Goal: Task Accomplishment & Management: Manage account settings

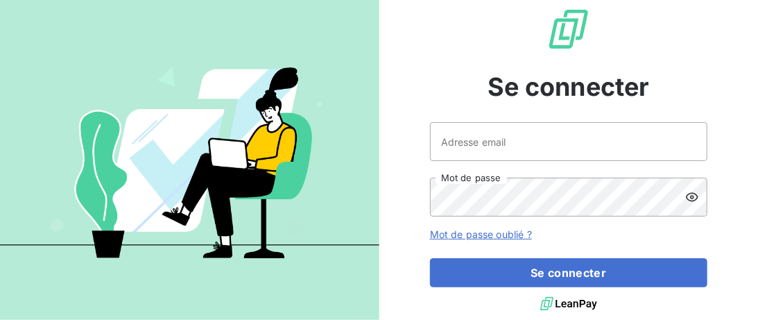
type input "[EMAIL_ADDRESS][DOMAIN_NAME]"
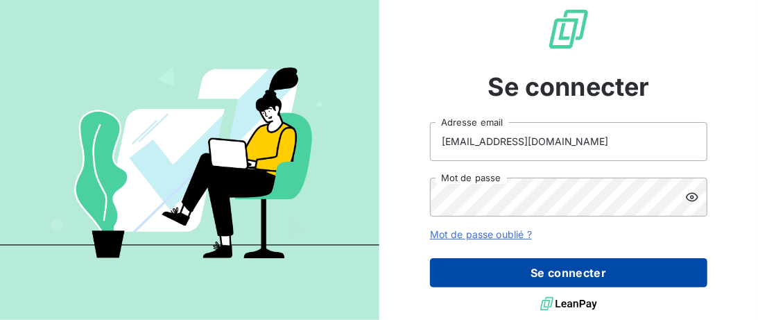
click at [550, 275] on button "Se connecter" at bounding box center [569, 272] width 278 height 29
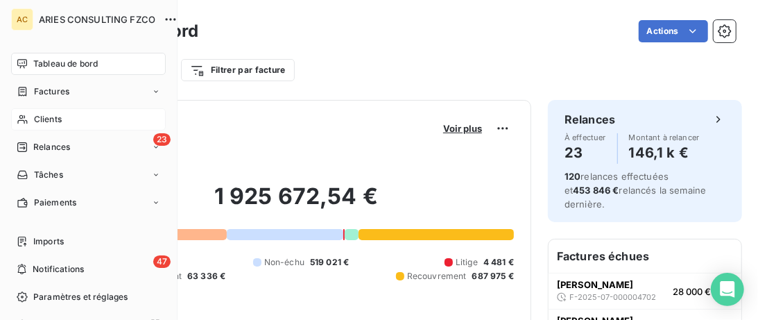
click at [36, 117] on span "Clients" at bounding box center [48, 119] width 28 height 12
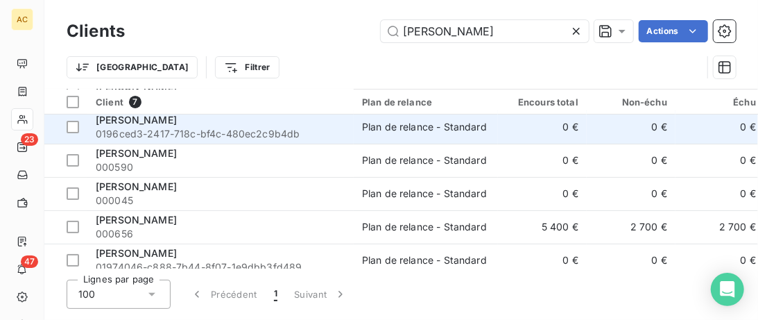
scroll to position [78, 0]
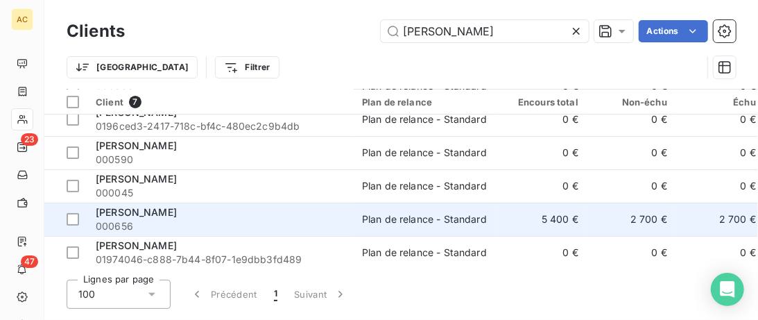
type input "[PERSON_NAME]"
click at [250, 223] on span "000656" at bounding box center [221, 226] width 250 height 14
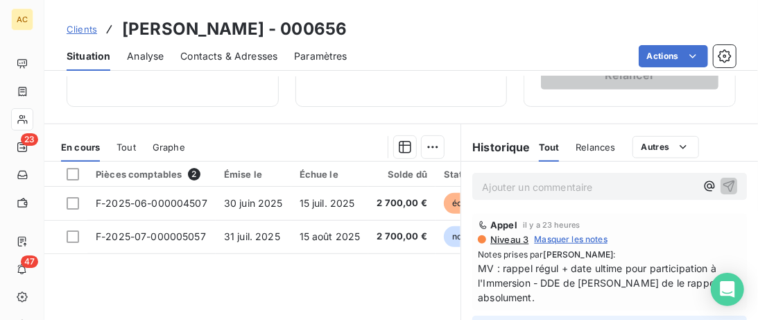
scroll to position [213, 0]
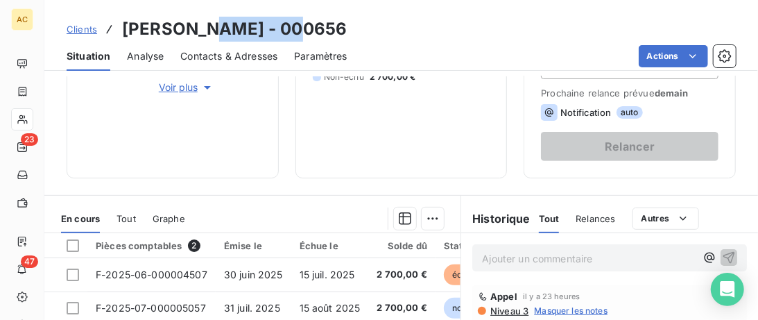
drag, startPoint x: 287, startPoint y: 30, endPoint x: 205, endPoint y: 28, distance: 81.9
click at [205, 28] on h3 "Benjamin Torwesten - 000656" at bounding box center [234, 29] width 225 height 25
copy h3 "Torwesten"
drag, startPoint x: 235, startPoint y: 40, endPoint x: 232, endPoint y: 49, distance: 9.9
click at [235, 41] on h3 "Benjamin Torwesten - 000656" at bounding box center [234, 29] width 225 height 25
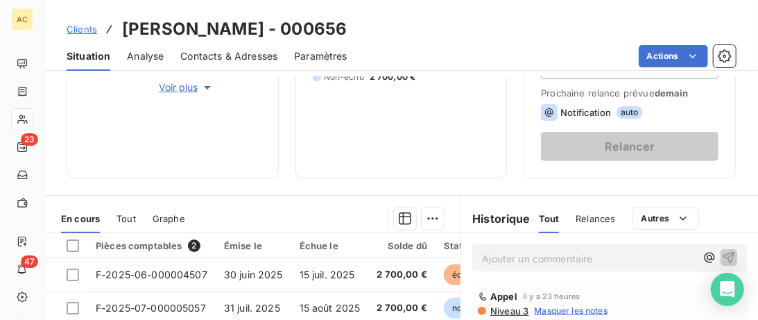
click at [233, 56] on span "Contacts & Adresses" at bounding box center [228, 56] width 97 height 14
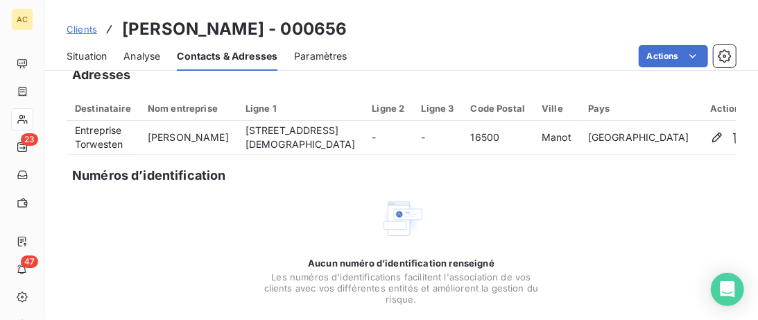
scroll to position [0, 0]
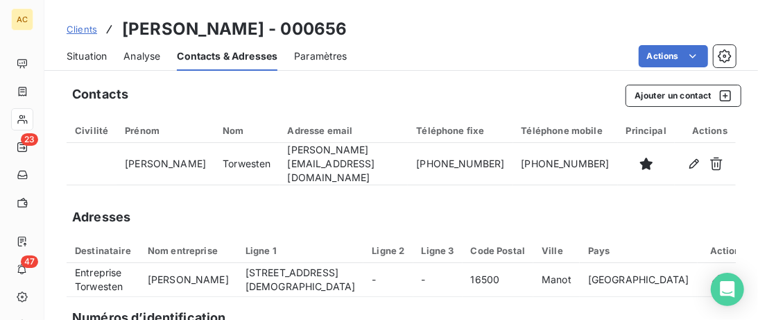
drag, startPoint x: 90, startPoint y: 51, endPoint x: 99, endPoint y: 56, distance: 9.9
click at [90, 51] on span "Situation" at bounding box center [87, 56] width 40 height 14
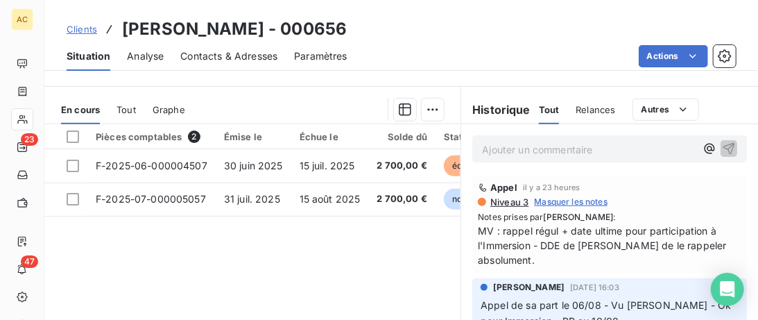
scroll to position [284, 0]
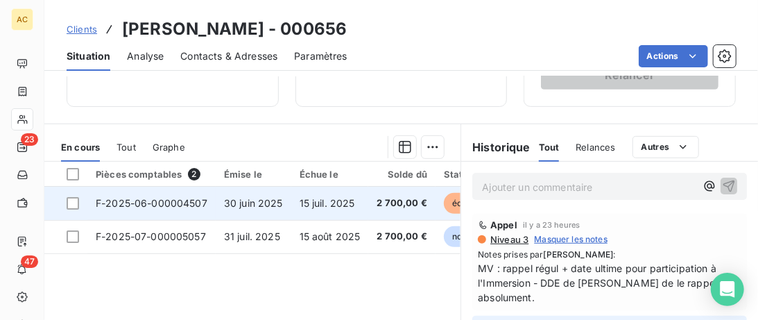
click at [201, 199] on span "F-2025-06-000004507" at bounding box center [152, 203] width 112 height 12
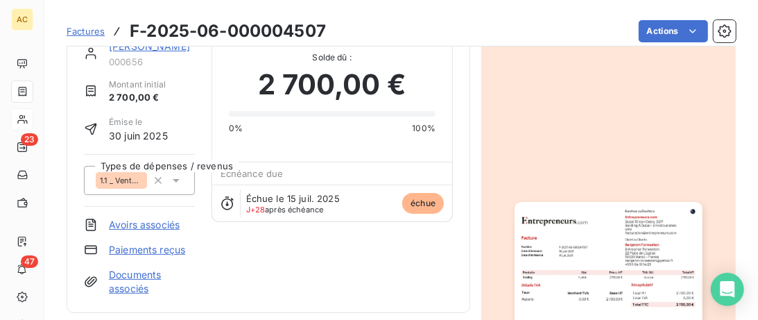
scroll to position [71, 0]
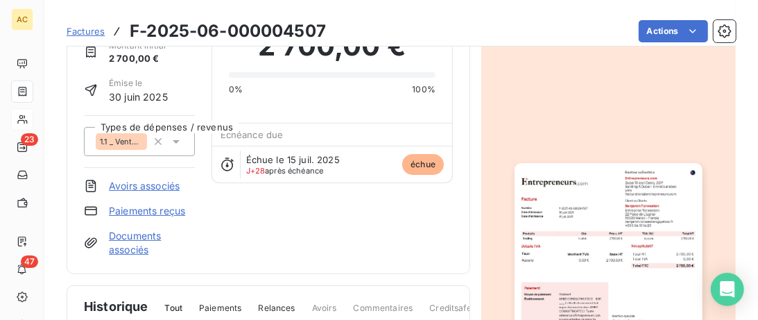
click at [141, 242] on link "Documents associés" at bounding box center [152, 243] width 86 height 28
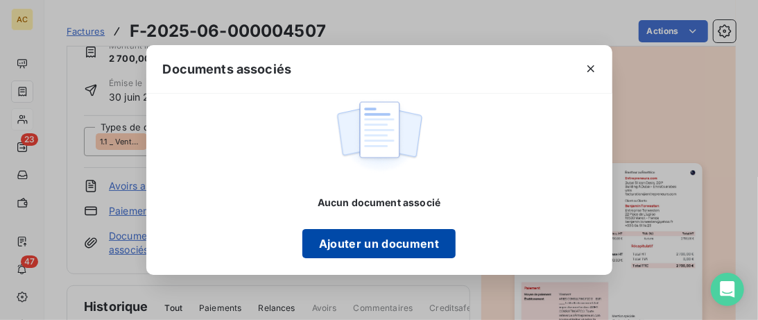
click at [357, 235] on button "Ajouter un document" at bounding box center [379, 243] width 153 height 29
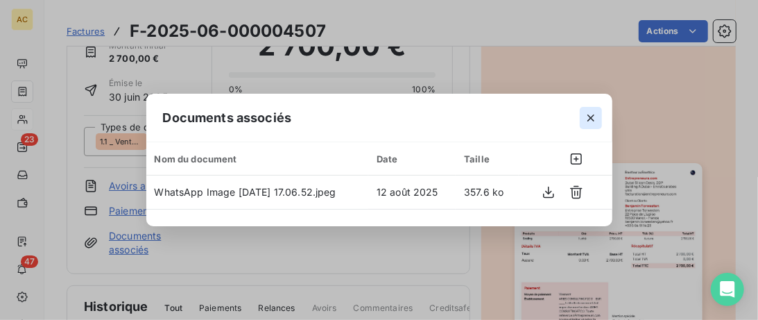
click at [589, 123] on icon "button" at bounding box center [591, 118] width 14 height 14
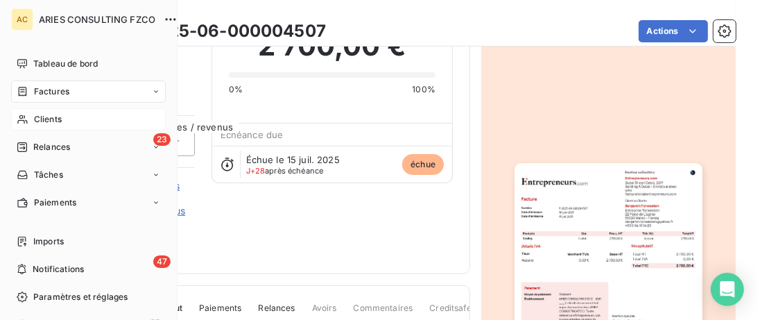
click at [37, 117] on span "Clients" at bounding box center [48, 119] width 28 height 12
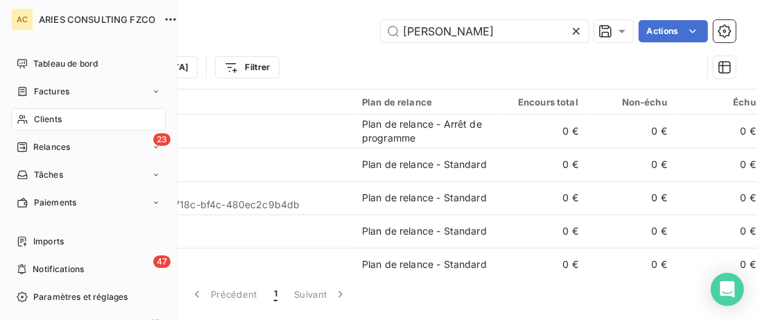
scroll to position [78, 0]
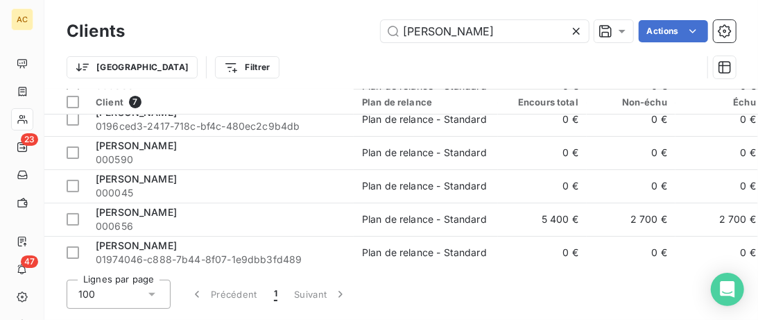
drag, startPoint x: 297, startPoint y: 12, endPoint x: 260, endPoint y: 5, distance: 38.2
click at [381, 20] on input "benjamin" at bounding box center [485, 31] width 208 height 22
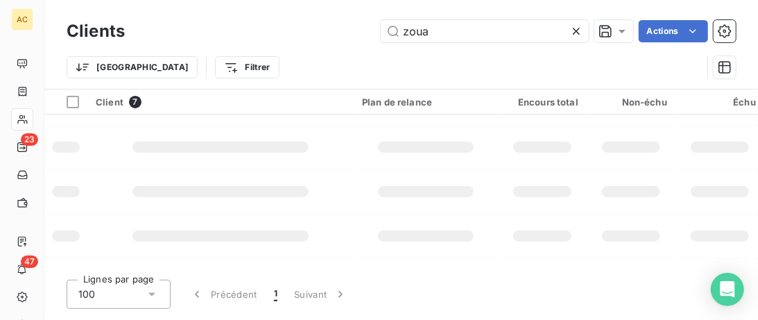
scroll to position [0, 0]
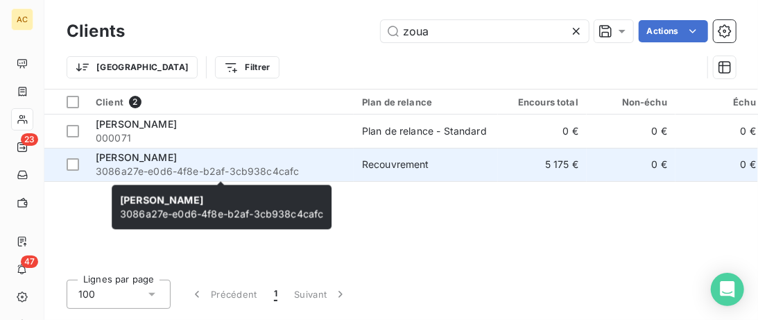
type input "zoua"
click at [296, 165] on span "3086a27e-e0d6-4f8e-b2af-3cb938c4cafc" at bounding box center [221, 171] width 250 height 14
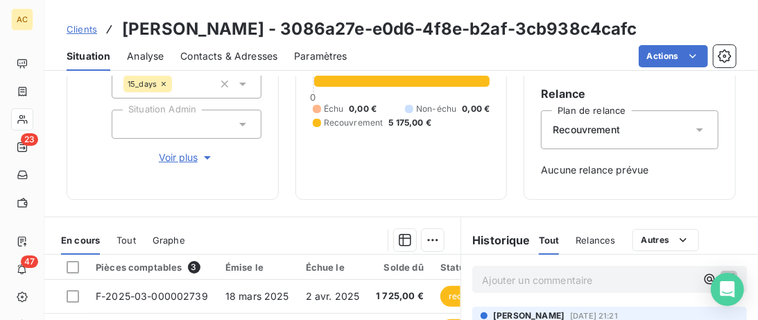
scroll to position [142, 0]
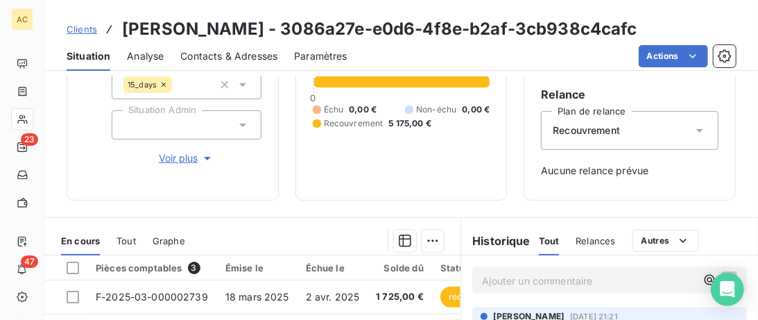
click at [179, 158] on span "Voir plus" at bounding box center [187, 158] width 56 height 14
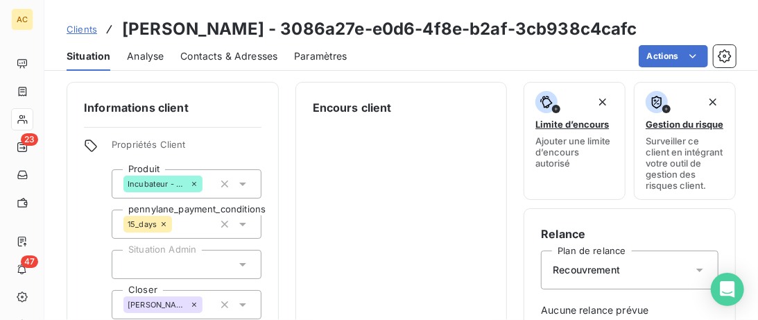
scroll to position [0, 0]
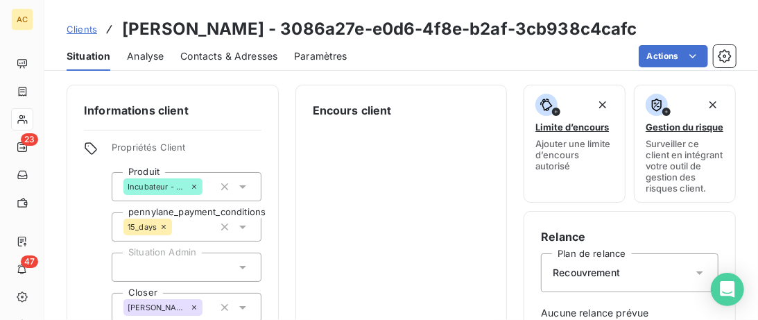
click at [92, 28] on span "Clients" at bounding box center [82, 29] width 31 height 11
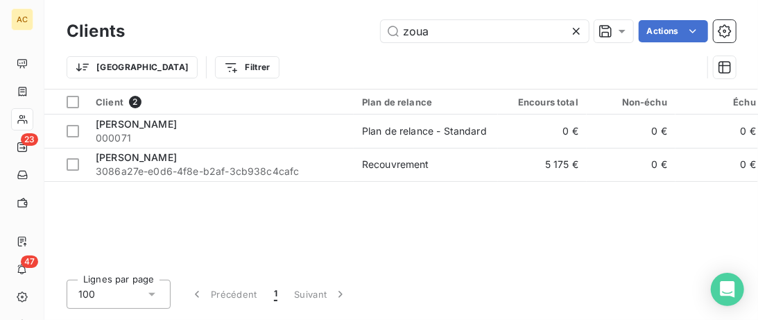
drag, startPoint x: 458, startPoint y: 38, endPoint x: 188, endPoint y: 17, distance: 270.7
click at [381, 27] on input "zoua" at bounding box center [485, 31] width 208 height 22
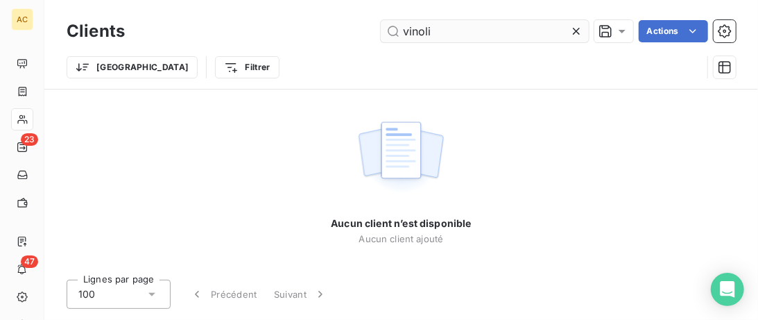
click at [413, 34] on input "vinoli" at bounding box center [485, 31] width 208 height 22
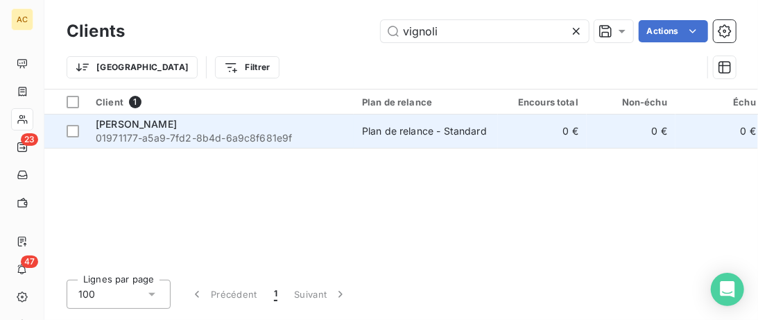
type input "vignoli"
click at [303, 130] on div "Stela Vignoli" at bounding box center [221, 124] width 250 height 14
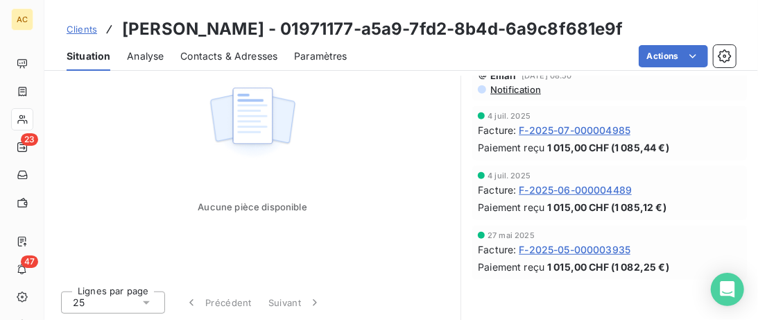
scroll to position [101, 0]
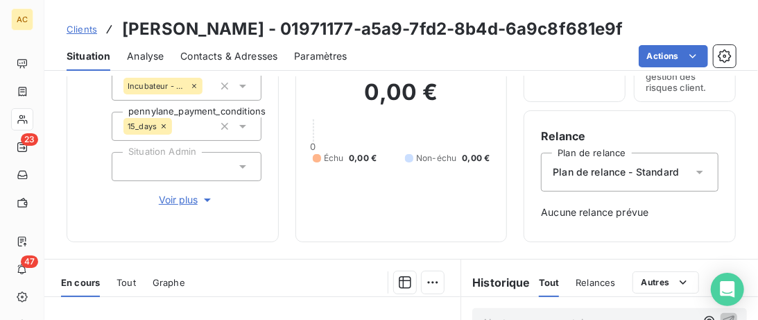
click at [122, 275] on div "Tout" at bounding box center [126, 282] width 19 height 29
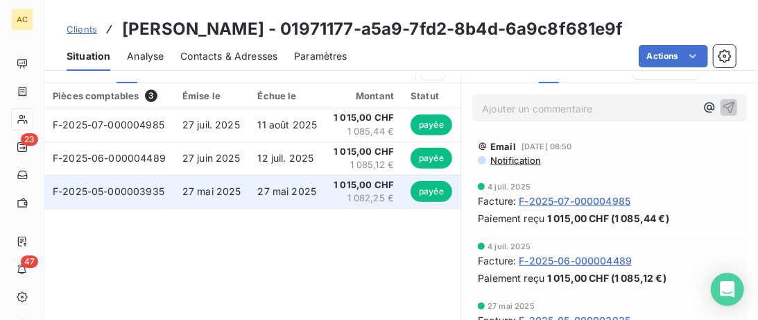
scroll to position [172, 0]
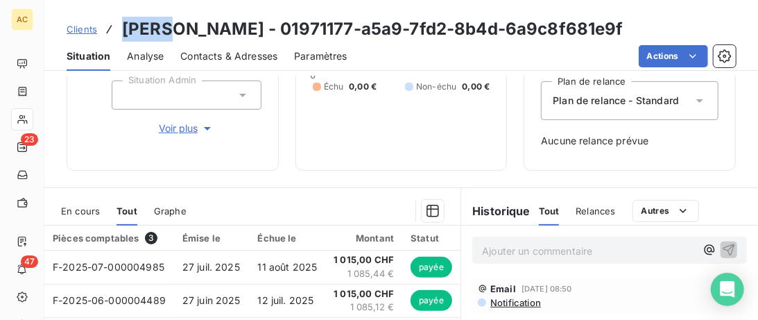
drag, startPoint x: 123, startPoint y: 27, endPoint x: 162, endPoint y: 28, distance: 39.6
click at [162, 28] on h3 "Stela Vignoli - 01971177-a5a9-7fd2-8b4d-6a9c8f681e9f" at bounding box center [373, 29] width 502 height 25
copy h3 "Stela"
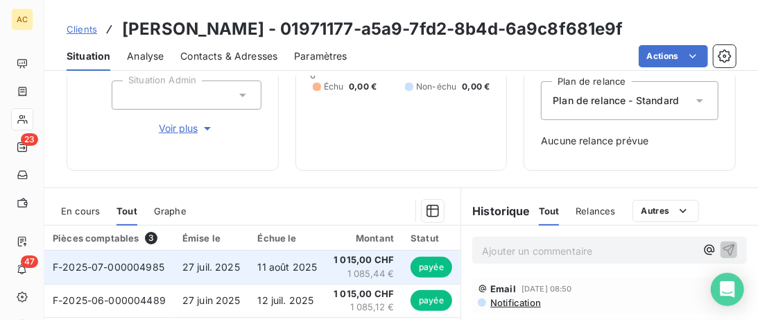
click at [142, 270] on span "F-2025-07-000004985" at bounding box center [109, 267] width 112 height 12
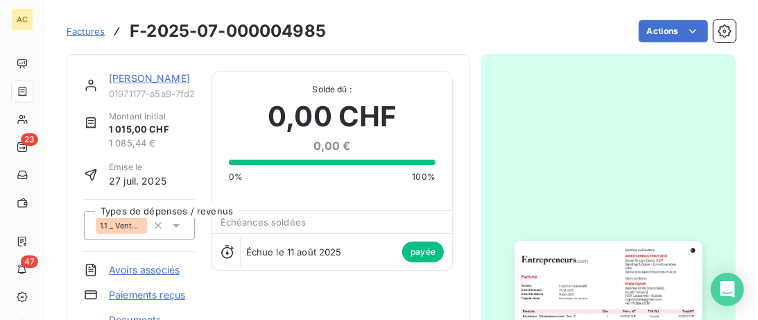
click at [149, 75] on link "Stela Vignoli" at bounding box center [149, 78] width 81 height 12
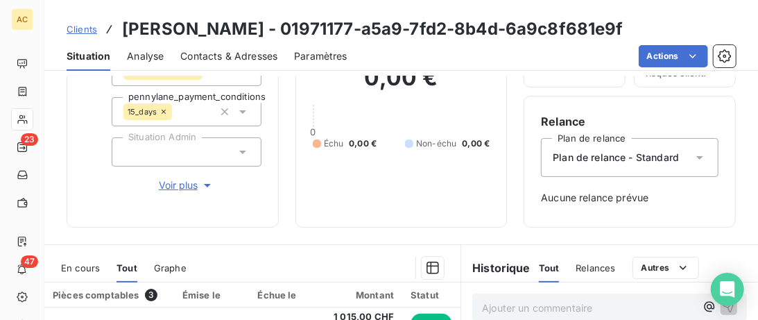
scroll to position [71, 0]
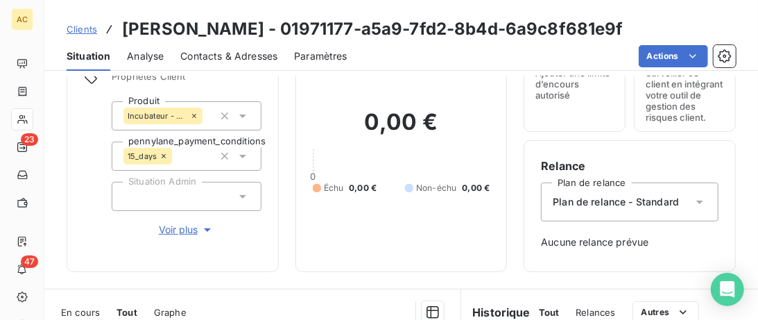
click at [172, 233] on span "Voir plus" at bounding box center [187, 230] width 56 height 14
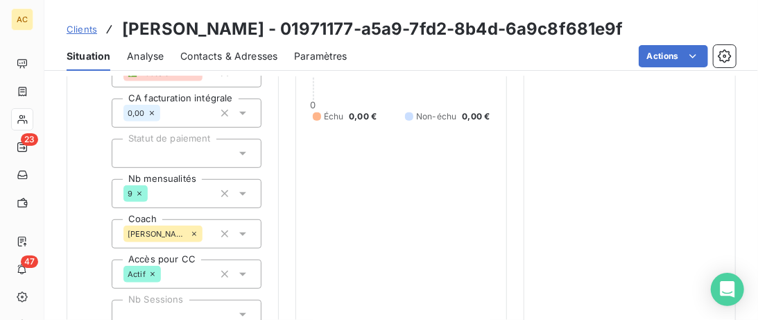
scroll to position [498, 0]
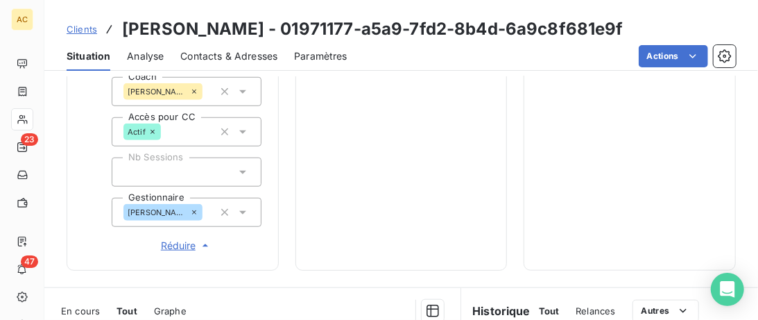
click at [79, 28] on span "Clients" at bounding box center [82, 29] width 31 height 11
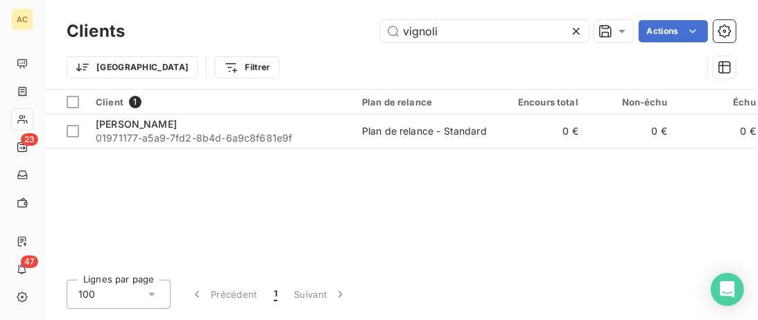
drag, startPoint x: 450, startPoint y: 28, endPoint x: 219, endPoint y: 26, distance: 231.1
click at [381, 27] on input "vignoli" at bounding box center [485, 31] width 208 height 22
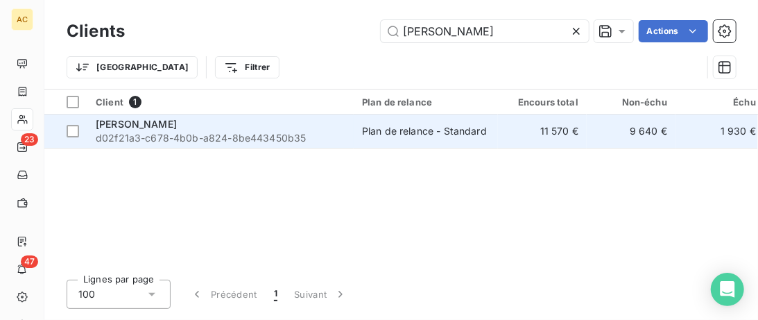
type input "Fabian"
click at [200, 126] on div "Fabian Evrard" at bounding box center [221, 124] width 250 height 14
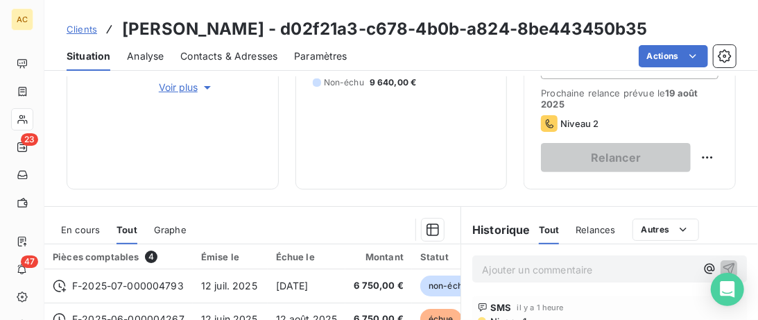
click at [176, 85] on span "Voir plus" at bounding box center [187, 87] width 56 height 14
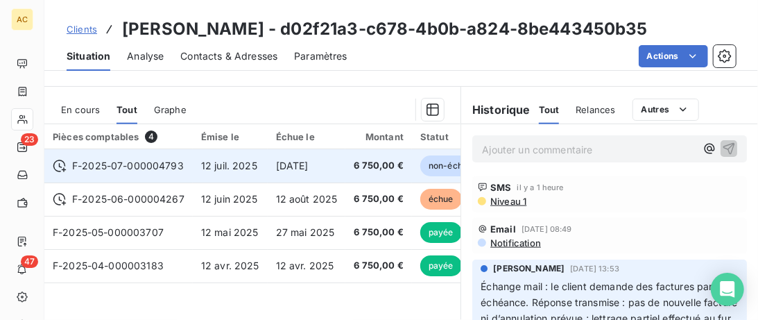
scroll to position [597, 0]
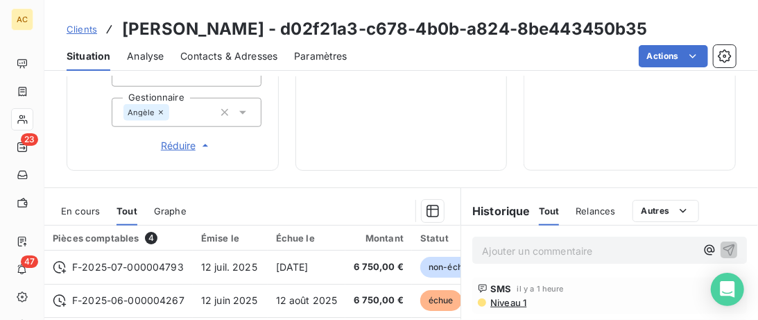
click at [98, 30] on div "Clients Fabian Evrard - d02f21a3-c678-4b0b-a824-8be443450b35" at bounding box center [357, 29] width 581 height 25
click at [87, 28] on span "Clients" at bounding box center [82, 29] width 31 height 11
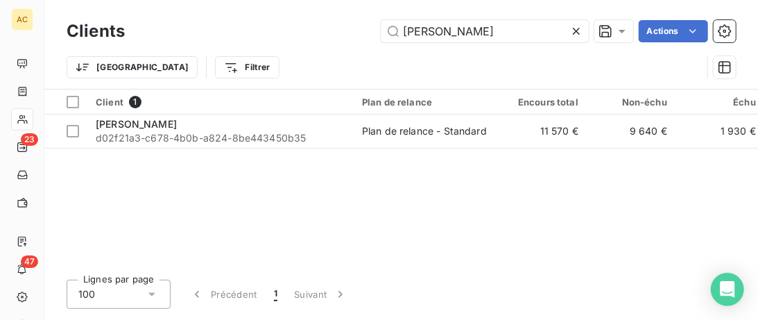
drag, startPoint x: 333, startPoint y: 15, endPoint x: 220, endPoint y: 16, distance: 113.1
click at [381, 20] on input "Fabian" at bounding box center [485, 31] width 208 height 22
type input "J"
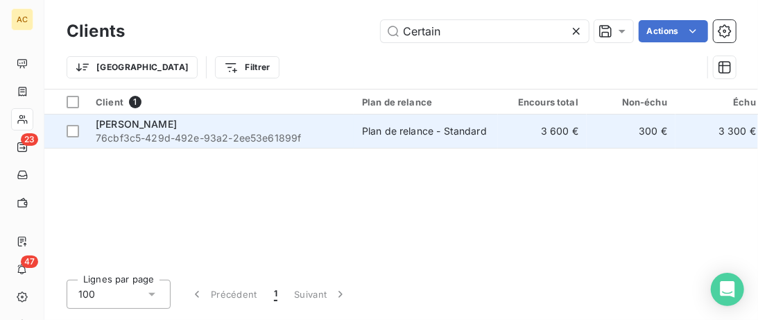
type input "Certain"
click at [235, 119] on div "Jérôme Certain" at bounding box center [221, 124] width 250 height 14
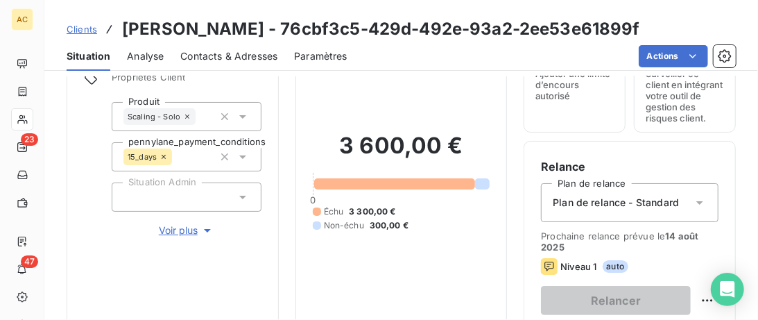
scroll to position [71, 0]
click at [190, 227] on span "Voir plus" at bounding box center [187, 230] width 56 height 14
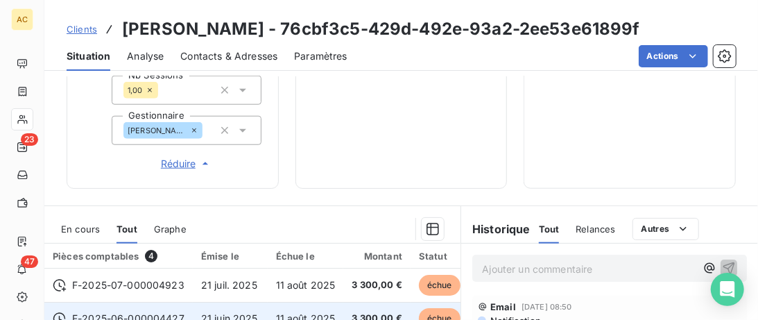
scroll to position [569, 0]
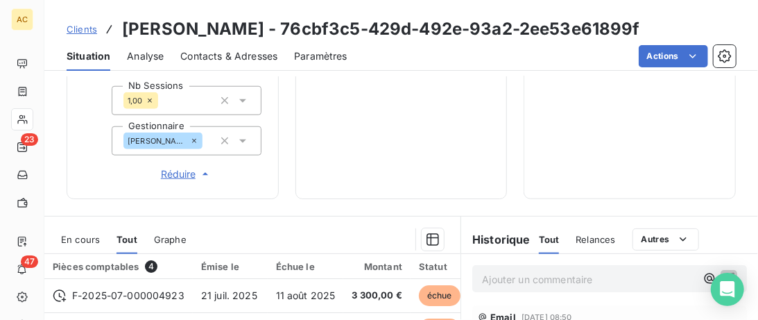
click at [214, 62] on span "Contacts & Adresses" at bounding box center [228, 56] width 97 height 14
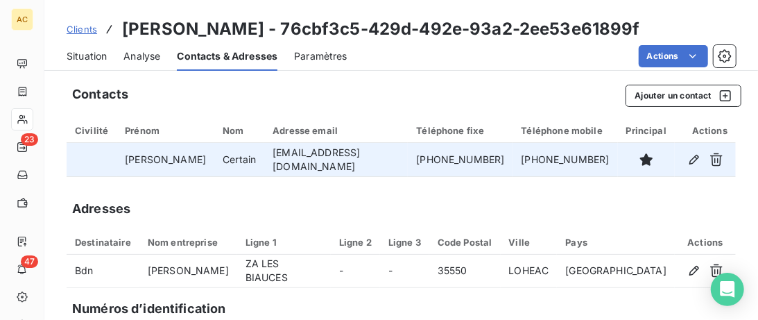
drag, startPoint x: 457, startPoint y: 163, endPoint x: 360, endPoint y: 154, distance: 96.9
click at [408, 155] on td "+33 6 49 37 86 74" at bounding box center [460, 159] width 105 height 33
copy td "+33 6 49 37 86 74"
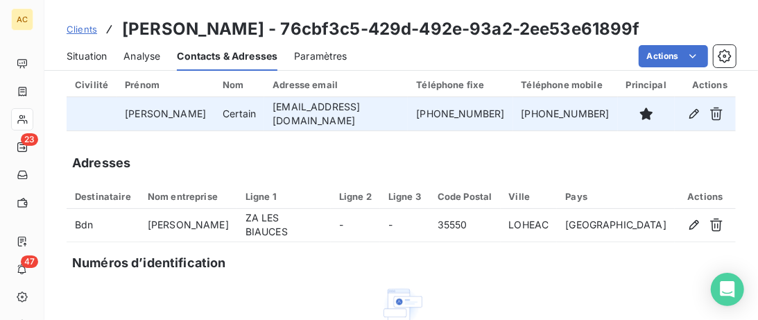
scroll to position [0, 0]
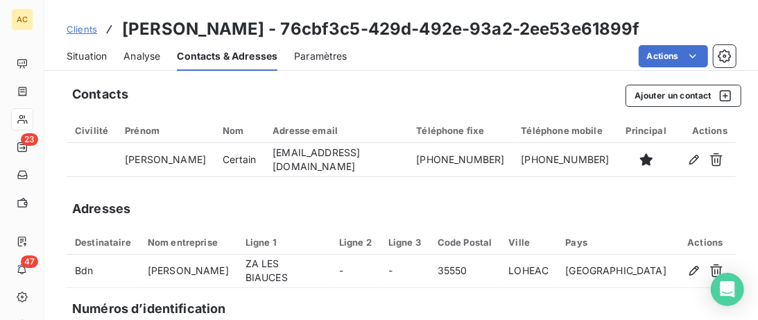
click at [101, 57] on span "Situation" at bounding box center [87, 56] width 40 height 14
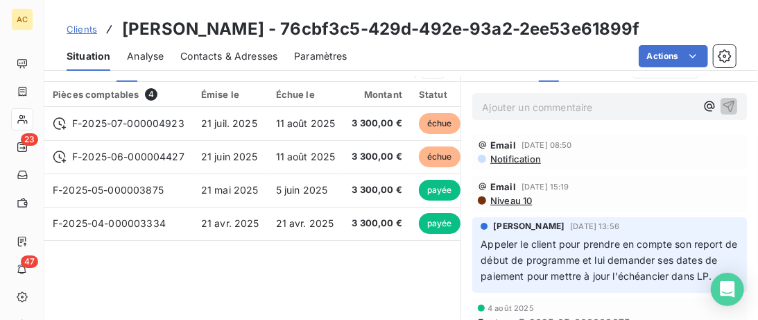
scroll to position [355, 0]
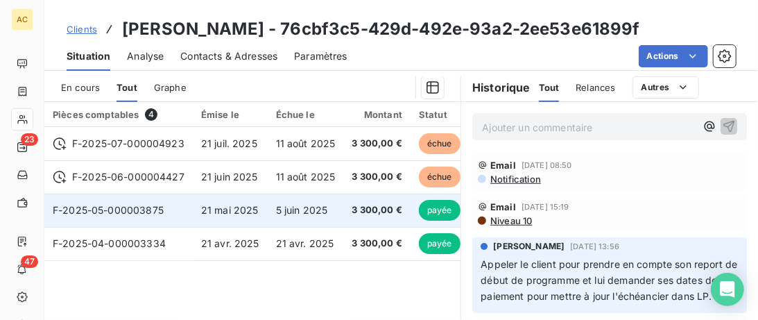
click at [201, 200] on td "21 mai 2025" at bounding box center [230, 210] width 75 height 33
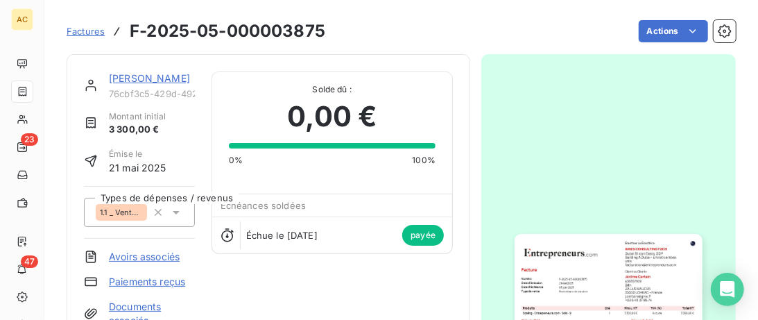
click at [152, 74] on link "Jérôme Certain" at bounding box center [149, 78] width 81 height 12
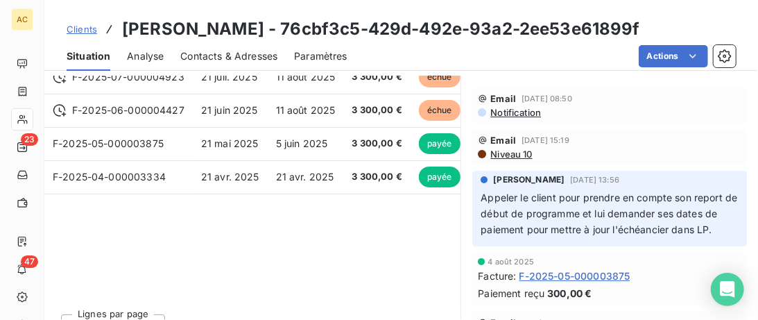
scroll to position [427, 0]
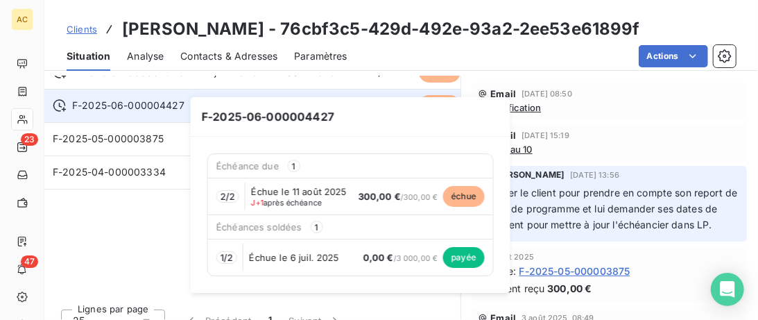
click at [179, 105] on span "F-2025-06-000004427" at bounding box center [128, 106] width 112 height 14
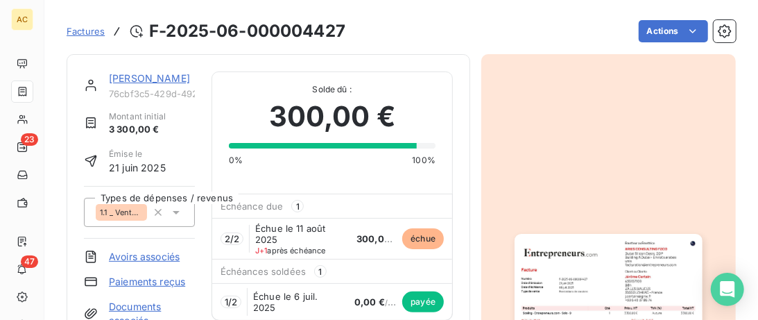
click at [152, 78] on link "Jérôme Certain" at bounding box center [149, 78] width 81 height 12
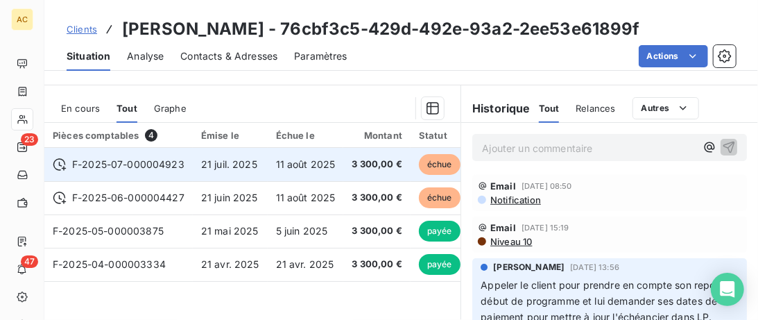
scroll to position [284, 0]
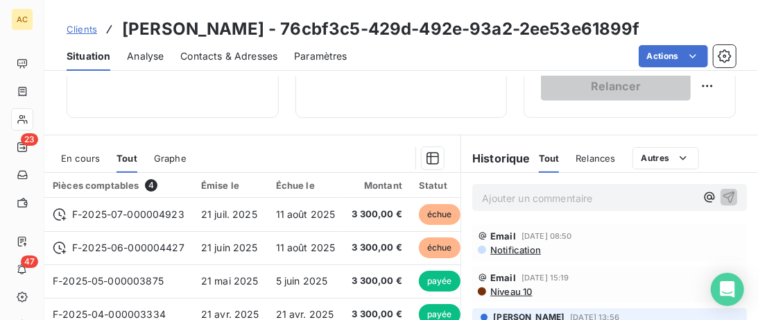
click at [511, 196] on p "Ajouter un commentaire ﻿" at bounding box center [589, 197] width 214 height 17
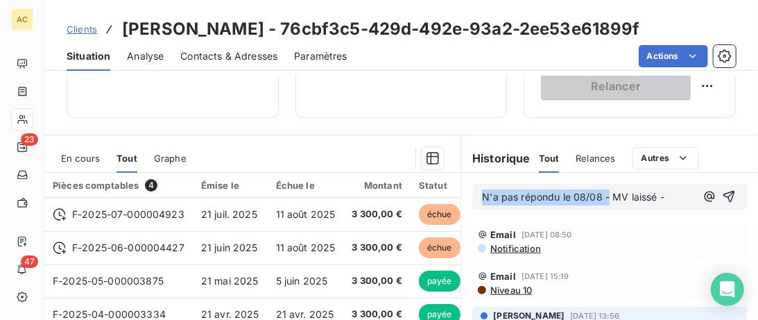
drag, startPoint x: 613, startPoint y: 196, endPoint x: 470, endPoint y: 196, distance: 142.9
click at [470, 196] on div "N'a pas répondu le 08/08 - MV laissé -" at bounding box center [609, 197] width 297 height 48
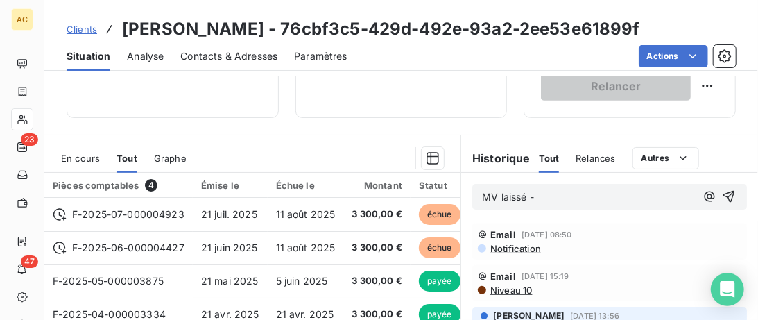
click at [547, 201] on p "MV laissé -" at bounding box center [589, 197] width 214 height 16
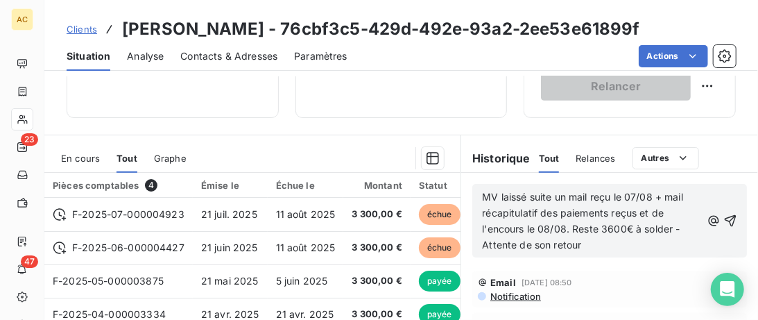
click at [546, 197] on span "MV laissé suite un mail reçu le 07/08 + mail récapitulatif des paiements reçus …" at bounding box center [584, 221] width 204 height 60
click at [708, 189] on div "MV laissé suite un mail reçu le 07/08 + mail récapitulatif des paiements reçus …" at bounding box center [609, 220] width 255 height 65
click at [663, 194] on span "MV laissé suite un mail reçu le 07/08 + mail récapitulatif des paiements reçus …" at bounding box center [584, 221] width 204 height 60
click at [738, 224] on div "MV laissé suite un mail reçu le 07/08 + envoi mail récapitulatif des paiements …" at bounding box center [610, 221] width 275 height 74
click at [733, 221] on icon "button" at bounding box center [731, 221] width 14 height 14
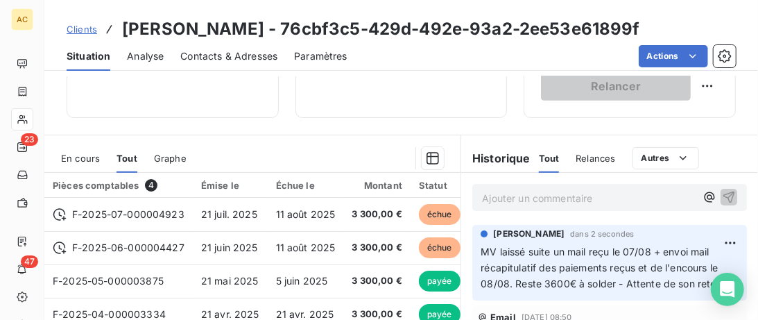
click at [81, 27] on span "Clients" at bounding box center [82, 29] width 31 height 11
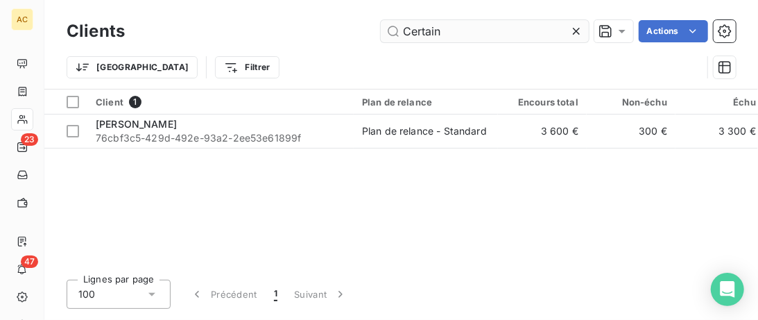
drag, startPoint x: 473, startPoint y: 31, endPoint x: 179, endPoint y: 3, distance: 295.5
click at [381, 20] on input "Certain" at bounding box center [485, 31] width 208 height 22
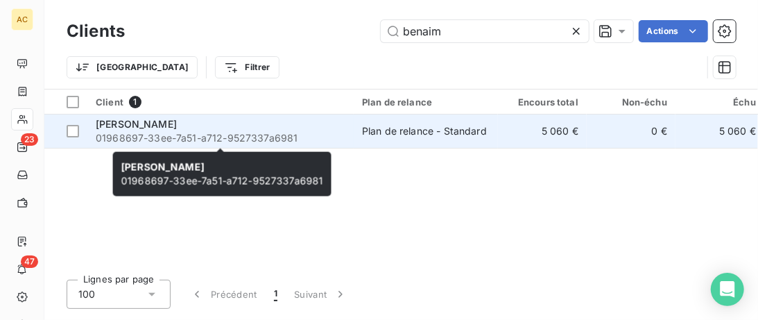
type input "benaim"
click at [313, 129] on div "Franck Benaim" at bounding box center [221, 124] width 250 height 14
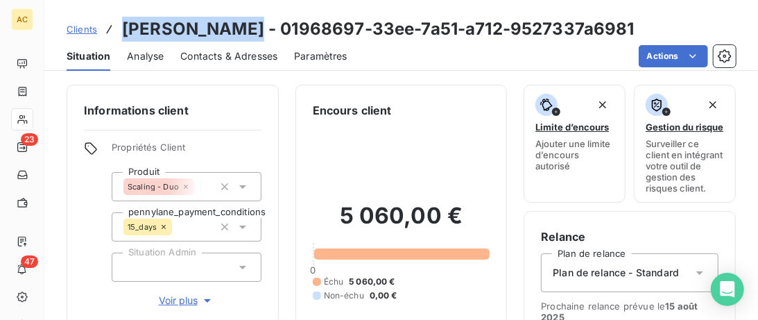
drag, startPoint x: 244, startPoint y: 31, endPoint x: 123, endPoint y: 30, distance: 120.7
click at [123, 30] on h3 "Franck Benaim - 01968697-33ee-7a51-a712-9527337a6981" at bounding box center [378, 29] width 513 height 25
copy h3 "Franck Benaim"
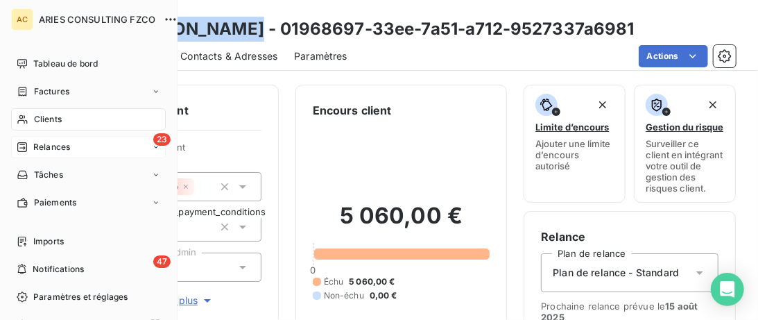
click at [23, 143] on icon at bounding box center [22, 147] width 10 height 10
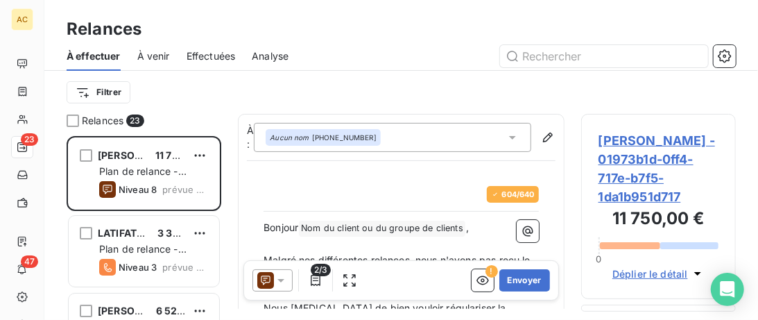
scroll to position [184, 155]
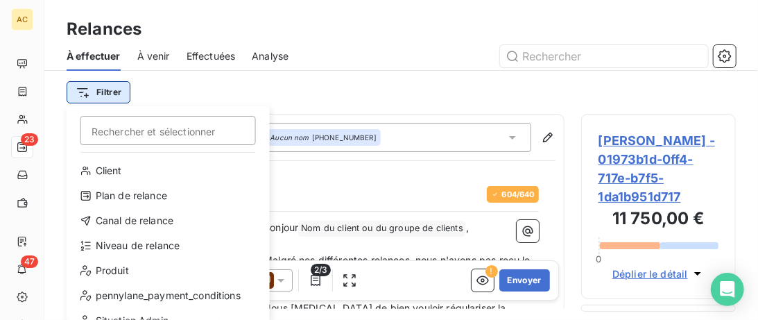
click at [101, 94] on html "AC 23 47 Relances À effectuer À venir Effectuées Analyse Filtrer Rechercher et …" at bounding box center [379, 160] width 758 height 320
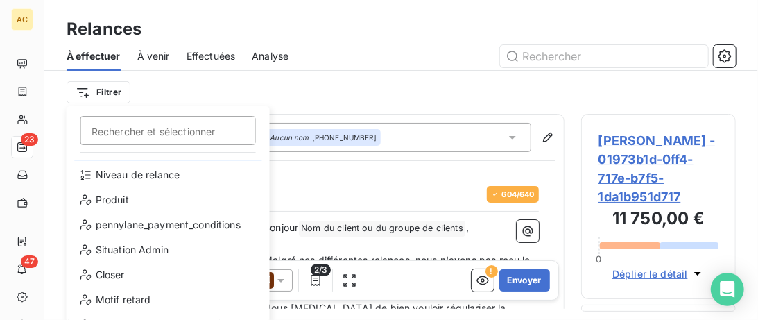
scroll to position [200, 0]
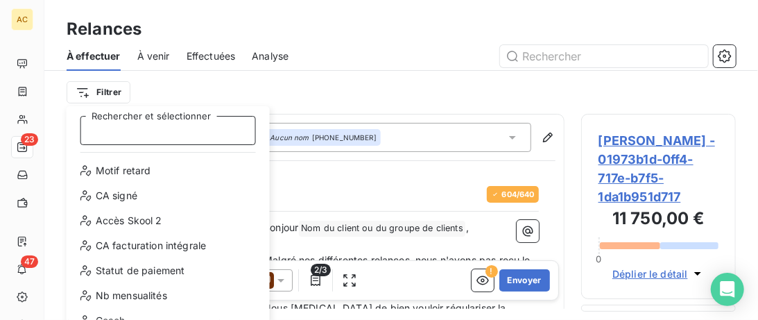
click at [157, 130] on input "Rechercher et sélectionner" at bounding box center [168, 130] width 176 height 29
type input "g"
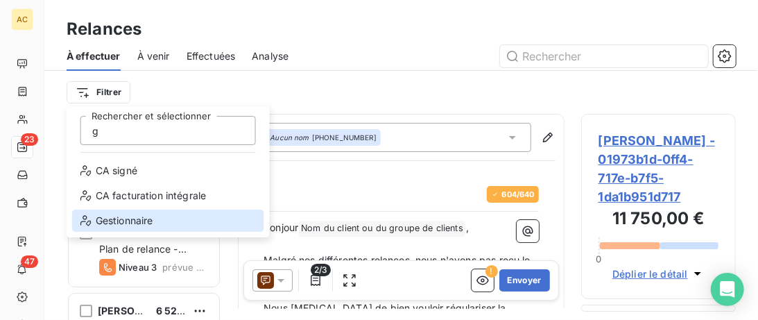
click at [164, 226] on div "Gestionnaire" at bounding box center [168, 221] width 192 height 22
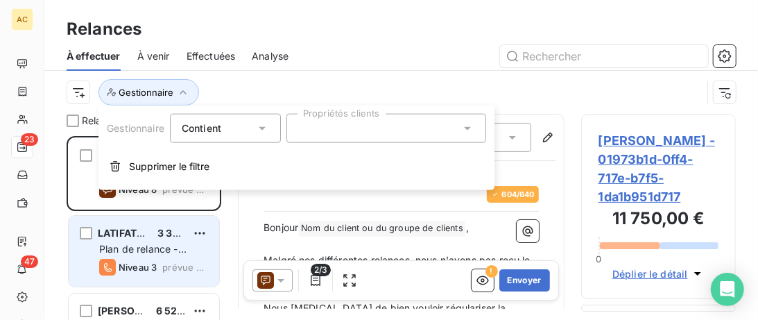
scroll to position [184, 155]
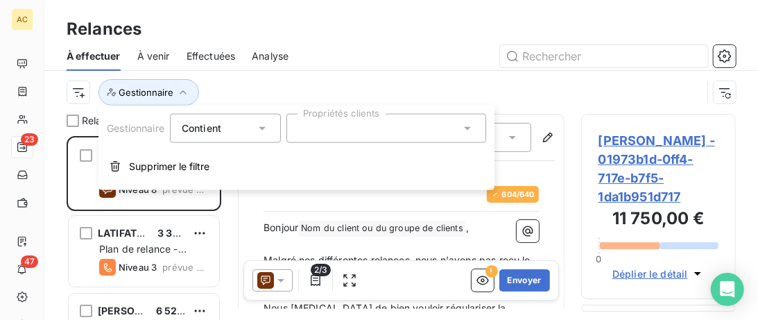
click at [416, 139] on div at bounding box center [387, 128] width 200 height 29
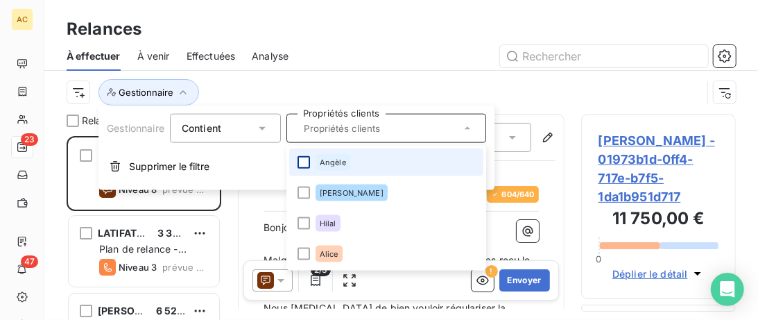
click at [309, 161] on div at bounding box center [304, 162] width 12 height 12
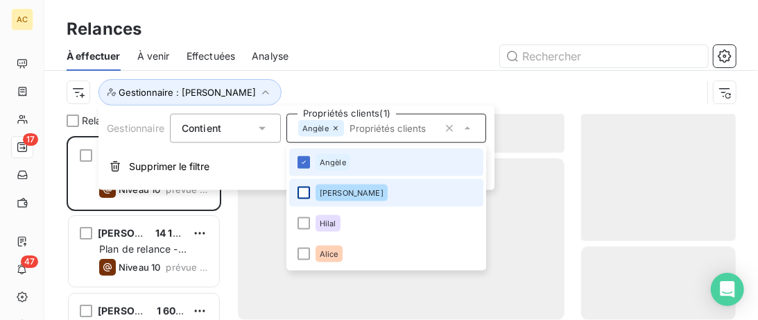
scroll to position [184, 155]
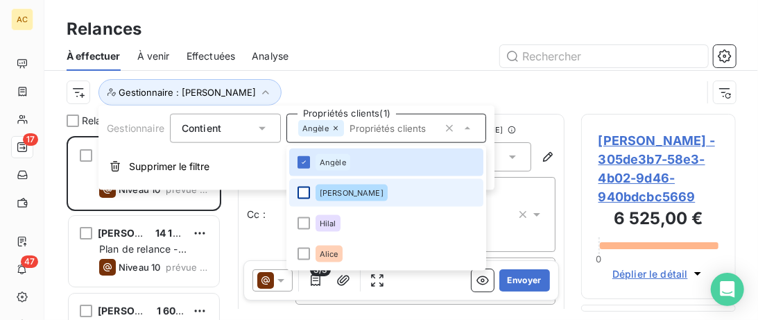
click at [304, 194] on div at bounding box center [304, 193] width 12 height 12
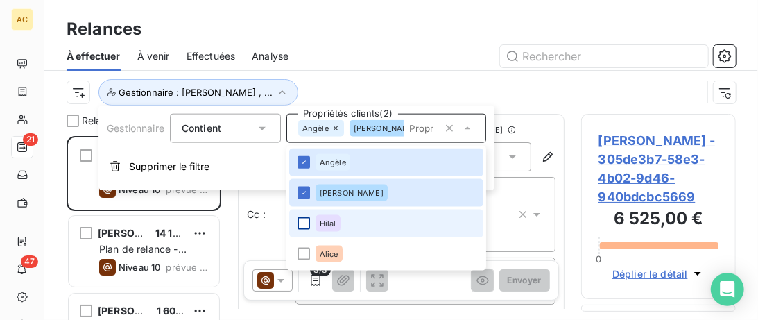
click at [305, 221] on div at bounding box center [304, 223] width 12 height 12
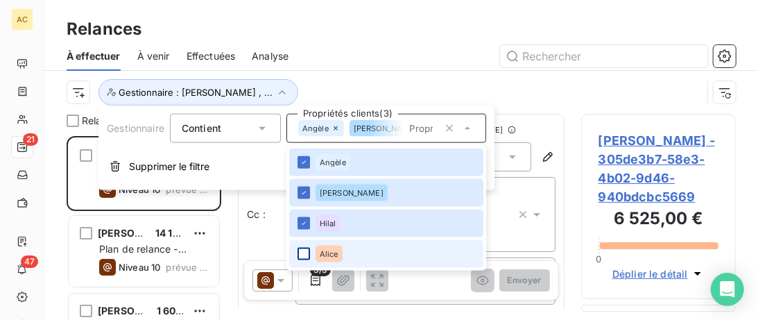
click at [303, 252] on div at bounding box center [304, 254] width 12 height 12
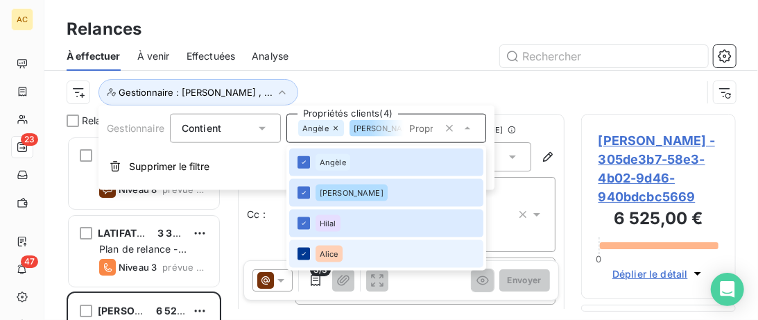
click at [303, 252] on icon at bounding box center [304, 254] width 8 height 8
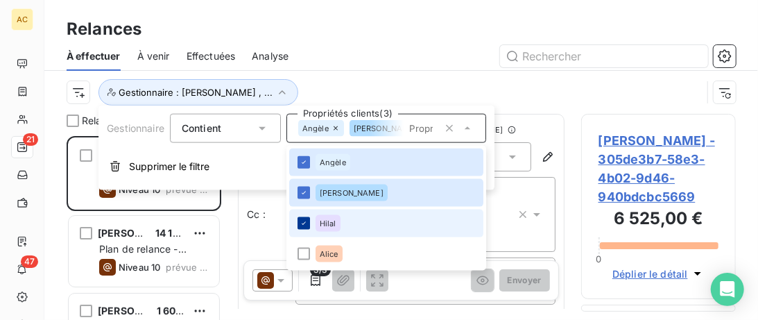
click at [303, 223] on icon at bounding box center [304, 223] width 8 height 8
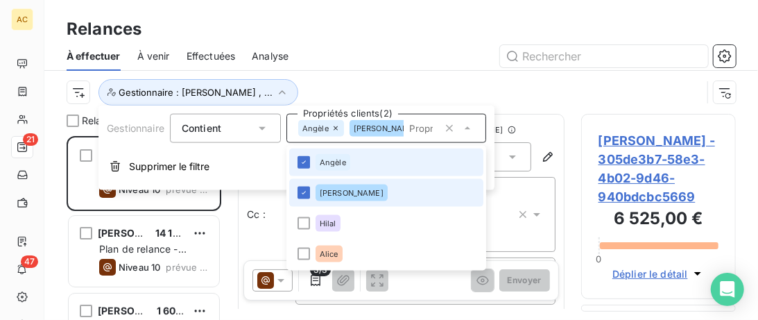
drag, startPoint x: 303, startPoint y: 192, endPoint x: 303, endPoint y: 174, distance: 18.0
click at [303, 189] on icon at bounding box center [304, 193] width 8 height 8
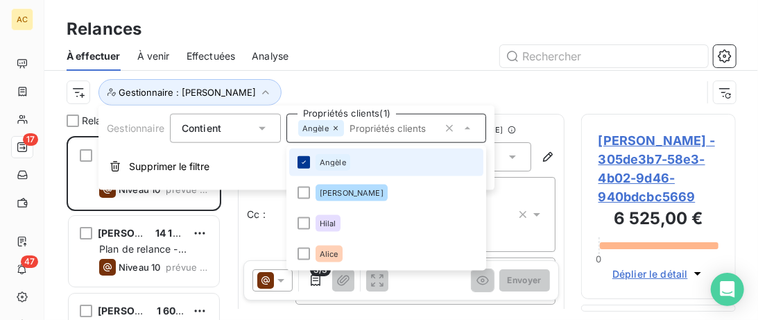
click at [302, 161] on icon at bounding box center [304, 162] width 8 height 8
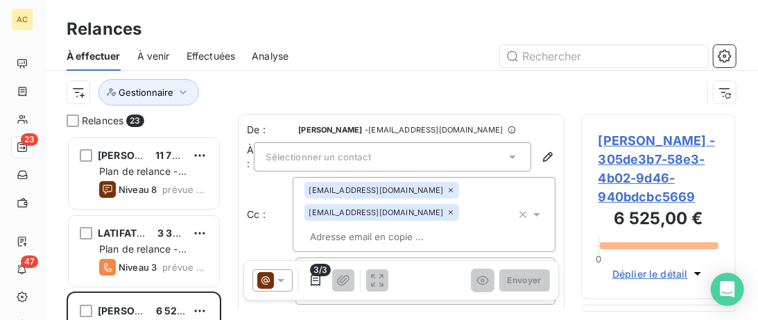
click at [358, 69] on div "À effectuer À venir Effectuées Analyse" at bounding box center [401, 56] width 714 height 29
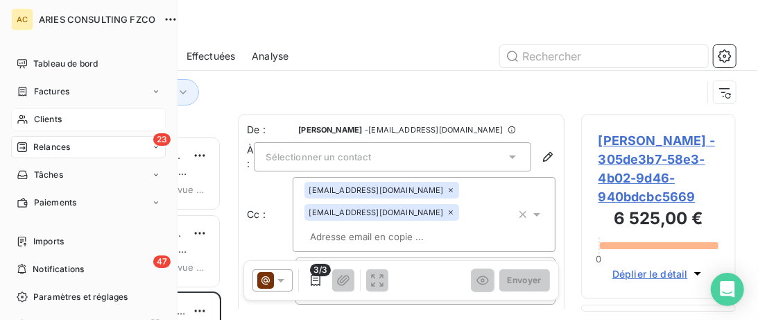
click at [37, 121] on span "Clients" at bounding box center [48, 119] width 28 height 12
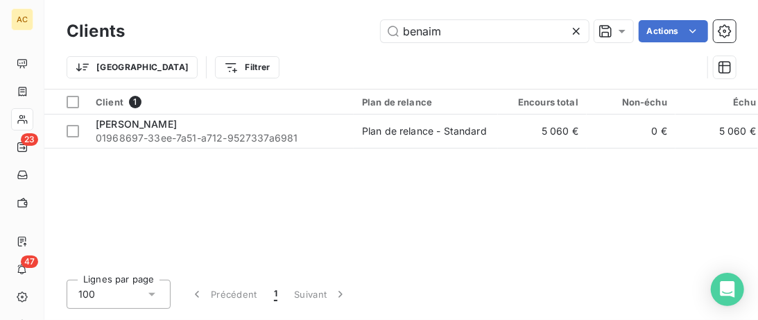
drag, startPoint x: 459, startPoint y: 26, endPoint x: 294, endPoint y: 38, distance: 165.6
click at [381, 34] on input "benaim" at bounding box center [485, 31] width 208 height 22
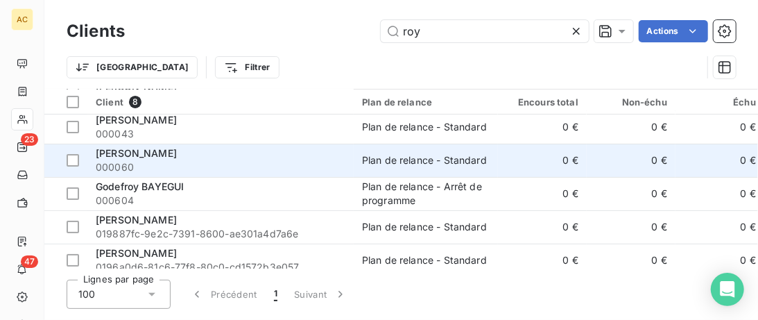
scroll to position [112, 0]
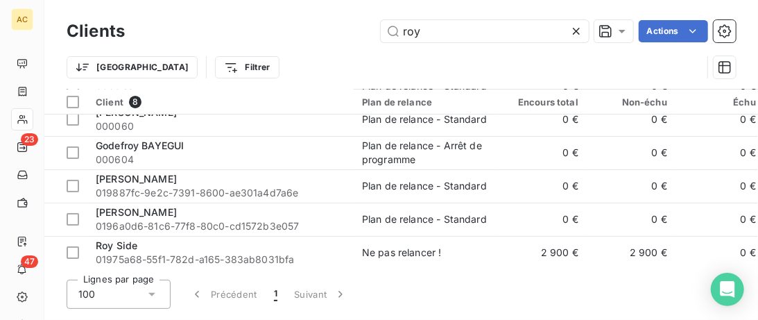
drag, startPoint x: 434, startPoint y: 35, endPoint x: 329, endPoint y: 31, distance: 104.9
click at [381, 31] on input "roy" at bounding box center [485, 31] width 208 height 22
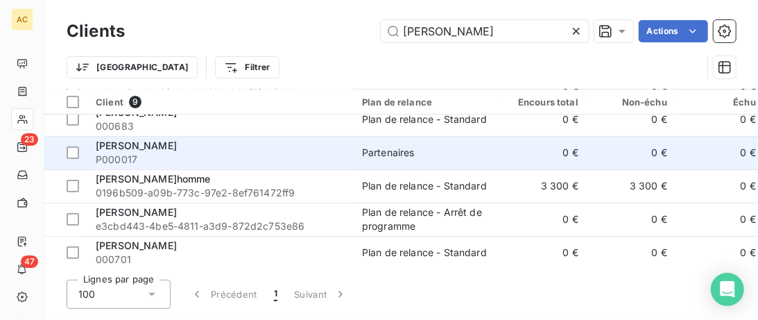
scroll to position [3, 0]
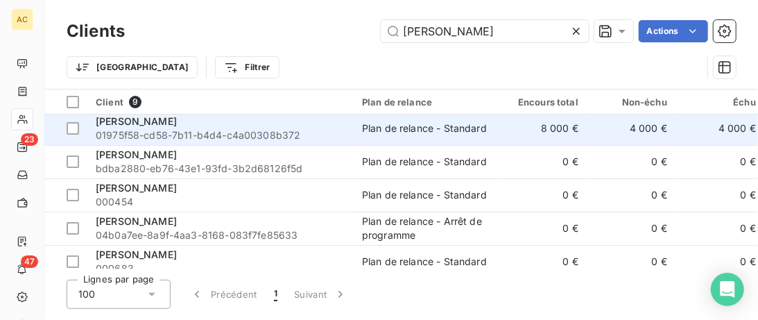
type input "Frédéric"
click at [312, 122] on div "Frédéric Caprasse" at bounding box center [221, 121] width 250 height 14
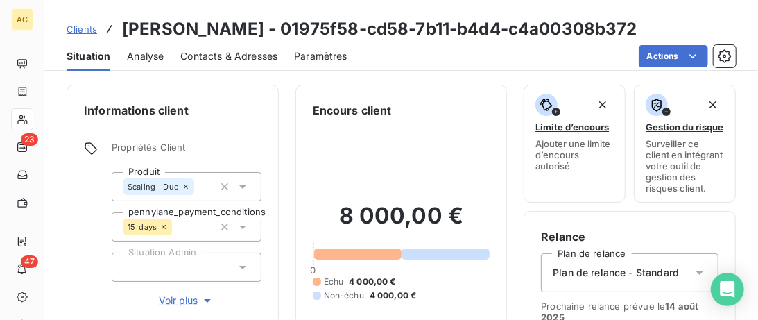
click at [219, 58] on span "Contacts & Adresses" at bounding box center [228, 56] width 97 height 14
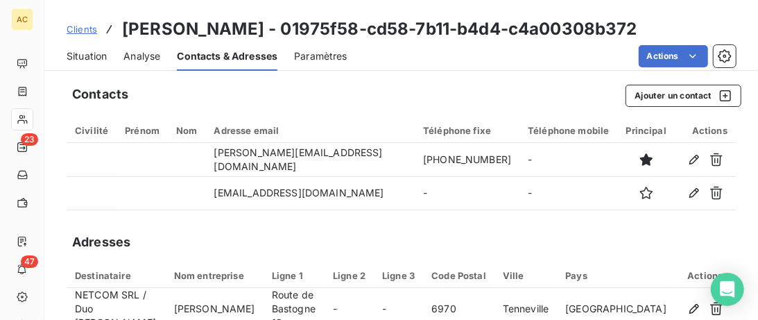
click at [90, 30] on span "Clients" at bounding box center [82, 29] width 31 height 11
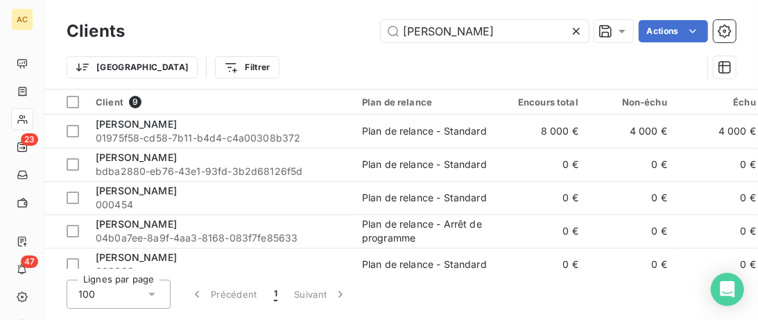
drag, startPoint x: 384, startPoint y: 28, endPoint x: 85, endPoint y: 38, distance: 299.2
click at [381, 31] on input "Frédéric" at bounding box center [485, 31] width 208 height 22
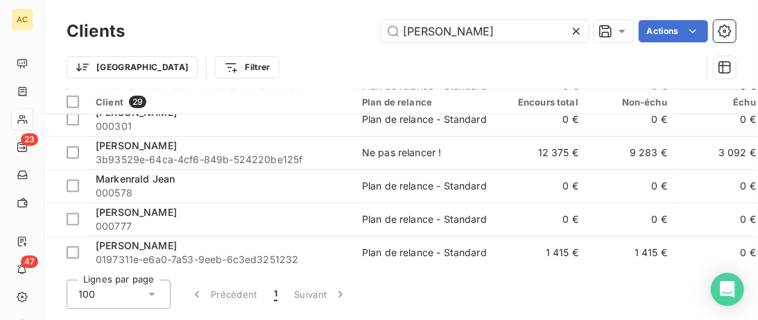
scroll to position [811, 0]
drag, startPoint x: 444, startPoint y: 31, endPoint x: 211, endPoint y: 24, distance: 233.3
click at [381, 24] on input "jean" at bounding box center [485, 31] width 208 height 22
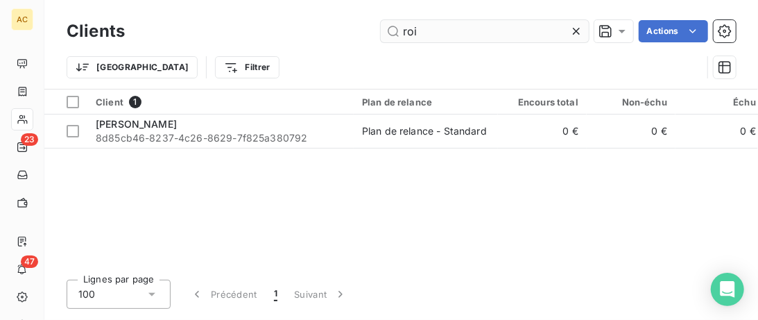
scroll to position [0, 0]
click at [405, 32] on input "roi" at bounding box center [485, 31] width 208 height 22
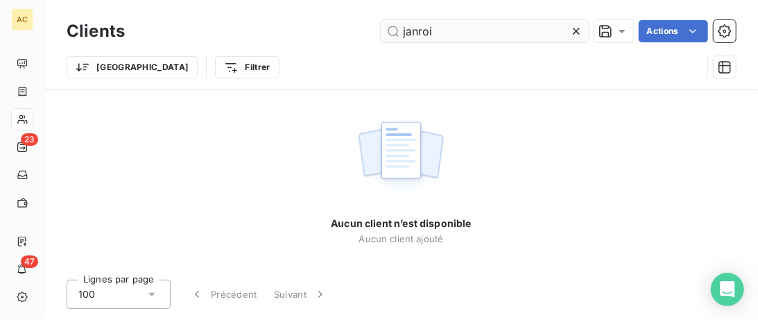
click at [408, 31] on input "janroi" at bounding box center [485, 31] width 208 height 22
type input "jeanroi"
drag, startPoint x: 450, startPoint y: 29, endPoint x: 371, endPoint y: 31, distance: 79.8
click at [381, 31] on input "jeanroi" at bounding box center [485, 31] width 208 height 22
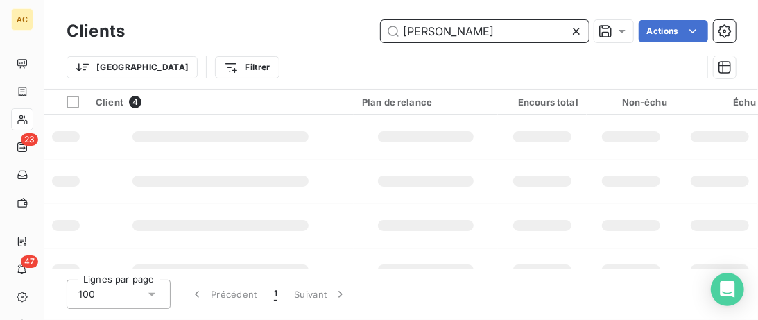
type input "charlotte glas"
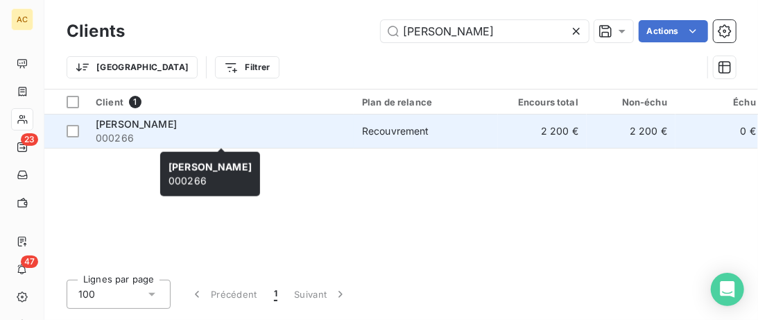
click at [301, 129] on div "Charlotte Glas Rosset" at bounding box center [221, 124] width 250 height 14
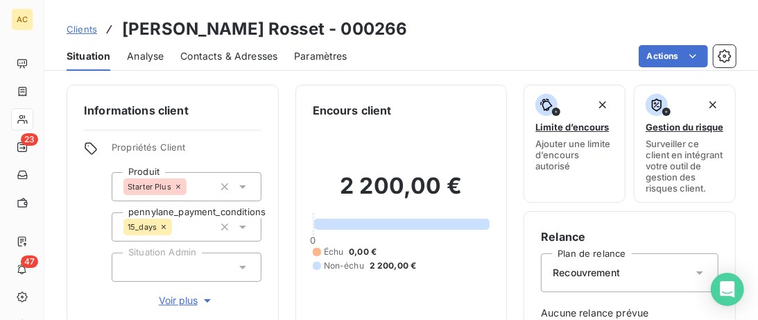
click at [178, 300] on span "Voir plus" at bounding box center [187, 301] width 56 height 14
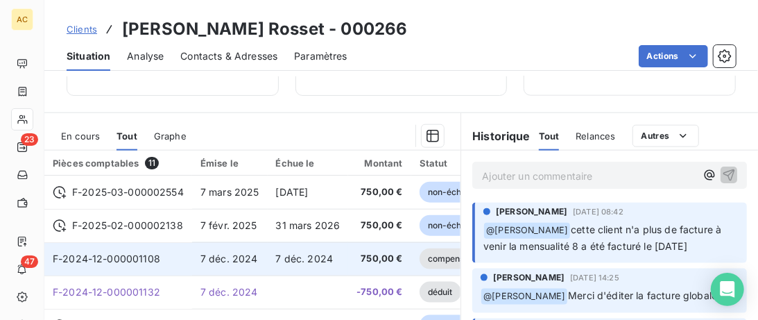
scroll to position [711, 0]
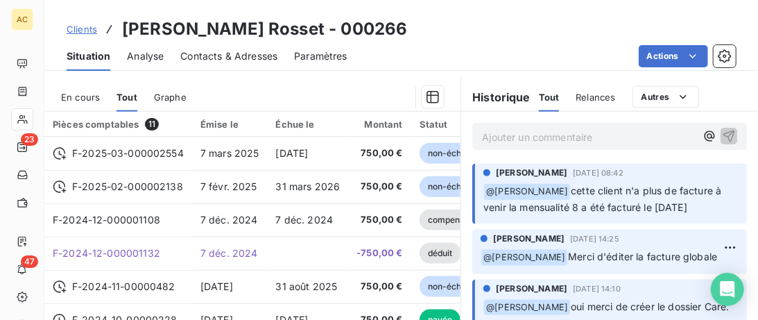
click at [724, 96] on div "Historique Tout Relances Commentaires Portail client Tout Relances Autres" at bounding box center [609, 97] width 297 height 29
click at [730, 7] on div "Clients Charlotte Glas Rosset - 000266 Situation Analyse Contacts & Adresses Pa…" at bounding box center [401, 35] width 714 height 71
click at [730, 25] on div "Clients Charlotte Glas Rosset - 000266" at bounding box center [401, 29] width 714 height 25
click at [727, 95] on div "Historique Tout Relances Commentaires Portail client Tout Relances Autres" at bounding box center [609, 97] width 297 height 29
click at [715, 86] on div "Historique Tout Relances Commentaires Portail client Tout Relances Autres" at bounding box center [609, 97] width 297 height 29
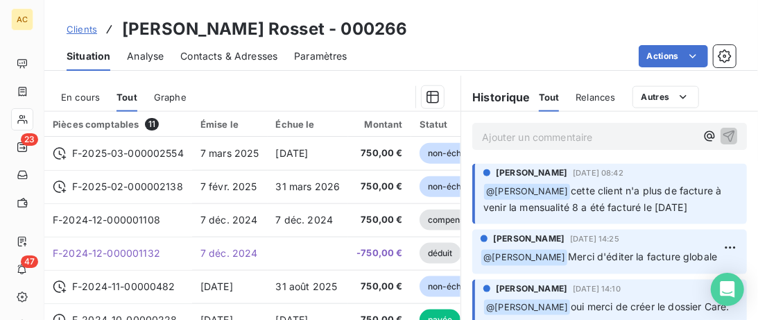
click at [731, 87] on div "Historique Tout Relances Commentaires Portail client Tout Relances Autres" at bounding box center [609, 97] width 297 height 29
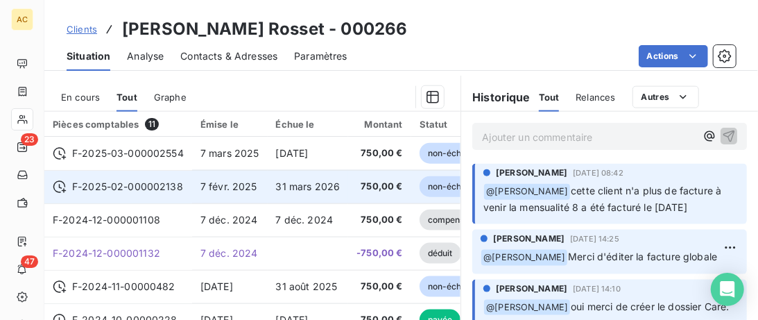
click at [153, 194] on td "F-2025-02-000002138" at bounding box center [118, 186] width 148 height 33
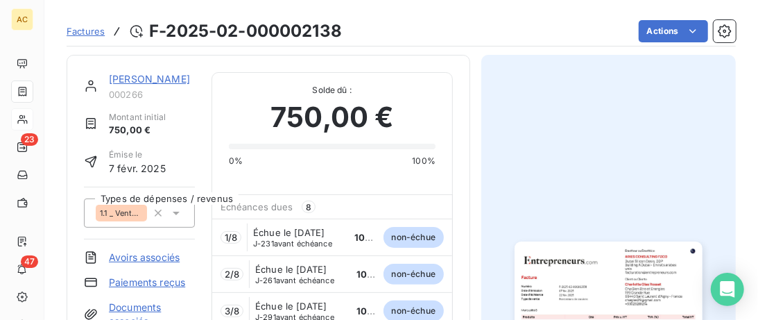
click at [154, 75] on link "Charlotte Glas Rosset" at bounding box center [149, 79] width 81 height 12
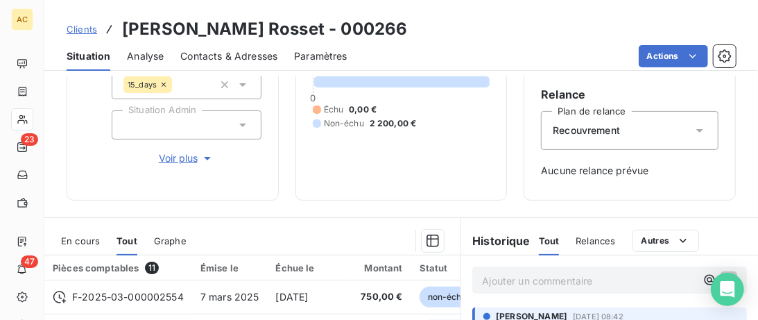
scroll to position [284, 0]
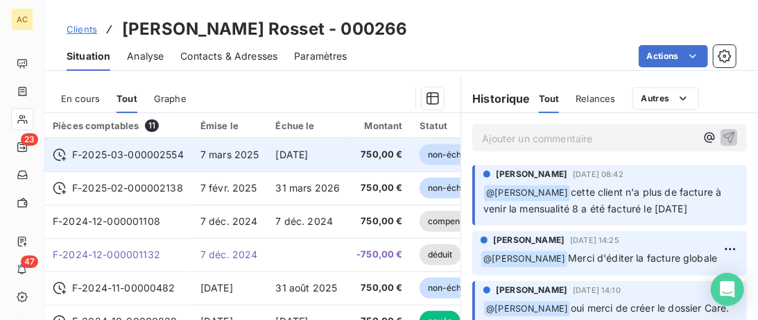
click at [111, 151] on span "F-2025-03-000002554" at bounding box center [128, 155] width 112 height 14
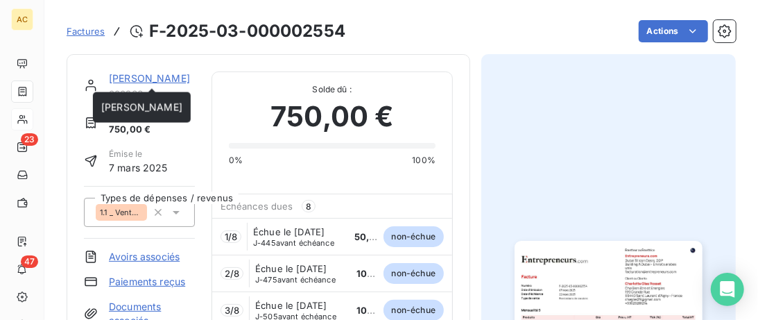
click at [164, 78] on link "Charlotte Glas Rosset" at bounding box center [149, 78] width 81 height 12
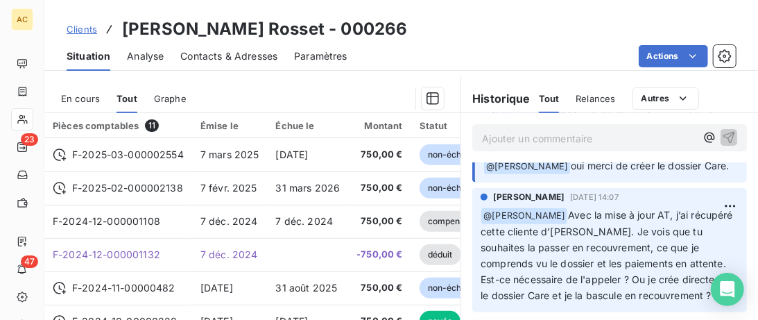
scroll to position [71, 0]
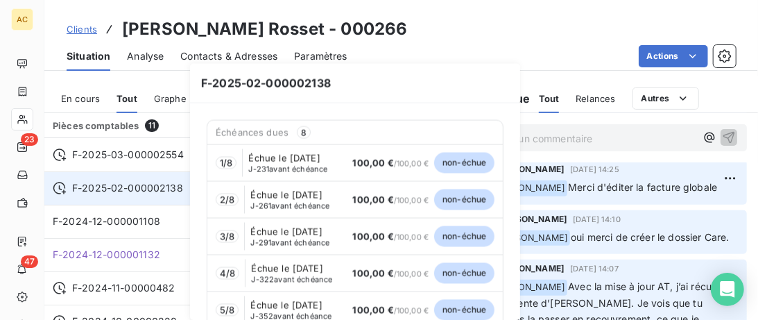
click at [71, 188] on div "F-2025-02-000002138" at bounding box center [118, 188] width 131 height 14
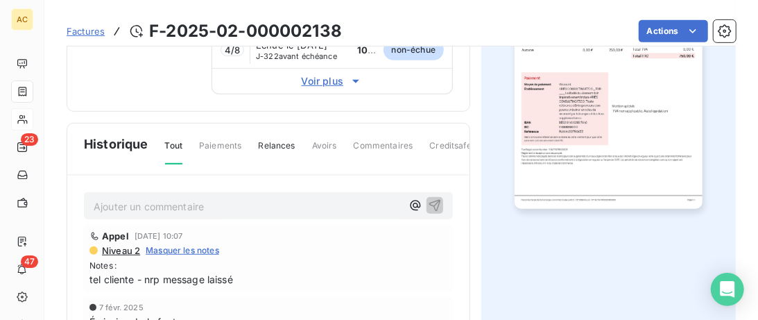
scroll to position [214, 0]
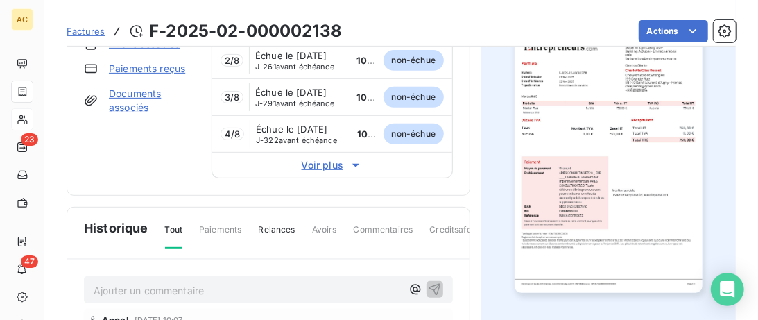
click at [328, 172] on span "Voir plus" at bounding box center [332, 165] width 240 height 14
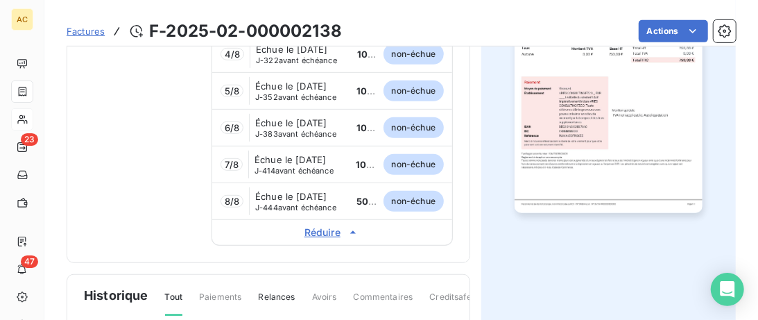
scroll to position [356, 0]
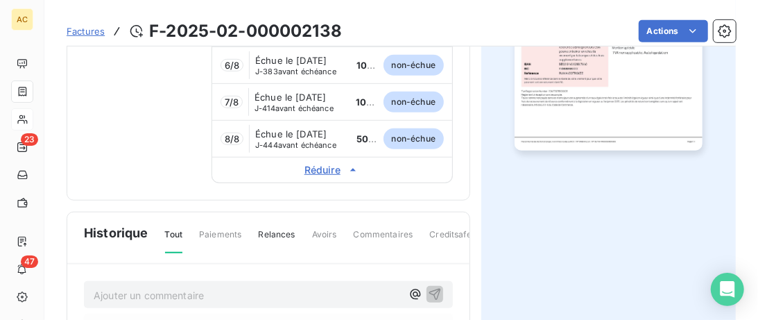
click at [316, 139] on span "Échue le 30 oct. 2026" at bounding box center [290, 133] width 71 height 11
click at [311, 177] on span "Réduire" at bounding box center [332, 170] width 240 height 14
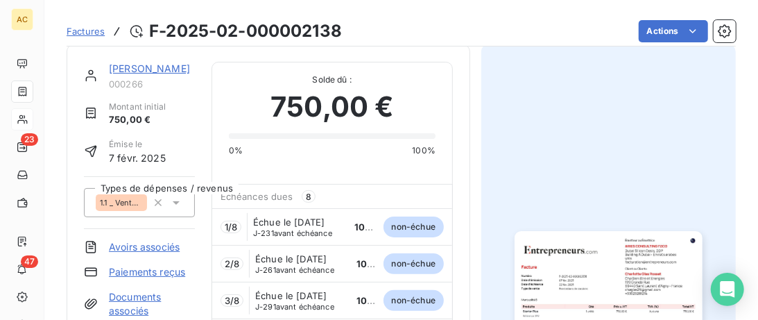
scroll to position [0, 0]
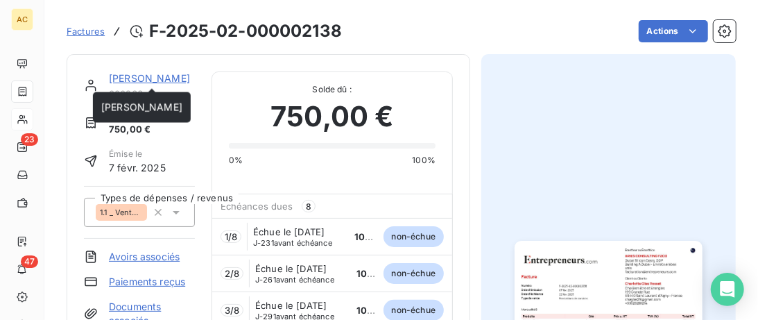
click at [137, 77] on link "Charlotte Glas Rosset" at bounding box center [149, 78] width 81 height 12
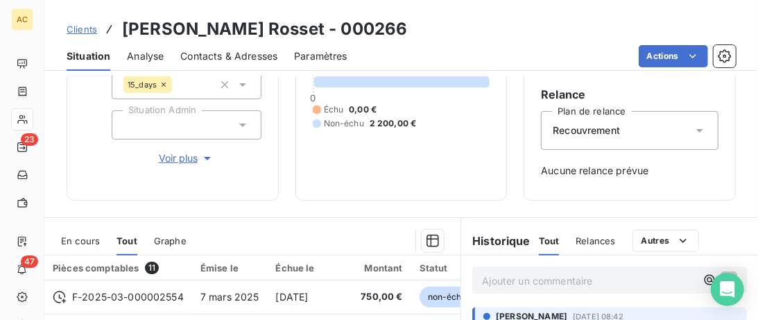
scroll to position [355, 0]
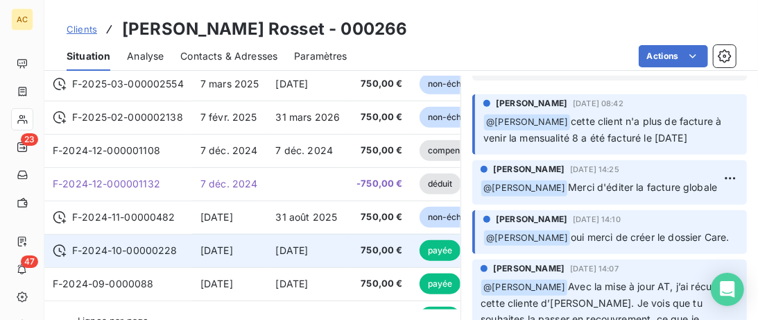
click at [300, 250] on span "7 oct. 2024" at bounding box center [292, 250] width 33 height 12
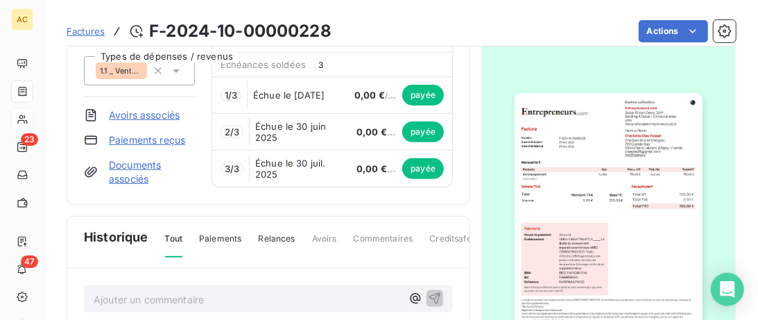
scroll to position [284, 0]
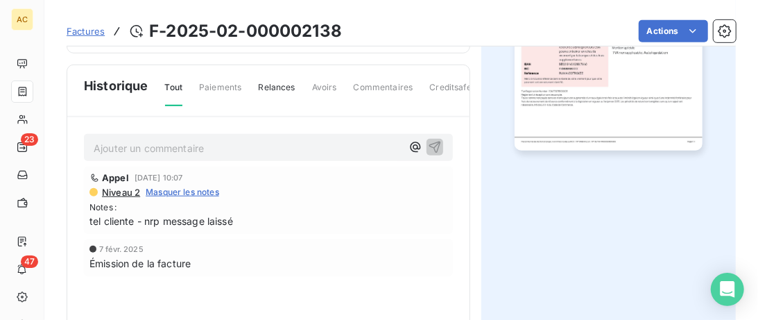
scroll to position [214, 0]
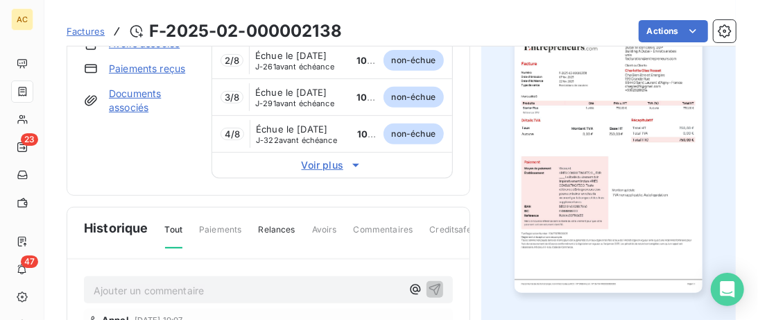
click at [329, 172] on span "Voir plus" at bounding box center [332, 165] width 240 height 14
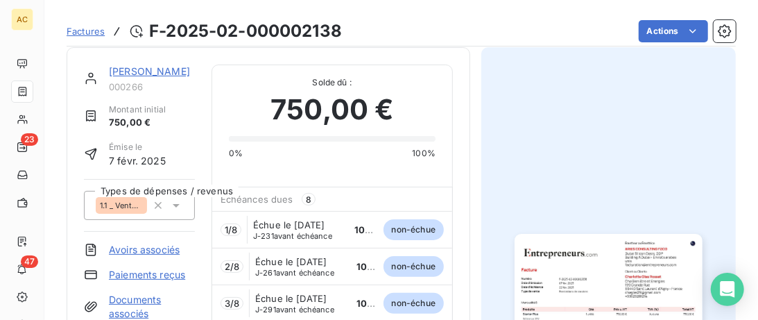
scroll to position [0, 0]
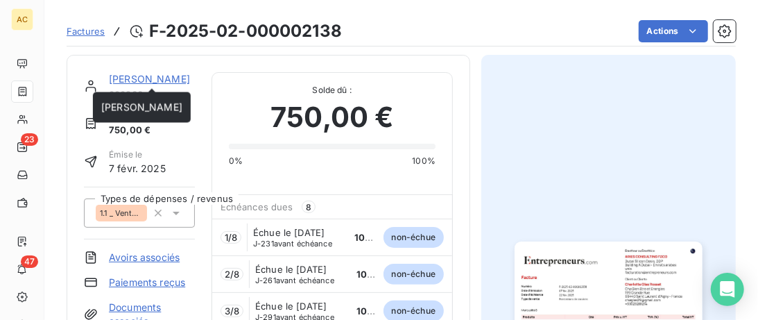
click at [140, 83] on link "[PERSON_NAME]" at bounding box center [149, 79] width 81 height 12
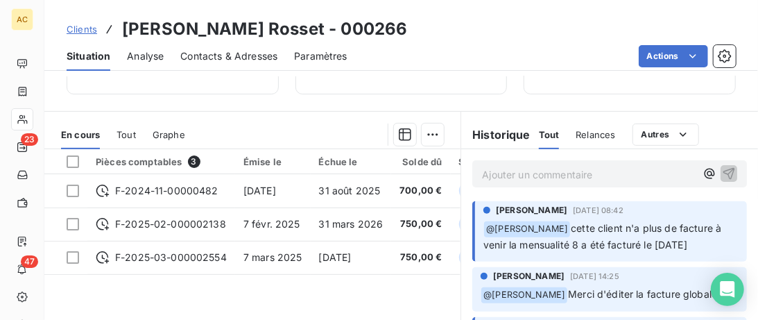
scroll to position [284, 0]
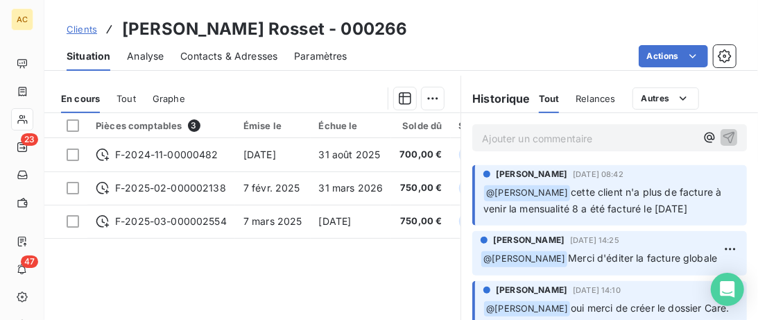
click at [130, 88] on div "Tout" at bounding box center [126, 98] width 19 height 29
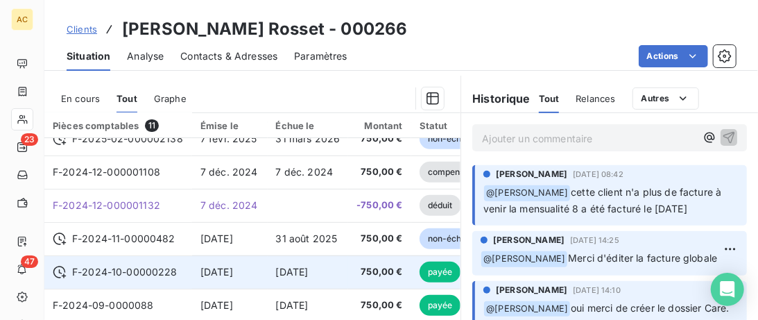
scroll to position [124, 0]
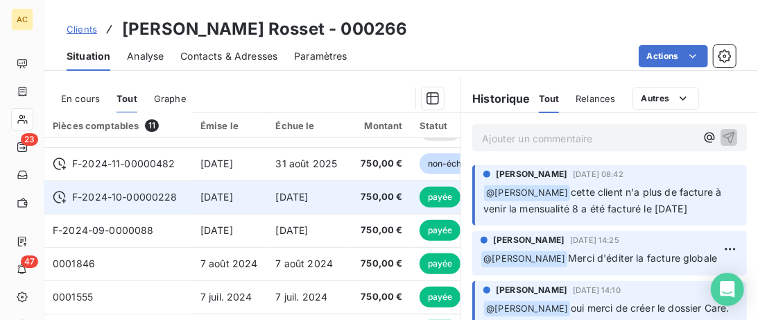
click at [208, 201] on span "7 oct. 2024" at bounding box center [217, 197] width 33 height 12
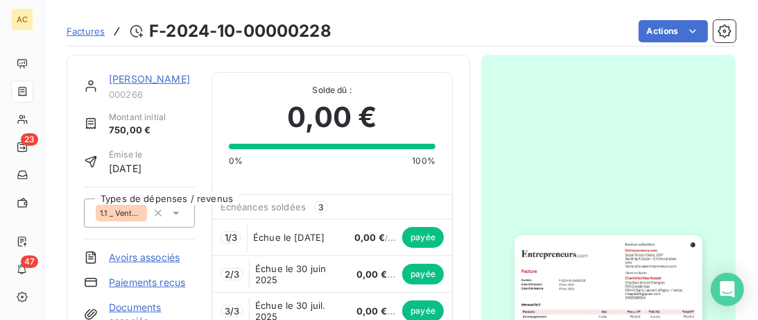
click at [153, 78] on link "[PERSON_NAME]" at bounding box center [149, 79] width 81 height 12
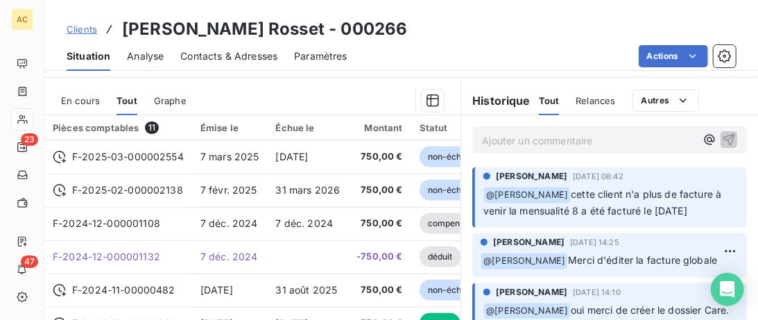
scroll to position [284, 0]
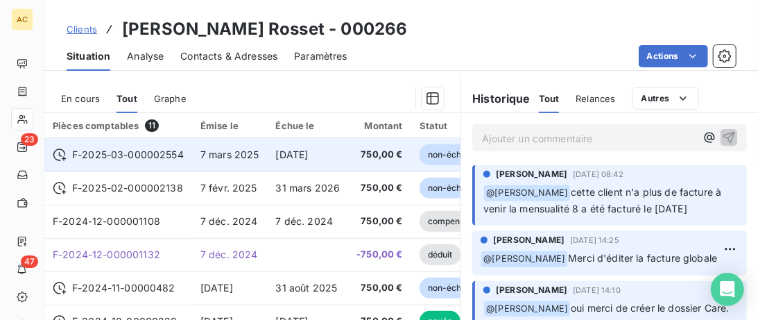
click at [198, 157] on td "7 mars 2025" at bounding box center [230, 154] width 76 height 33
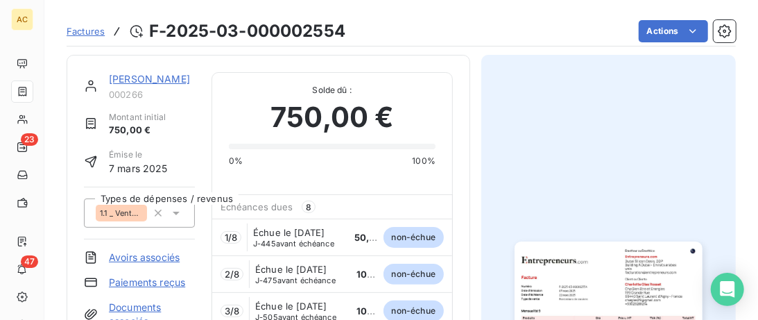
click at [146, 74] on link "[PERSON_NAME]" at bounding box center [149, 79] width 81 height 12
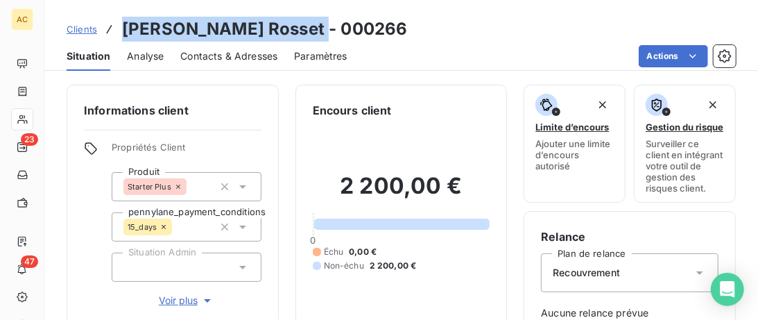
drag, startPoint x: 297, startPoint y: 29, endPoint x: 116, endPoint y: 25, distance: 181.2
click at [116, 26] on div "Clients [PERSON_NAME] Rosset - 000266" at bounding box center [237, 29] width 341 height 25
copy div "[PERSON_NAME]"
click at [85, 35] on span "Clients" at bounding box center [82, 29] width 31 height 11
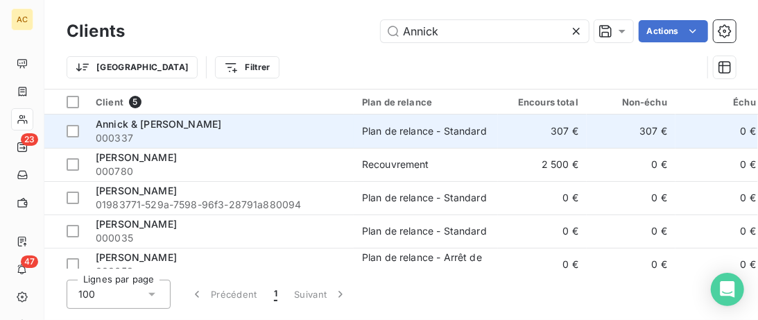
type input "Annick"
click at [292, 126] on div "Annick & Patricia Dupuis" at bounding box center [221, 124] width 250 height 14
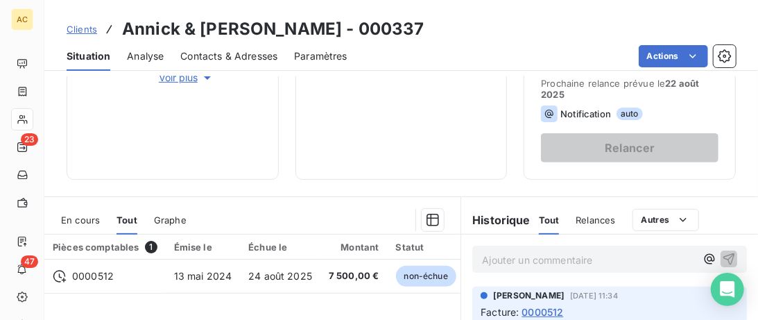
scroll to position [284, 0]
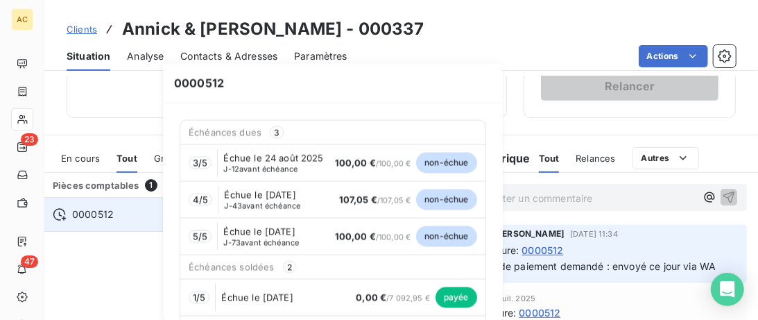
click at [65, 209] on icon at bounding box center [60, 214] width 14 height 14
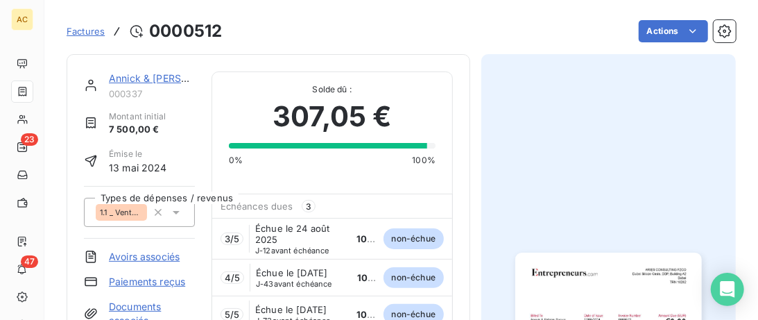
click at [127, 81] on link "Annick & Patricia Dupuis" at bounding box center [171, 78] width 125 height 12
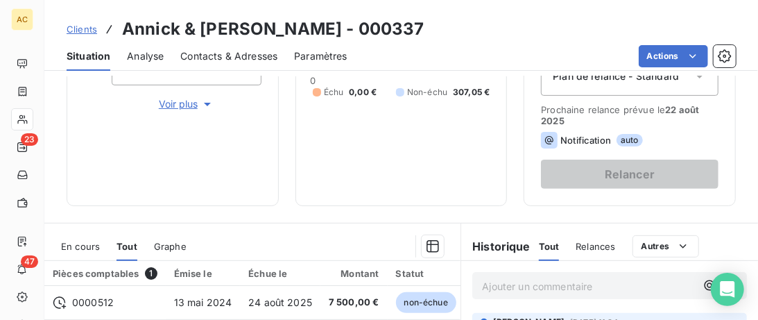
scroll to position [284, 0]
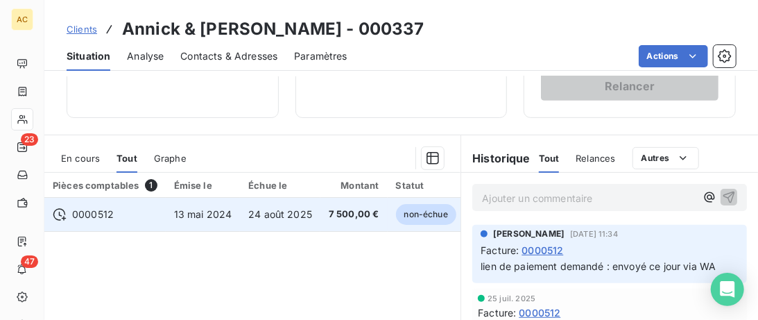
click at [140, 221] on td "0000512" at bounding box center [104, 214] width 121 height 33
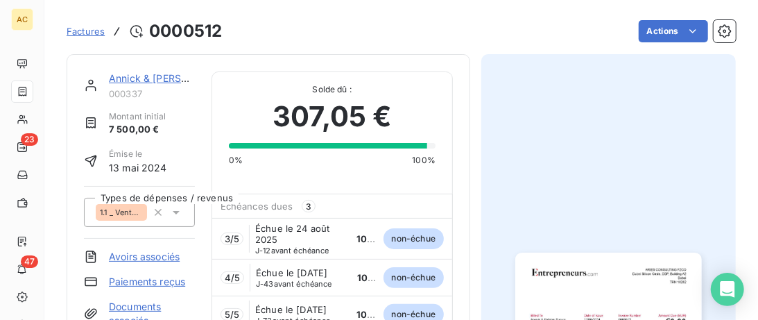
click at [94, 33] on span "Factures" at bounding box center [86, 31] width 38 height 11
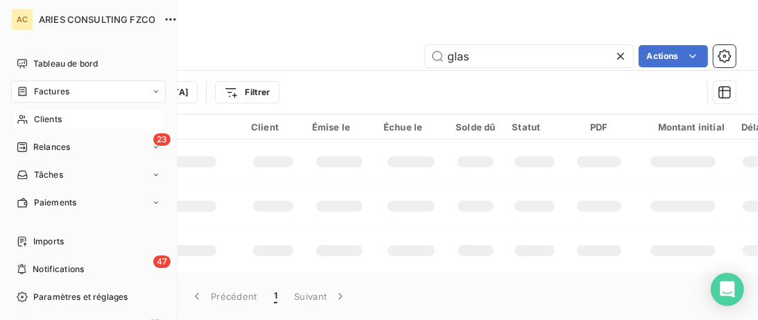
click at [31, 125] on div "Clients" at bounding box center [88, 119] width 155 height 22
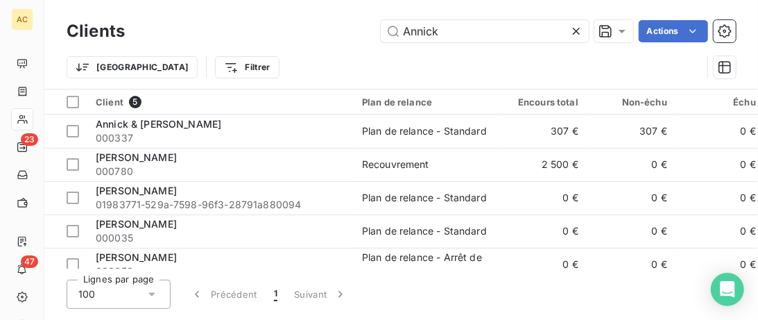
drag, startPoint x: 461, startPoint y: 29, endPoint x: 177, endPoint y: 19, distance: 284.7
click at [381, 24] on input "Annick" at bounding box center [485, 31] width 208 height 22
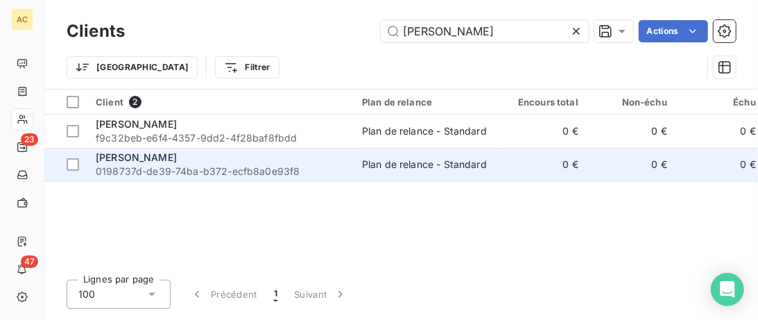
type input "parreira"
click at [198, 167] on span "0198737d-de39-74ba-b372-ecfb8a0e93f8" at bounding box center [221, 171] width 250 height 14
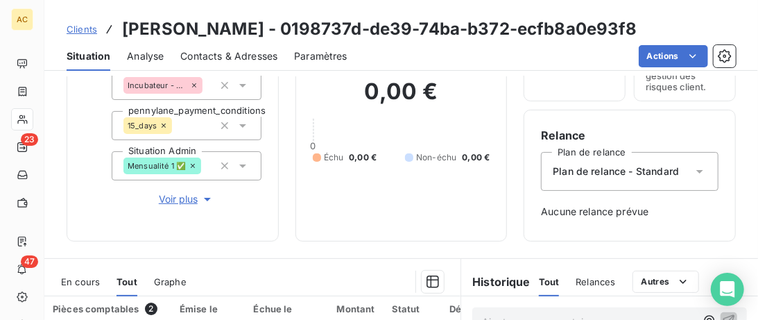
scroll to position [71, 0]
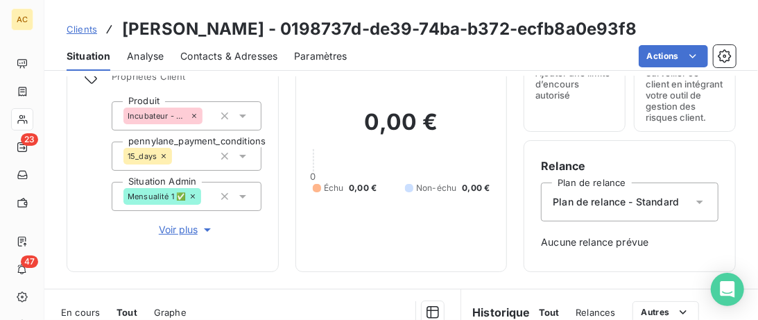
click at [192, 233] on span "Voir plus" at bounding box center [187, 230] width 56 height 14
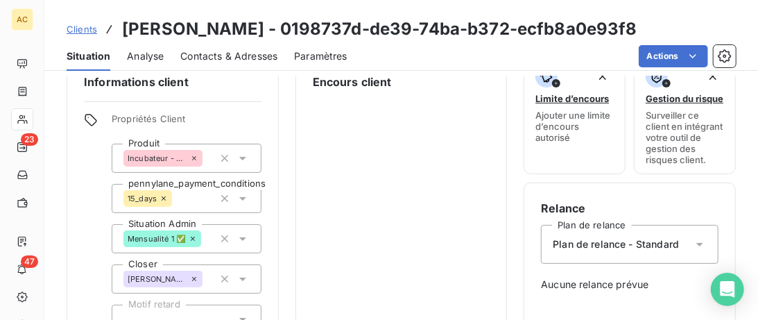
scroll to position [0, 0]
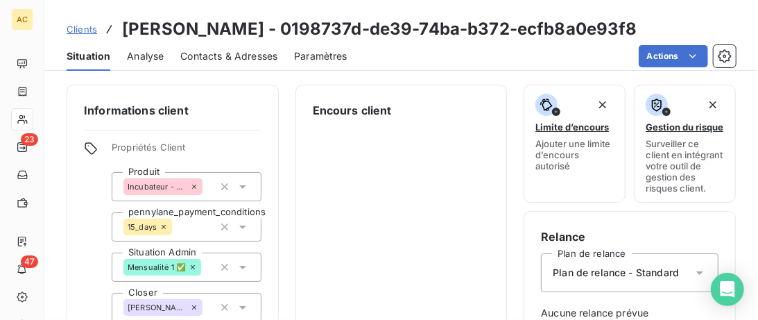
click at [80, 33] on span "Clients" at bounding box center [82, 29] width 31 height 11
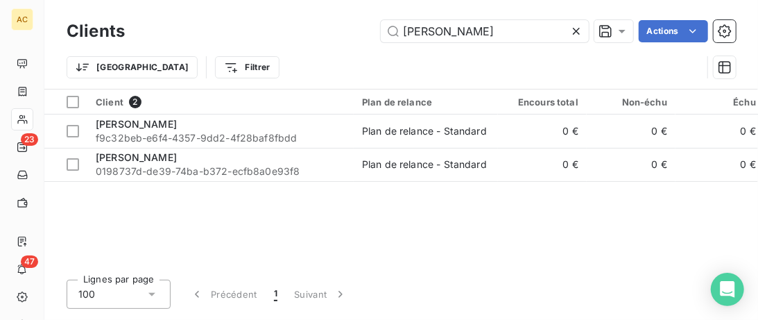
drag, startPoint x: 343, startPoint y: 21, endPoint x: 161, endPoint y: 23, distance: 182.5
click at [381, 20] on input "parreira" at bounding box center [485, 31] width 208 height 22
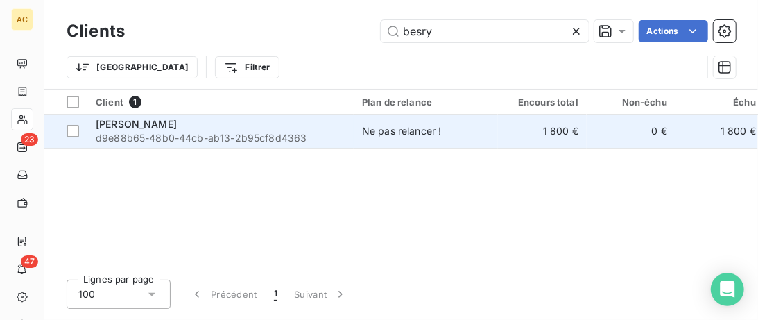
type input "besry"
click at [216, 126] on div "Thomas Besry" at bounding box center [221, 124] width 250 height 14
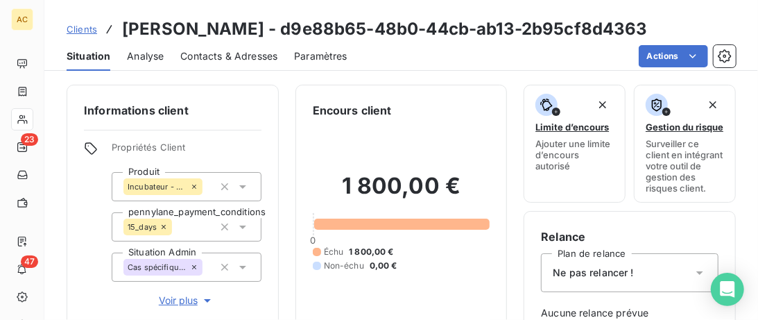
scroll to position [142, 0]
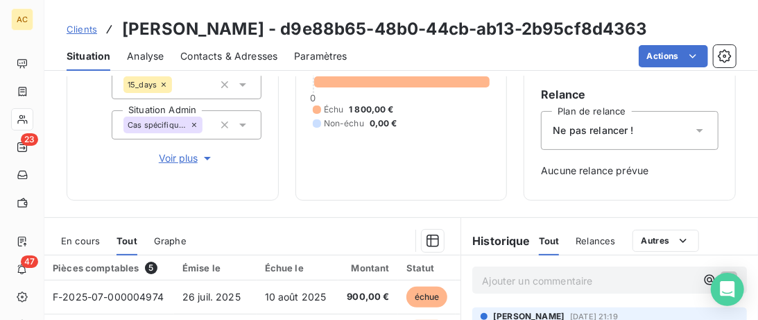
click at [182, 160] on span "Voir plus" at bounding box center [187, 158] width 56 height 14
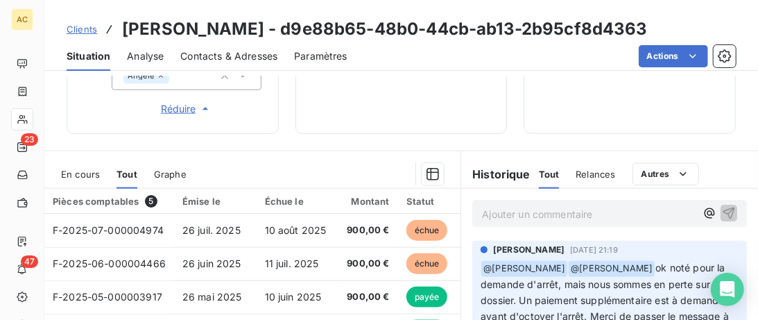
scroll to position [569, 0]
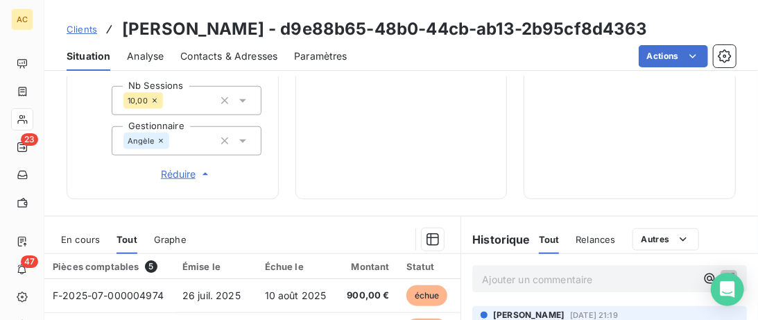
click at [90, 28] on span "Clients" at bounding box center [82, 29] width 31 height 11
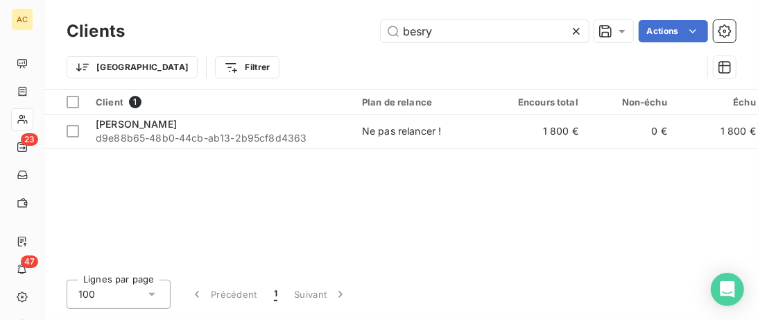
drag, startPoint x: 321, startPoint y: 34, endPoint x: 263, endPoint y: 34, distance: 58.3
click at [381, 34] on input "besry" at bounding box center [485, 31] width 208 height 22
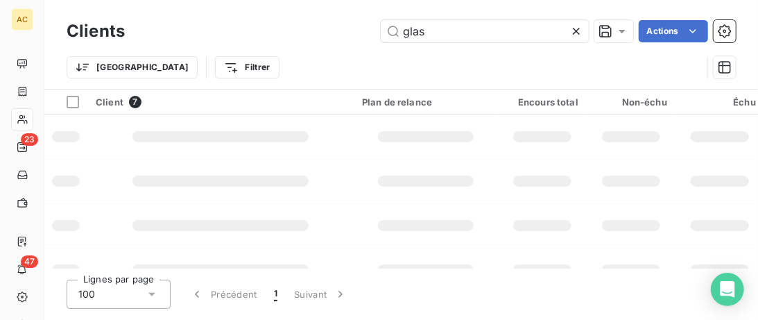
type input "glas"
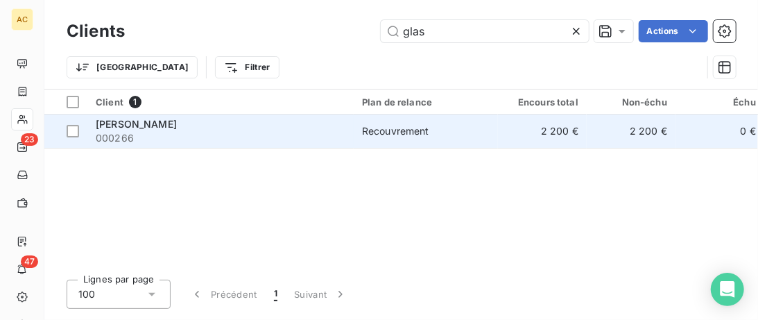
click at [244, 130] on div "[PERSON_NAME]" at bounding box center [221, 124] width 250 height 14
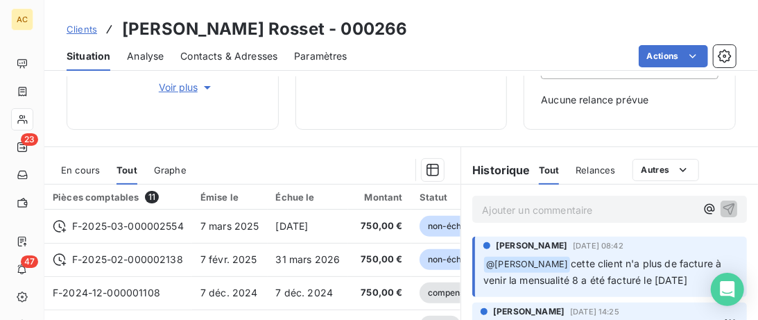
click at [501, 212] on p "Ajouter un commentaire ﻿" at bounding box center [589, 209] width 214 height 17
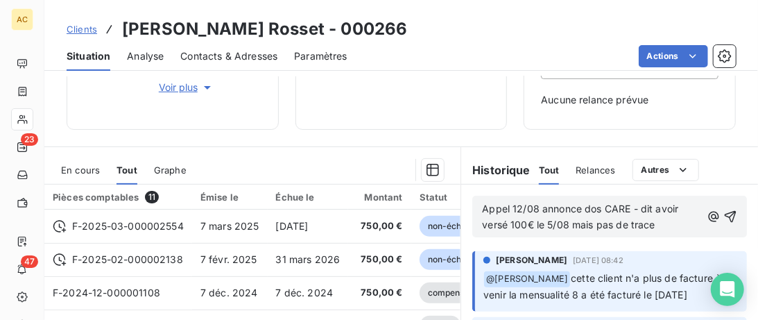
click at [572, 227] on span "Appel 12/08 annonce dos CARE - dit avoir versé 100€ le 5/08 mais pas de trace" at bounding box center [581, 217] width 199 height 28
click at [0, 0] on lt-span ", mais" at bounding box center [0, 0] width 0 height 0
click at [0, 0] on lt-div at bounding box center [0, 0] width 0 height 0
select select "fr"
click at [688, 203] on p "Appel 12/08 annonce dos CARE - dit avoir versé 100€ le 5/08, mais, mais pas de …" at bounding box center [591, 217] width 219 height 32
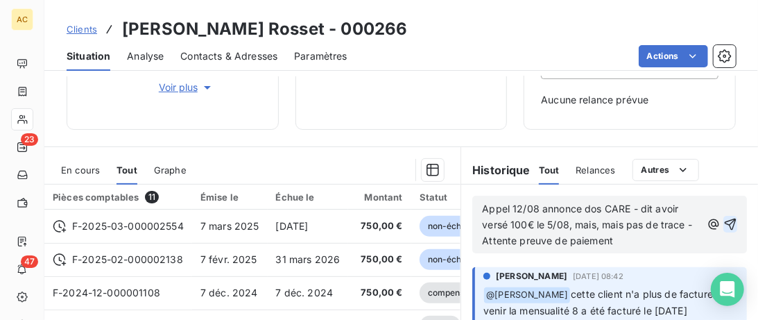
click at [737, 228] on icon "button" at bounding box center [731, 224] width 14 height 14
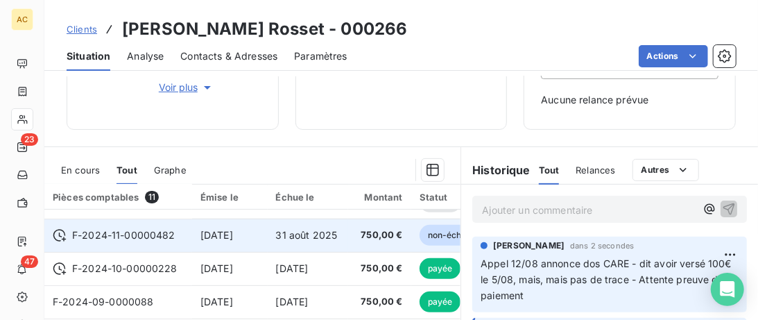
scroll to position [355, 0]
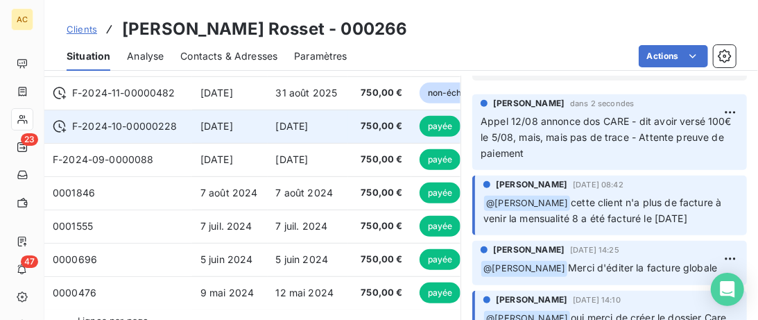
click at [140, 131] on span "F-2024-10-00000228" at bounding box center [124, 126] width 105 height 14
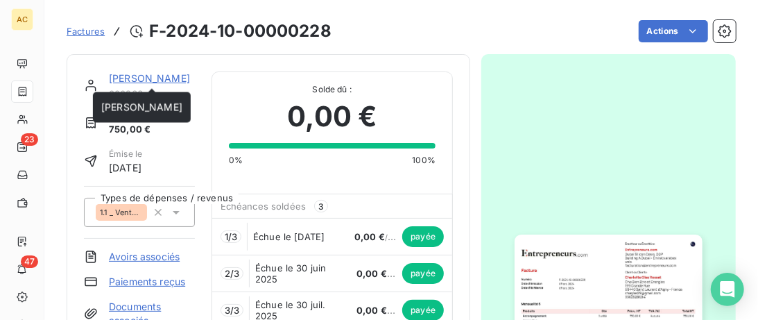
click at [128, 76] on link "[PERSON_NAME]" at bounding box center [149, 78] width 81 height 12
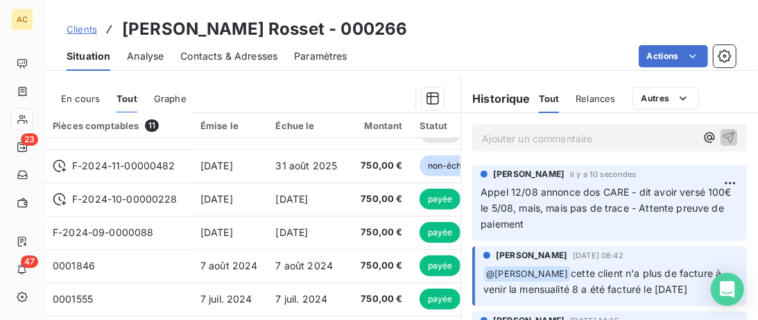
scroll to position [124, 0]
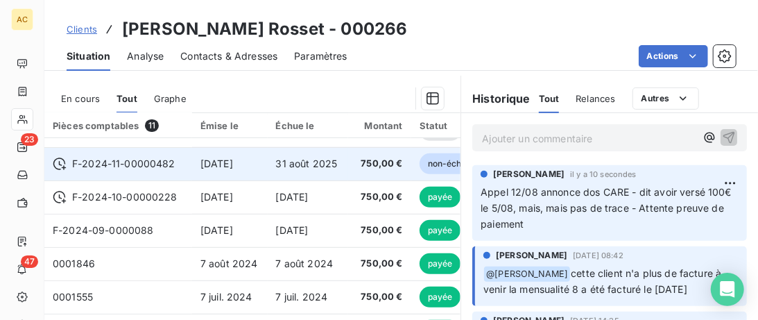
click at [140, 173] on td "F-2024-11-00000482" at bounding box center [118, 163] width 148 height 33
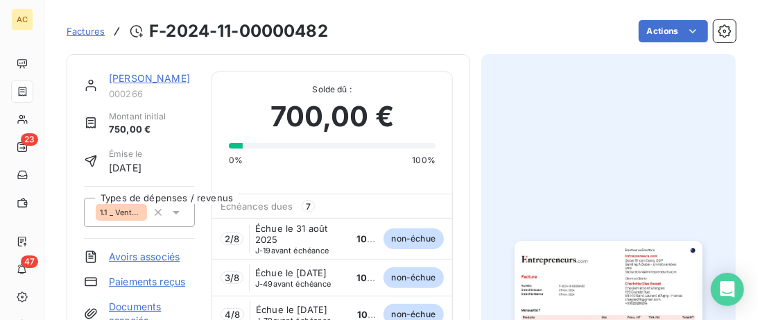
click at [153, 82] on link "[PERSON_NAME]" at bounding box center [149, 78] width 81 height 12
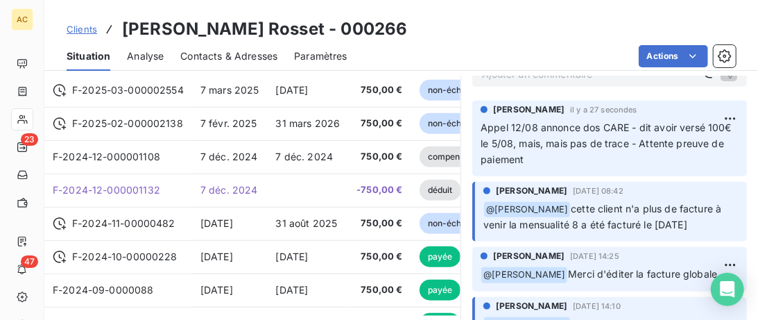
scroll to position [355, 0]
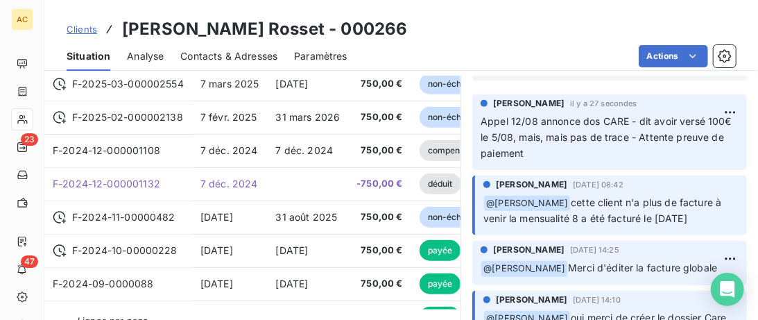
click at [561, 153] on p "Appel 12/08 annonce dos CARE - dit avoir versé 100€ le 5/08, mais, mais pas de …" at bounding box center [610, 138] width 258 height 48
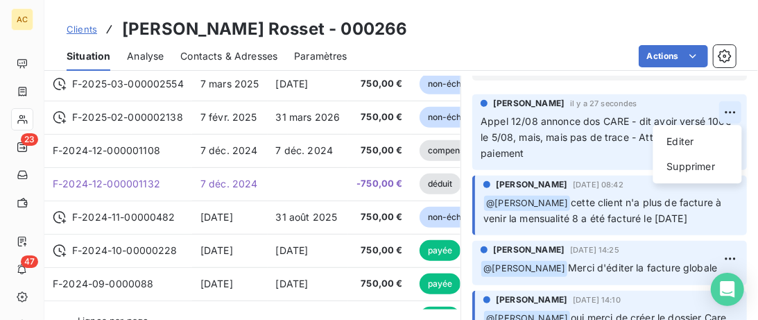
click at [730, 114] on html "AC 23 47 Clients Charlotte Glas Rosset - 000266 Situation Analyse Contacts & Ad…" at bounding box center [379, 160] width 758 height 320
click at [694, 141] on div "Editer" at bounding box center [698, 141] width 78 height 22
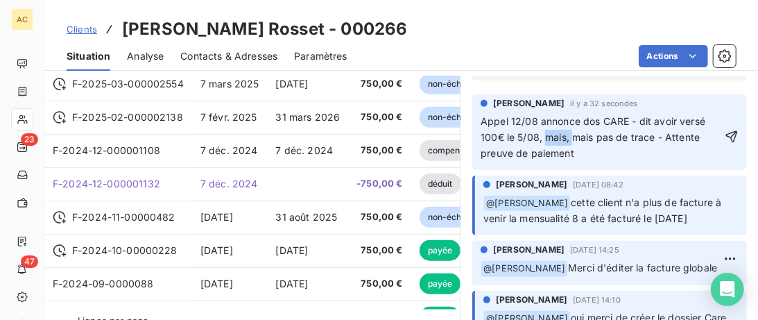
drag, startPoint x: 573, startPoint y: 140, endPoint x: 546, endPoint y: 135, distance: 27.5
click at [546, 135] on span "Appel 12/08 annonce dos CARE - dit avoir versé 100€ le 5/08, mais, mais pas de …" at bounding box center [595, 137] width 228 height 44
click at [629, 137] on span "Appel 12/08 annonce dos CARE - dit avoir versé 100€ le 5/08, mais pas de trace …" at bounding box center [596, 137] width 230 height 44
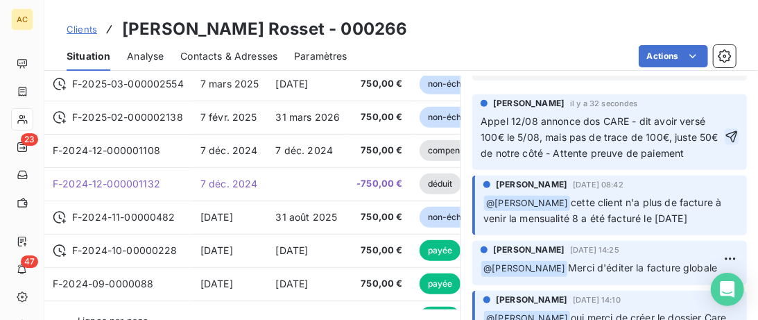
click at [734, 132] on icon "button" at bounding box center [733, 137] width 12 height 12
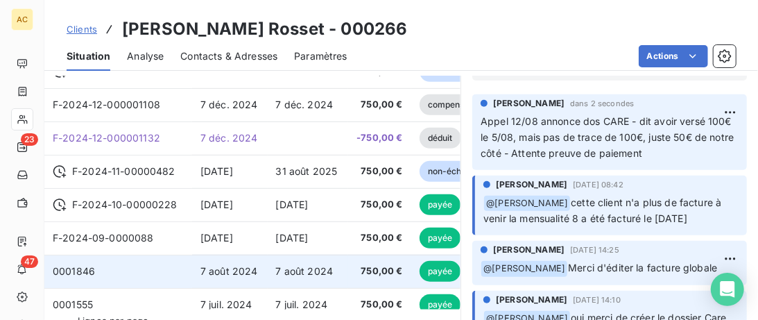
scroll to position [71, 0]
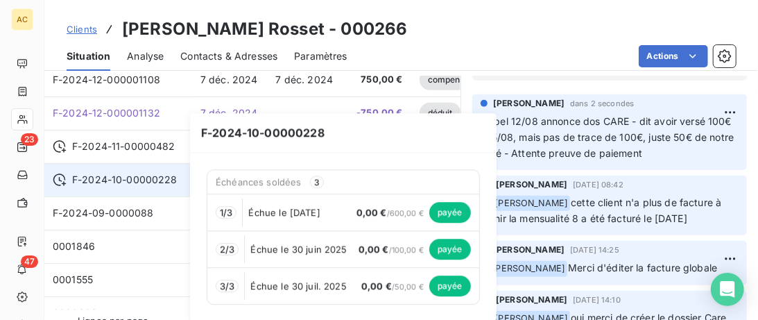
click at [140, 176] on span "F-2024-10-00000228" at bounding box center [124, 180] width 105 height 14
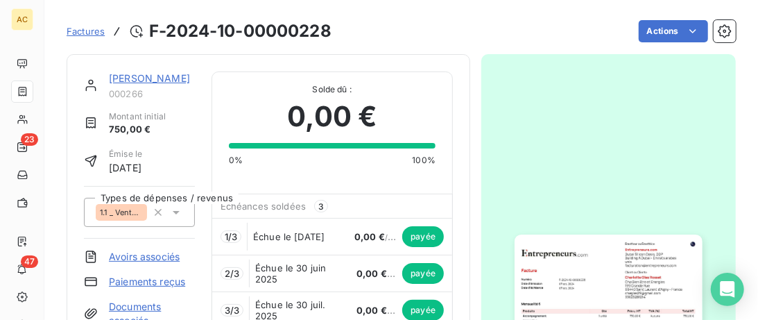
click at [146, 80] on link "[PERSON_NAME]" at bounding box center [149, 78] width 81 height 12
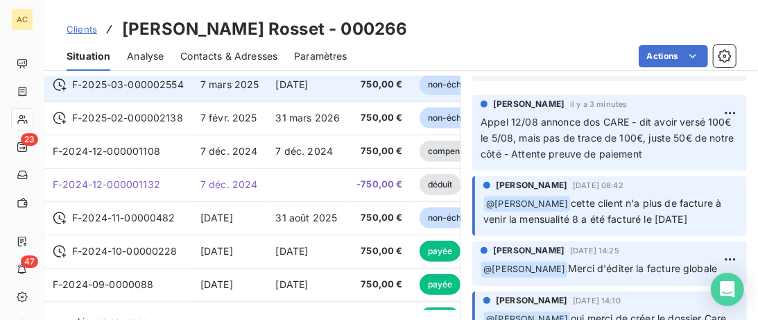
scroll to position [355, 0]
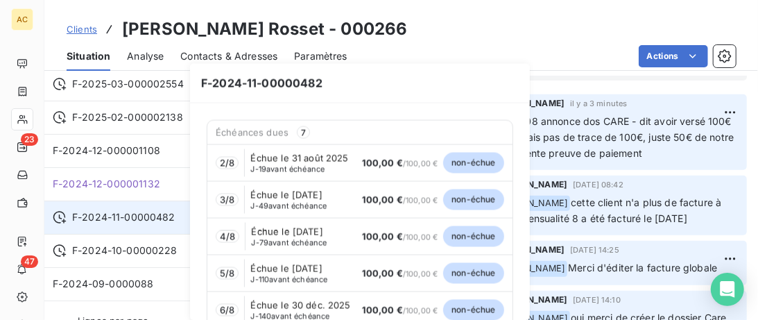
click at [167, 221] on span "F-2024-11-00000482" at bounding box center [123, 217] width 103 height 14
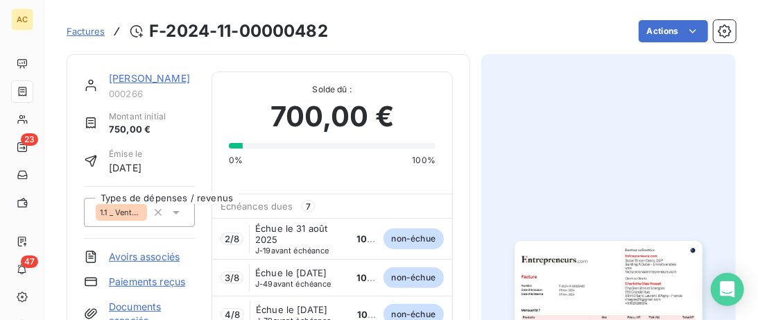
click at [151, 76] on link "[PERSON_NAME]" at bounding box center [149, 78] width 81 height 12
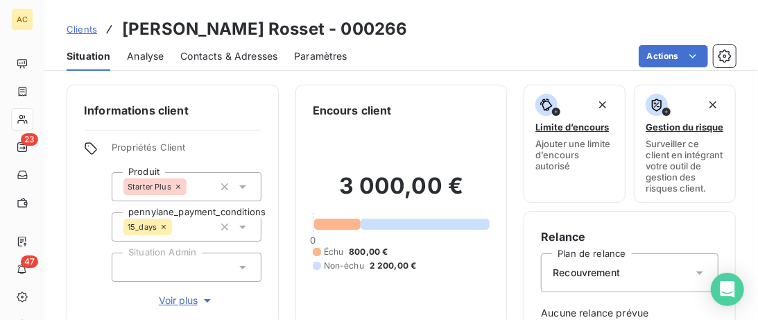
click at [85, 28] on span "Clients" at bounding box center [82, 29] width 31 height 11
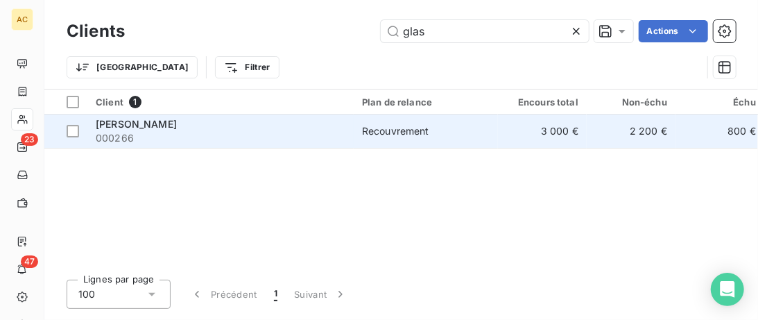
click at [228, 126] on div "[PERSON_NAME]" at bounding box center [221, 124] width 250 height 14
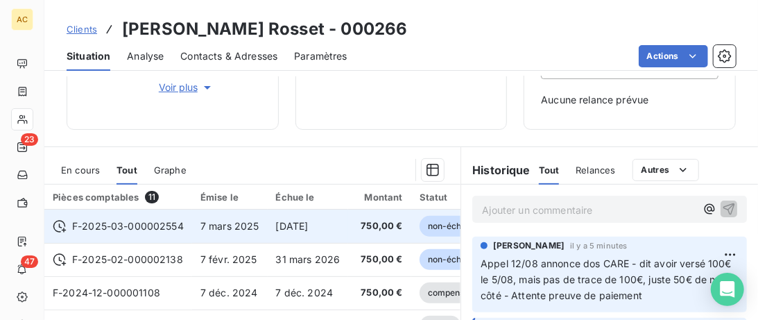
scroll to position [355, 0]
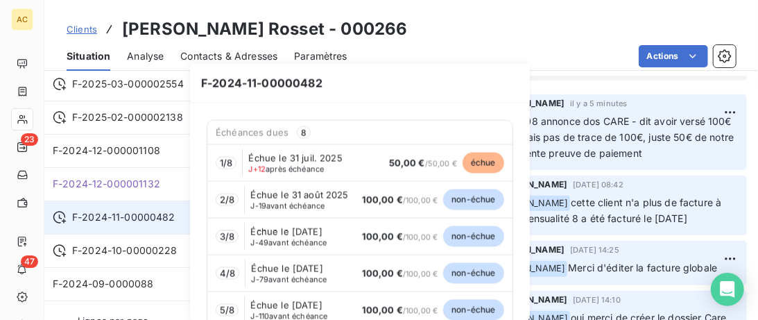
click at [128, 218] on span "F-2024-11-00000482" at bounding box center [123, 217] width 103 height 14
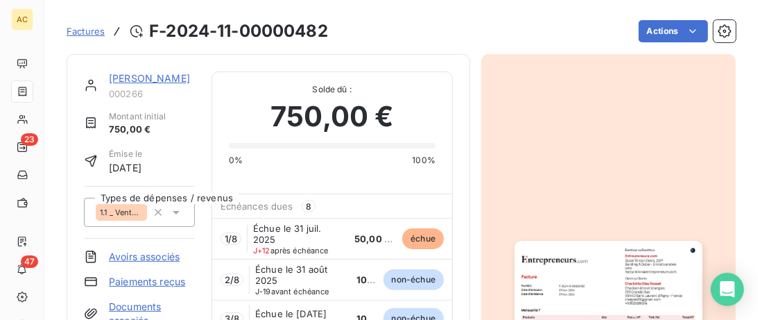
click at [158, 77] on link "[PERSON_NAME]" at bounding box center [149, 78] width 81 height 12
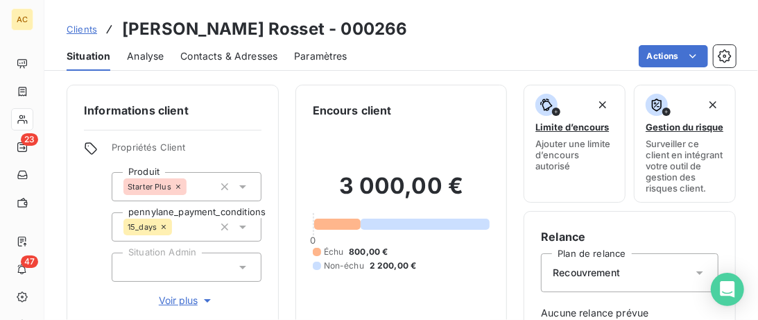
click at [79, 25] on span "Clients" at bounding box center [82, 29] width 31 height 11
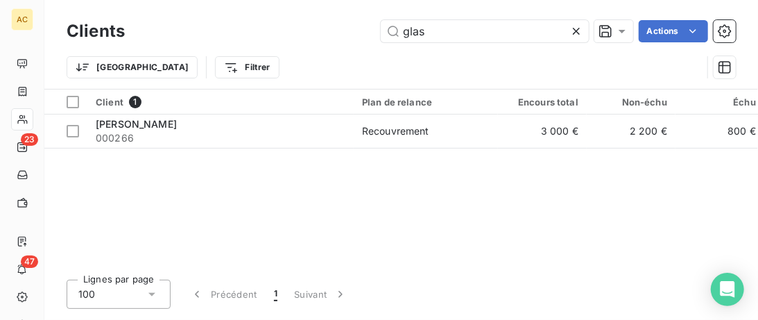
drag, startPoint x: 441, startPoint y: 33, endPoint x: 183, endPoint y: 34, distance: 258.1
click at [381, 34] on input "glas" at bounding box center [485, 31] width 208 height 22
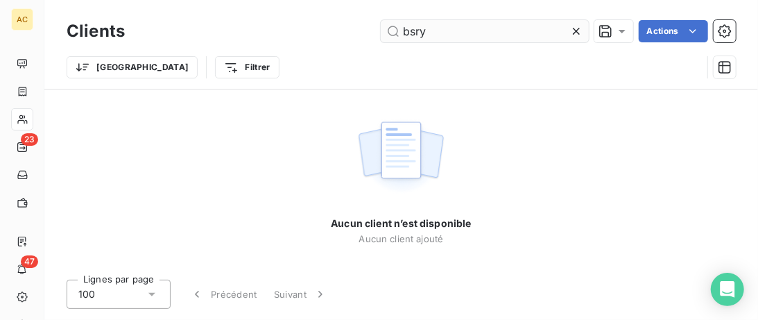
click at [410, 31] on input "bsry" at bounding box center [485, 31] width 208 height 22
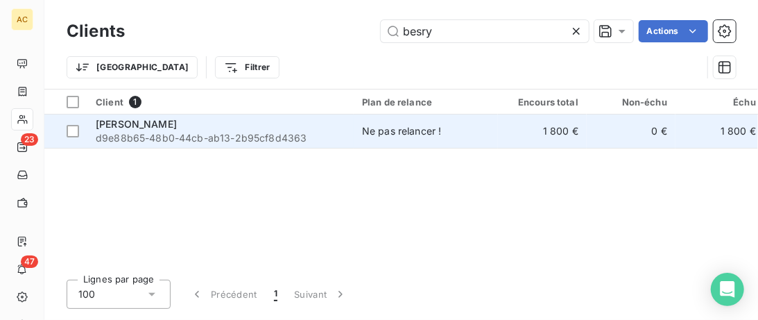
type input "besry"
click at [287, 124] on div "Thomas Besry" at bounding box center [221, 124] width 250 height 14
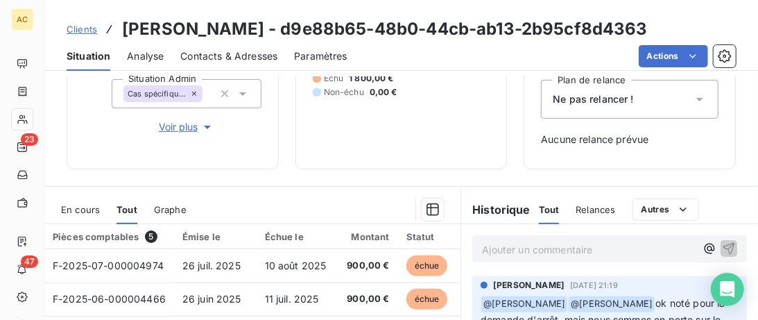
scroll to position [142, 0]
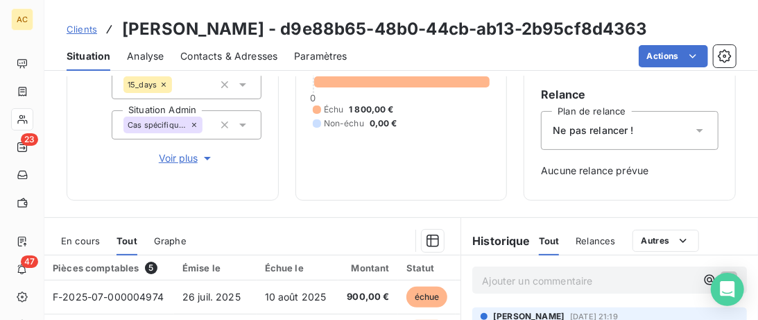
click at [184, 155] on span "Voir plus" at bounding box center [187, 158] width 56 height 14
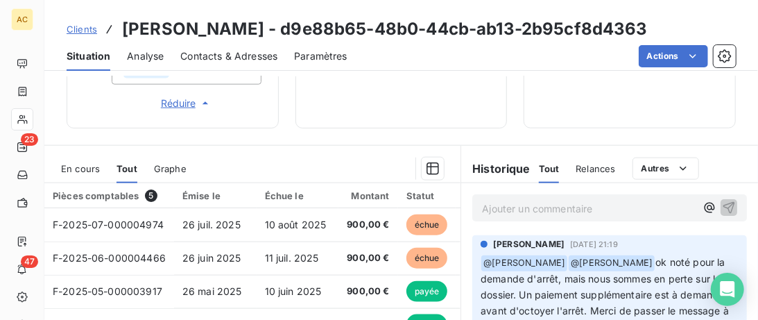
scroll to position [711, 0]
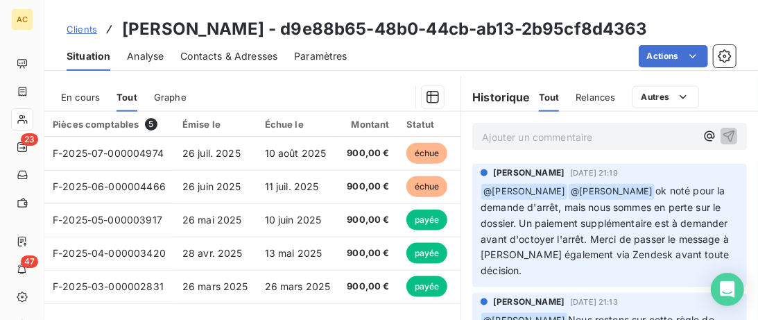
click at [87, 32] on span "Clients" at bounding box center [82, 29] width 31 height 11
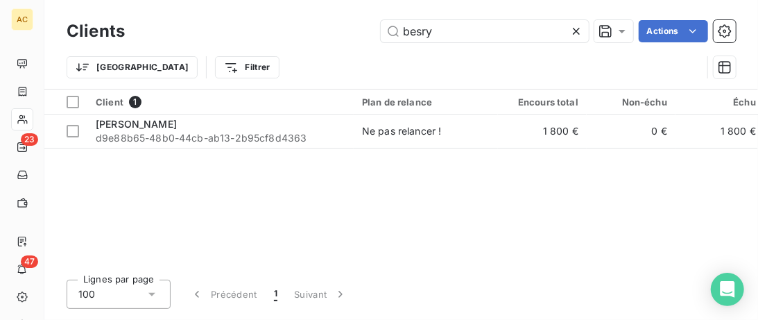
drag, startPoint x: 441, startPoint y: 34, endPoint x: 278, endPoint y: 36, distance: 163.1
click at [381, 32] on input "besry" at bounding box center [485, 31] width 208 height 22
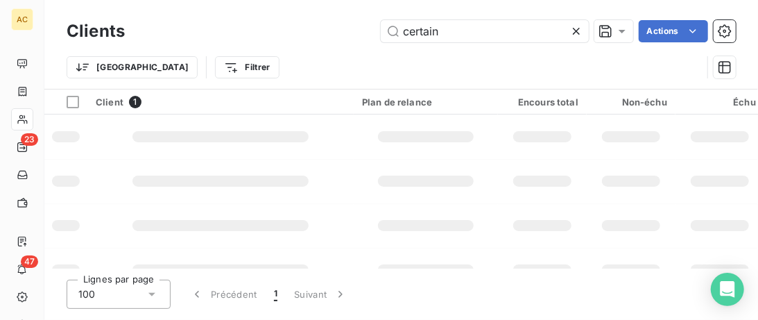
type input "certain"
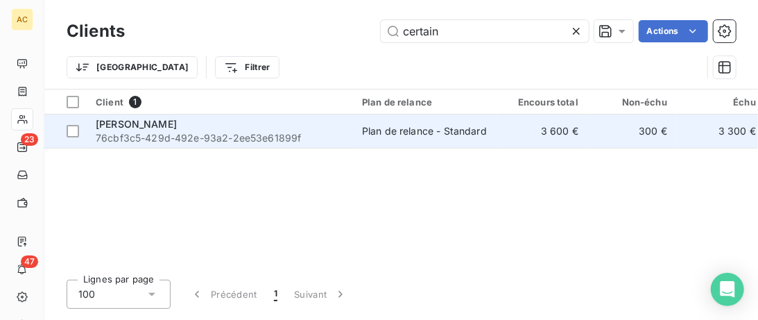
click at [326, 148] on td "Jérôme Certain 76cbf3c5-429d-492e-93a2-2ee53e61899f" at bounding box center [220, 130] width 266 height 33
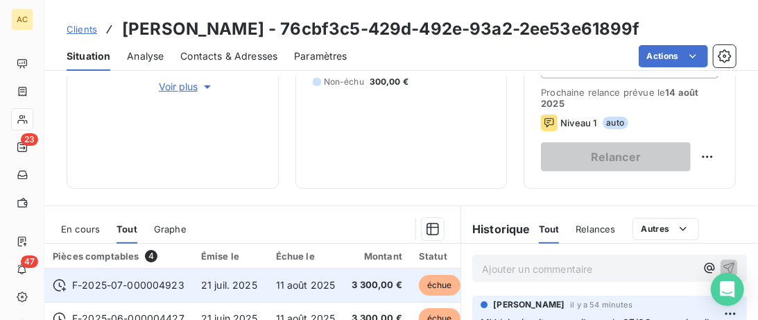
scroll to position [213, 0]
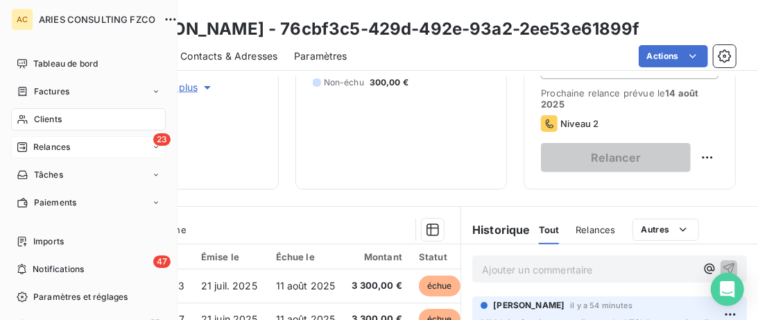
click at [66, 146] on span "Relances" at bounding box center [51, 147] width 37 height 12
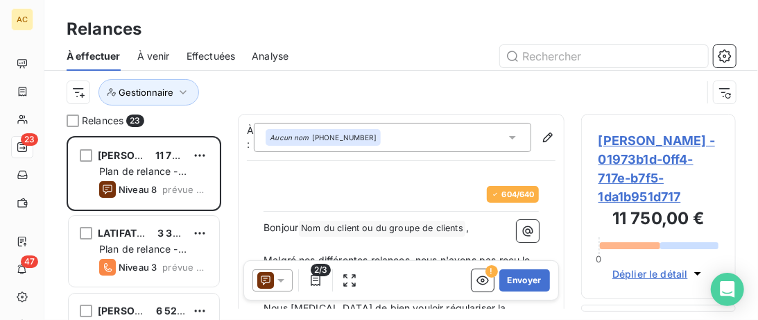
scroll to position [184, 155]
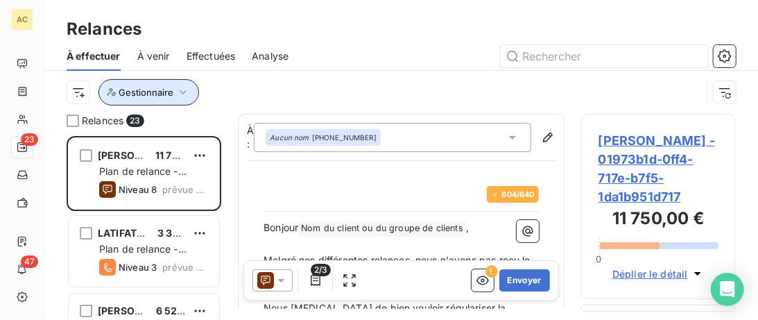
click at [153, 96] on span "Gestionnaire" at bounding box center [146, 92] width 55 height 11
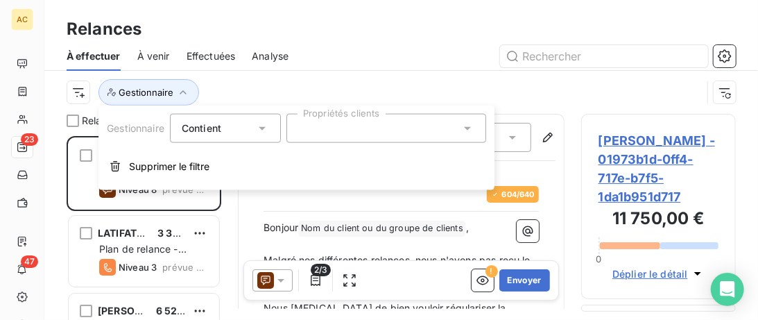
click at [328, 122] on div at bounding box center [387, 128] width 200 height 29
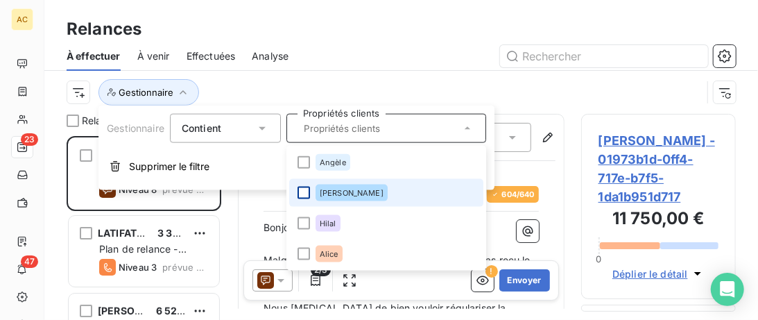
click at [303, 195] on div at bounding box center [304, 193] width 12 height 12
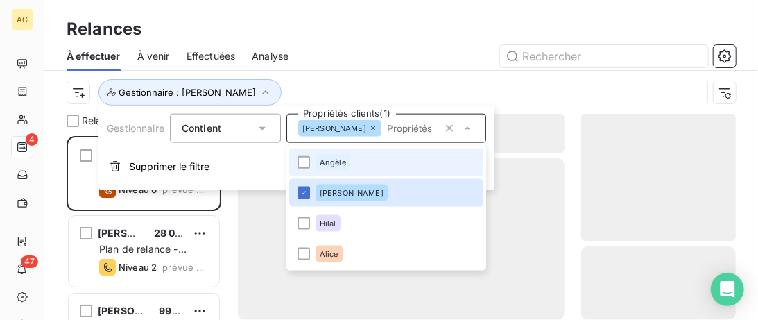
scroll to position [184, 155]
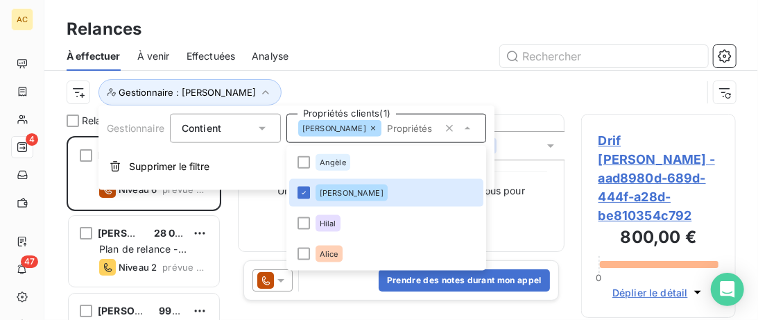
click at [376, 70] on div "À effectuer À venir Effectuées Analyse Gestionnaire : Valérie" at bounding box center [401, 78] width 714 height 72
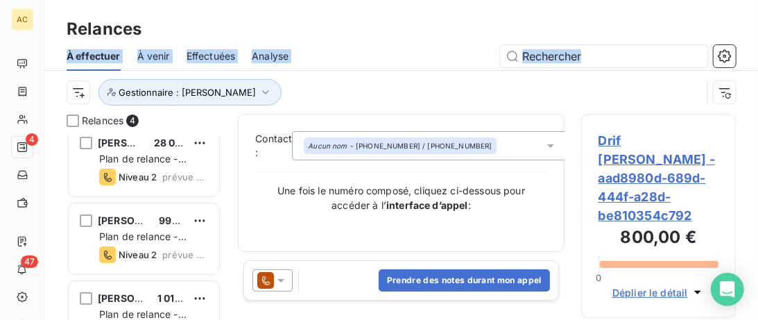
scroll to position [56, 0]
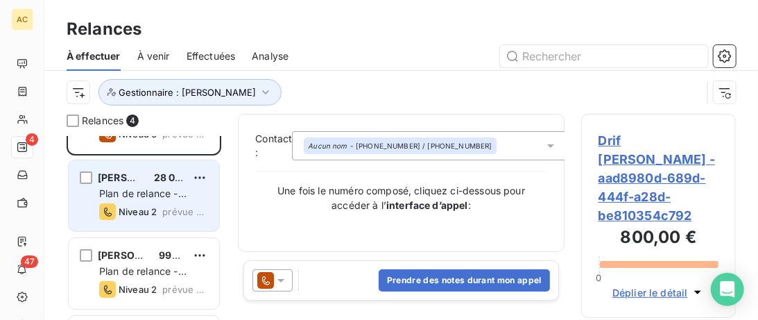
click at [137, 172] on span "Adrien Teixeira" at bounding box center [139, 177] width 83 height 12
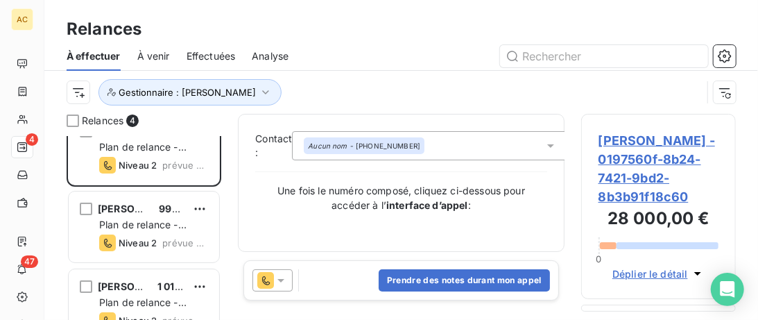
scroll to position [127, 0]
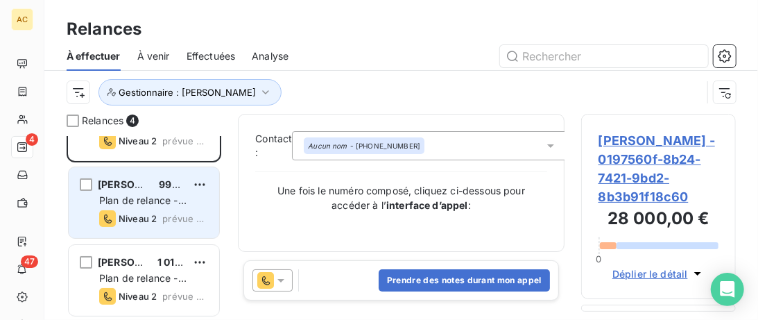
click at [140, 172] on div "Aïssatou CHAMBAUD 990,00 € Plan de relance - Standard Niveau 2 prévue aujourd’h…" at bounding box center [144, 202] width 151 height 71
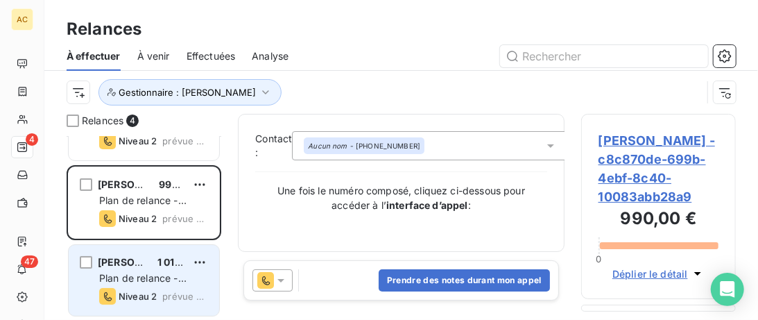
click at [142, 250] on div "Julien Karakachian 1 015,00 € Plan de relance - Standard Niveau 2 prévue aujour…" at bounding box center [144, 280] width 151 height 71
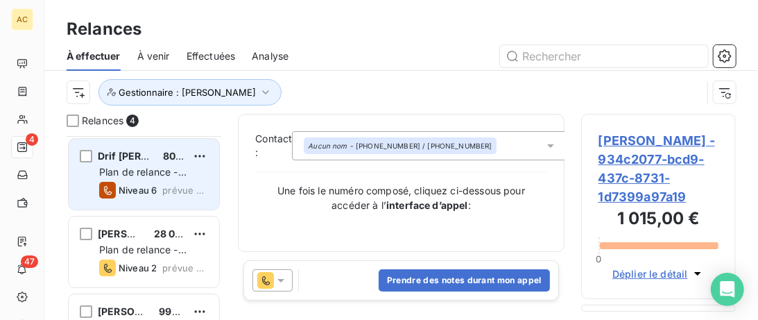
scroll to position [127, 0]
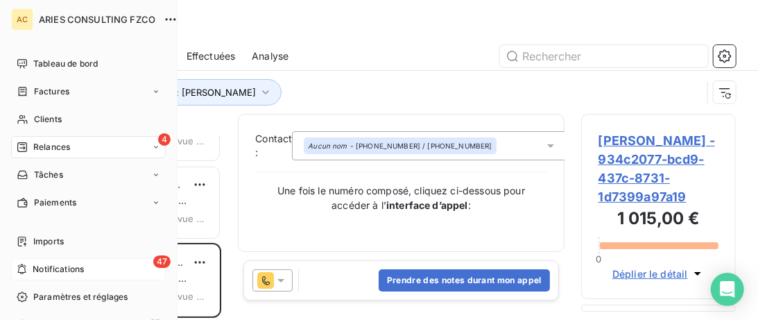
click at [28, 266] on div "47 Notifications" at bounding box center [88, 269] width 155 height 22
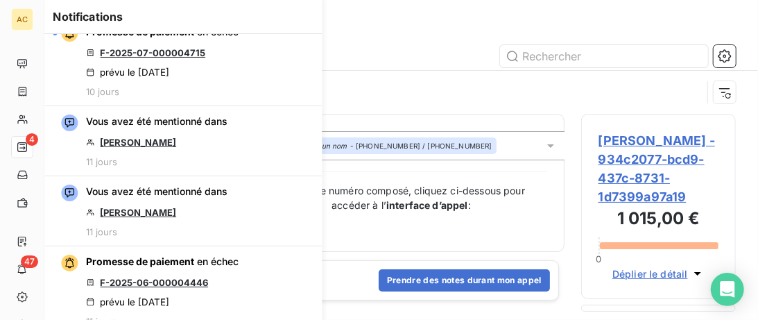
scroll to position [3911, 0]
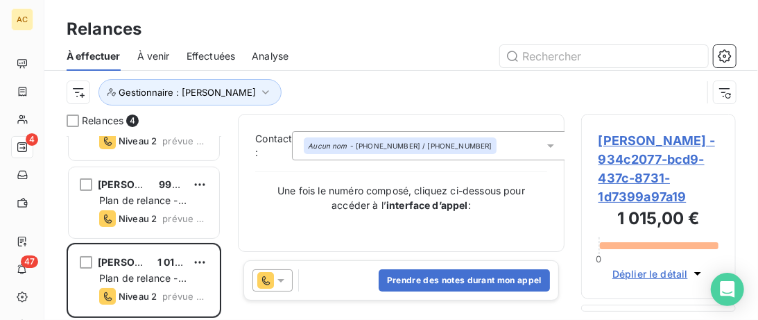
click at [412, 59] on div at bounding box center [520, 56] width 431 height 22
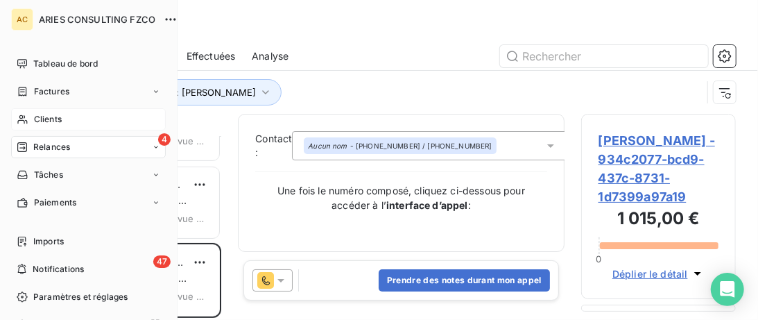
click at [35, 110] on div "Clients" at bounding box center [88, 119] width 155 height 22
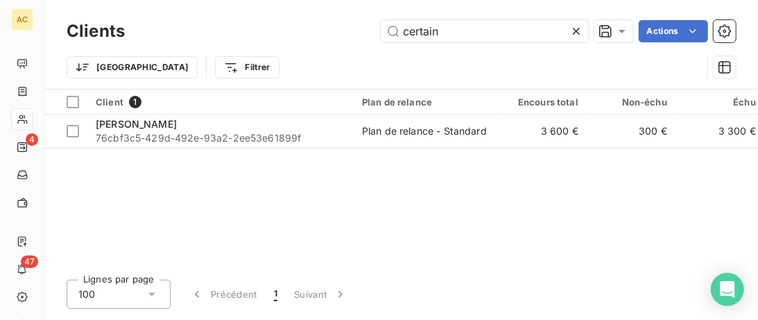
drag, startPoint x: 448, startPoint y: 40, endPoint x: 257, endPoint y: 31, distance: 191.0
click at [381, 32] on input "certain" at bounding box center [485, 31] width 208 height 22
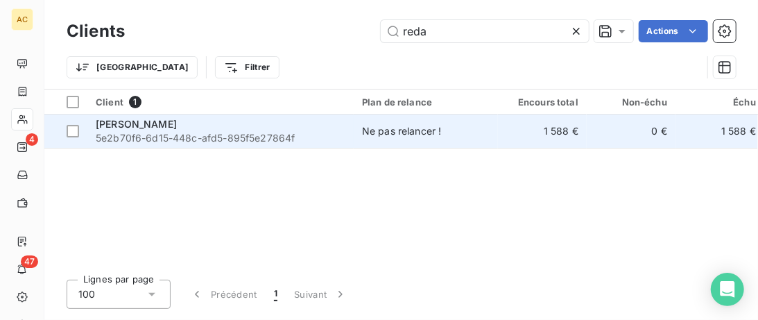
type input "reda"
click at [333, 123] on div "Reda Bakkali" at bounding box center [221, 124] width 250 height 14
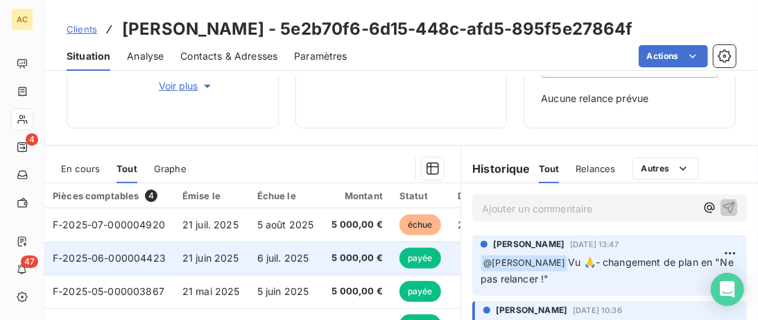
scroll to position [213, 0]
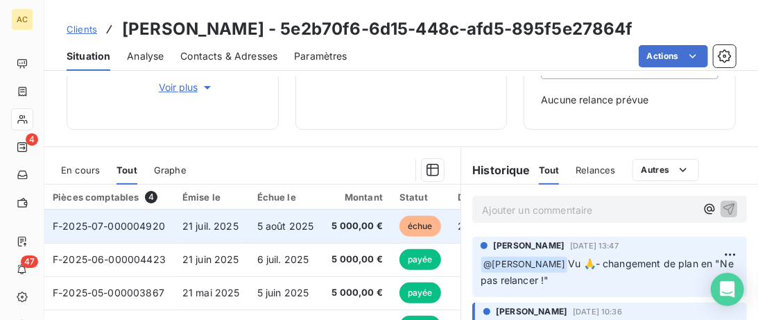
click at [303, 226] on span "5 août 2025" at bounding box center [285, 226] width 57 height 12
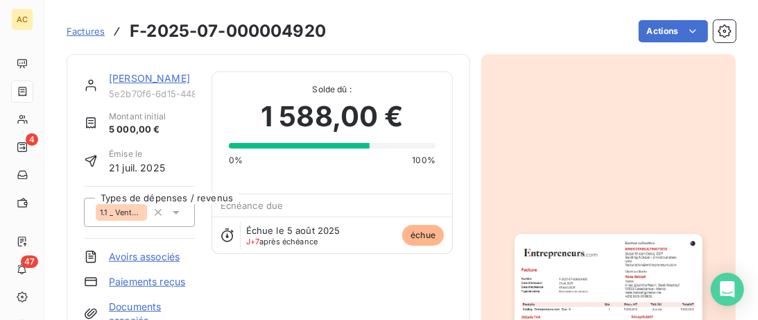
click at [126, 74] on link "Reda Bakkali" at bounding box center [149, 78] width 81 height 12
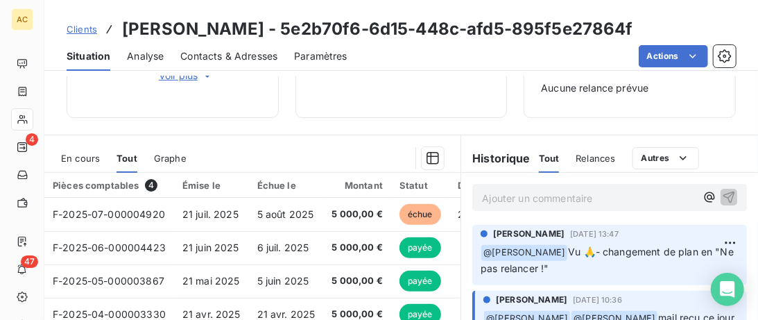
scroll to position [284, 0]
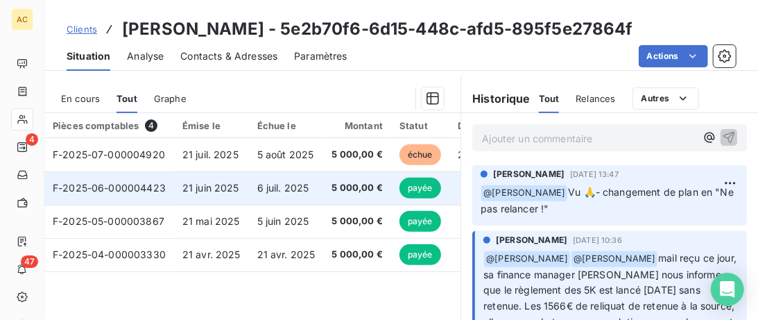
click at [188, 196] on td "21 juin 2025" at bounding box center [211, 187] width 75 height 33
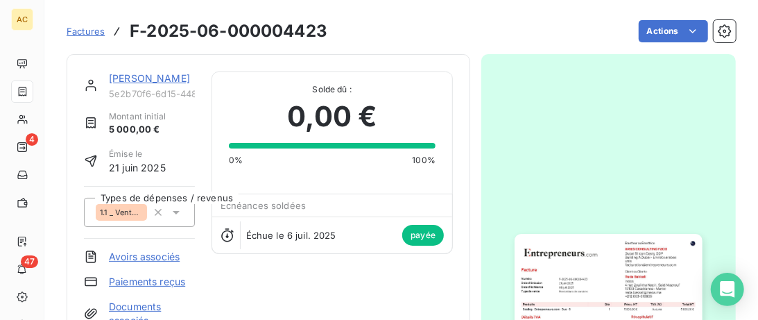
click at [152, 78] on link "Reda Bakkali" at bounding box center [149, 78] width 81 height 12
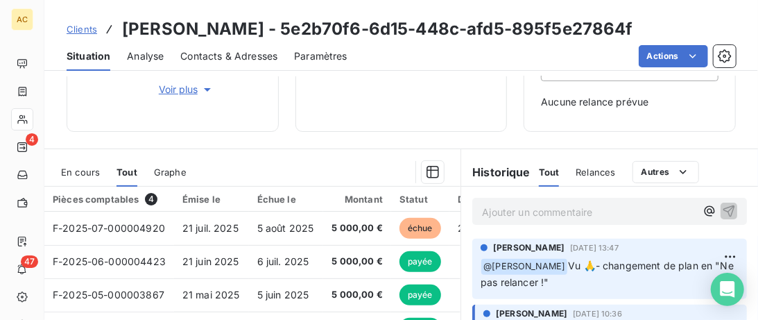
scroll to position [213, 0]
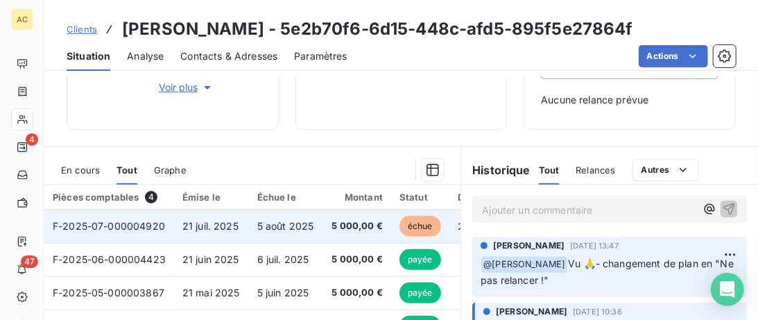
click at [203, 225] on span "21 juil. 2025" at bounding box center [210, 226] width 56 height 12
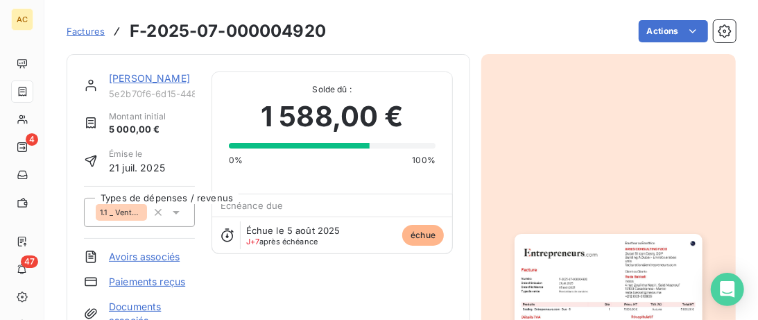
click at [157, 78] on link "Reda Bakkali" at bounding box center [149, 78] width 81 height 12
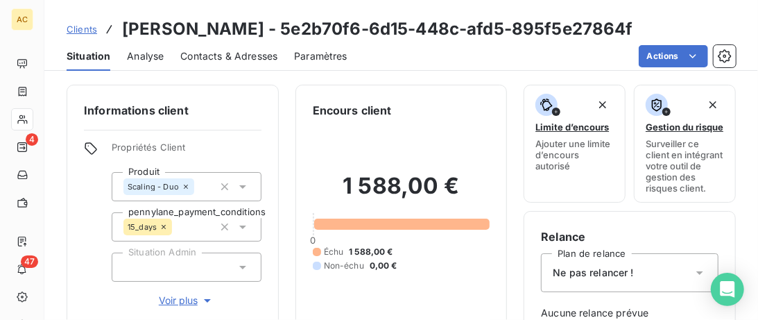
click at [184, 297] on span "Voir plus" at bounding box center [187, 301] width 56 height 14
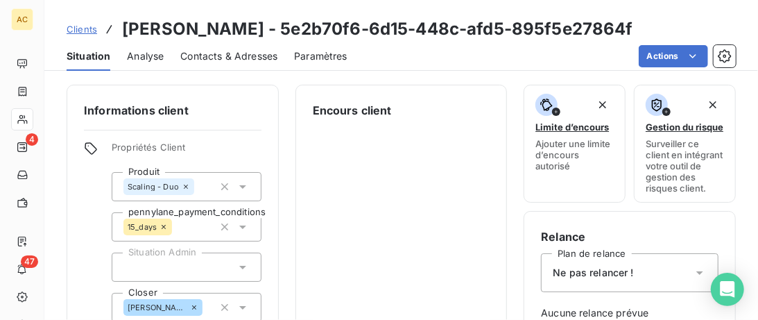
click at [91, 31] on span "Clients" at bounding box center [82, 29] width 31 height 11
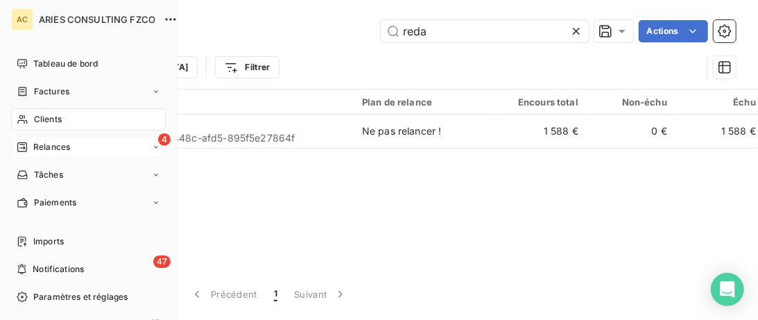
click at [63, 152] on span "Relances" at bounding box center [51, 147] width 37 height 12
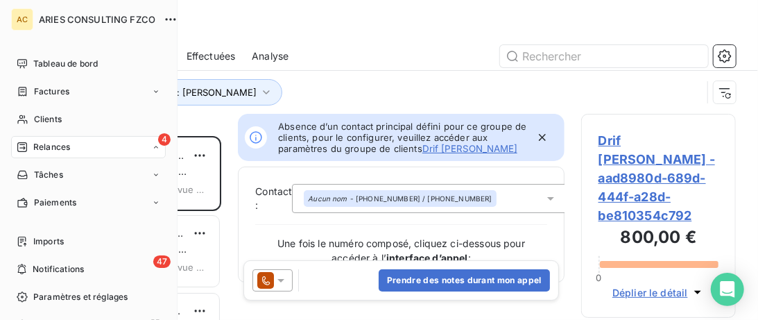
scroll to position [184, 155]
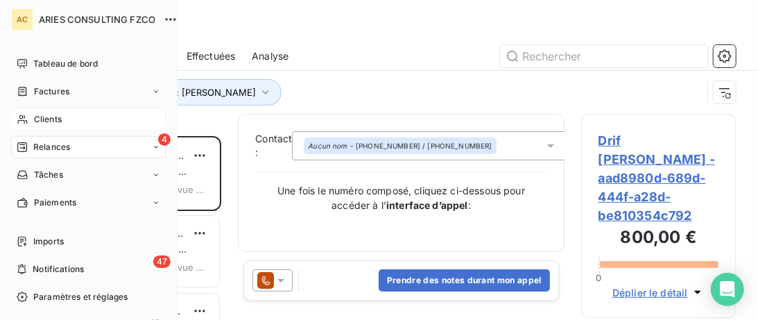
click at [28, 124] on icon at bounding box center [23, 119] width 12 height 11
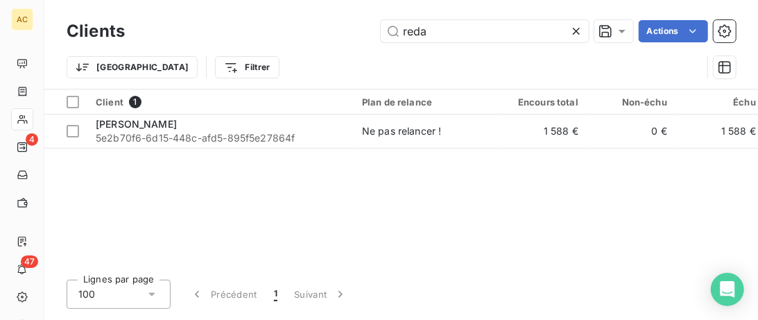
drag, startPoint x: 464, startPoint y: 38, endPoint x: 294, endPoint y: 10, distance: 172.3
click at [381, 20] on input "reda" at bounding box center [485, 31] width 208 height 22
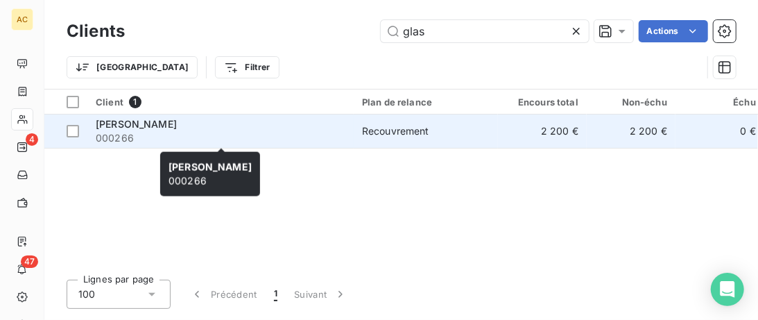
type input "glas"
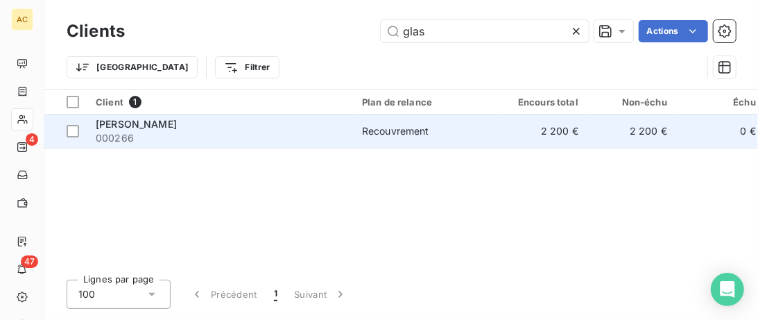
click at [272, 121] on div "Charlotte Glas Rosset" at bounding box center [221, 124] width 250 height 14
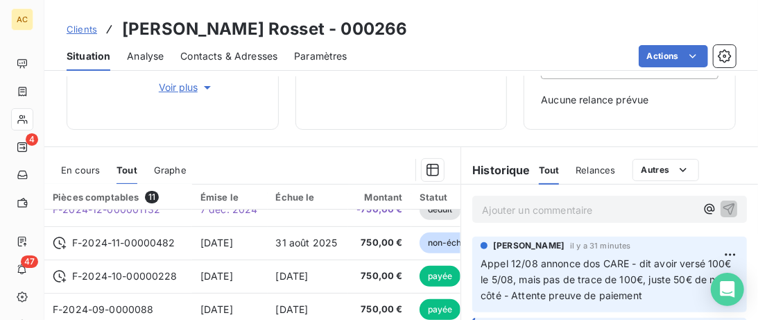
scroll to position [124, 0]
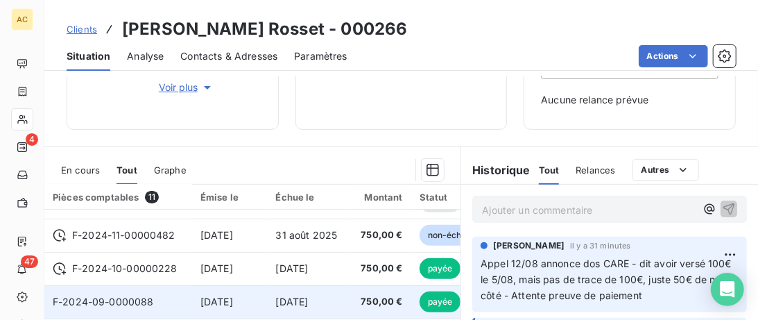
click at [230, 289] on td "7 sept. 2024" at bounding box center [230, 301] width 76 height 33
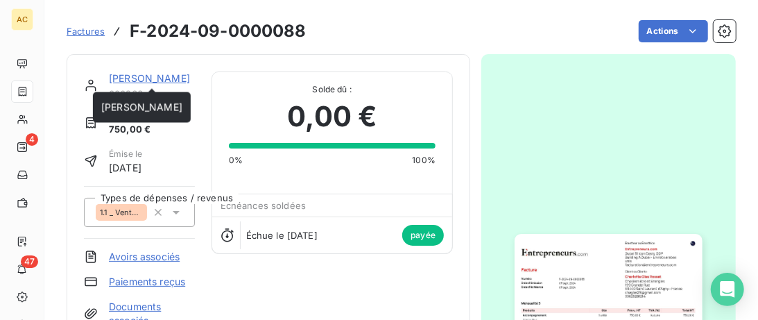
click at [143, 79] on link "Charlotte Glas Rosset" at bounding box center [149, 78] width 81 height 12
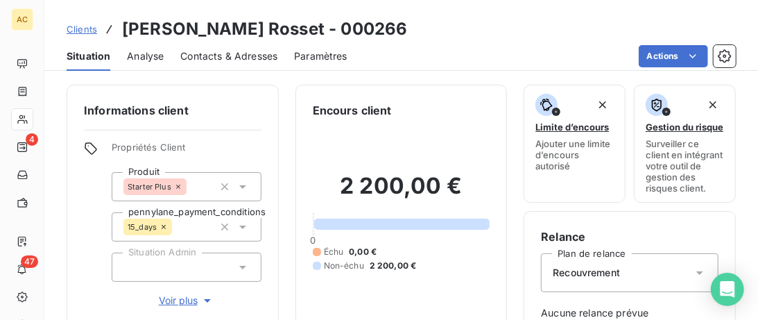
click at [86, 32] on span "Clients" at bounding box center [82, 29] width 31 height 11
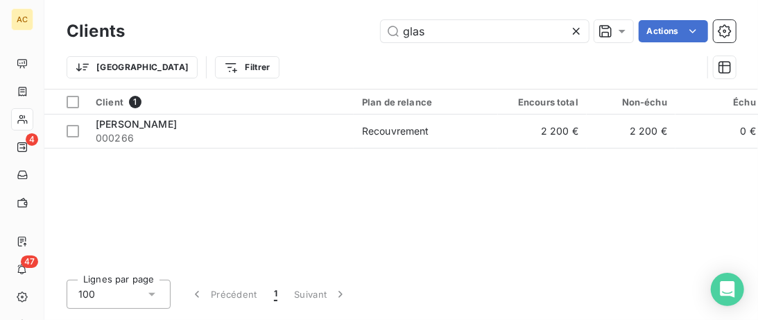
drag, startPoint x: 436, startPoint y: 31, endPoint x: 359, endPoint y: 28, distance: 77.1
click at [381, 29] on input "glas" at bounding box center [485, 31] width 208 height 22
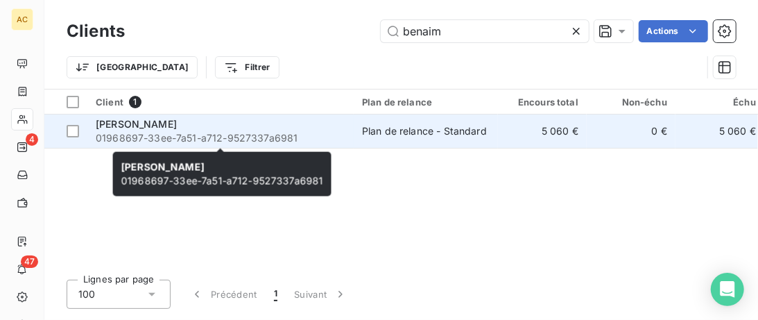
type input "benaim"
click at [274, 135] on span "01968697-33ee-7a51-a712-9527337a6981" at bounding box center [221, 138] width 250 height 14
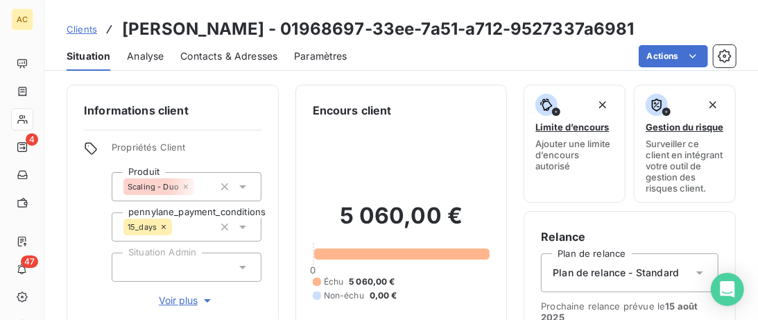
click at [222, 56] on span "Contacts & Adresses" at bounding box center [228, 56] width 97 height 14
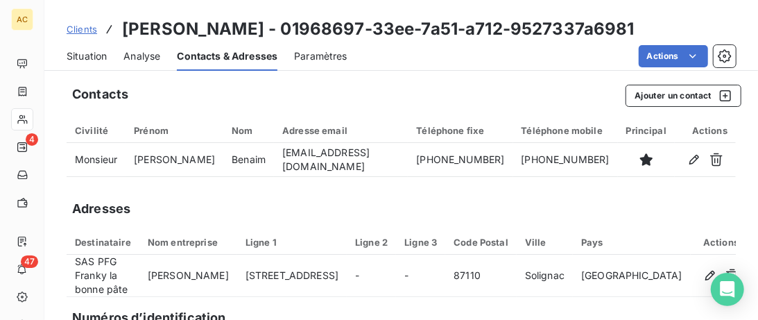
click at [80, 29] on span "Clients" at bounding box center [82, 29] width 31 height 11
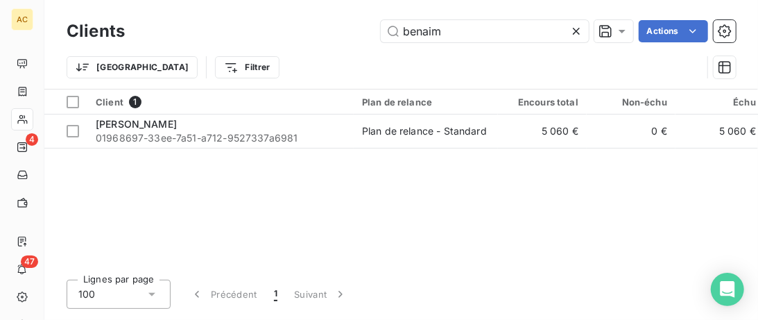
drag, startPoint x: 455, startPoint y: 25, endPoint x: 307, endPoint y: 6, distance: 149.0
click at [381, 20] on input "benaim" at bounding box center [485, 31] width 208 height 22
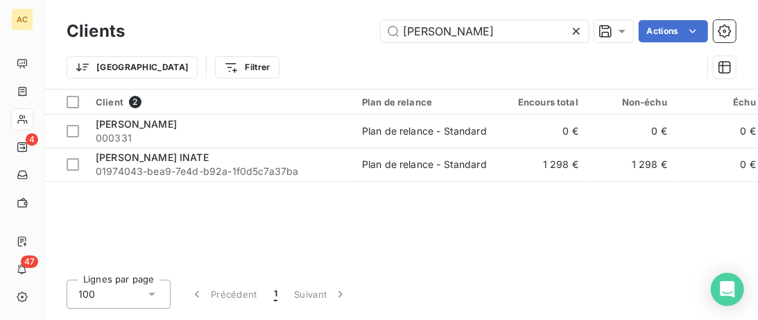
type input "fabienne"
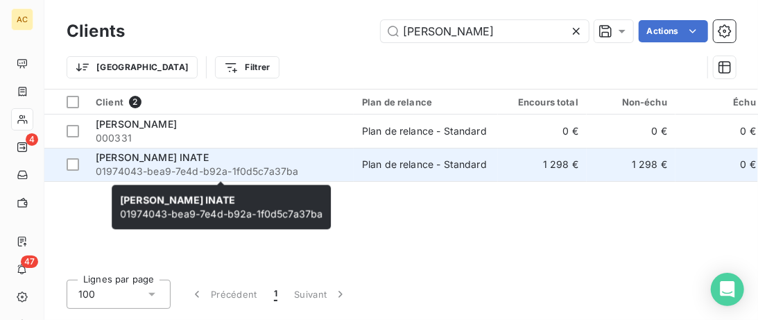
click at [326, 162] on div "Fabienne INATE" at bounding box center [221, 158] width 250 height 14
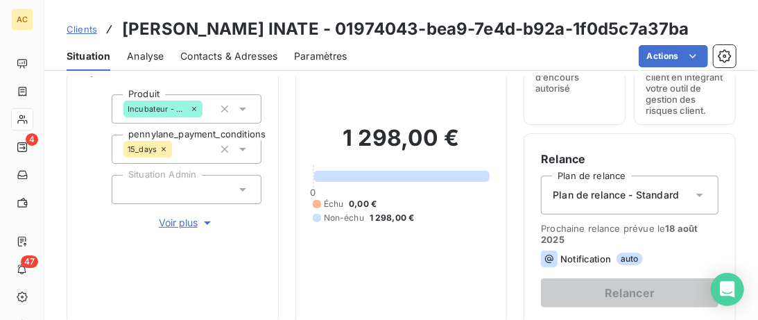
scroll to position [142, 0]
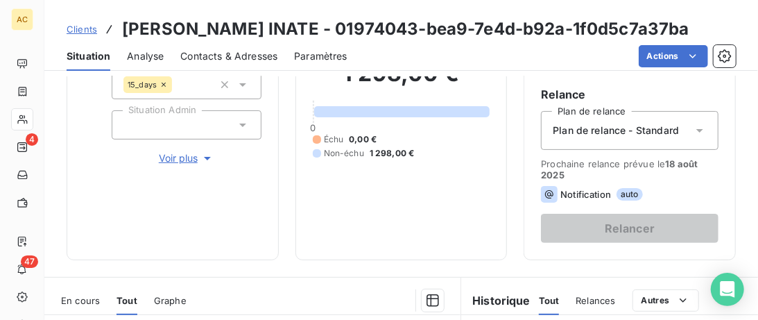
click at [188, 158] on span "Voir plus" at bounding box center [187, 158] width 56 height 14
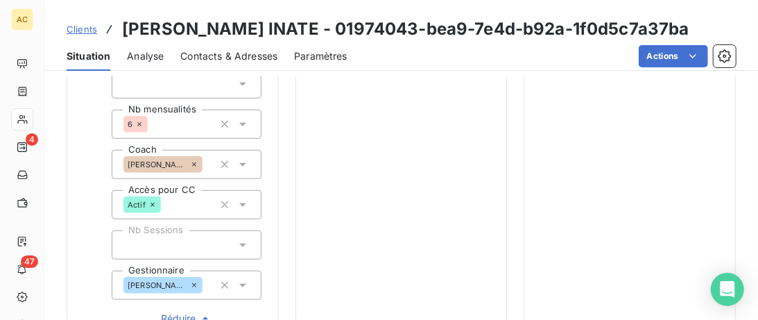
scroll to position [427, 0]
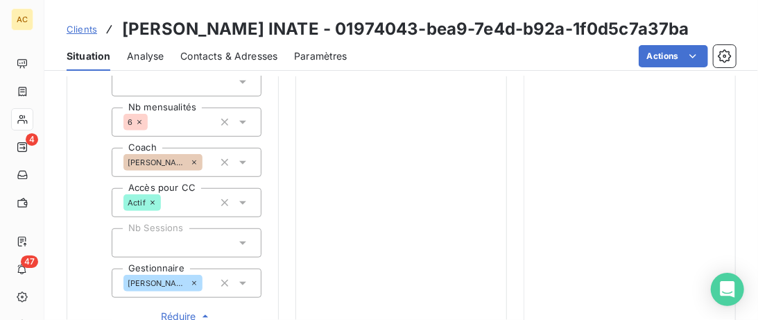
click at [86, 30] on span "Clients" at bounding box center [82, 29] width 31 height 11
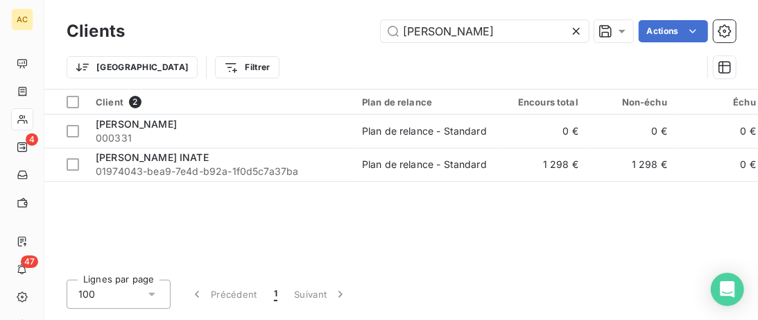
drag, startPoint x: 464, startPoint y: 34, endPoint x: 227, endPoint y: 24, distance: 236.8
click at [381, 25] on input "fabienne" at bounding box center [485, 31] width 208 height 22
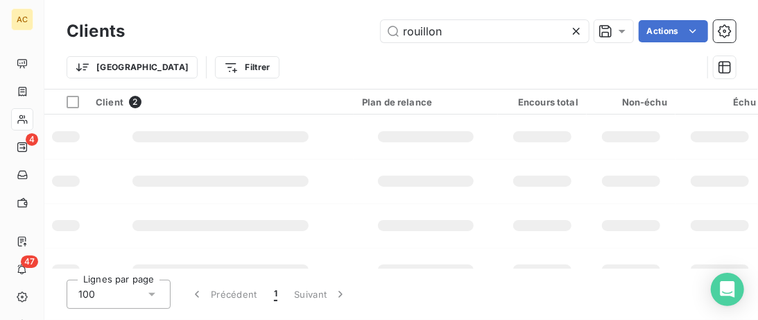
type input "rouillon"
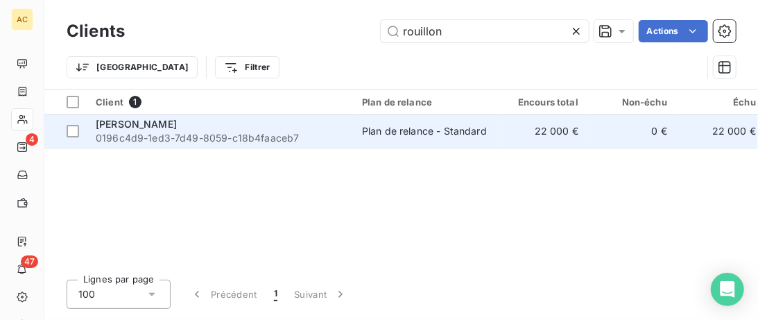
click at [314, 146] on td "Alexandre ROUILLON 0196c4d9-1ed3-7d49-8059-c18b4faaceb7" at bounding box center [220, 130] width 266 height 33
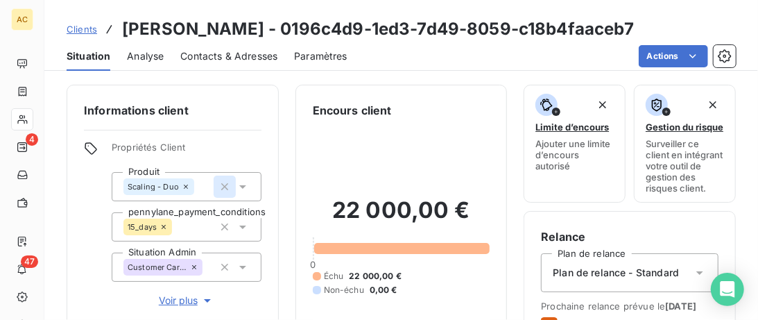
scroll to position [142, 0]
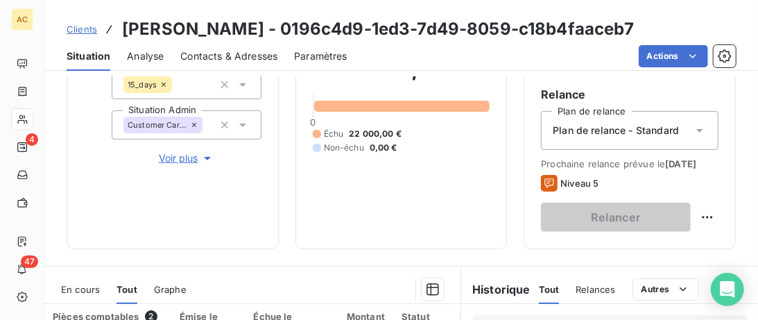
click at [185, 158] on span "Voir plus" at bounding box center [187, 158] width 56 height 14
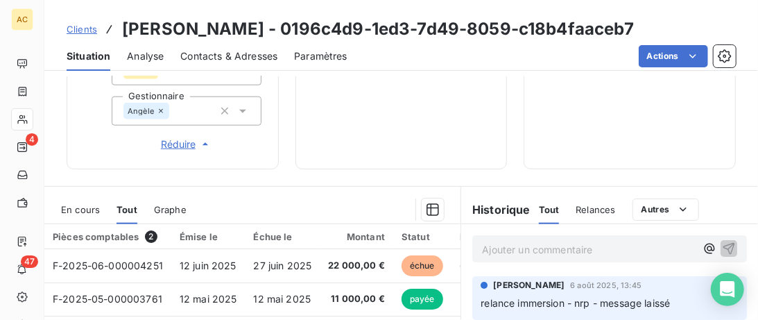
scroll to position [569, 0]
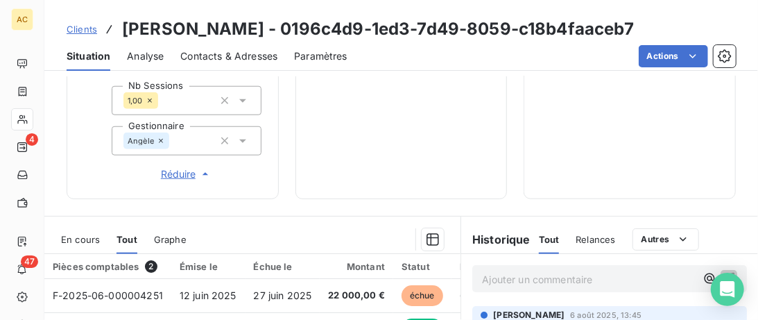
click at [90, 31] on span "Clients" at bounding box center [82, 29] width 31 height 11
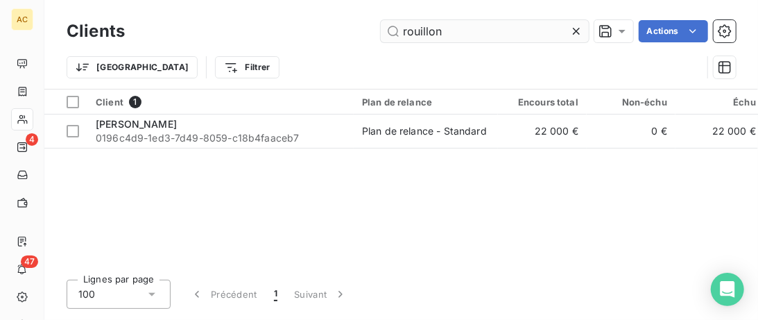
drag, startPoint x: 425, startPoint y: 31, endPoint x: 296, endPoint y: 33, distance: 129.1
click at [381, 33] on input "rouillon" at bounding box center [485, 31] width 208 height 22
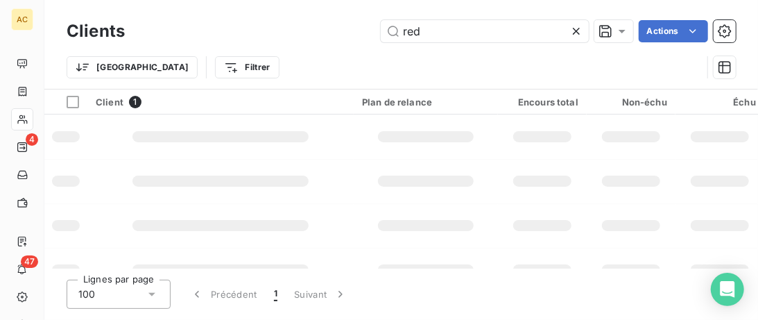
type input "reda"
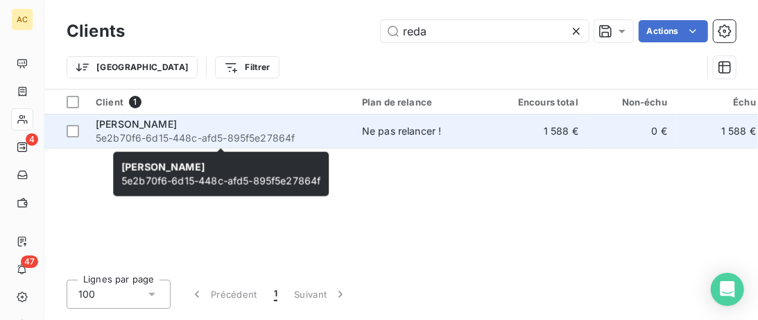
click at [290, 128] on div "Reda Bakkali" at bounding box center [221, 124] width 250 height 14
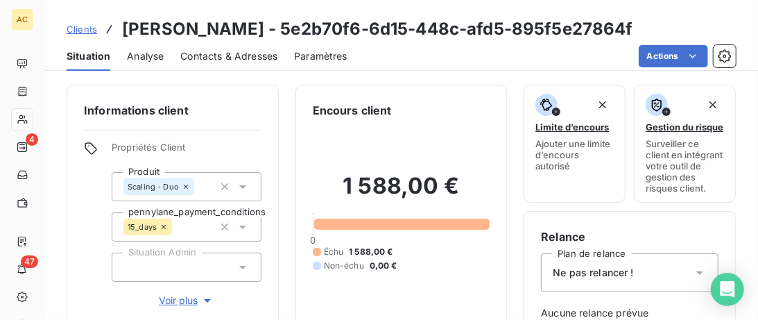
click at [76, 28] on span "Clients" at bounding box center [82, 29] width 31 height 11
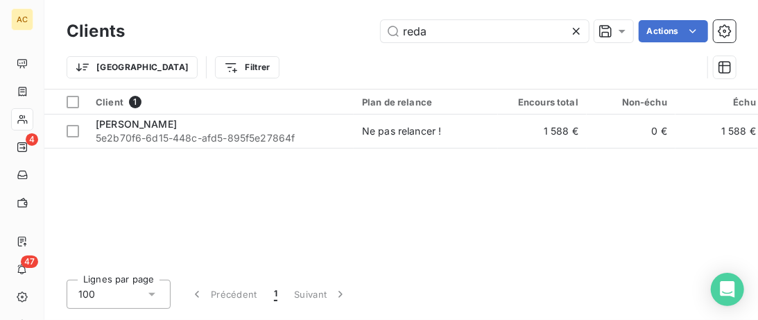
drag, startPoint x: 450, startPoint y: 36, endPoint x: 316, endPoint y: 33, distance: 134.0
click at [381, 32] on input "reda" at bounding box center [485, 31] width 208 height 22
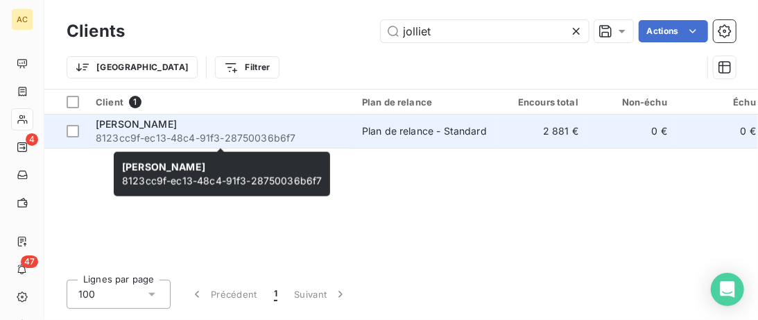
type input "jolliet"
click at [303, 120] on div "Laurent Jolliet" at bounding box center [221, 124] width 250 height 14
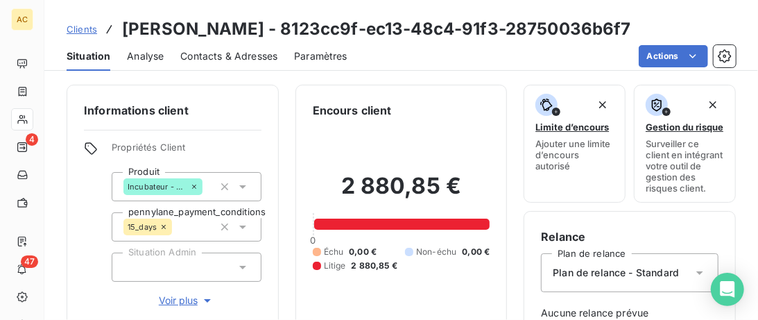
click at [169, 305] on span "Voir plus" at bounding box center [187, 301] width 56 height 14
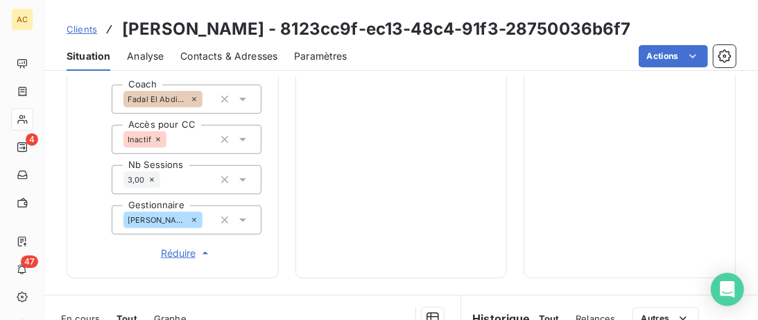
scroll to position [498, 0]
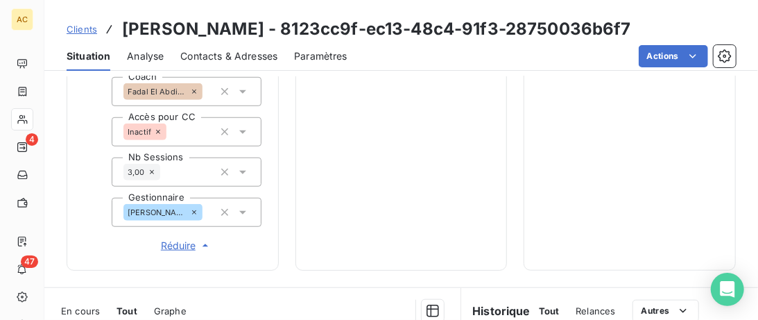
click at [244, 212] on icon at bounding box center [242, 212] width 7 height 3
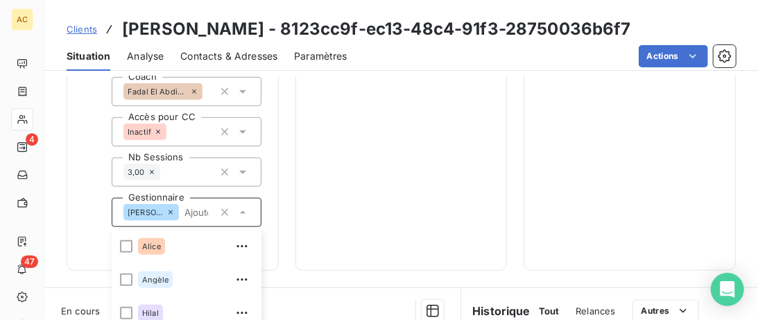
scroll to position [541, 0]
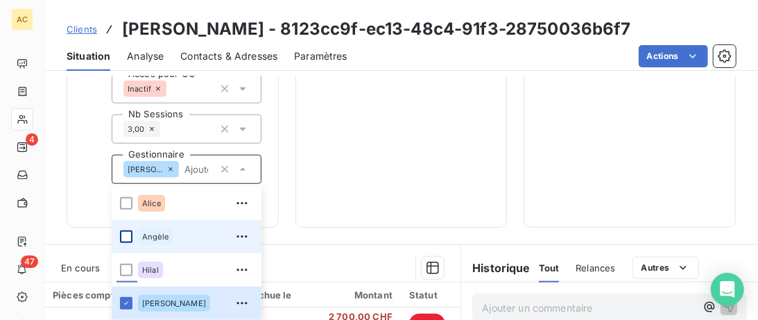
click at [130, 237] on div at bounding box center [126, 236] width 12 height 12
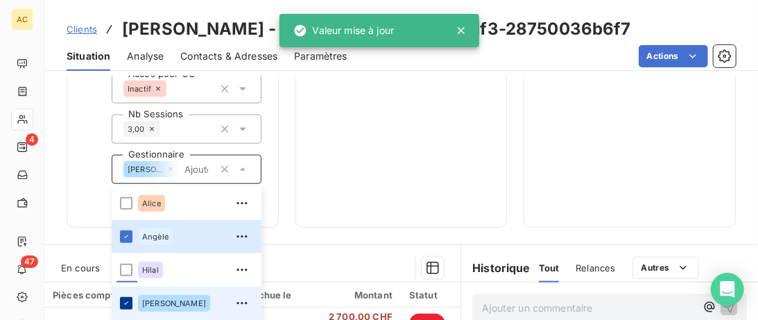
click at [124, 303] on icon at bounding box center [126, 303] width 8 height 8
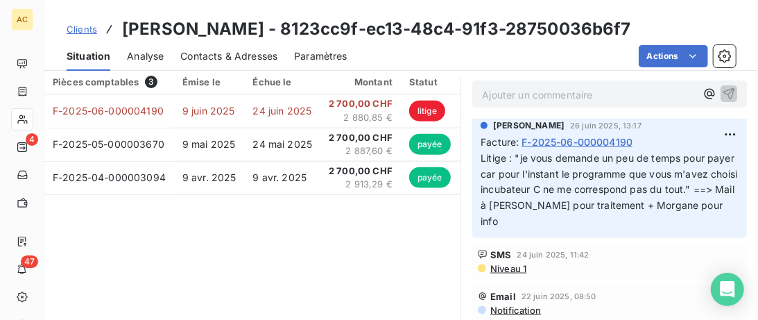
scroll to position [0, 0]
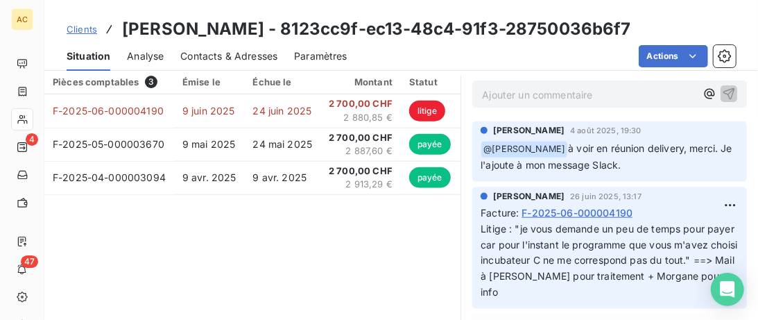
click at [80, 30] on span "Clients" at bounding box center [82, 29] width 31 height 11
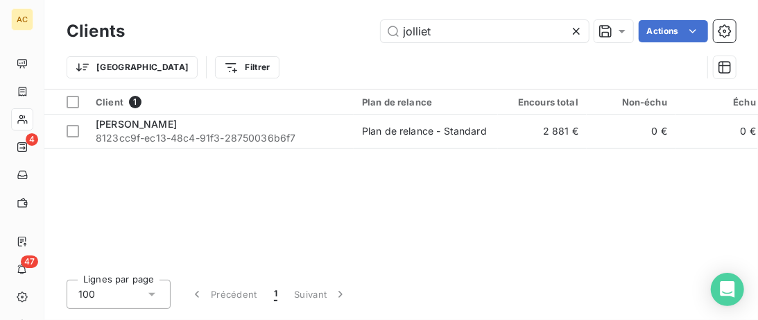
drag, startPoint x: 443, startPoint y: 31, endPoint x: 307, endPoint y: 44, distance: 137.4
click at [381, 38] on input "jolliet" at bounding box center [485, 31] width 208 height 22
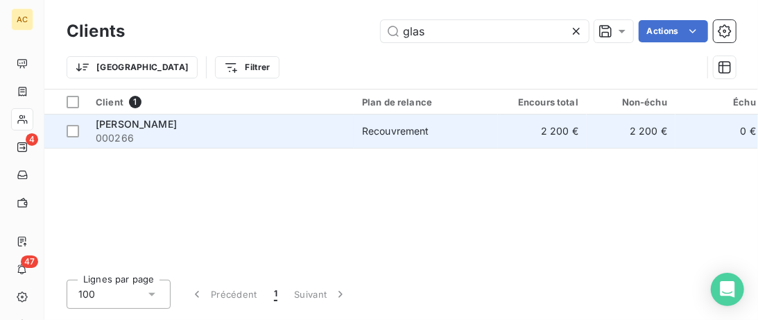
type input "glas"
click at [288, 121] on div "Charlotte Glas Rosset" at bounding box center [221, 124] width 250 height 14
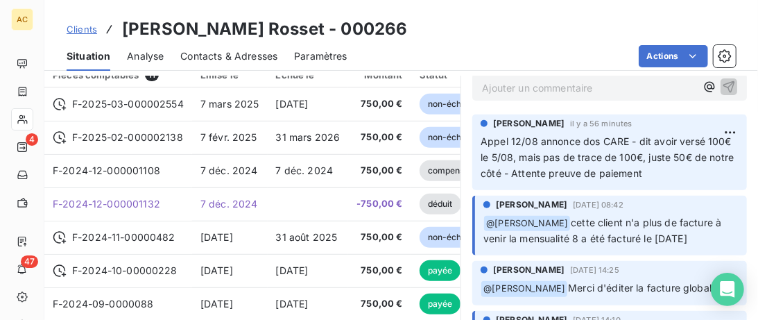
scroll to position [355, 0]
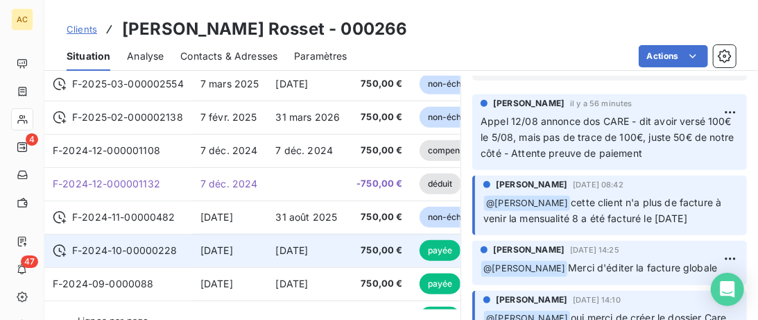
click at [308, 250] on span "7 oct. 2024" at bounding box center [292, 250] width 33 height 12
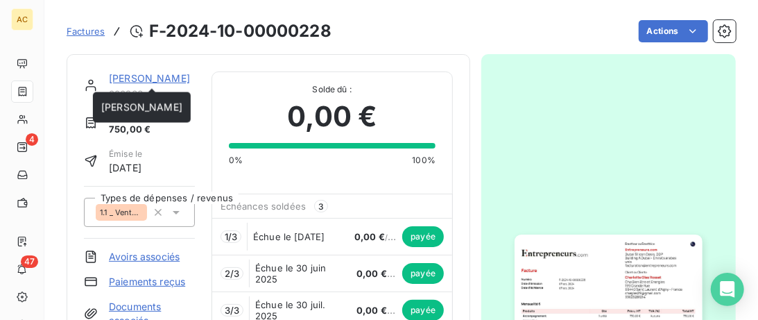
click at [146, 76] on link "Charlotte Glas Rosset" at bounding box center [149, 78] width 81 height 12
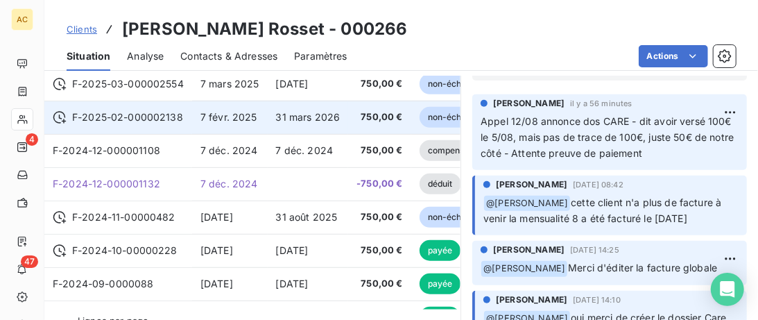
scroll to position [71, 0]
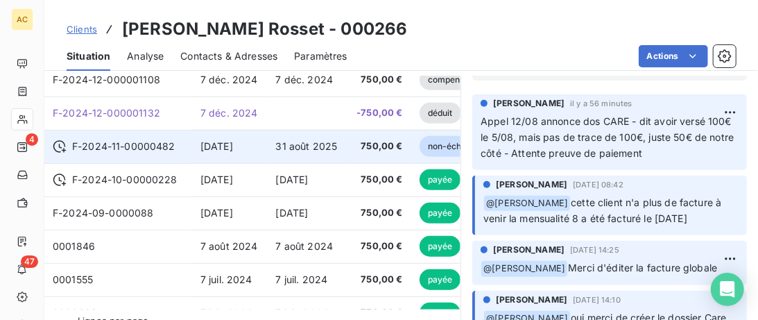
click at [201, 140] on span "7 nov. 2024" at bounding box center [217, 146] width 33 height 12
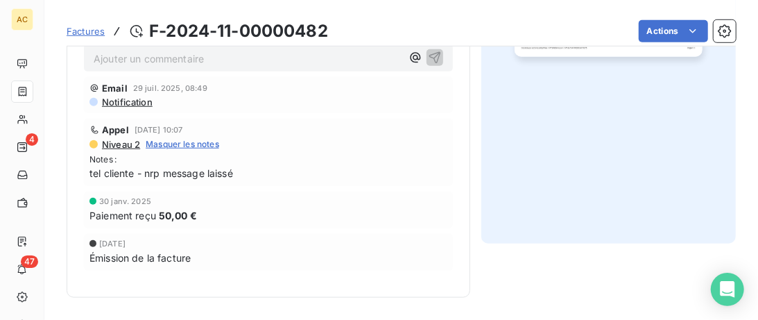
scroll to position [104, 0]
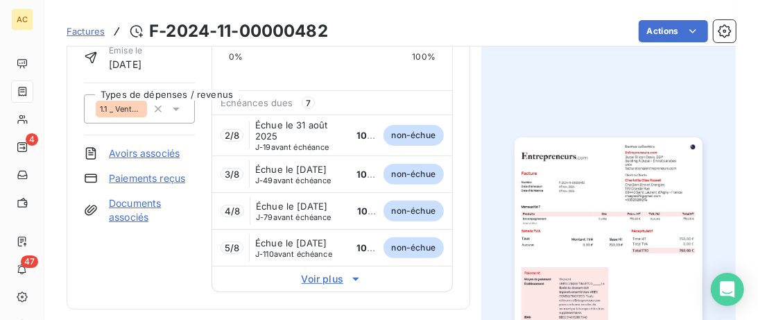
click at [86, 32] on span "Factures" at bounding box center [86, 31] width 38 height 11
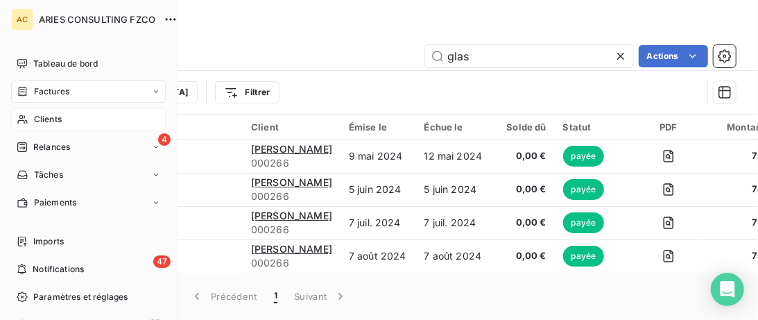
click at [32, 121] on div "Clients" at bounding box center [88, 119] width 155 height 22
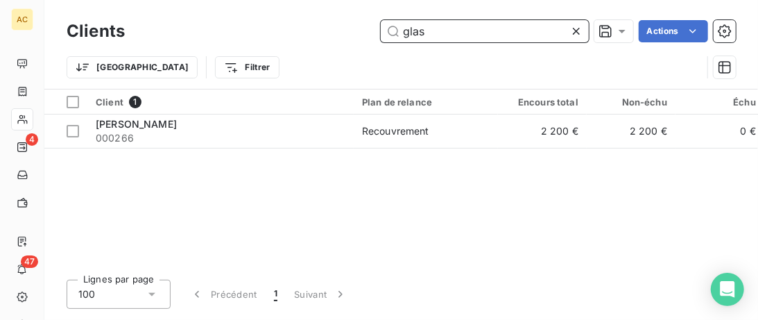
drag, startPoint x: 444, startPoint y: 26, endPoint x: 262, endPoint y: 22, distance: 182.6
click at [381, 25] on input "glas" at bounding box center [485, 31] width 208 height 22
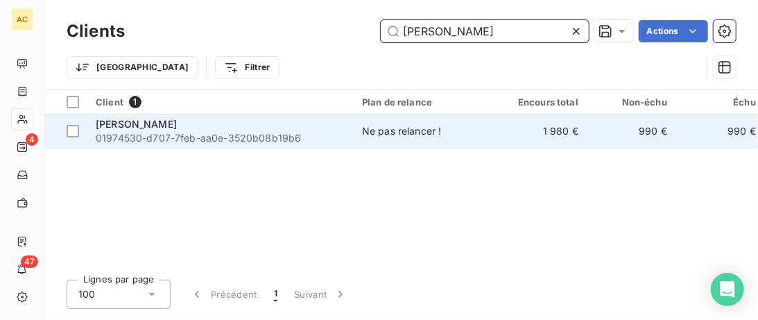
type input "coelho"
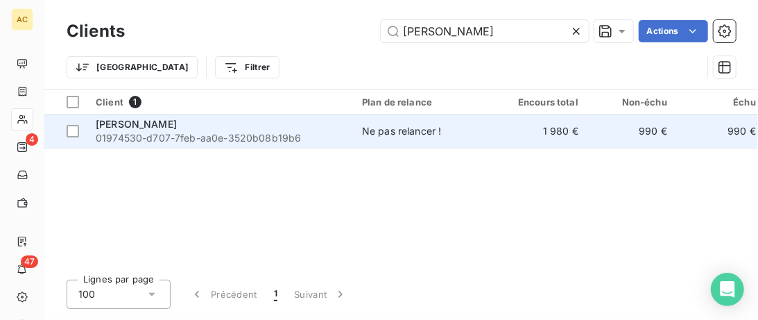
click at [176, 139] on span "01974530-d707-7feb-aa0e-3520b08b19b6" at bounding box center [221, 138] width 250 height 14
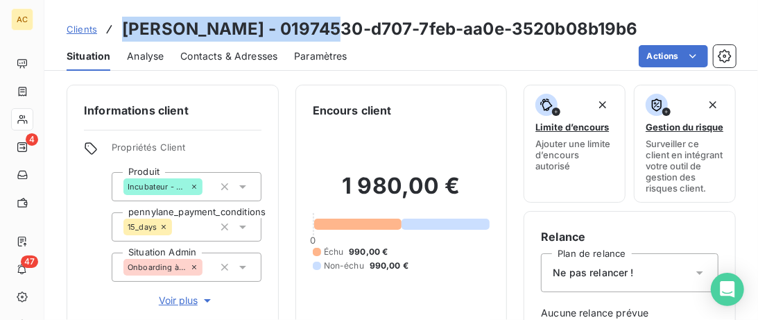
drag, startPoint x: 318, startPoint y: 33, endPoint x: 116, endPoint y: 29, distance: 202.6
click at [116, 29] on div "Clients Alexandre Coelho Boiça - 01974530-d707-7feb-aa0e-3520b08b19b6" at bounding box center [353, 29] width 572 height 25
copy div "Alexandre Coelho Boiça"
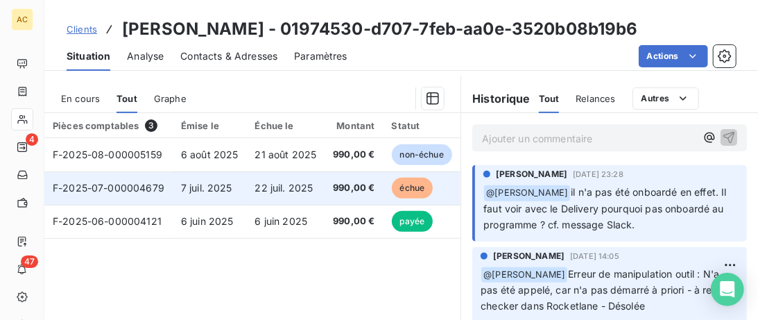
click at [187, 178] on td "7 juil. 2025" at bounding box center [210, 187] width 74 height 33
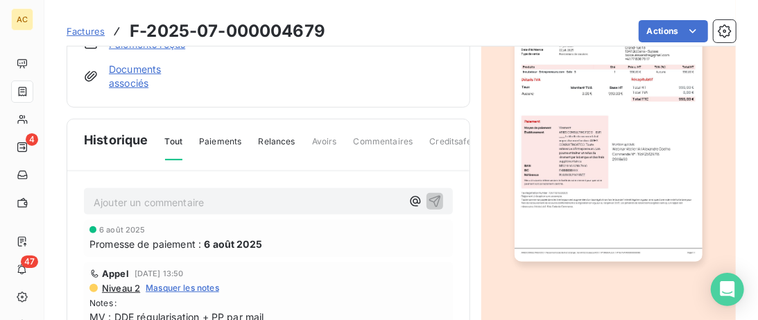
scroll to position [24, 0]
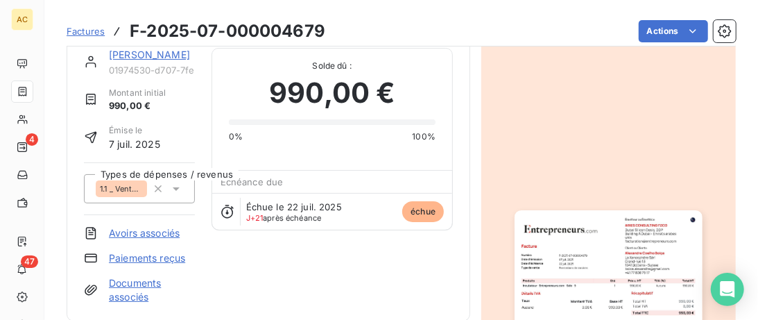
click at [163, 57] on link "Alexandre Coelho Boiça" at bounding box center [149, 55] width 81 height 12
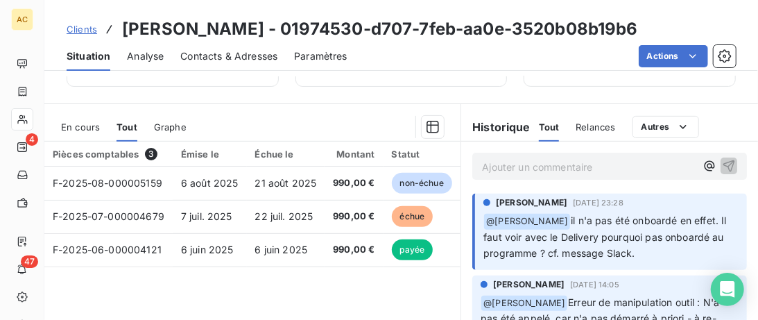
scroll to position [284, 0]
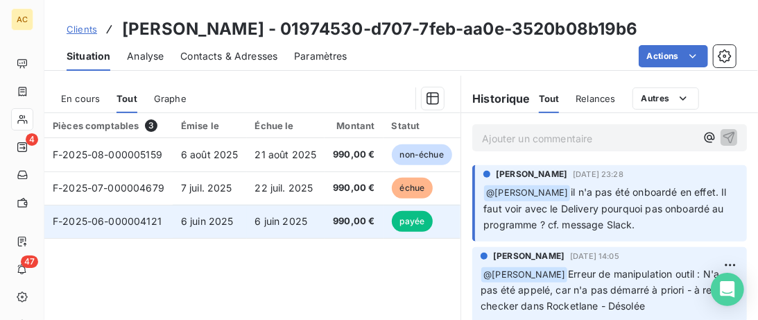
click at [247, 221] on td "6 juin 2025" at bounding box center [286, 221] width 78 height 33
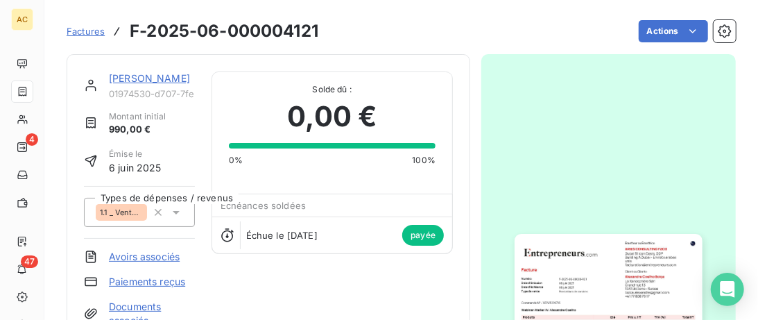
click at [169, 80] on link "Alexandre Coelho Boiça" at bounding box center [149, 78] width 81 height 12
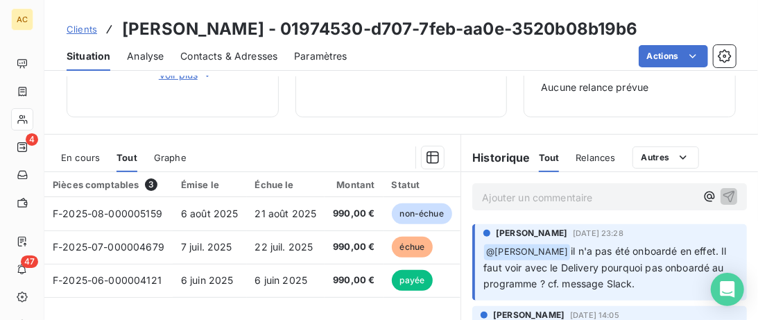
scroll to position [284, 0]
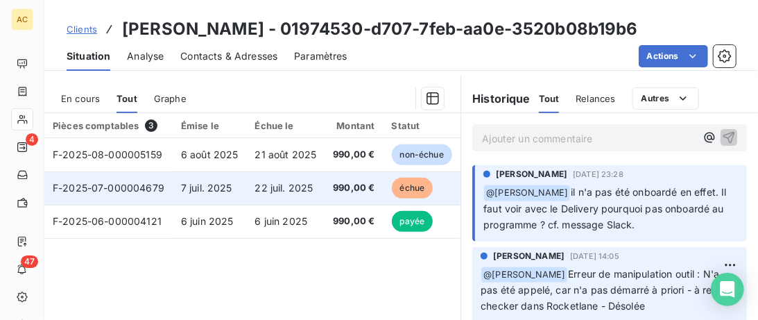
click at [228, 198] on td "7 juil. 2025" at bounding box center [210, 187] width 74 height 33
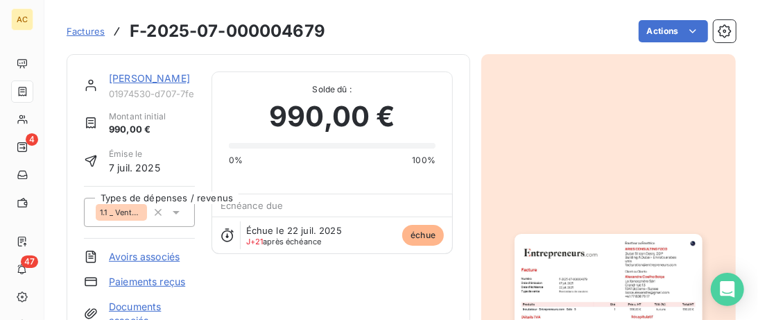
click at [155, 76] on link "Alexandre Coelho Boiça" at bounding box center [149, 78] width 81 height 12
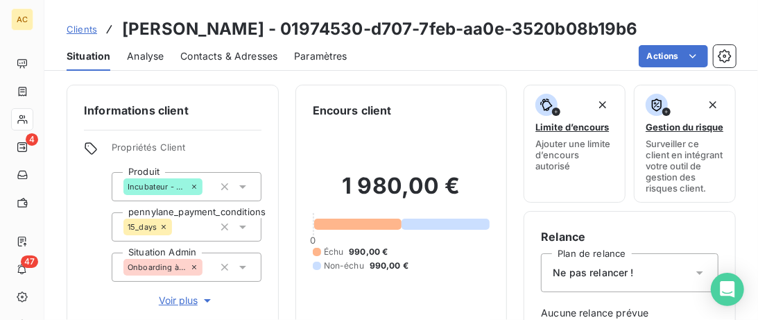
scroll to position [71, 0]
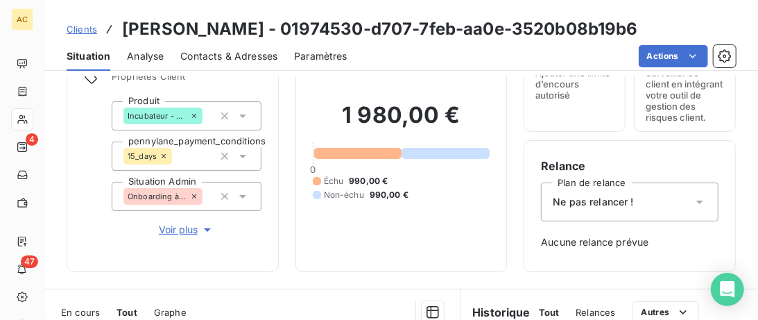
click at [693, 203] on div "Ne pas relancer !" at bounding box center [630, 201] width 178 height 39
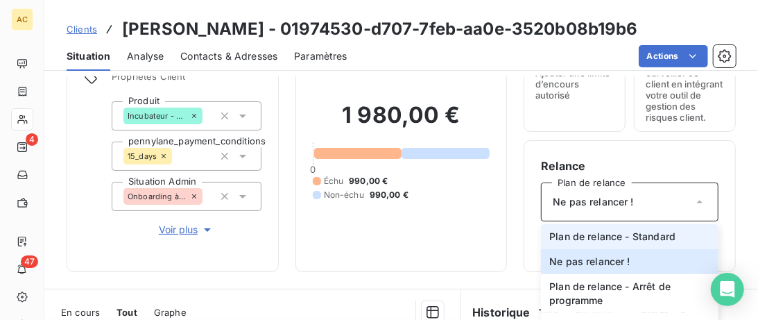
click at [665, 235] on span "Plan de relance - Standard" at bounding box center [613, 237] width 126 height 14
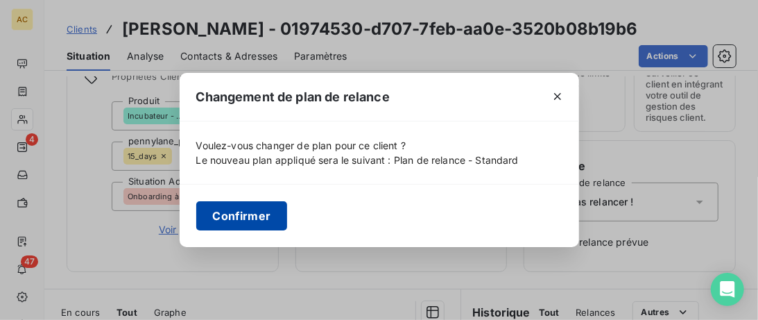
click at [245, 216] on button "Confirmer" at bounding box center [242, 215] width 92 height 29
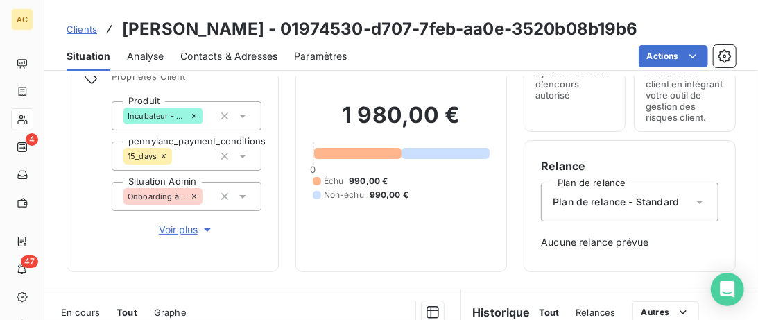
click at [162, 228] on span "Voir plus" at bounding box center [187, 230] width 56 height 14
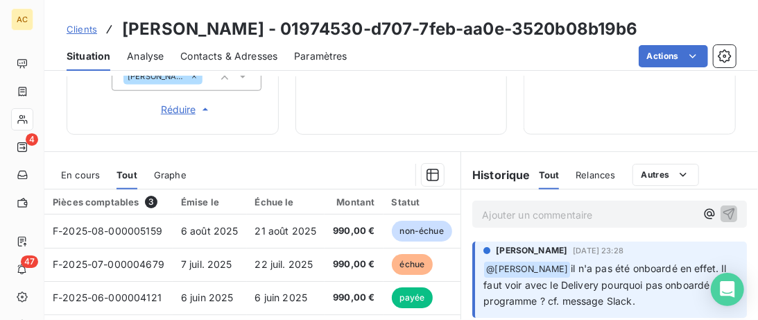
scroll to position [640, 0]
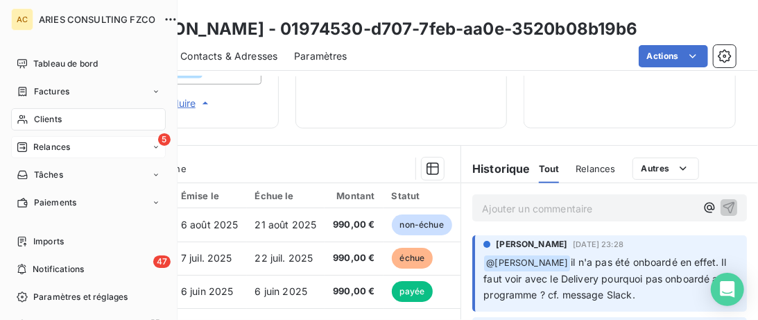
click at [54, 146] on span "Relances" at bounding box center [51, 147] width 37 height 12
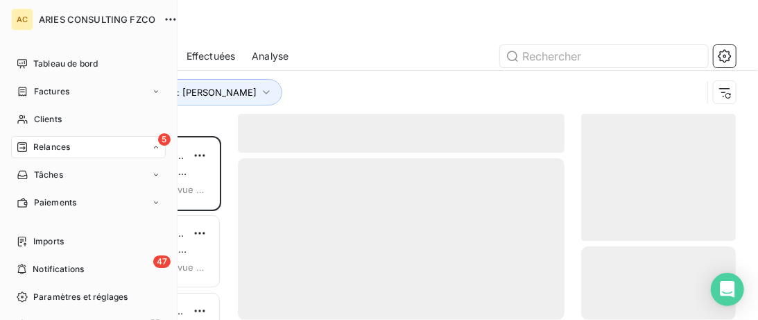
scroll to position [184, 155]
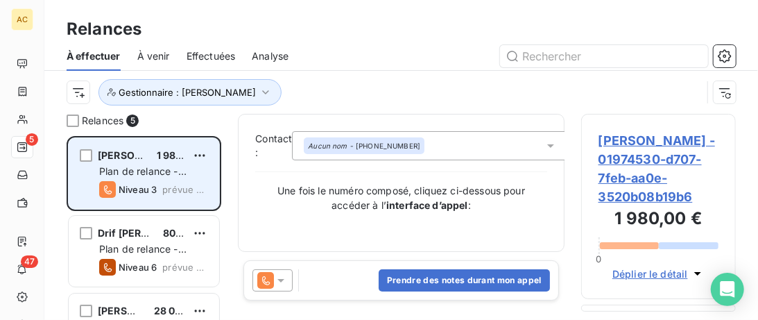
click at [155, 146] on div "Alexandre Coelho Boiça 1 980,00 € Plan de relance - Standard Niveau 3 prévue de…" at bounding box center [144, 173] width 151 height 71
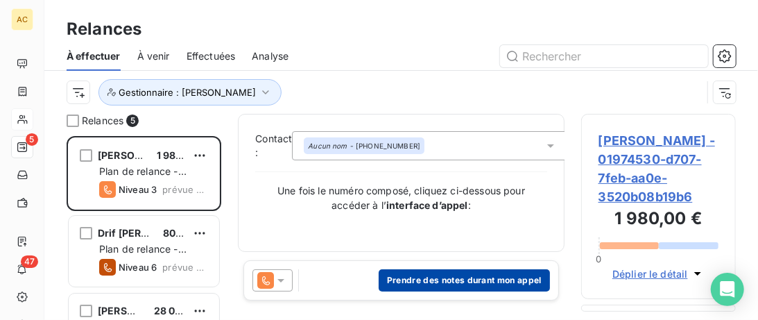
click at [474, 285] on button "Prendre des notes durant mon appel" at bounding box center [464, 280] width 171 height 22
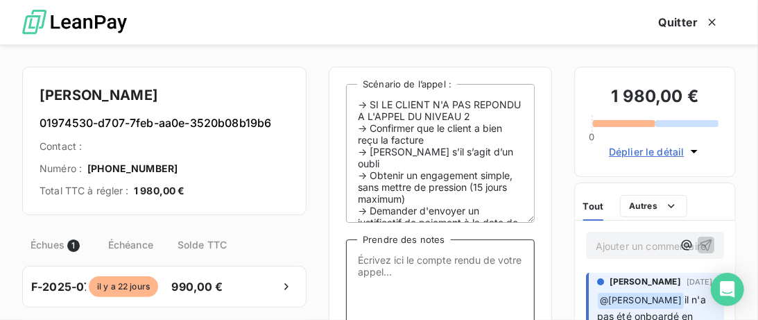
click at [439, 269] on textarea "Prendre des notes" at bounding box center [440, 308] width 189 height 139
click at [382, 272] on textarea "Pas joignable par tel - Envoi de mail pour paiement partiel" at bounding box center [440, 308] width 189 height 139
click at [486, 277] on textarea "Pas joignable par tel - Envoi de mail pour dde paiement partiel" at bounding box center [440, 308] width 189 height 139
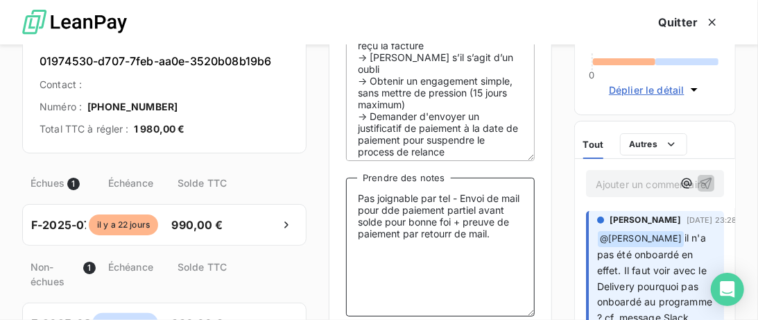
scroll to position [142, 0]
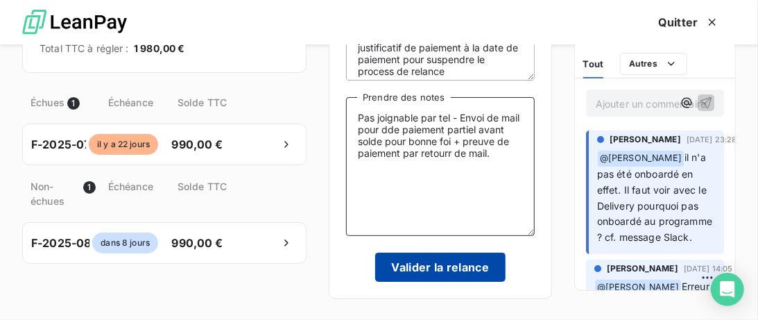
type textarea "Pas joignable par tel - Envoi de mail pour dde paiement partiel avant solde pou…"
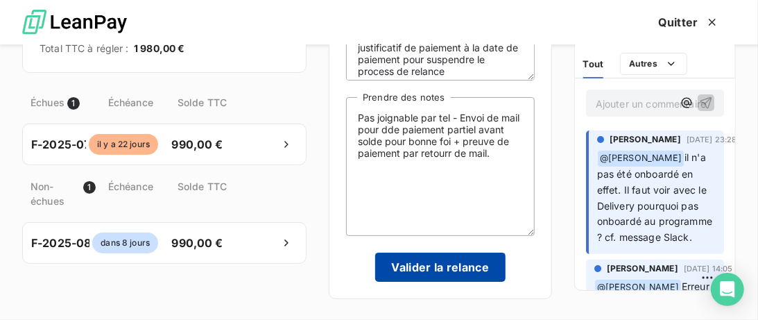
click at [432, 278] on button "Valider la relance" at bounding box center [440, 267] width 131 height 29
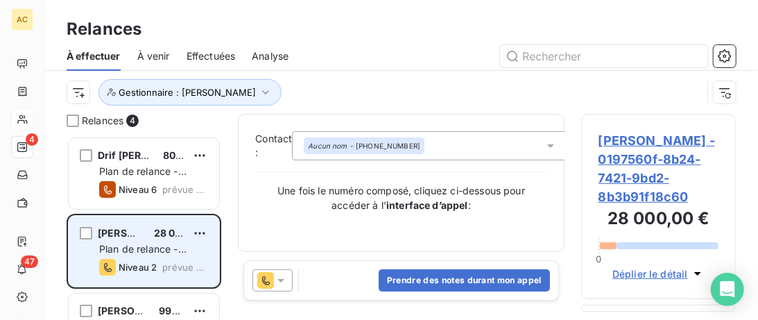
click at [148, 222] on div "Adrien Teixeira 28 000,00 € Plan de relance - Standard Niveau 2 prévue aujourd’…" at bounding box center [144, 251] width 151 height 71
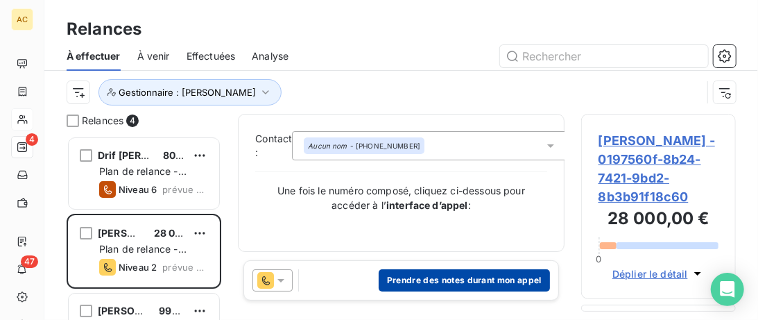
click at [465, 284] on button "Prendre des notes durant mon appel" at bounding box center [464, 280] width 171 height 22
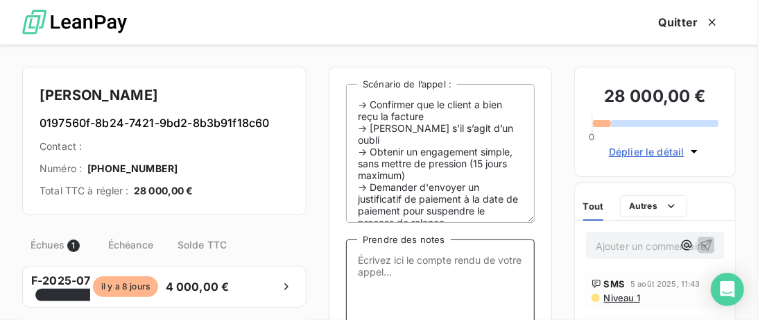
click at [396, 267] on textarea "Prendre des notes" at bounding box center [440, 308] width 189 height 139
paste textarea "MV : DDE régularisation + PP par mail ou WA"
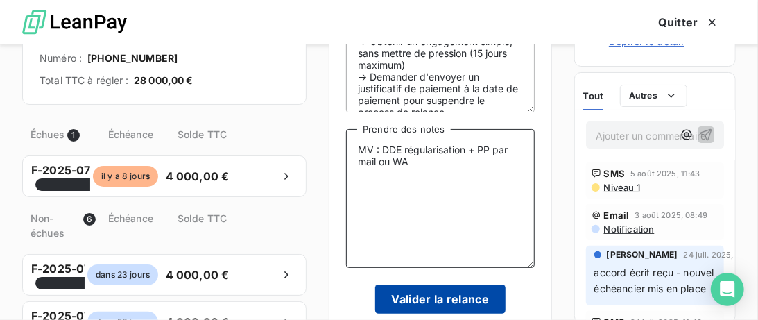
scroll to position [142, 0]
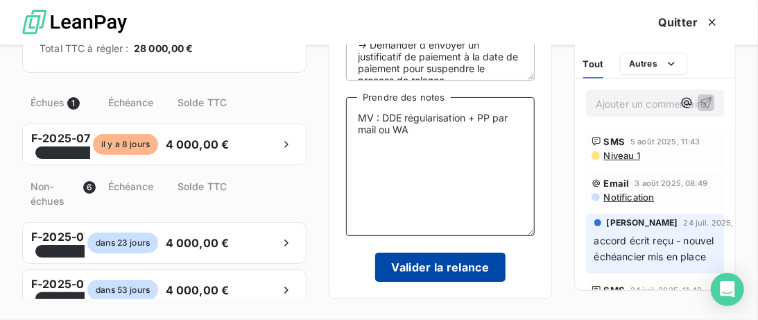
type textarea "MV : DDE régularisation + PP par mail ou WA"
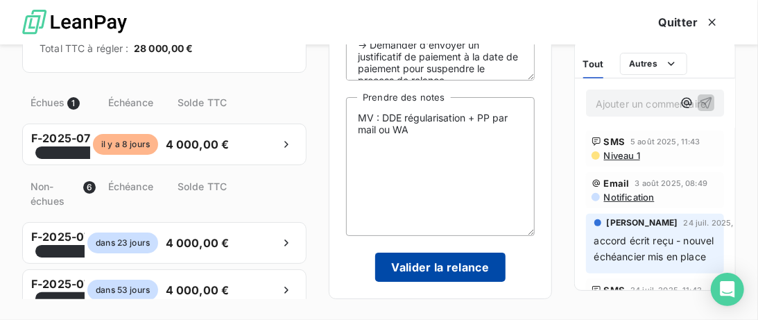
click at [402, 273] on button "Valider la relance" at bounding box center [440, 267] width 131 height 29
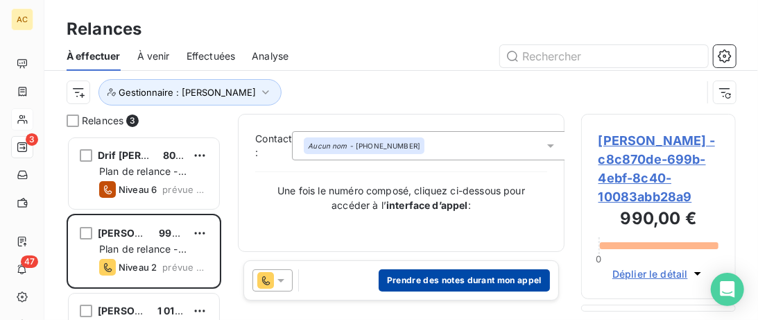
click at [438, 277] on button "Prendre des notes durant mon appel" at bounding box center [464, 280] width 171 height 22
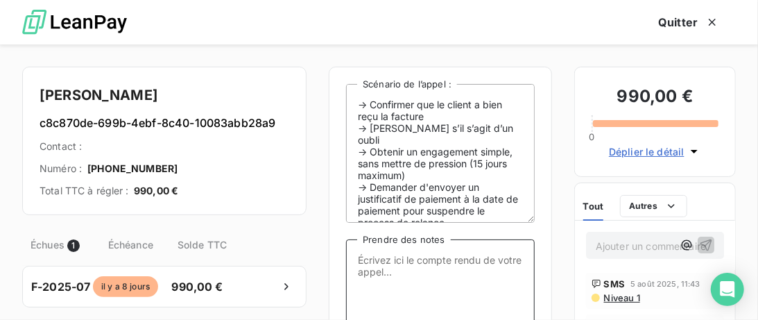
click at [405, 255] on textarea "Prendre des notes" at bounding box center [440, 308] width 189 height 139
paste textarea "+594 694 40 66 87"
type textarea "+594 694 40 66 87"
drag, startPoint x: 473, startPoint y: 256, endPoint x: 273, endPoint y: 250, distance: 199.2
click at [346, 253] on textarea "+594 694 40 66 87" at bounding box center [440, 308] width 189 height 139
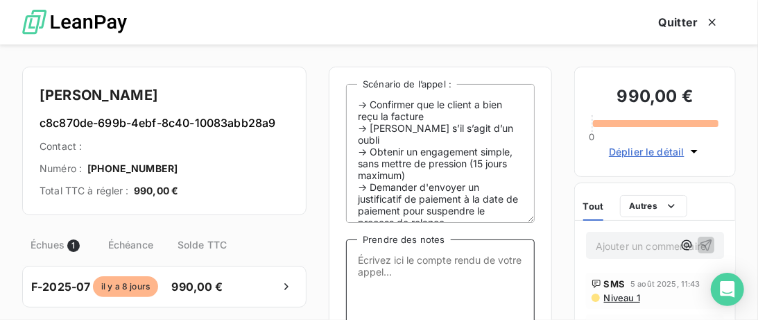
drag, startPoint x: 362, startPoint y: 266, endPoint x: 375, endPoint y: 266, distance: 13.2
click at [370, 266] on textarea "Prendre des notes" at bounding box center [440, 308] width 189 height 139
paste textarea "MV : DDE régularisation + PP par mail ou WA"
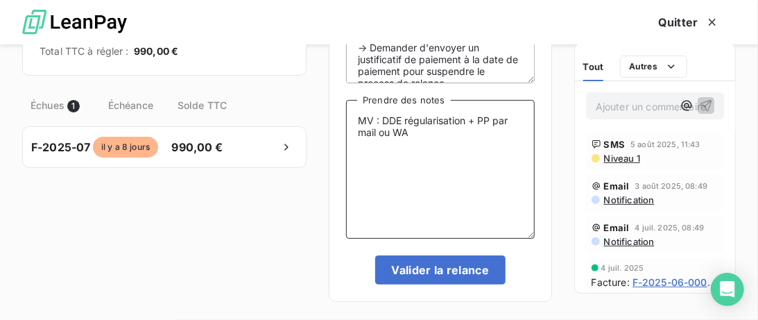
scroll to position [145, 0]
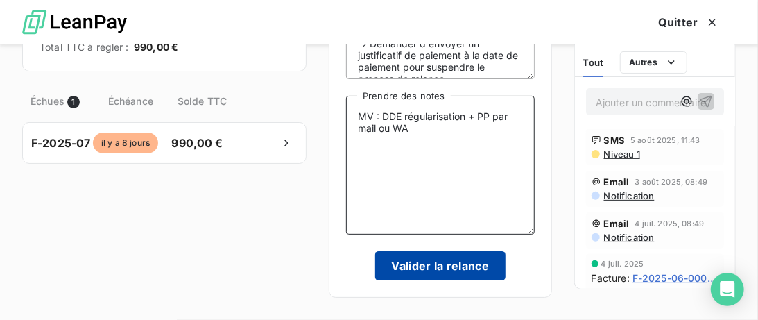
type textarea "MV : DDE régularisation + PP par mail ou WA"
click at [425, 270] on button "Valider la relance" at bounding box center [440, 265] width 131 height 29
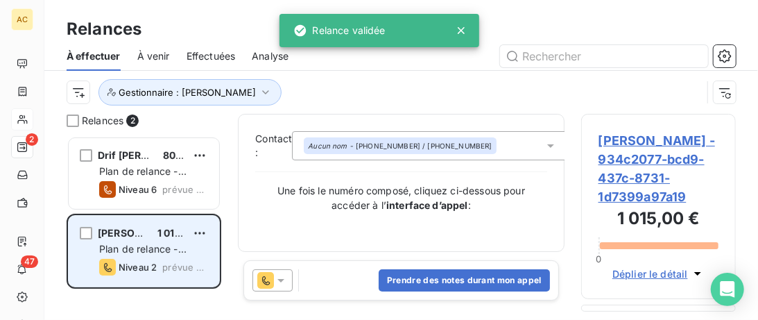
click at [150, 221] on div "Julien Karakachian 1 015,00 € Plan de relance - Standard Niveau 2 prévue aujour…" at bounding box center [144, 251] width 151 height 71
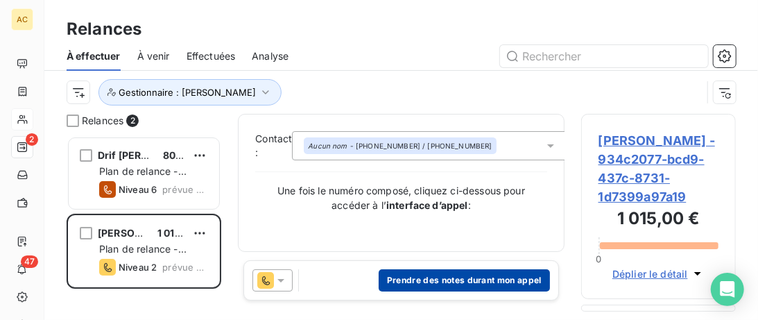
click at [455, 285] on button "Prendre des notes durant mon appel" at bounding box center [464, 280] width 171 height 22
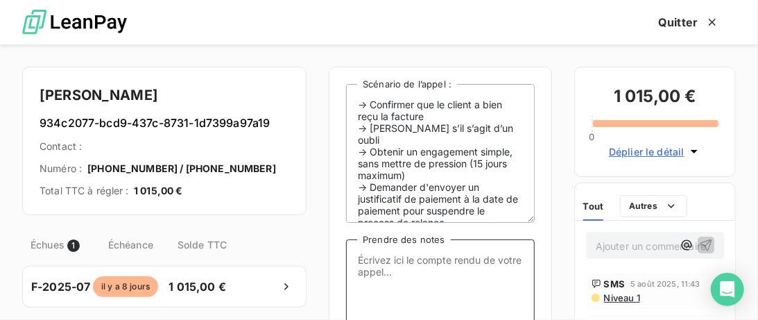
click at [433, 262] on textarea "Prendre des notes" at bounding box center [440, 308] width 189 height 139
click at [416, 275] on textarea "Avait oublié - régularise et m'envoie la preuve depaiement" at bounding box center [440, 308] width 189 height 139
click at [411, 264] on textarea "Avait oublié - régularise et m'envoie la preuve de paiement" at bounding box center [440, 308] width 189 height 139
click at [432, 260] on textarea "Avait oublié - régularise et m'envoie la preuve de paiement" at bounding box center [440, 308] width 189 height 139
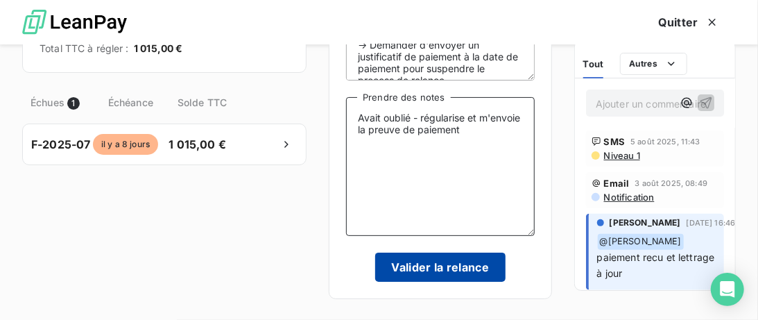
type textarea "Avait oublié - régularise et m'envoie la preuve de paiement"
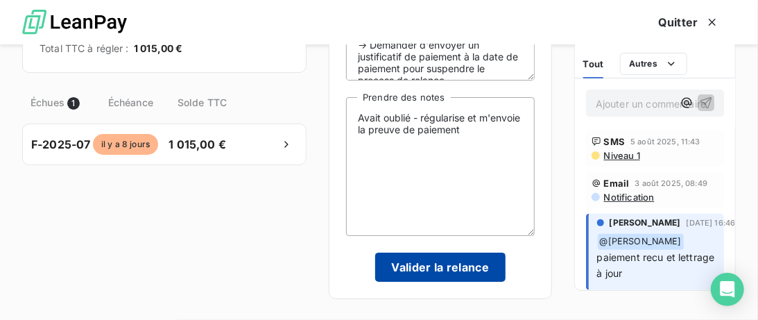
click at [459, 279] on button "Valider la relance" at bounding box center [440, 267] width 131 height 29
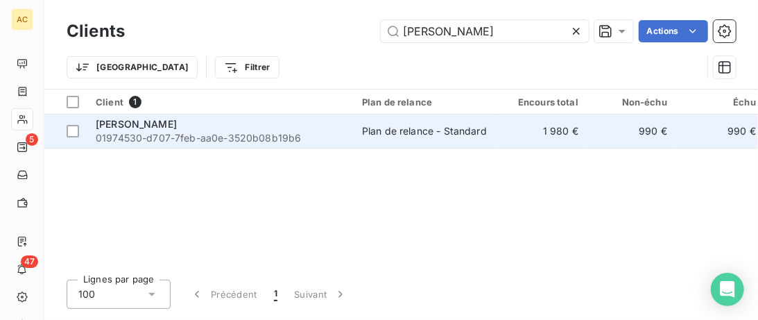
type input "[PERSON_NAME]"
click at [362, 137] on div "Plan de relance - Standard" at bounding box center [424, 131] width 125 height 14
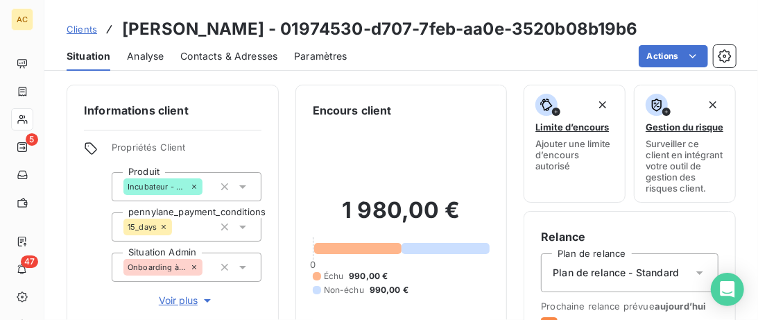
click at [248, 63] on div "Contacts & Adresses" at bounding box center [228, 56] width 97 height 29
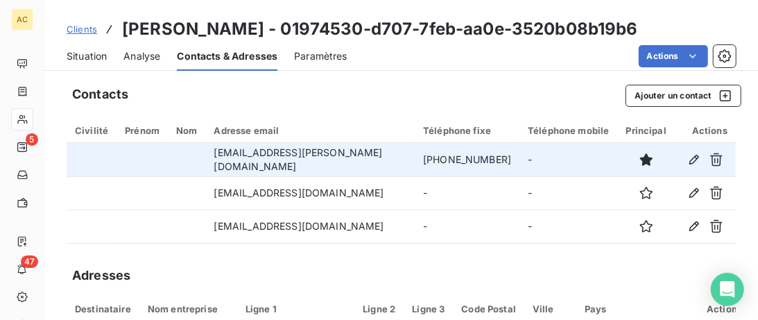
drag, startPoint x: 483, startPoint y: 152, endPoint x: 385, endPoint y: 165, distance: 98.7
click at [384, 165] on tr "boica.alexandre@gmail.com +41 77 808 79 17 -" at bounding box center [402, 159] width 670 height 33
copy tr "[PHONE_NUMBER]"
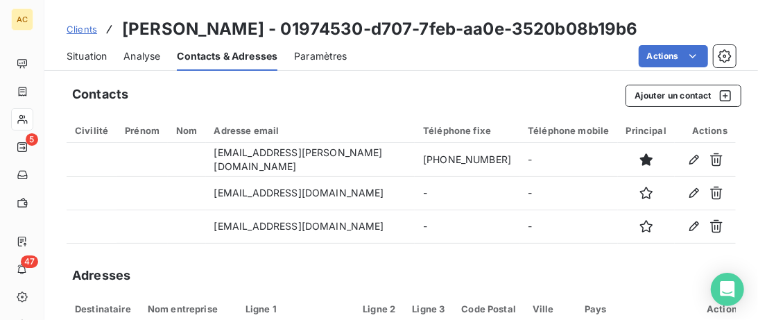
click at [100, 57] on span "Situation" at bounding box center [87, 56] width 40 height 14
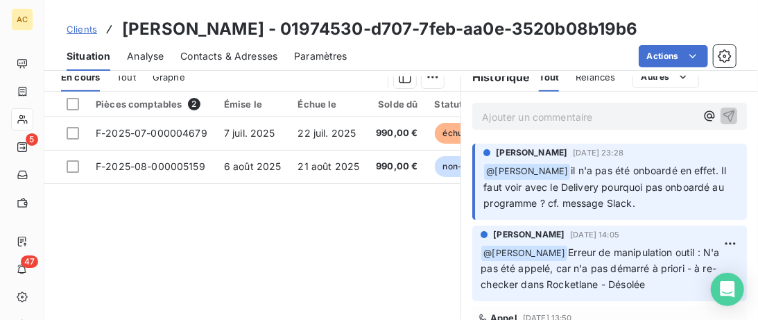
scroll to position [355, 0]
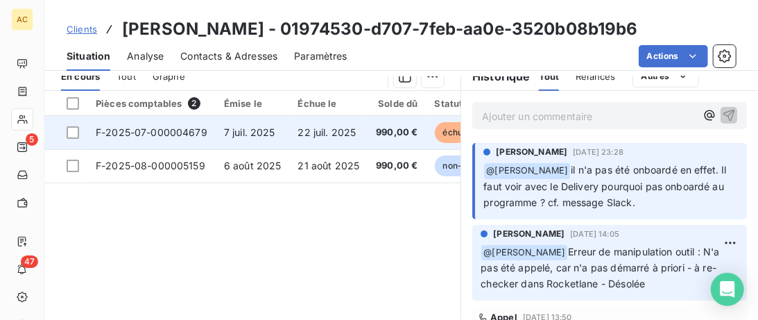
click at [232, 125] on td "7 juil. 2025" at bounding box center [253, 132] width 74 height 33
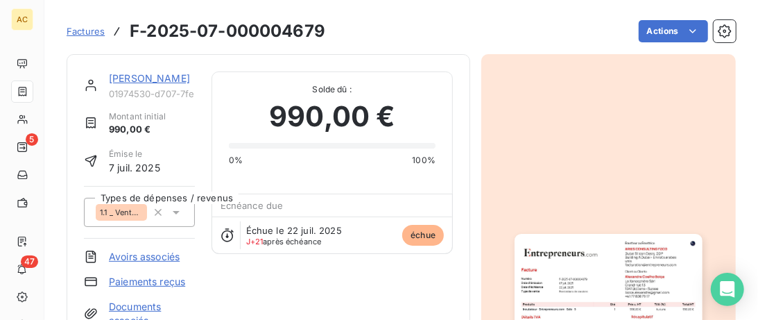
click at [155, 80] on link "Alexandre Coelho Boiça" at bounding box center [149, 78] width 81 height 12
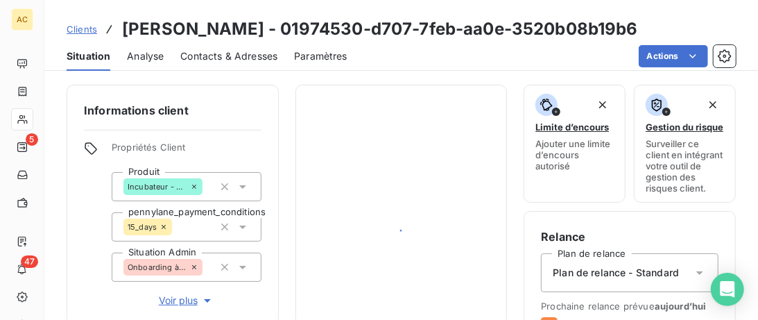
scroll to position [355, 0]
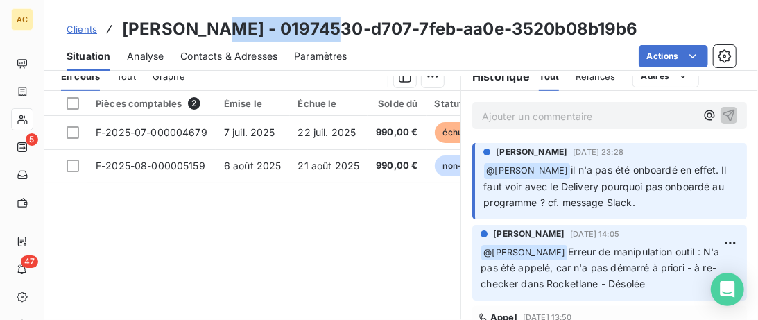
drag, startPoint x: 316, startPoint y: 31, endPoint x: 208, endPoint y: 29, distance: 108.3
click at [208, 29] on h3 "Alexandre Coelho Boiça - 01974530-d707-7feb-aa0e-3520b08b19b6" at bounding box center [380, 29] width 516 height 25
copy h3 "Coelho Boiça"
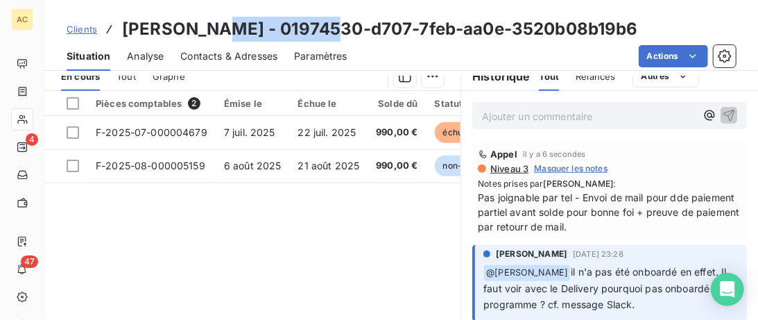
click at [90, 30] on span "Clients" at bounding box center [82, 29] width 31 height 11
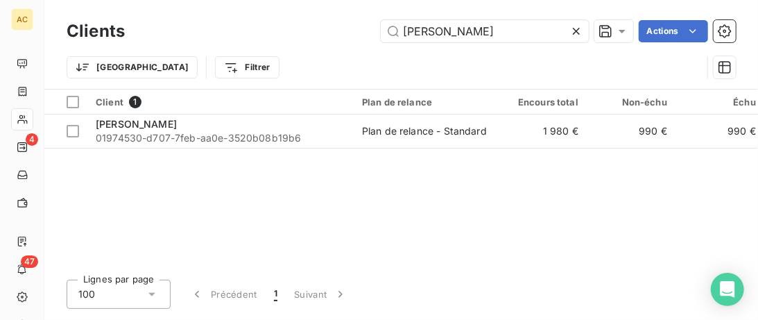
drag, startPoint x: 467, startPoint y: 35, endPoint x: 299, endPoint y: 32, distance: 168.0
click at [381, 33] on input "coelho" at bounding box center [485, 31] width 208 height 22
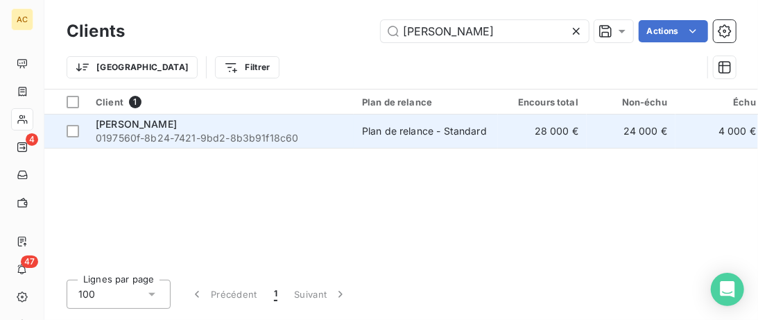
type input "Teixeira"
click at [312, 127] on div "[PERSON_NAME]" at bounding box center [221, 124] width 250 height 14
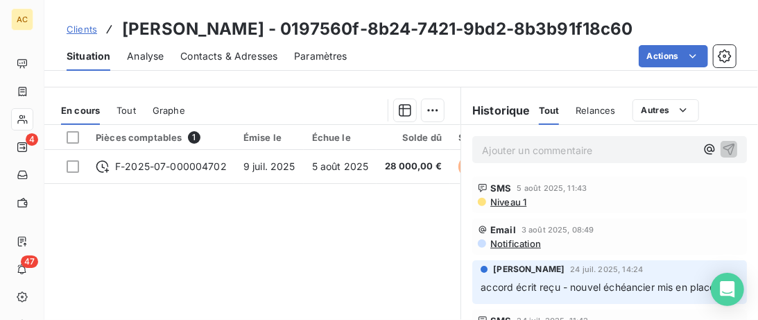
scroll to position [355, 0]
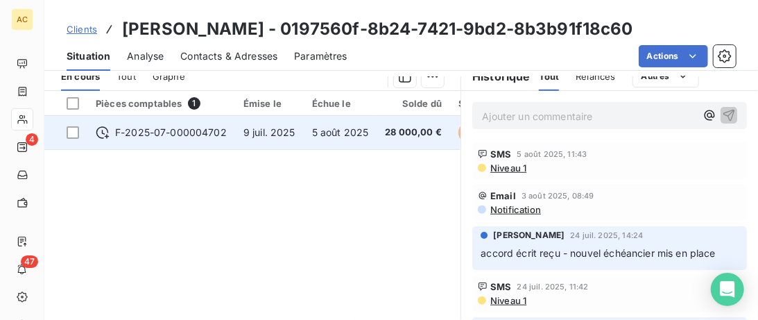
click at [103, 134] on icon at bounding box center [103, 133] width 14 height 14
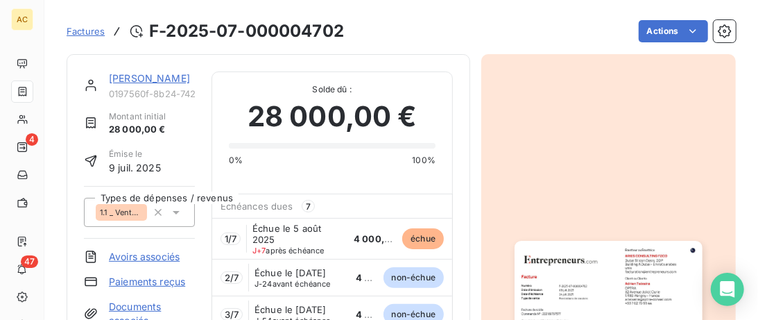
click at [149, 77] on link "[PERSON_NAME]" at bounding box center [149, 78] width 81 height 12
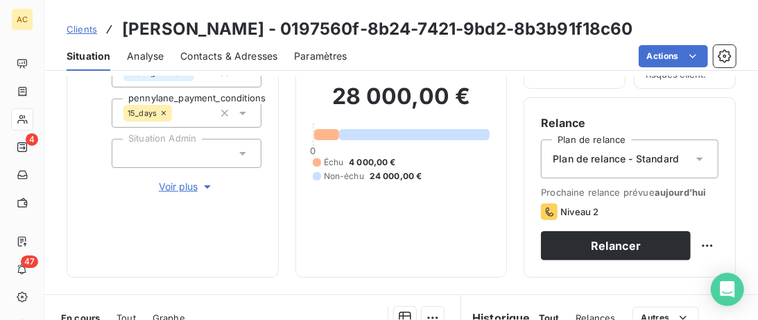
scroll to position [71, 0]
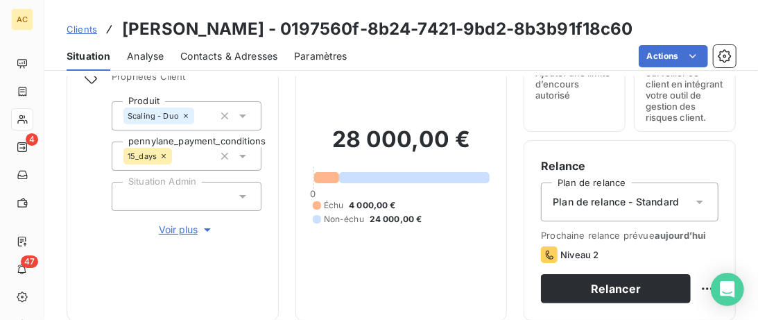
click at [212, 59] on span "Contacts & Adresses" at bounding box center [228, 56] width 97 height 14
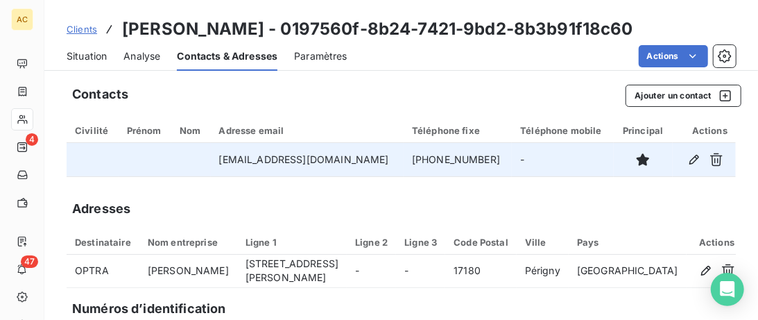
drag, startPoint x: 488, startPoint y: 164, endPoint x: 391, endPoint y: 164, distance: 97.1
click at [404, 164] on td "+33 7 62 75 99 44" at bounding box center [458, 159] width 108 height 33
copy td "+33 7 62 75 99 44"
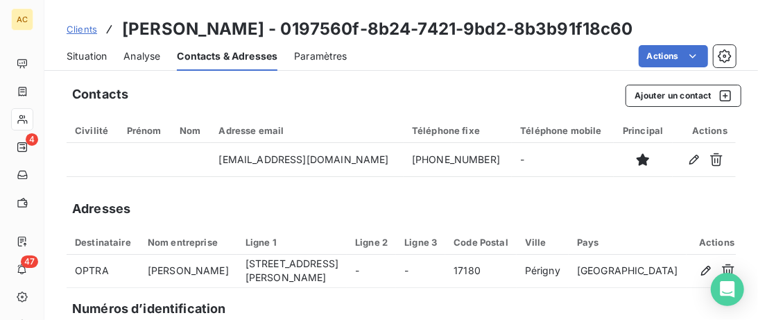
click at [93, 58] on span "Situation" at bounding box center [87, 56] width 40 height 14
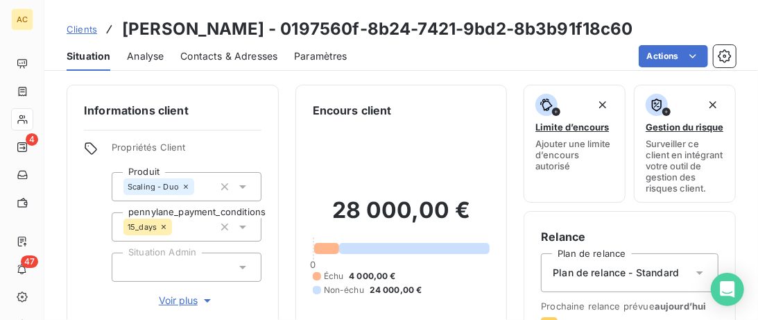
scroll to position [213, 0]
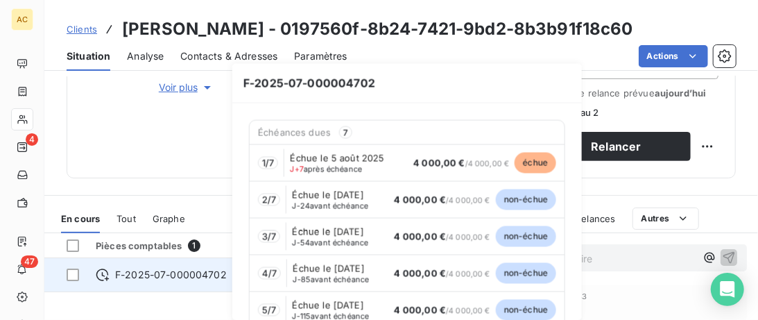
click at [130, 275] on span "F-2025-07-000004702" at bounding box center [171, 275] width 112 height 14
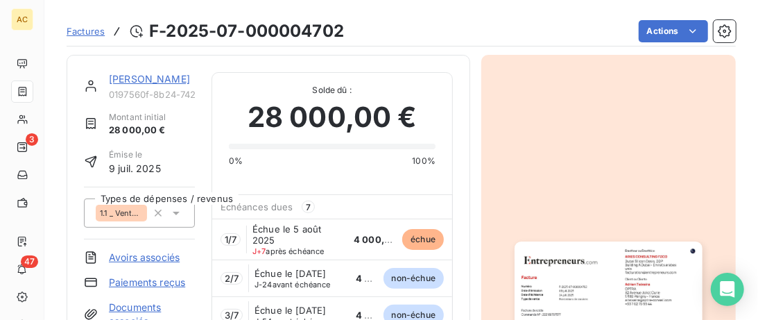
click at [134, 76] on link "[PERSON_NAME]" at bounding box center [149, 79] width 81 height 12
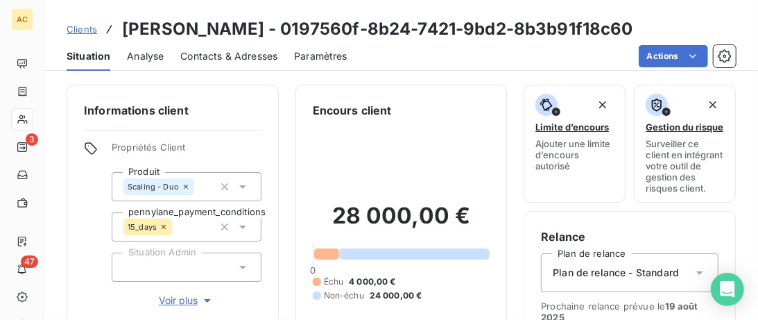
click at [90, 28] on span "Clients" at bounding box center [82, 29] width 31 height 11
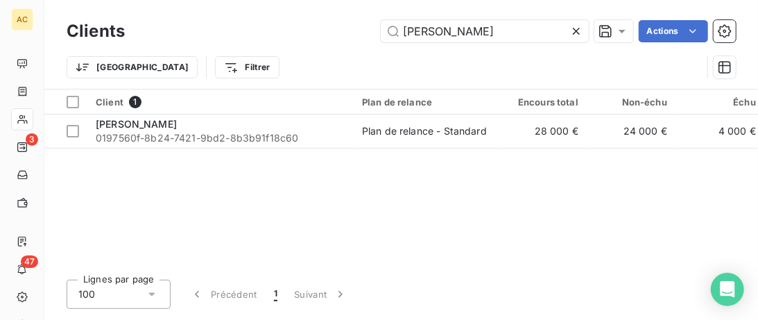
drag, startPoint x: 493, startPoint y: 38, endPoint x: 84, endPoint y: 37, distance: 408.7
click at [381, 38] on input "Teixeira" at bounding box center [485, 31] width 208 height 22
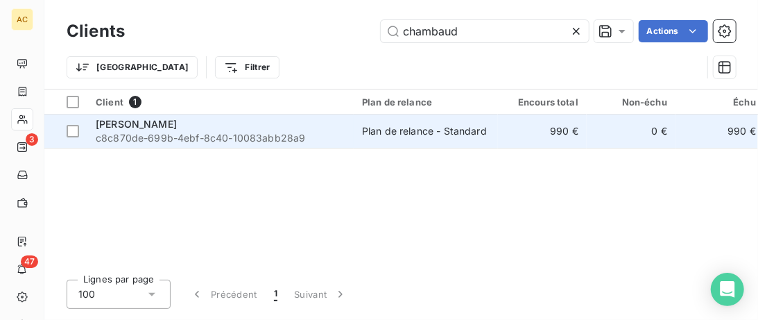
type input "chambaud"
click at [237, 124] on div "[PERSON_NAME]" at bounding box center [221, 124] width 250 height 14
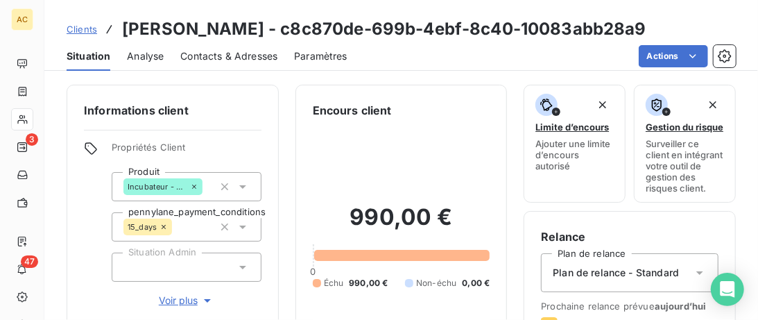
drag, startPoint x: 180, startPoint y: 299, endPoint x: 223, endPoint y: 272, distance: 50.8
click at [180, 299] on span "Voir plus" at bounding box center [187, 301] width 56 height 14
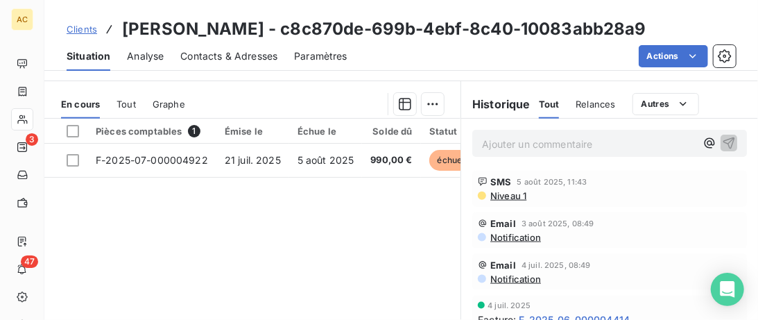
scroll to position [711, 0]
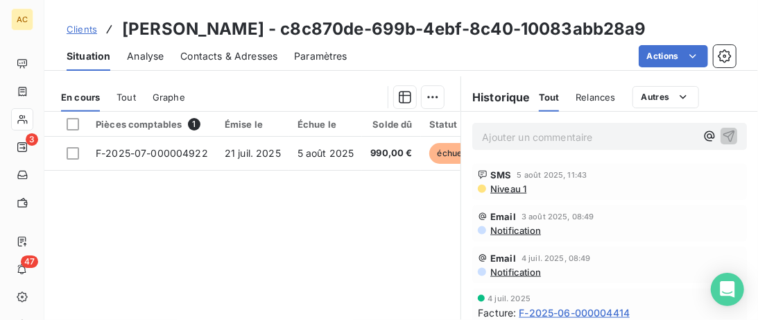
click at [126, 96] on span "Tout" at bounding box center [126, 97] width 19 height 11
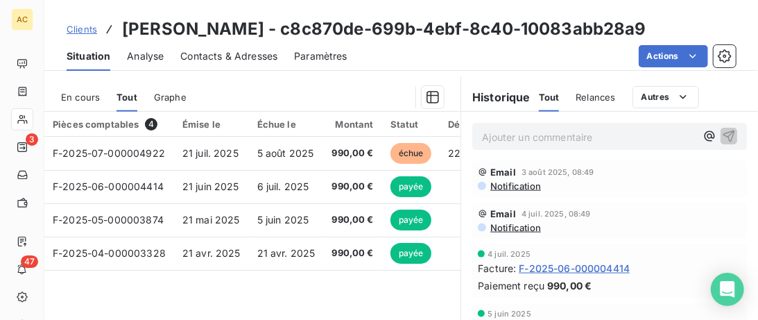
scroll to position [0, 0]
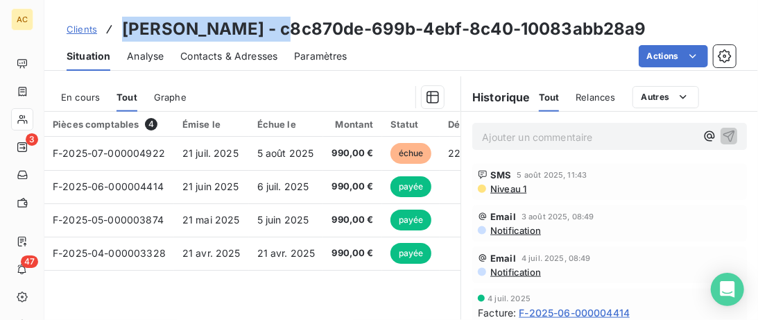
drag, startPoint x: 292, startPoint y: 29, endPoint x: 120, endPoint y: 22, distance: 172.2
click at [120, 22] on div "Clients Aïssatou CHAMBAUD - c8c870de-699b-4ebf-8c40-10083abb28a9" at bounding box center [357, 29] width 580 height 25
copy h3 "[PERSON_NAME]"
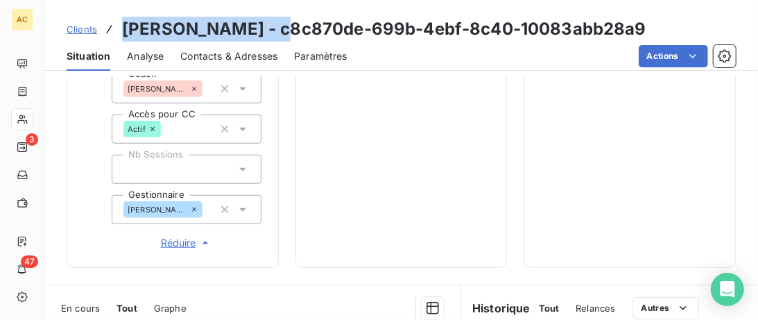
scroll to position [498, 0]
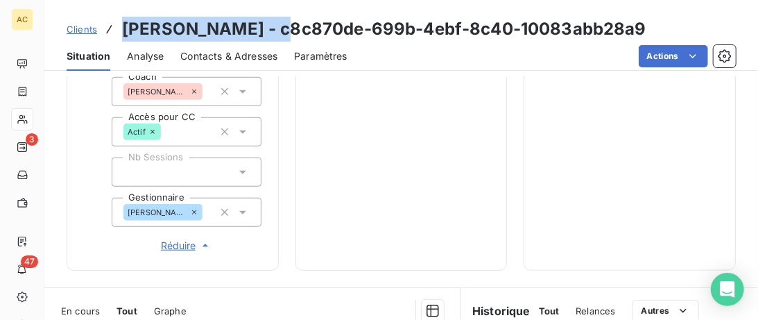
click at [246, 55] on span "Contacts & Adresses" at bounding box center [228, 56] width 97 height 14
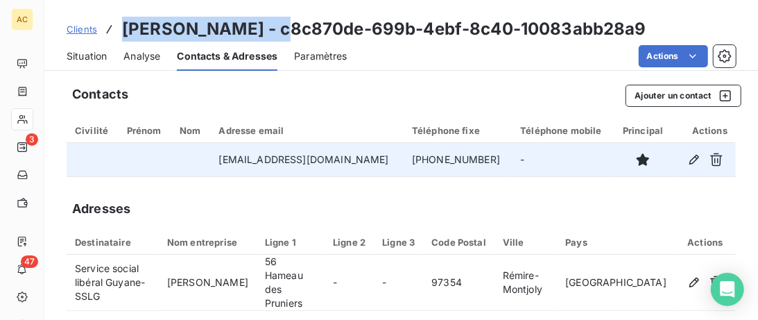
drag, startPoint x: 471, startPoint y: 169, endPoint x: 375, endPoint y: 165, distance: 96.5
click at [404, 165] on td "+594 694 40 66 87" at bounding box center [458, 159] width 108 height 33
copy td "+594 694 40 66 87"
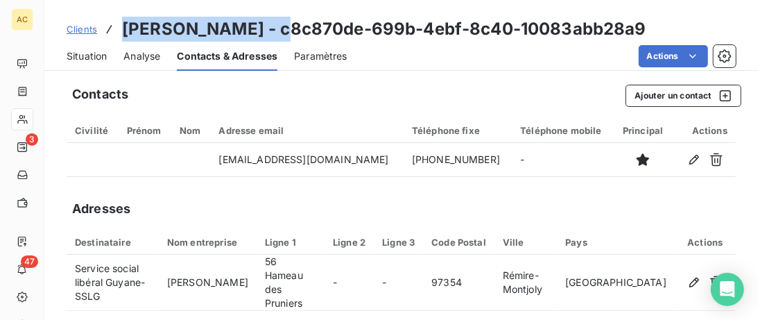
click at [99, 55] on span "Situation" at bounding box center [87, 56] width 40 height 14
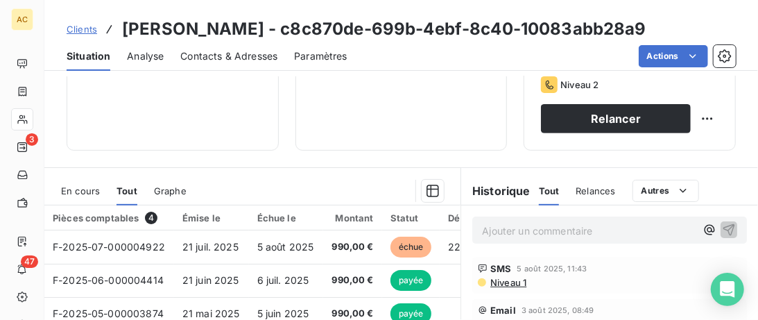
scroll to position [213, 0]
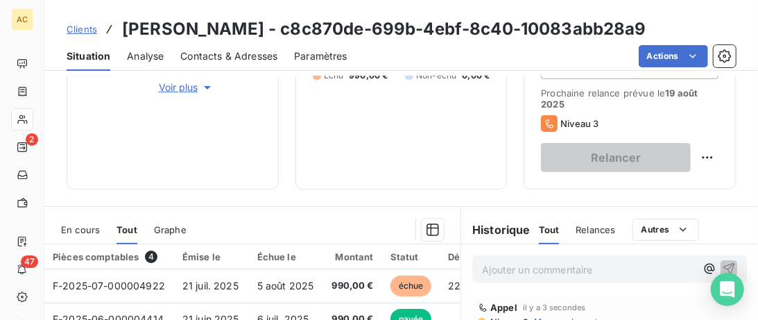
click at [87, 32] on span "Clients" at bounding box center [82, 29] width 31 height 11
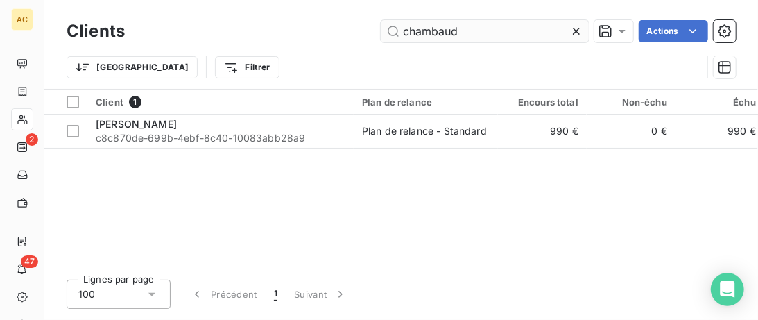
drag, startPoint x: 482, startPoint y: 37, endPoint x: 231, endPoint y: 31, distance: 250.6
click at [381, 31] on input "chambaud" at bounding box center [485, 31] width 208 height 22
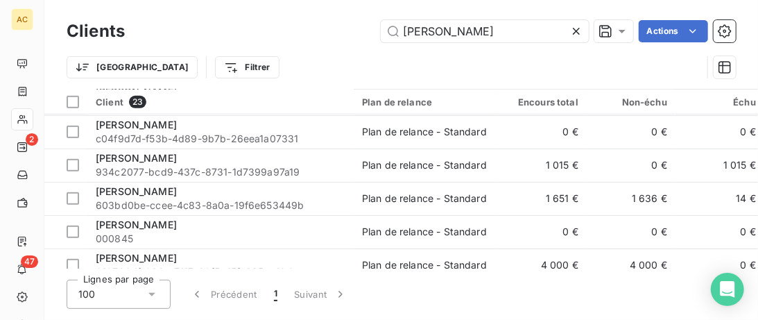
scroll to position [427, 0]
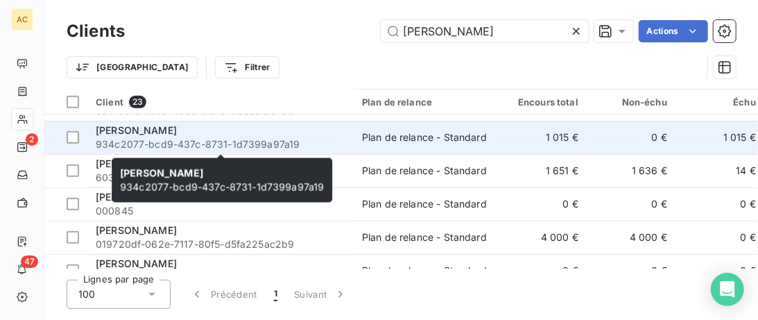
type input "Julien"
click at [216, 135] on div "Julien Karakachian" at bounding box center [221, 131] width 250 height 14
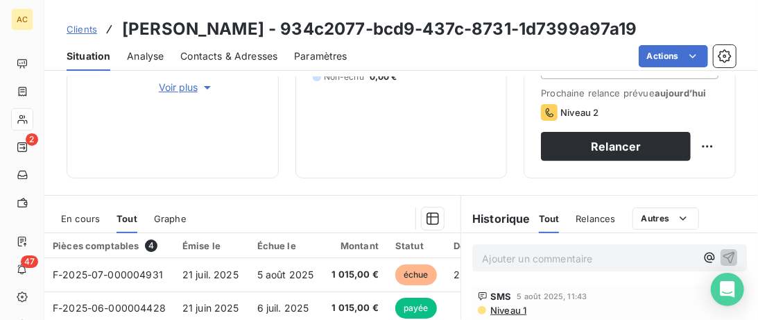
scroll to position [355, 0]
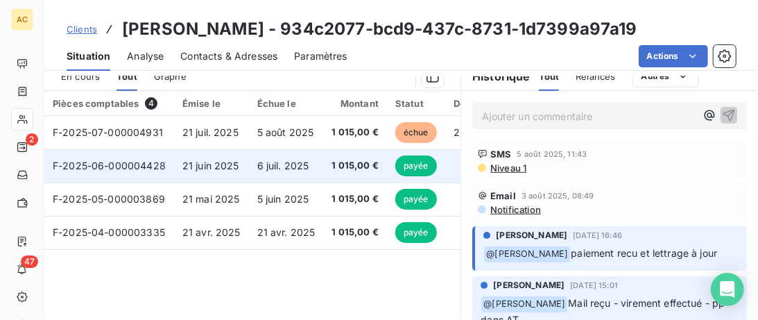
click at [279, 163] on span "6 juil. 2025" at bounding box center [283, 166] width 52 height 12
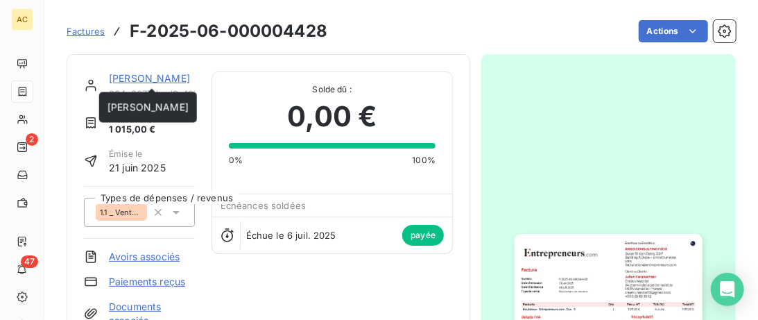
click at [142, 78] on link "Julien Karakachian" at bounding box center [149, 78] width 81 height 12
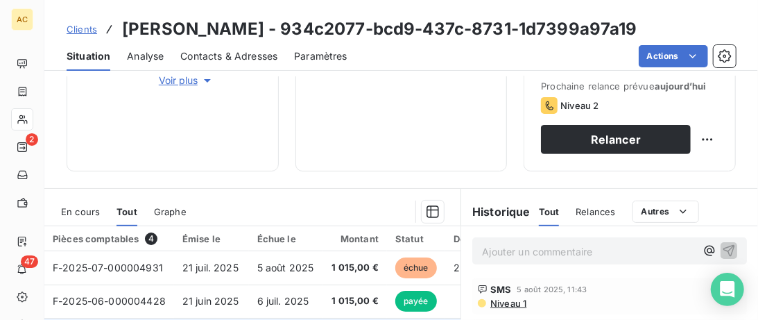
scroll to position [7, 0]
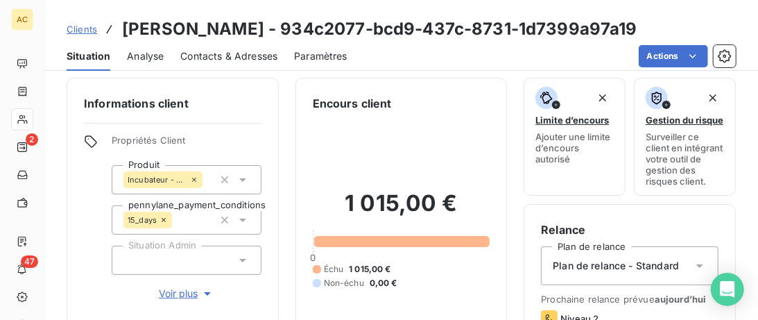
click at [224, 59] on span "Contacts & Adresses" at bounding box center [228, 56] width 97 height 14
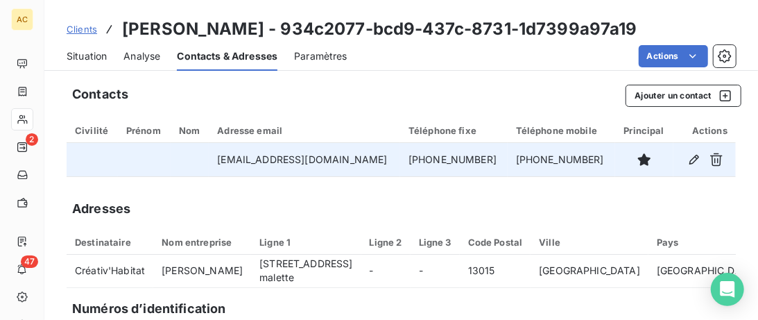
drag, startPoint x: 482, startPoint y: 159, endPoint x: 380, endPoint y: 158, distance: 102.7
click at [380, 158] on tr "creativ.habitat13@gmail.com +33 6 25 83 35 12 +33 6 25 83 35 12" at bounding box center [402, 159] width 670 height 33
copy tr "+33 6 25 83 35 12"
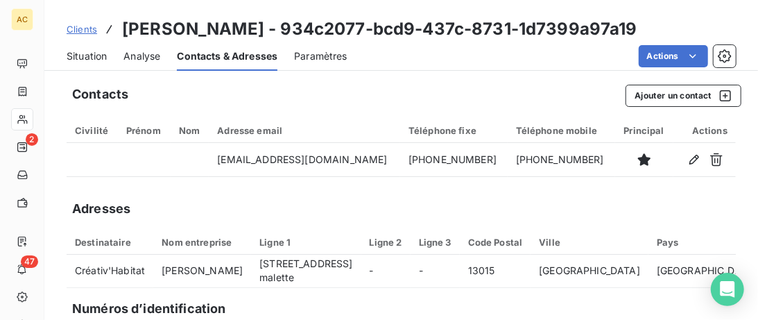
click at [101, 56] on span "Situation" at bounding box center [87, 56] width 40 height 14
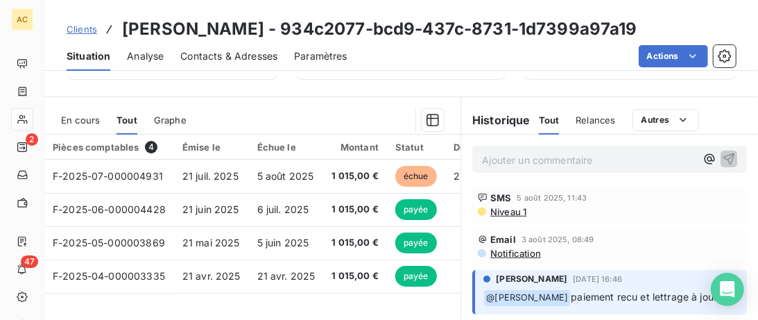
scroll to position [284, 0]
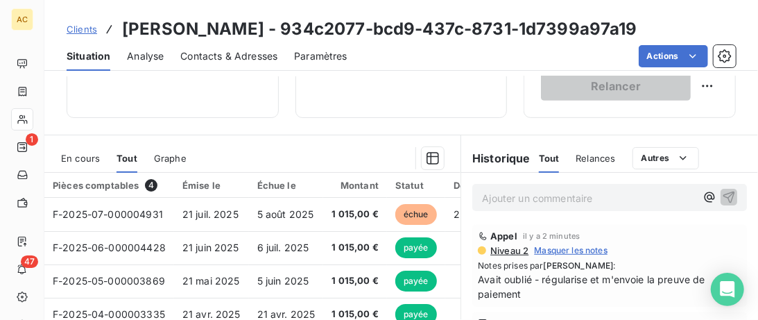
click at [85, 26] on span "Clients" at bounding box center [82, 29] width 31 height 11
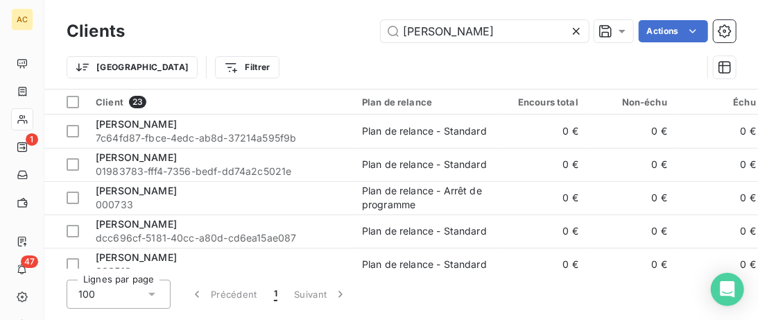
drag, startPoint x: 269, startPoint y: 37, endPoint x: 254, endPoint y: 30, distance: 16.1
click at [381, 32] on input "Julien" at bounding box center [485, 31] width 208 height 22
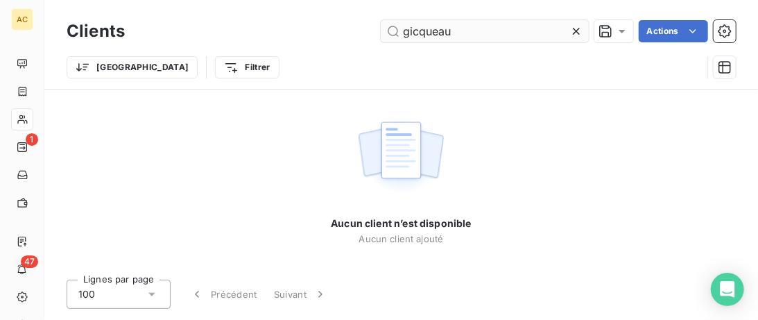
click at [414, 31] on input "gicqueau" at bounding box center [485, 31] width 208 height 22
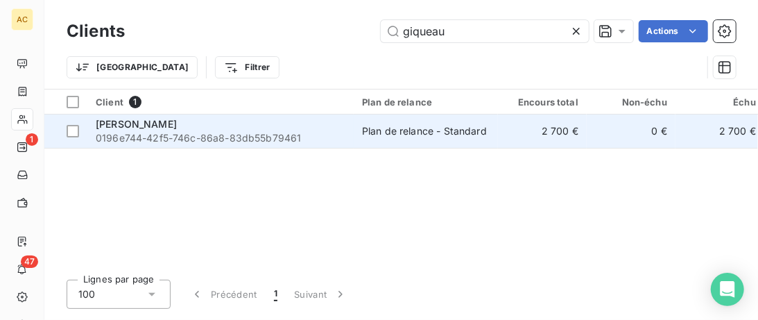
type input "giqueau"
click at [231, 117] on div "Magalie Giqueaux" at bounding box center [221, 124] width 250 height 14
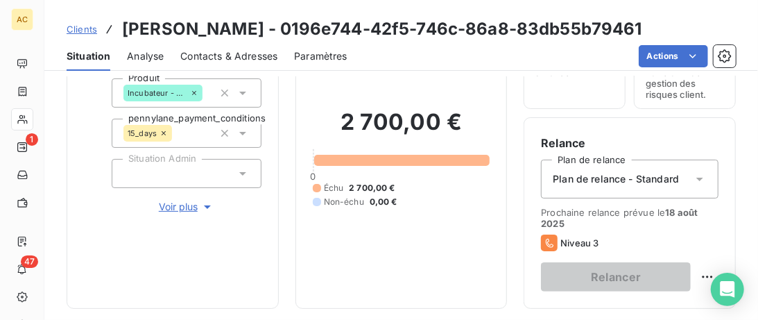
scroll to position [213, 0]
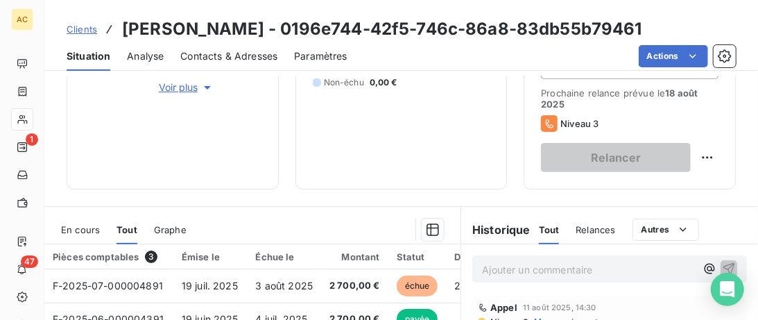
click at [171, 89] on span "Voir plus" at bounding box center [187, 87] width 56 height 14
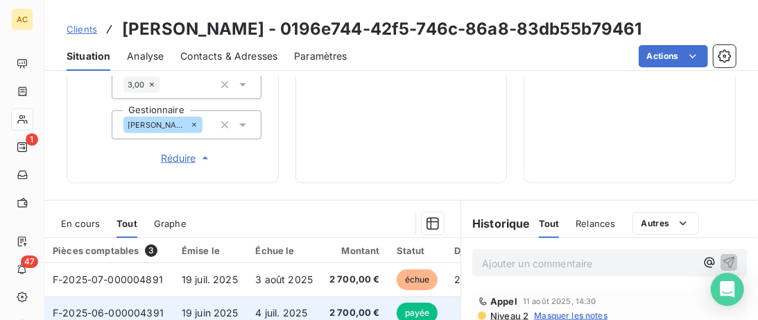
scroll to position [727, 0]
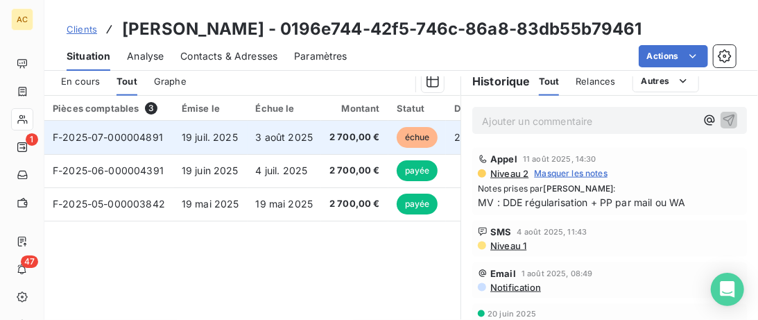
click at [248, 133] on td "3 août 2025" at bounding box center [285, 137] width 74 height 33
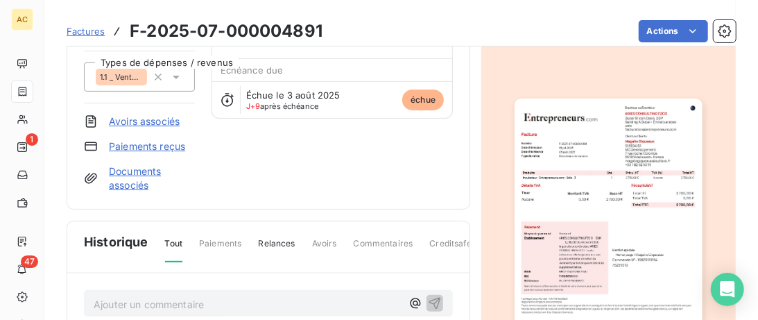
scroll to position [142, 0]
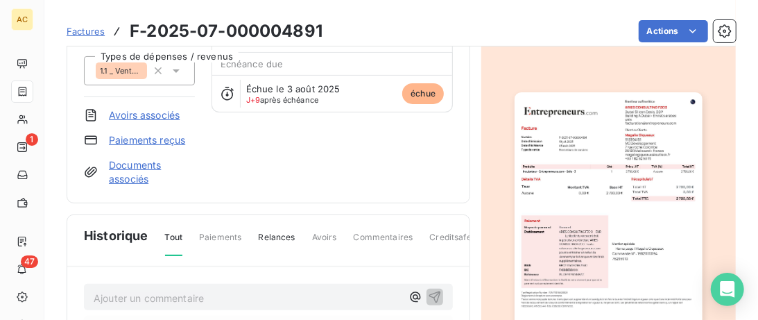
click at [129, 164] on link "Documents associés" at bounding box center [152, 172] width 86 height 28
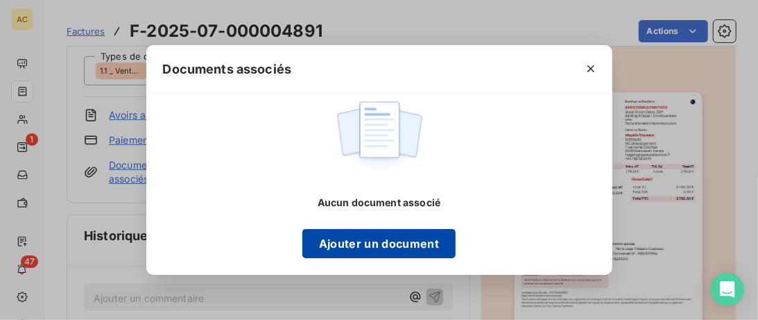
click at [381, 249] on button "Ajouter un document" at bounding box center [379, 243] width 153 height 29
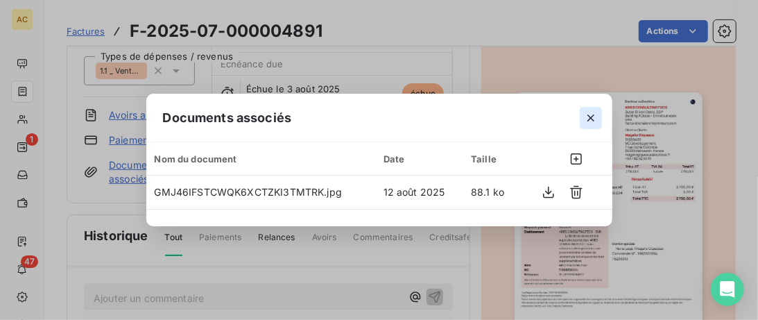
click at [594, 114] on icon "button" at bounding box center [591, 117] width 7 height 7
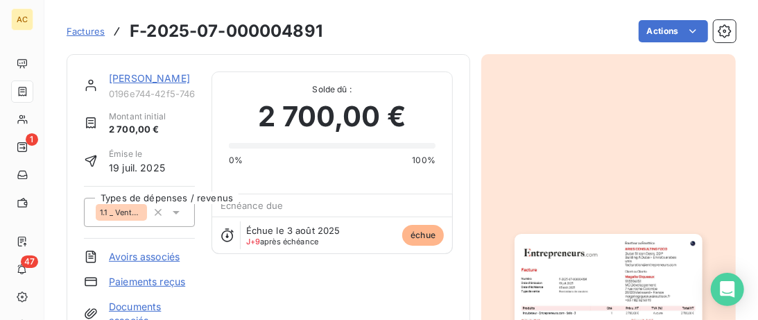
scroll to position [0, 0]
click at [139, 77] on link "Magalie Giqueaux" at bounding box center [149, 78] width 81 height 12
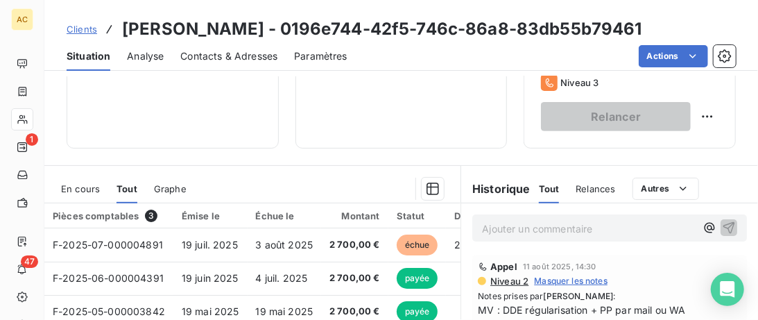
scroll to position [284, 0]
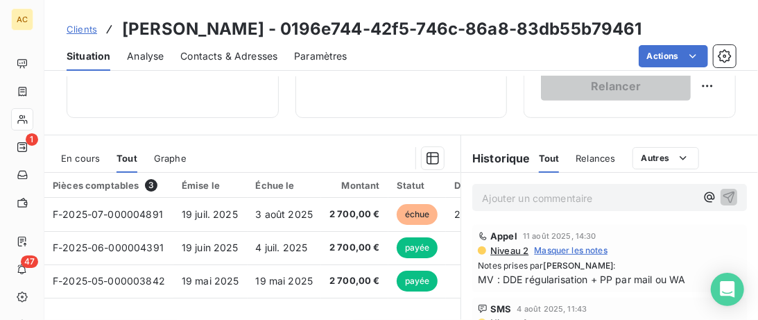
click at [513, 204] on p "Ajouter un commentaire ﻿" at bounding box center [589, 197] width 214 height 17
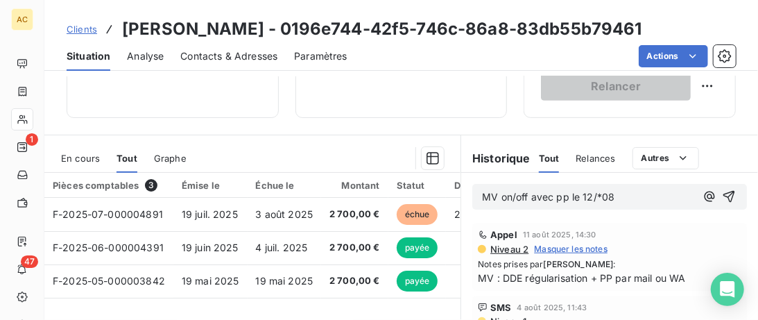
click at [598, 197] on span "MV on/off avec pp le 12/*08" at bounding box center [548, 197] width 133 height 12
click at [570, 197] on span "MV on/off avec pp le 12/08" at bounding box center [546, 197] width 128 height 12
click at [733, 194] on icon "button" at bounding box center [730, 197] width 12 height 12
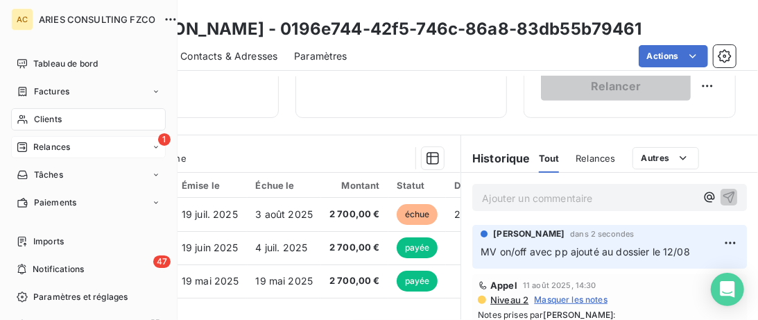
click at [17, 144] on icon at bounding box center [22, 147] width 11 height 11
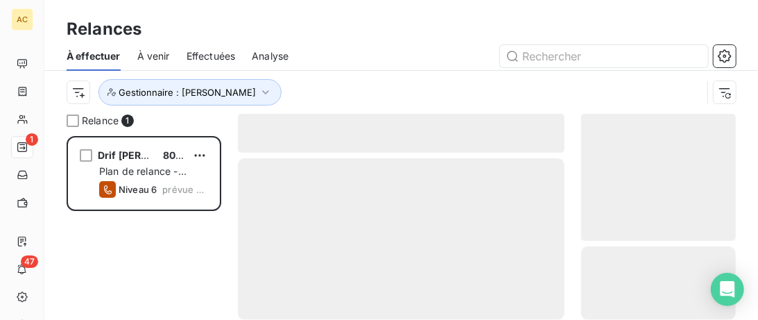
scroll to position [184, 155]
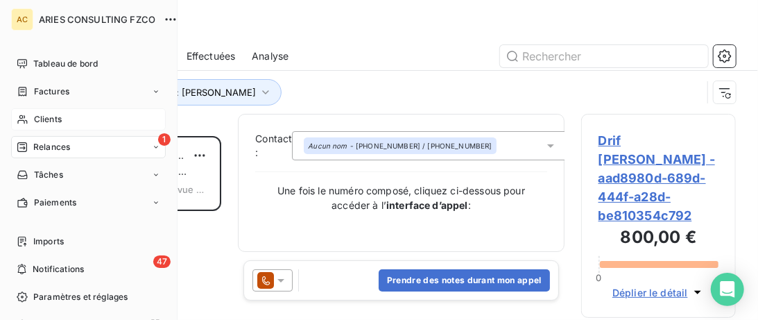
click at [32, 113] on div "Clients" at bounding box center [88, 119] width 155 height 22
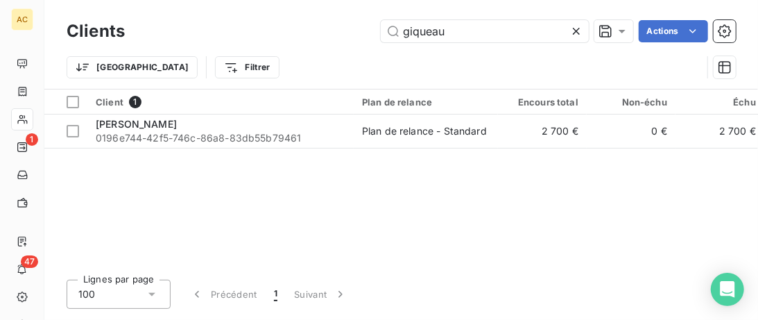
drag, startPoint x: 470, startPoint y: 26, endPoint x: 161, endPoint y: 40, distance: 309.8
click at [381, 42] on input "giqueau" at bounding box center [485, 31] width 208 height 22
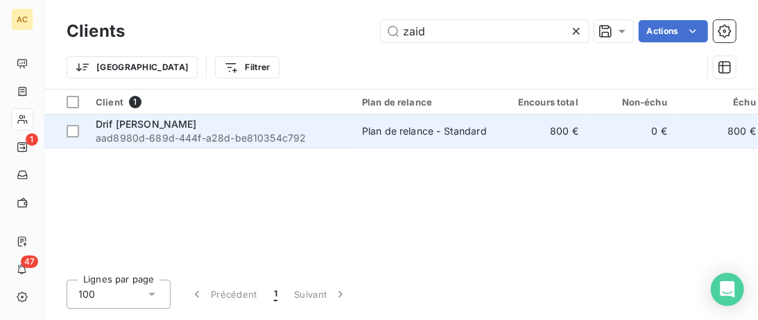
type input "zaid"
click at [182, 128] on div "Drif [PERSON_NAME]" at bounding box center [221, 124] width 250 height 14
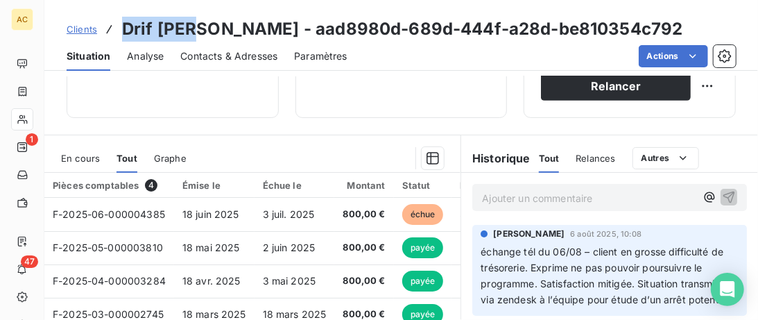
drag, startPoint x: 196, startPoint y: 30, endPoint x: 114, endPoint y: 28, distance: 81.9
click at [114, 28] on div "Clients Drif ZAID - aad8980d-689d-444f-a28d-be810354c792" at bounding box center [375, 29] width 617 height 25
copy div "Drif [PERSON_NAME]"
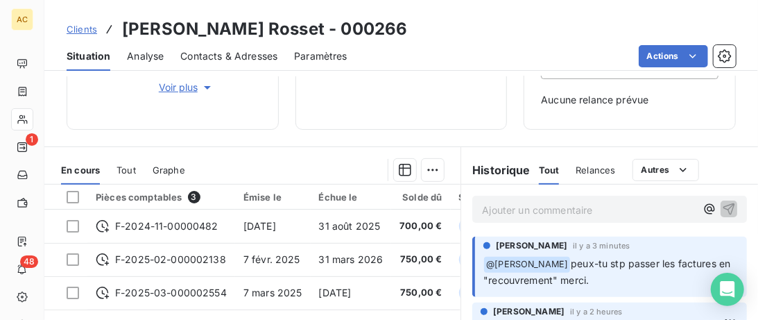
click at [516, 214] on p "Ajouter un commentaire ﻿" at bounding box center [589, 209] width 214 height 17
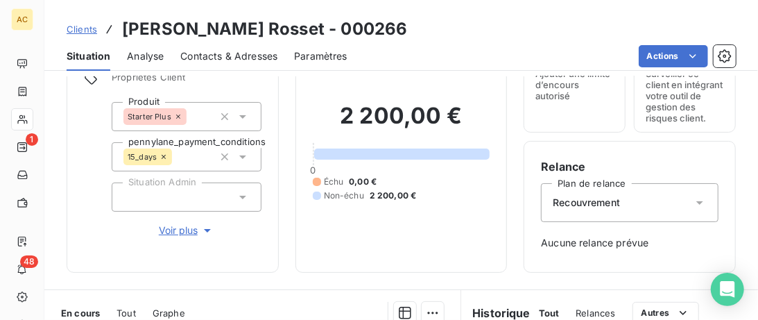
scroll to position [71, 0]
click at [173, 230] on span "Voir plus" at bounding box center [187, 230] width 56 height 14
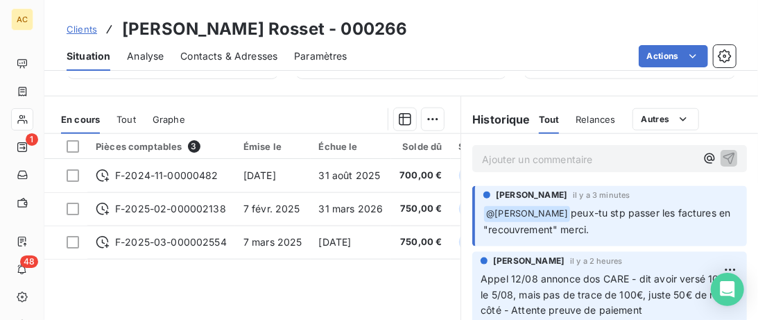
scroll to position [640, 0]
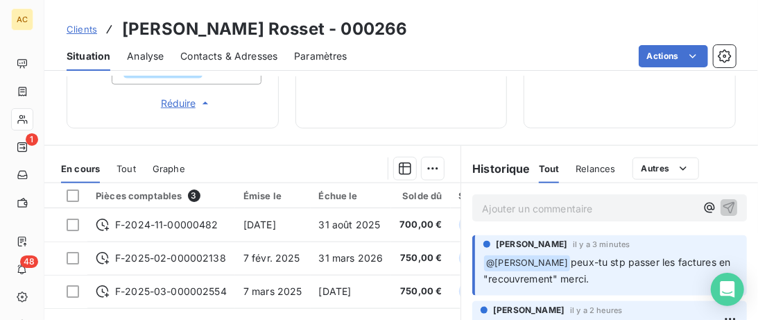
click at [525, 216] on p "Ajouter un commentaire ﻿" at bounding box center [589, 208] width 214 height 17
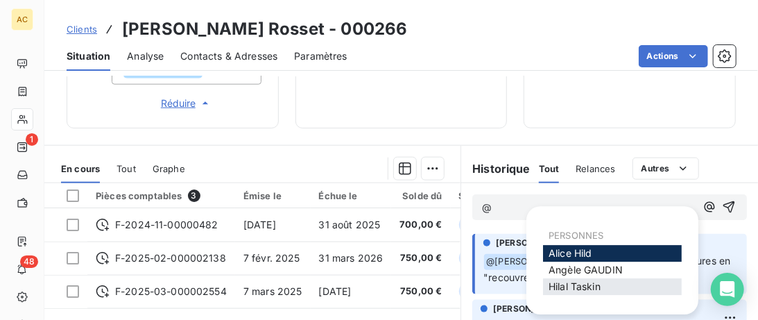
click at [600, 284] on span "[PERSON_NAME]" at bounding box center [575, 286] width 52 height 12
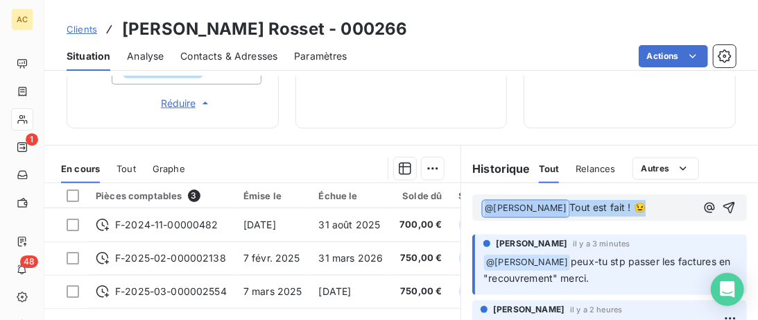
drag, startPoint x: 638, startPoint y: 206, endPoint x: 470, endPoint y: 206, distance: 167.2
click at [470, 206] on div "﻿ @ Hilal Taskin ﻿ Tout est fait ! 😉" at bounding box center [609, 207] width 297 height 49
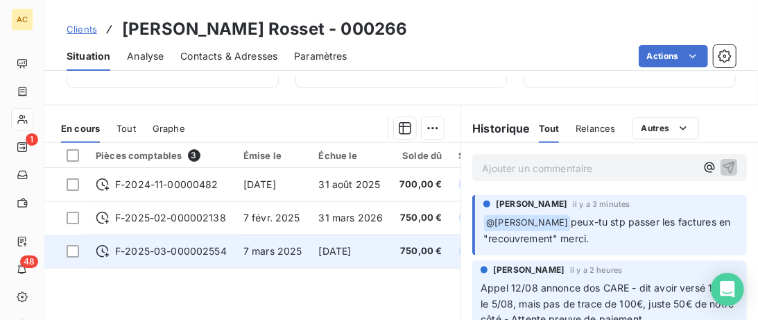
scroll to position [711, 0]
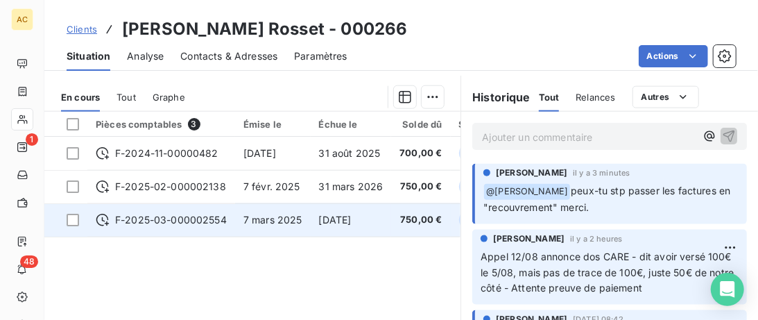
click at [231, 223] on td "F-2025-03-000002554" at bounding box center [161, 219] width 148 height 33
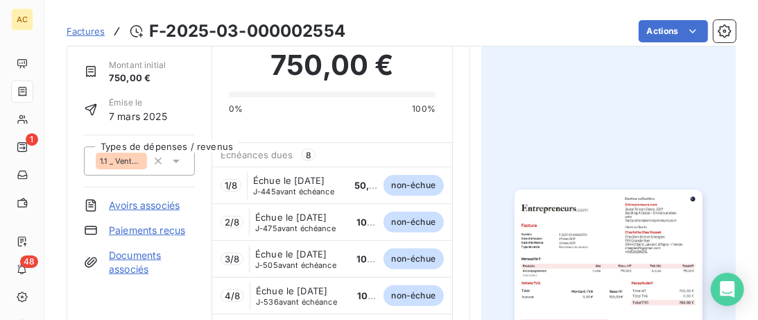
scroll to position [71, 0]
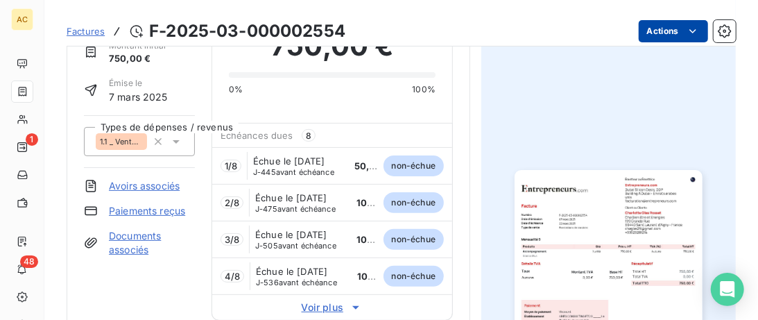
click at [690, 28] on html "AC 1 48 Factures F-2025-03-000002554 Actions Charlotte Glas Rosset 000266 Monta…" at bounding box center [379, 160] width 758 height 320
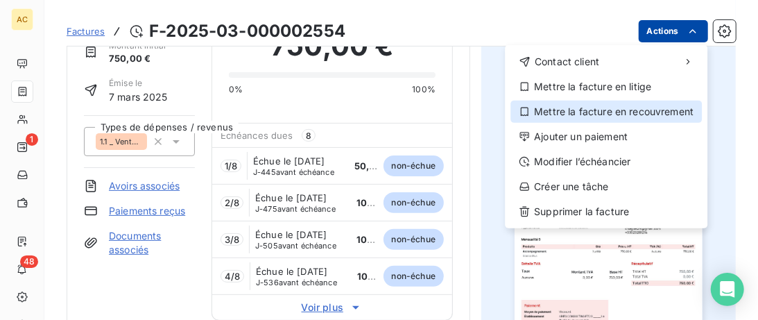
click at [641, 108] on div "Mettre la facture en recouvrement" at bounding box center [607, 112] width 192 height 22
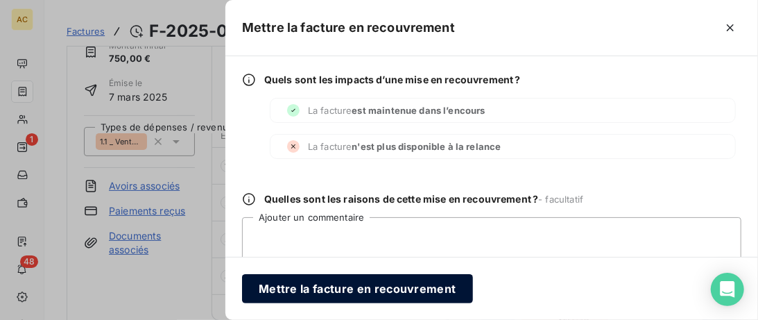
click at [402, 289] on button "Mettre la facture en recouvrement" at bounding box center [357, 288] width 231 height 29
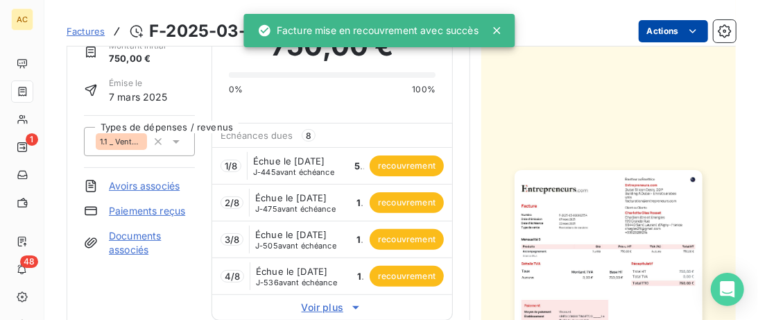
scroll to position [0, 0]
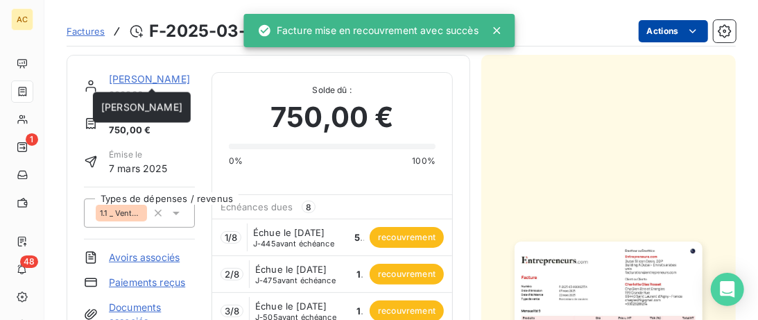
click at [131, 78] on link "[PERSON_NAME]" at bounding box center [149, 79] width 81 height 12
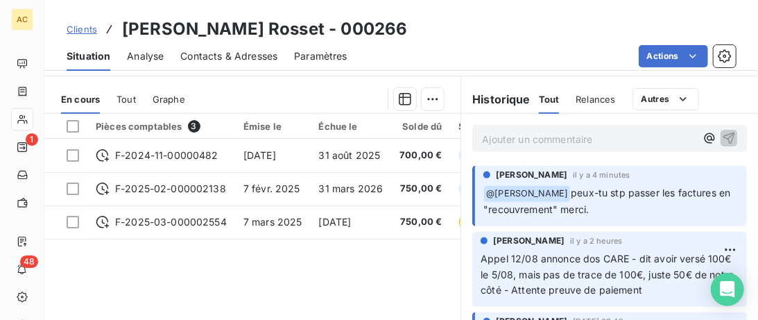
scroll to position [243, 0]
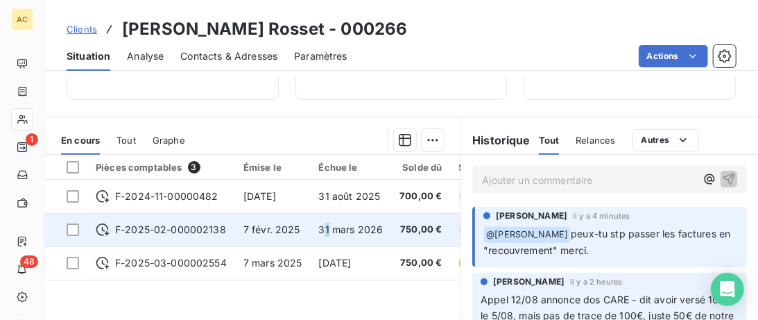
click at [325, 224] on span "31 mars 2026" at bounding box center [351, 229] width 65 height 12
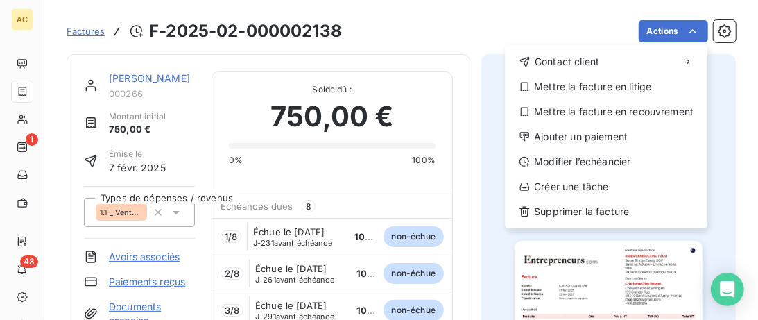
click at [695, 28] on html "AC 1 48 Factures F-2025-02-000002138 Actions Contact client Mettre la facture e…" at bounding box center [379, 160] width 758 height 320
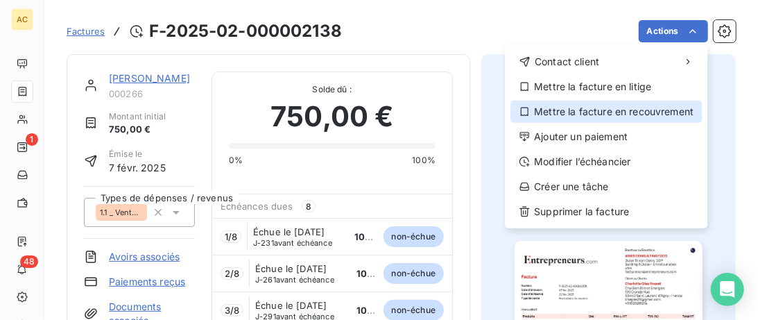
click at [598, 108] on div "Mettre la facture en recouvrement" at bounding box center [607, 112] width 192 height 22
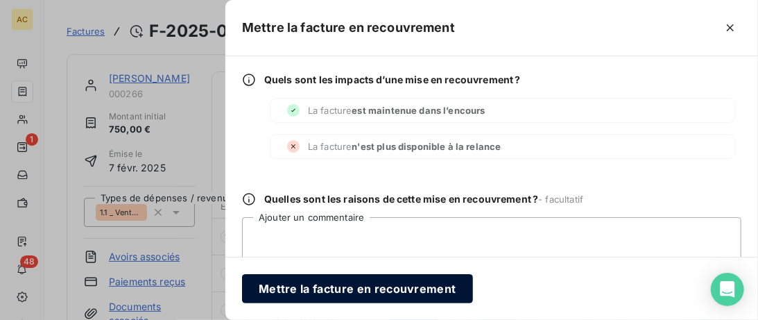
click at [367, 291] on button "Mettre la facture en recouvrement" at bounding box center [357, 288] width 231 height 29
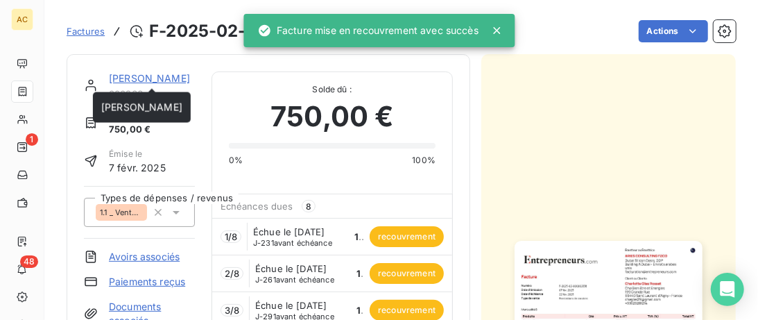
click at [140, 83] on link "[PERSON_NAME]" at bounding box center [149, 78] width 81 height 12
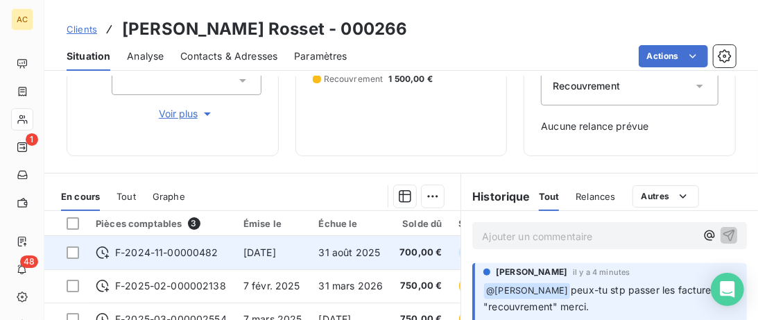
scroll to position [213, 0]
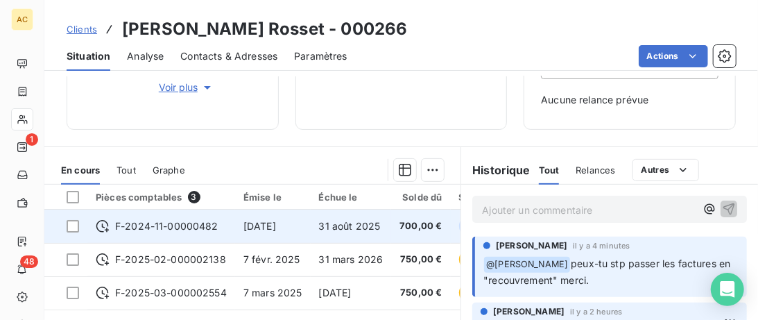
click at [233, 219] on td "F-2024-11-00000482" at bounding box center [161, 226] width 148 height 33
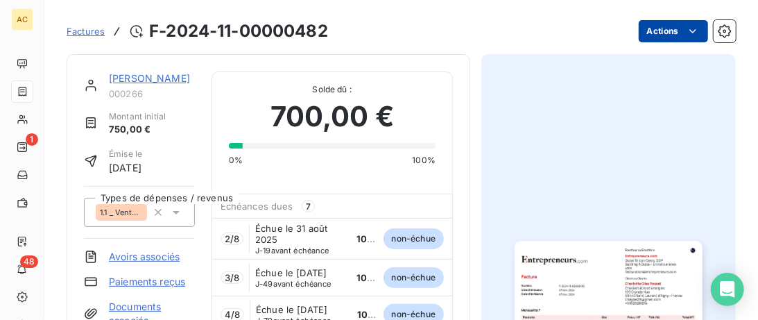
click at [686, 35] on html "AC 1 48 Factures F-2024-11-00000482 Actions Charlotte Glas Rosset 000266 Montan…" at bounding box center [379, 160] width 758 height 320
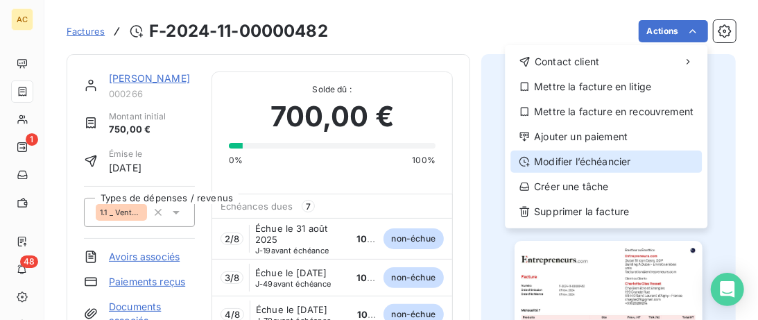
click at [618, 155] on div "Modifier l’échéancier" at bounding box center [607, 162] width 192 height 22
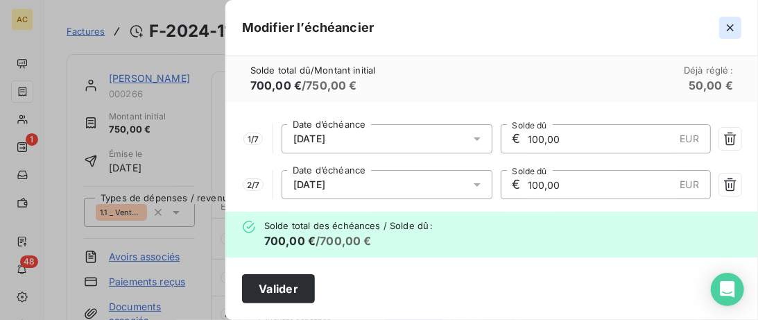
click at [731, 28] on icon "button" at bounding box center [730, 27] width 7 height 7
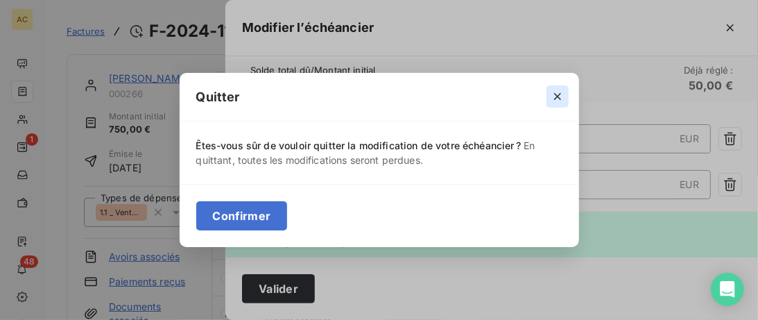
click at [555, 95] on icon "button" at bounding box center [558, 97] width 14 height 14
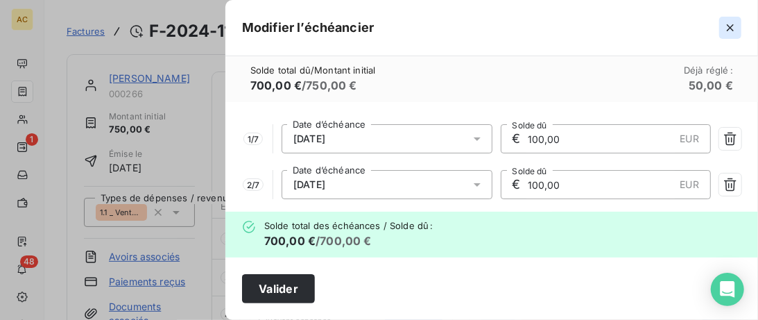
click at [733, 25] on icon "button" at bounding box center [731, 28] width 14 height 14
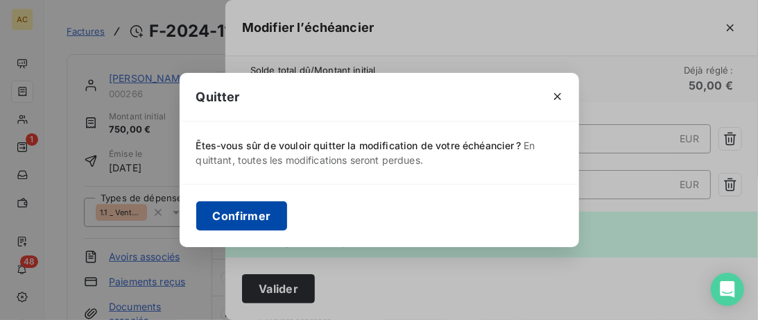
drag, startPoint x: 275, startPoint y: 219, endPoint x: 282, endPoint y: 216, distance: 8.1
click at [275, 219] on button "Confirmer" at bounding box center [242, 215] width 92 height 29
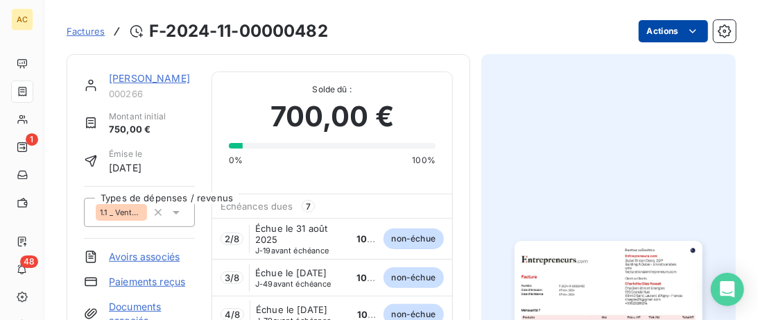
click at [693, 29] on html "AC 1 48 Factures F-2024-11-00000482 Actions Charlotte Glas Rosset 000266 Montan…" at bounding box center [379, 160] width 758 height 320
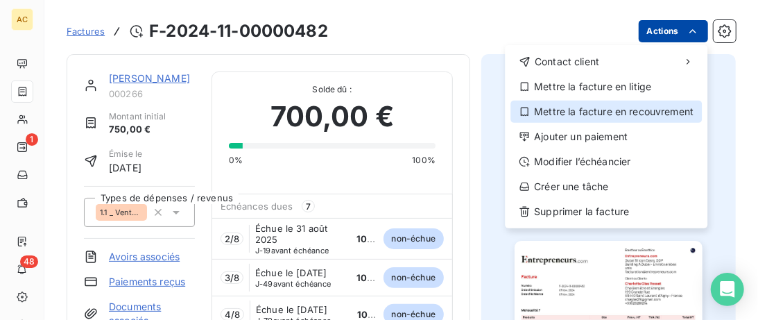
click at [616, 114] on div "Mettre la facture en recouvrement" at bounding box center [607, 112] width 192 height 22
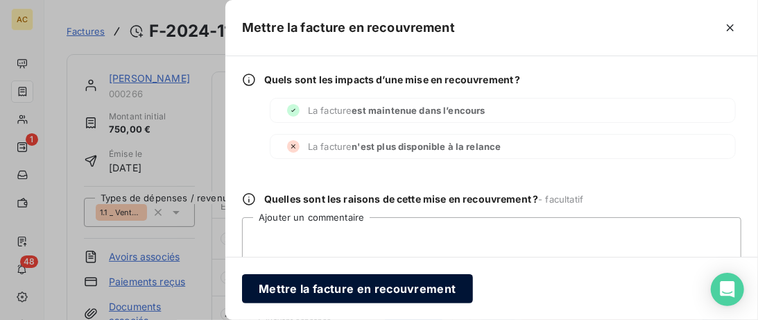
click at [381, 291] on button "Mettre la facture en recouvrement" at bounding box center [357, 288] width 231 height 29
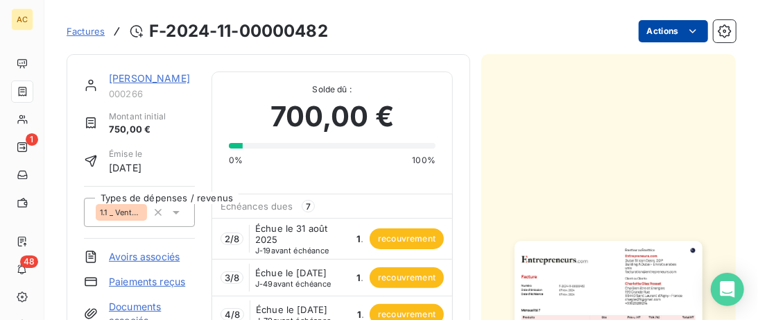
click at [135, 77] on link "[PERSON_NAME]" at bounding box center [149, 78] width 81 height 12
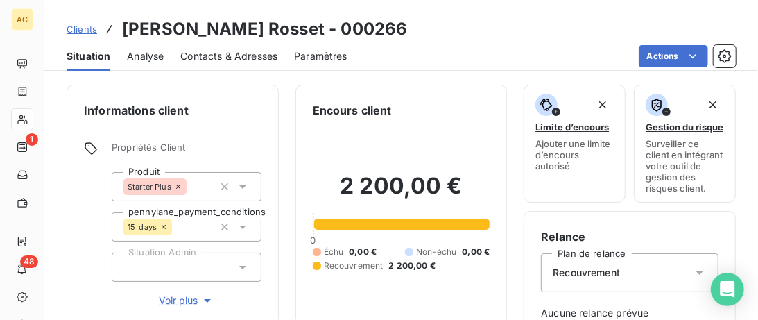
click at [78, 31] on span "Clients" at bounding box center [82, 29] width 31 height 11
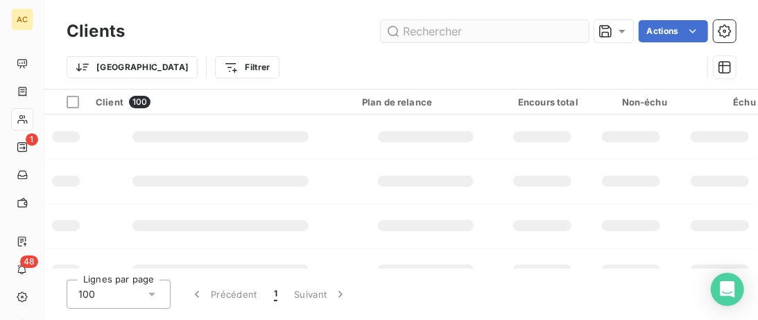
drag, startPoint x: 466, startPoint y: 35, endPoint x: 391, endPoint y: 32, distance: 75.0
click at [391, 32] on input "text" at bounding box center [485, 31] width 208 height 22
type input "sejor"
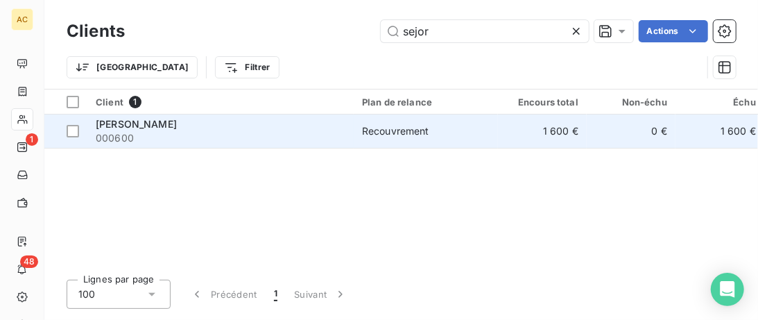
click at [300, 128] on div "[PERSON_NAME]" at bounding box center [221, 124] width 250 height 14
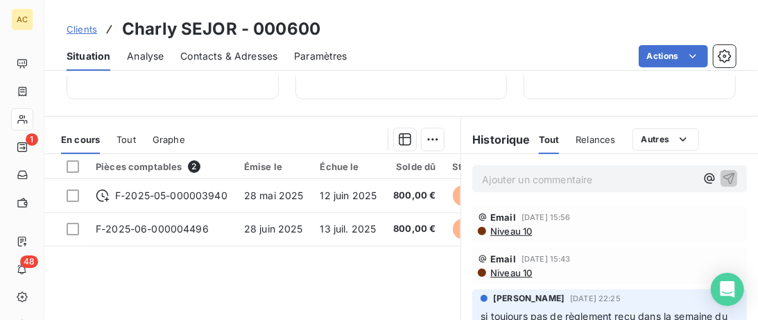
scroll to position [284, 0]
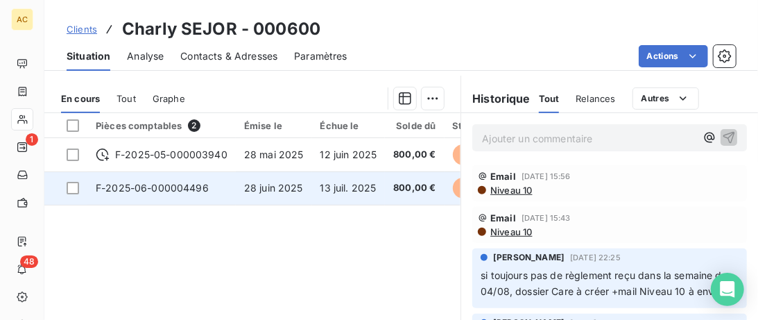
click at [320, 193] on td "13 juil. 2025" at bounding box center [349, 187] width 74 height 33
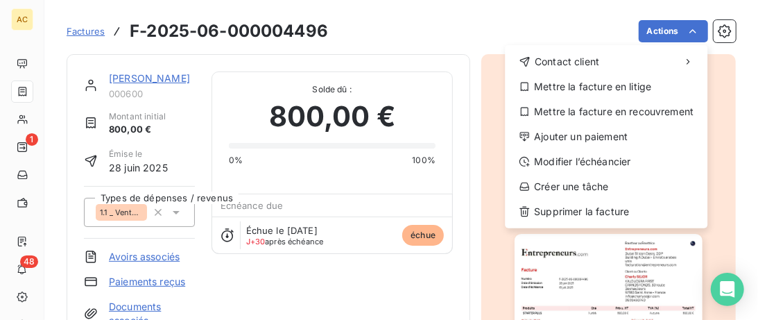
click at [697, 31] on html "AC 1 48 Factures F-2025-06-000004496 Actions Contact client Mettre la facture e…" at bounding box center [379, 160] width 758 height 320
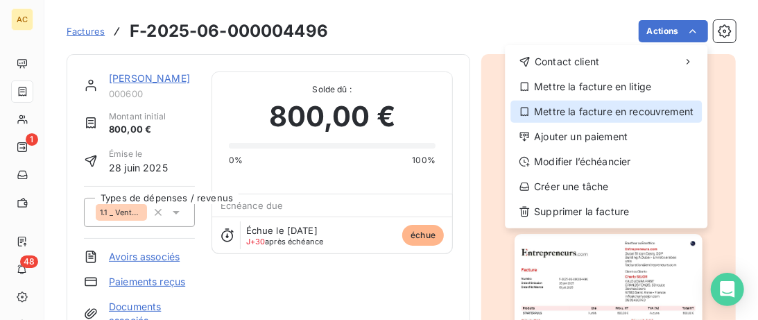
click at [620, 110] on div "Mettre la facture en recouvrement" at bounding box center [607, 112] width 192 height 22
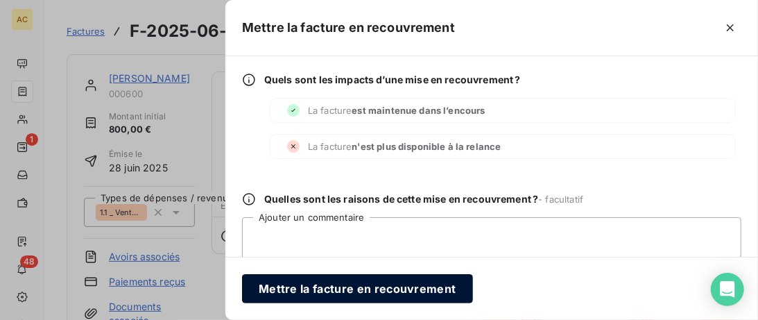
click at [380, 288] on button "Mettre la facture en recouvrement" at bounding box center [357, 288] width 231 height 29
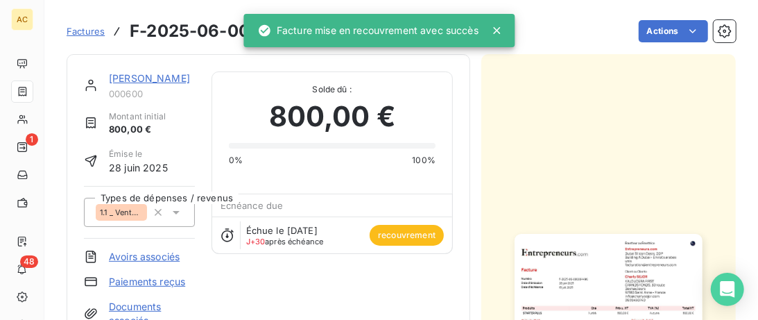
click at [133, 77] on link "[PERSON_NAME]" at bounding box center [149, 78] width 81 height 12
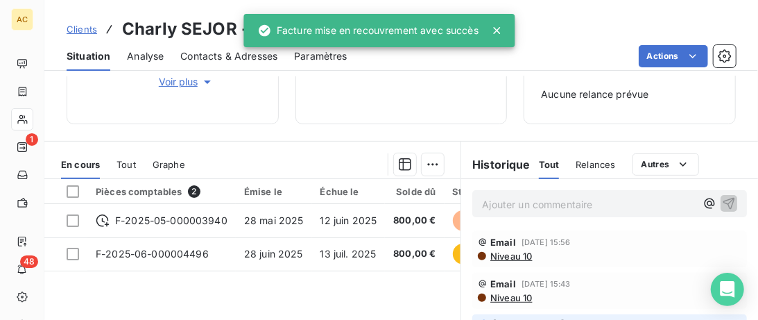
scroll to position [284, 0]
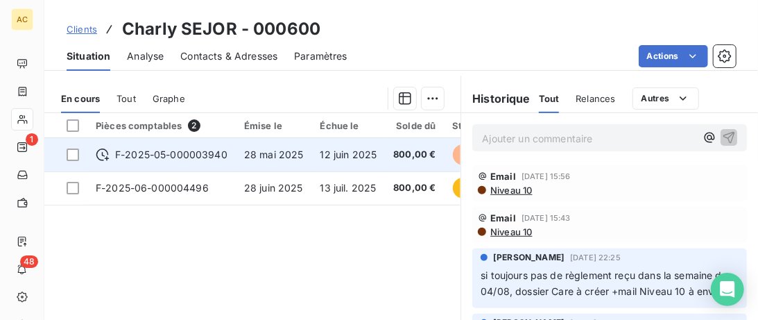
click at [303, 158] on td "28 mai 2025" at bounding box center [274, 154] width 76 height 33
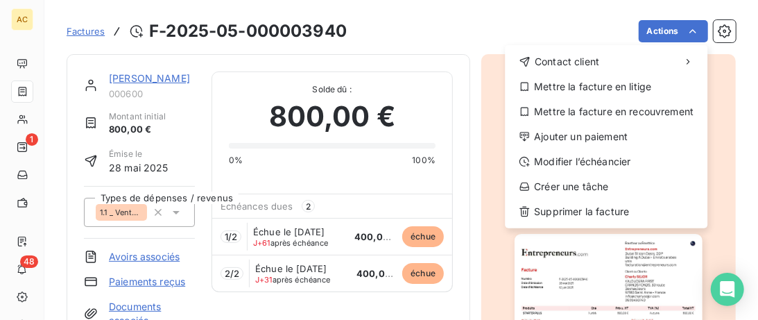
click at [697, 30] on html "AC 1 48 Factures F-2025-05-000003940 Actions Contact client Mettre la facture e…" at bounding box center [379, 160] width 758 height 320
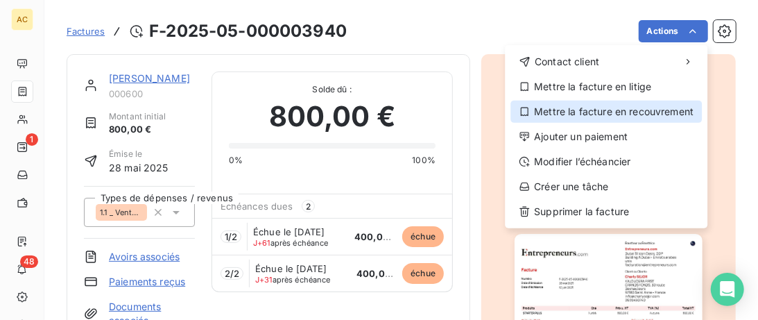
click at [619, 112] on div "Mettre la facture en recouvrement" at bounding box center [607, 112] width 192 height 22
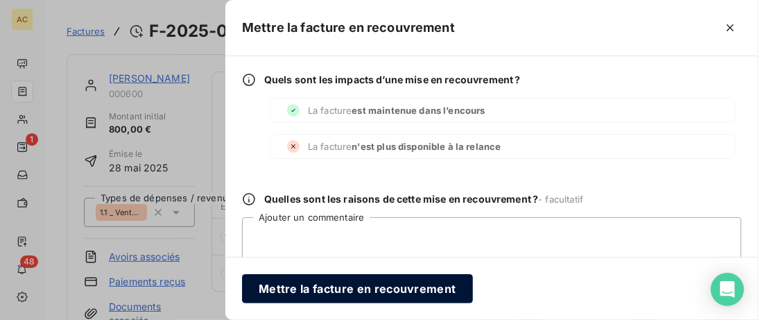
click at [341, 292] on button "Mettre la facture en recouvrement" at bounding box center [357, 288] width 231 height 29
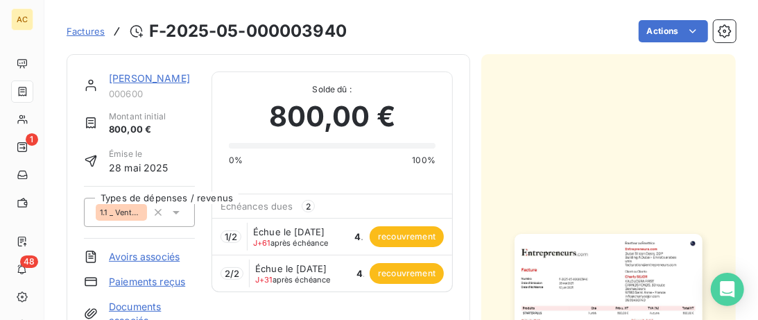
click at [131, 78] on link "[PERSON_NAME]" at bounding box center [149, 78] width 81 height 12
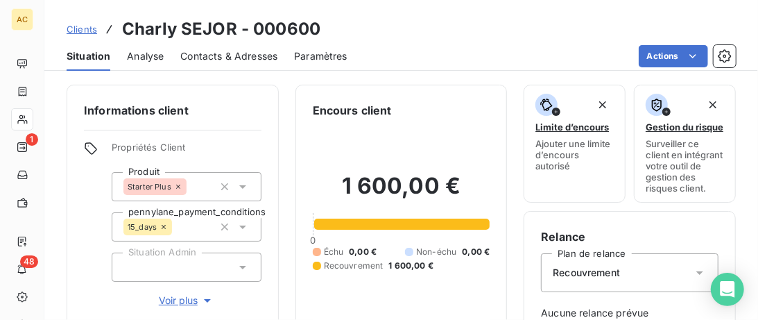
click at [89, 26] on span "Clients" at bounding box center [82, 29] width 31 height 11
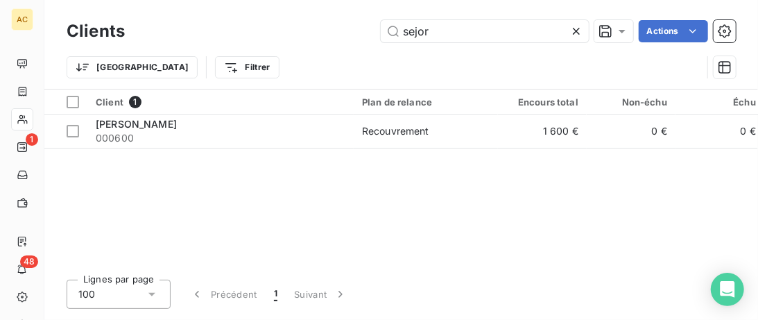
drag, startPoint x: 450, startPoint y: 28, endPoint x: 275, endPoint y: 29, distance: 174.2
click at [381, 30] on input "sejor" at bounding box center [485, 31] width 208 height 22
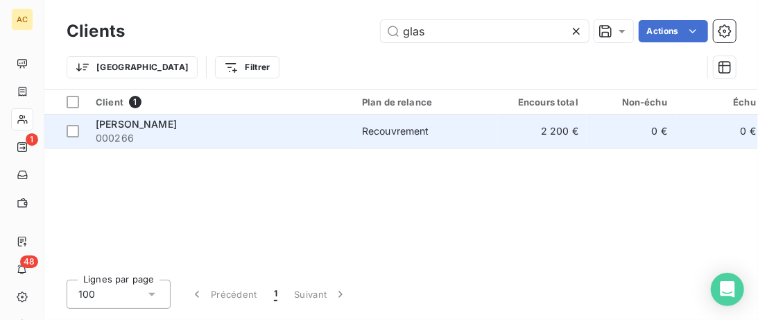
type input "glas"
click at [331, 128] on div "[PERSON_NAME]" at bounding box center [221, 124] width 250 height 14
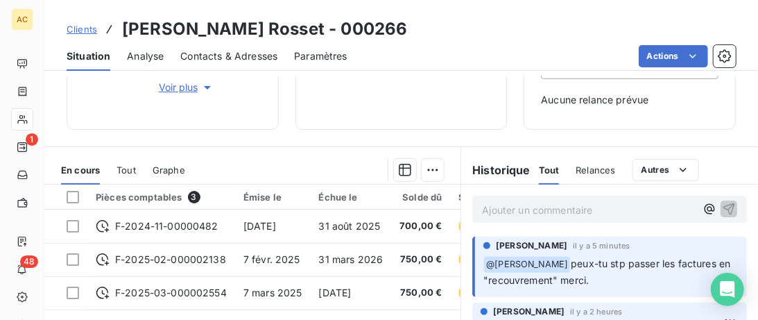
click at [526, 207] on p "Ajouter un commentaire ﻿" at bounding box center [589, 209] width 214 height 17
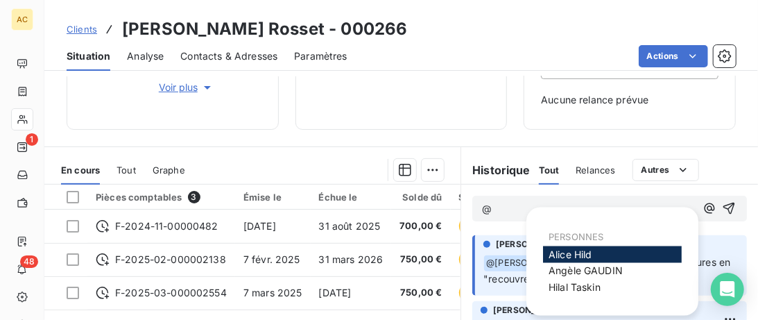
click at [612, 250] on div "Alice Hild" at bounding box center [612, 254] width 139 height 17
click at [603, 260] on div "Alice Hild" at bounding box center [612, 254] width 139 height 17
click at [588, 254] on span "Alice Hild" at bounding box center [571, 254] width 44 height 12
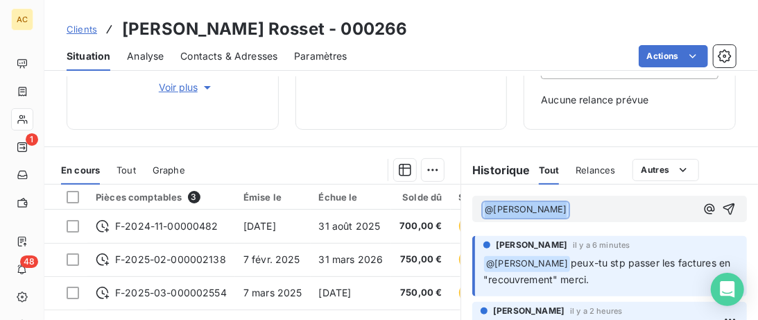
drag, startPoint x: 547, startPoint y: 203, endPoint x: 376, endPoint y: 194, distance: 171.6
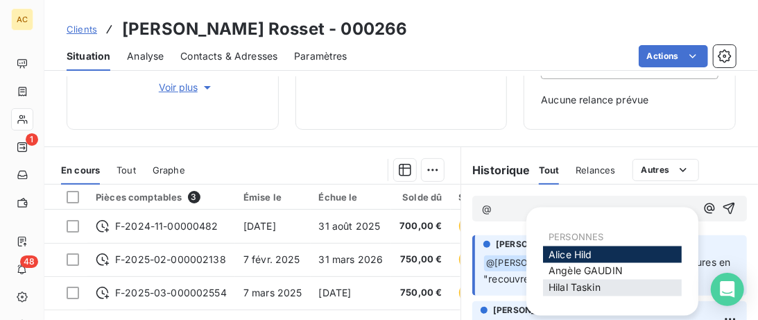
click at [574, 288] on span "Hilal Taskin" at bounding box center [575, 288] width 52 height 12
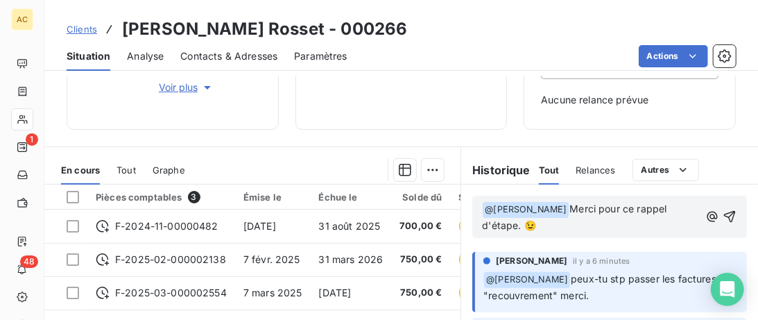
click at [670, 207] on span "Merci pour ce rappel d'étape. 😉" at bounding box center [575, 217] width 187 height 28
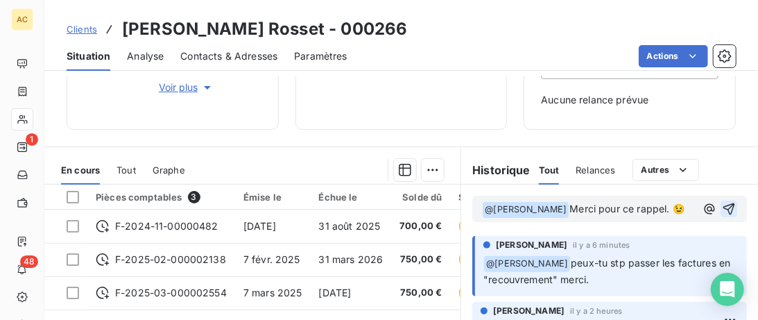
click at [738, 206] on button "button" at bounding box center [729, 209] width 17 height 17
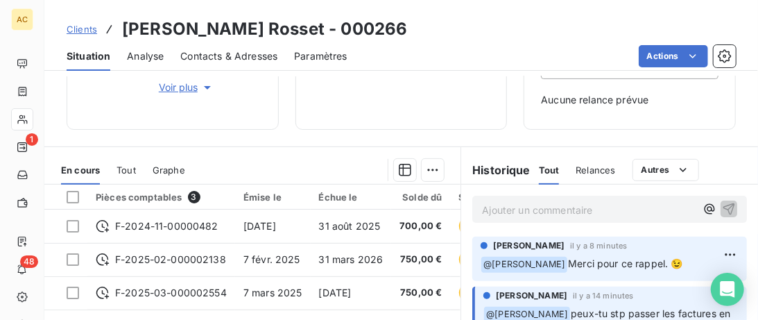
click at [87, 31] on span "Clients" at bounding box center [82, 29] width 31 height 11
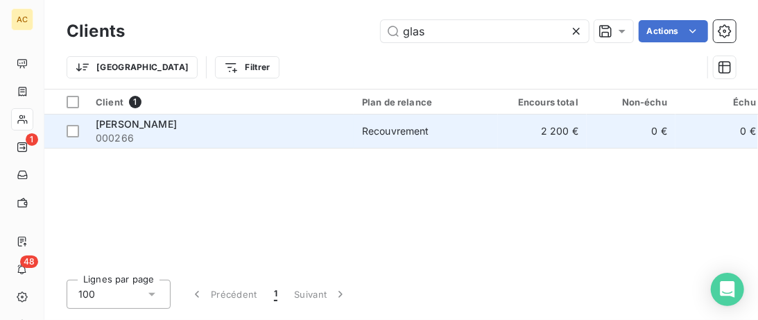
click at [252, 140] on span "000266" at bounding box center [221, 138] width 250 height 14
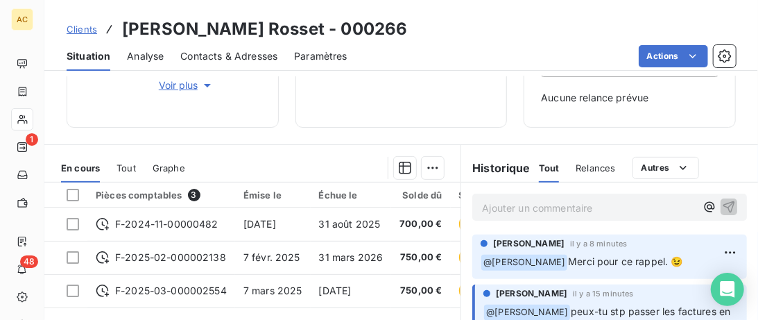
scroll to position [284, 0]
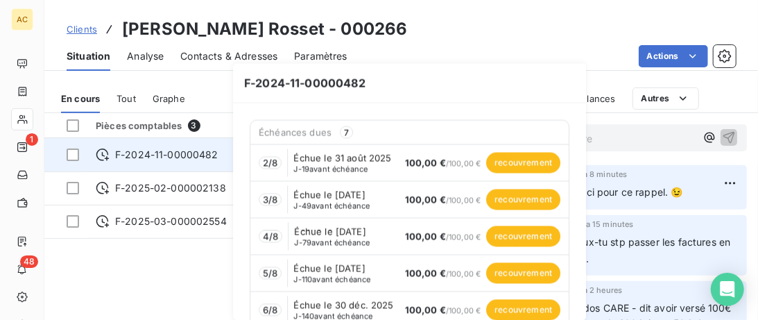
click at [189, 155] on span "F-2024-11-00000482" at bounding box center [166, 155] width 103 height 14
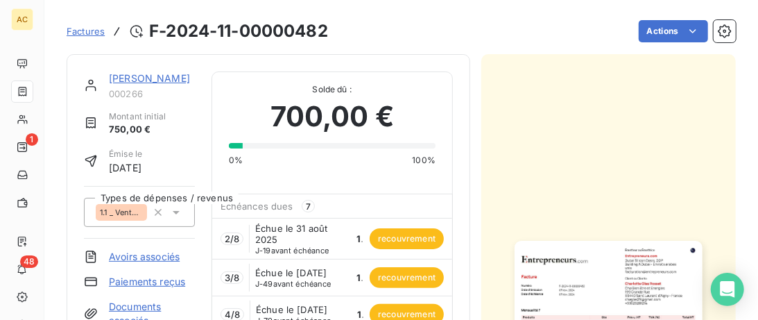
click at [133, 75] on link "[PERSON_NAME]" at bounding box center [149, 78] width 81 height 12
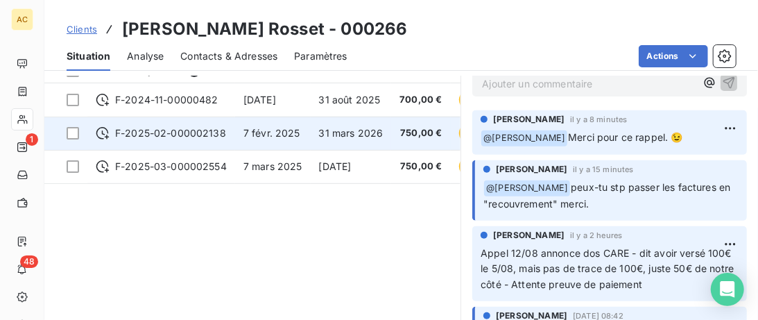
scroll to position [355, 0]
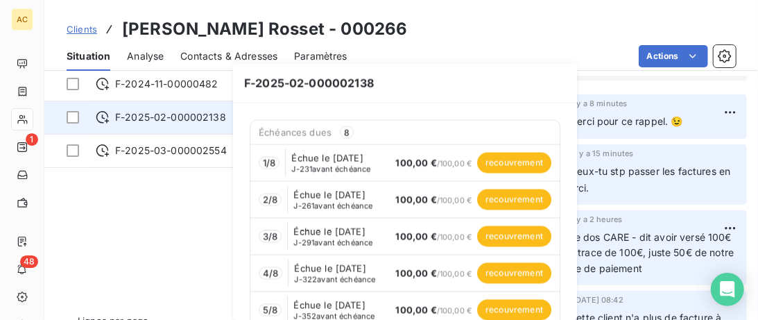
click at [202, 110] on span "F-2025-02-000002138" at bounding box center [170, 117] width 111 height 14
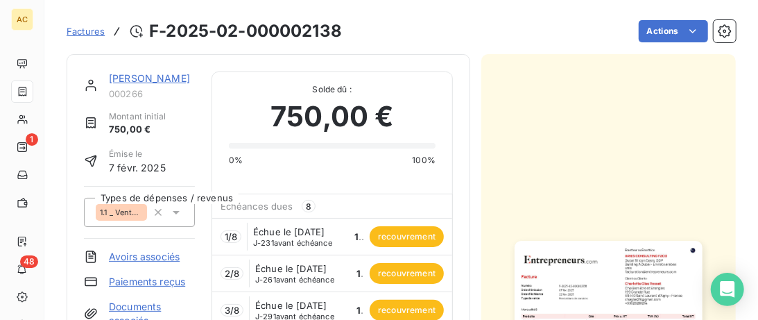
click at [146, 85] on div "Charlotte Glas Rosset 000266" at bounding box center [152, 85] width 86 height 28
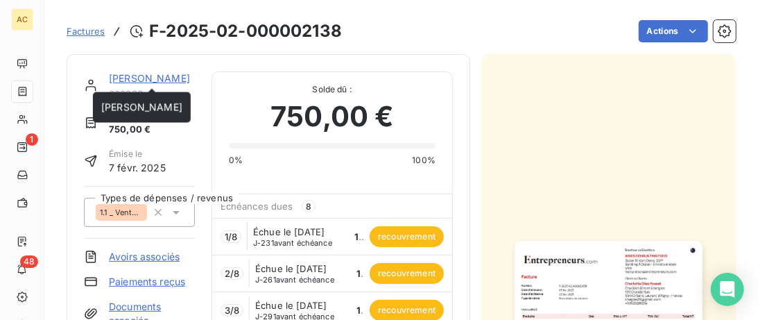
click at [153, 81] on link "[PERSON_NAME]" at bounding box center [149, 78] width 81 height 12
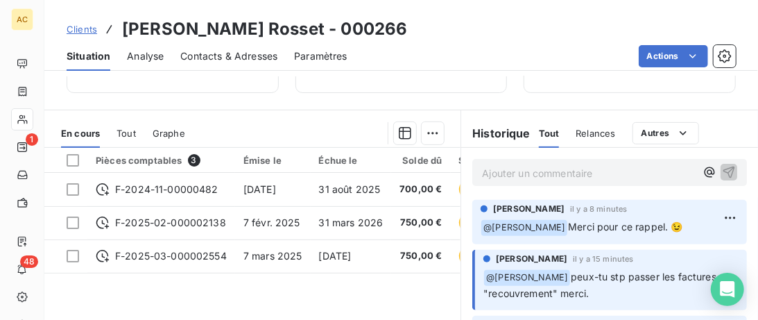
scroll to position [355, 0]
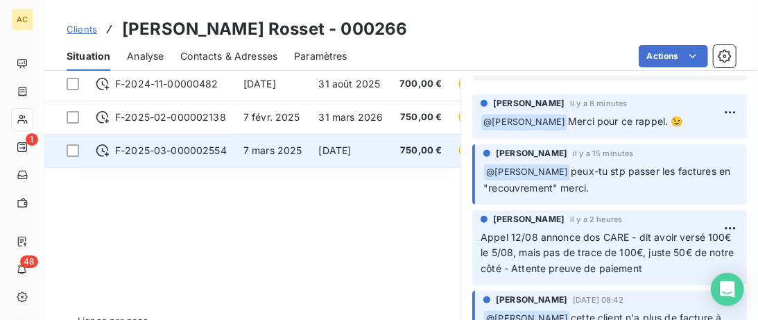
click at [163, 153] on span "F-2025-03-000002554" at bounding box center [171, 151] width 112 height 14
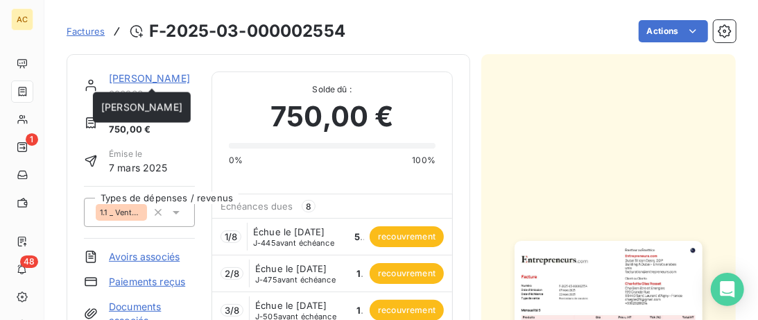
click at [151, 80] on link "[PERSON_NAME]" at bounding box center [149, 78] width 81 height 12
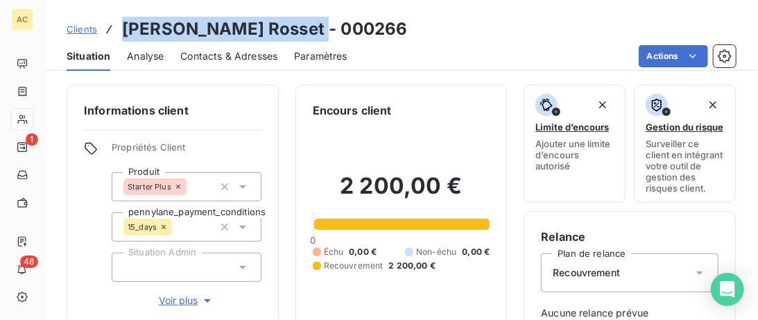
drag, startPoint x: 300, startPoint y: 31, endPoint x: 121, endPoint y: 28, distance: 179.0
click at [121, 28] on div "Clients [PERSON_NAME] Rosset - 000266" at bounding box center [237, 29] width 341 height 25
copy h3 "[PERSON_NAME]"
click at [84, 31] on span "Clients" at bounding box center [82, 29] width 31 height 11
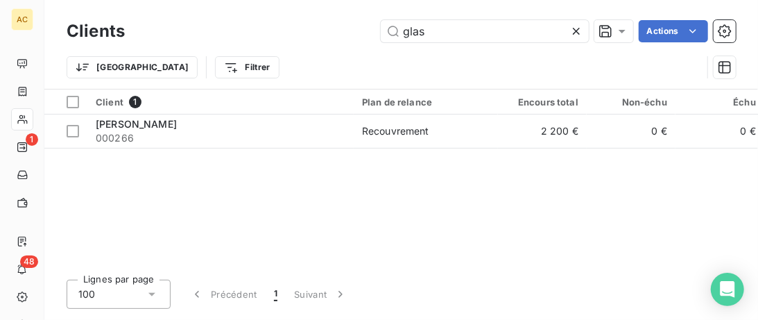
drag, startPoint x: 432, startPoint y: 31, endPoint x: 307, endPoint y: 31, distance: 125.6
click at [381, 32] on input "glas" at bounding box center [485, 31] width 208 height 22
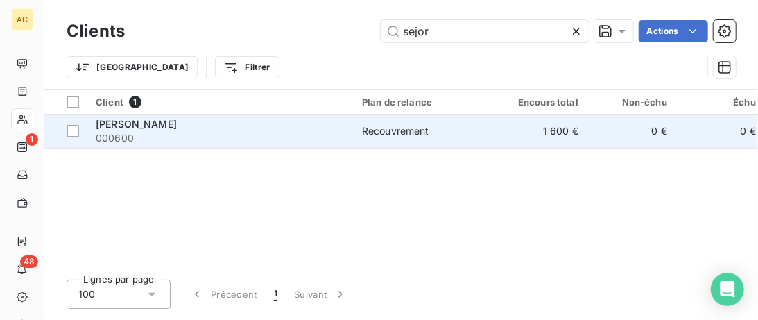
type input "sejor"
click at [176, 124] on div "[PERSON_NAME]" at bounding box center [221, 124] width 250 height 14
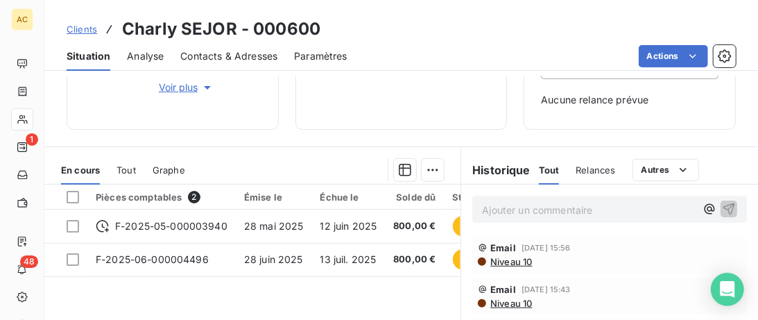
scroll to position [284, 0]
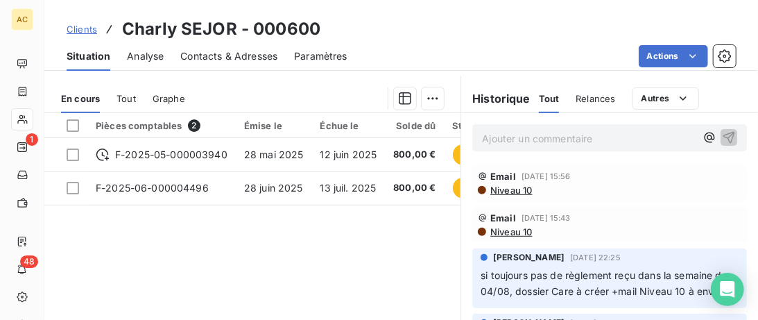
click at [507, 231] on span "Niveau 10" at bounding box center [510, 231] width 43 height 11
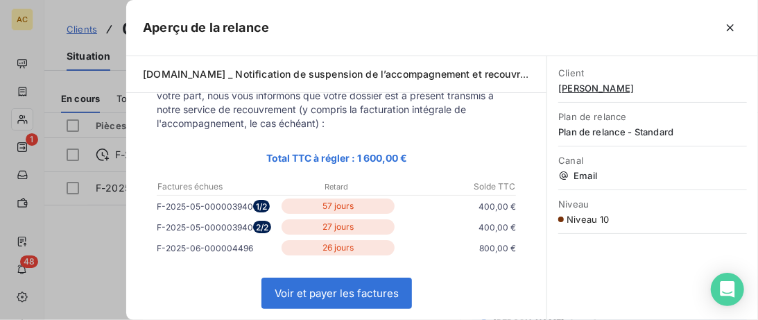
scroll to position [0, 0]
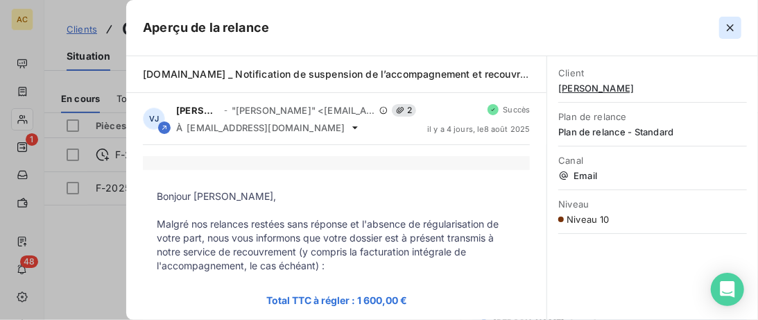
click at [730, 28] on icon "button" at bounding box center [730, 27] width 7 height 7
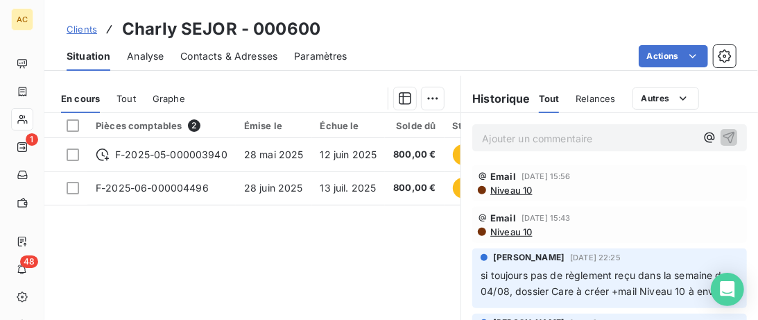
click at [523, 235] on span "Niveau 10" at bounding box center [510, 231] width 43 height 11
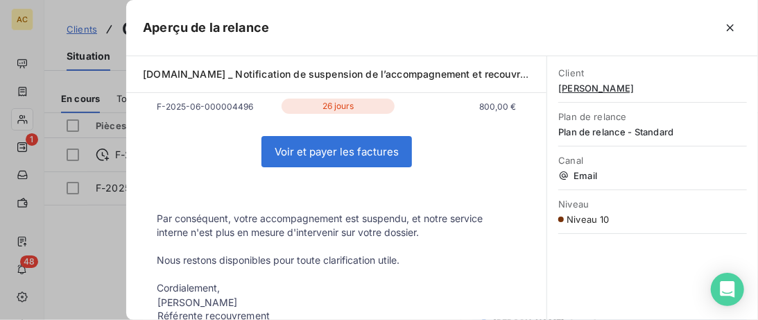
scroll to position [284, 0]
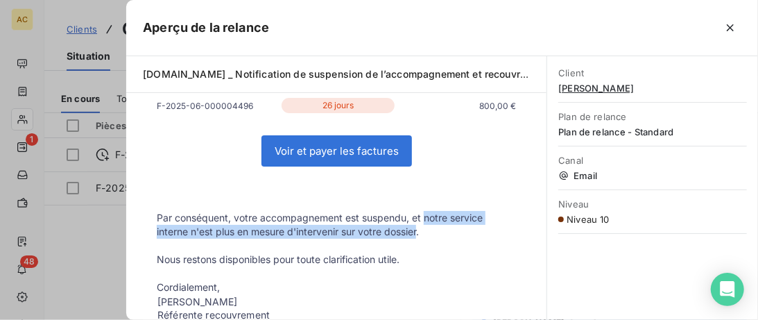
drag, startPoint x: 425, startPoint y: 217, endPoint x: 421, endPoint y: 233, distance: 16.3
click at [421, 233] on p "Par conséquent, votre accompagnement est suspendu, et notre service interne n'e…" at bounding box center [336, 225] width 359 height 28
copy p "notre service interne n'est plus en mesure d'intervenir sur votre dossier"
click at [733, 29] on icon "button" at bounding box center [731, 28] width 14 height 14
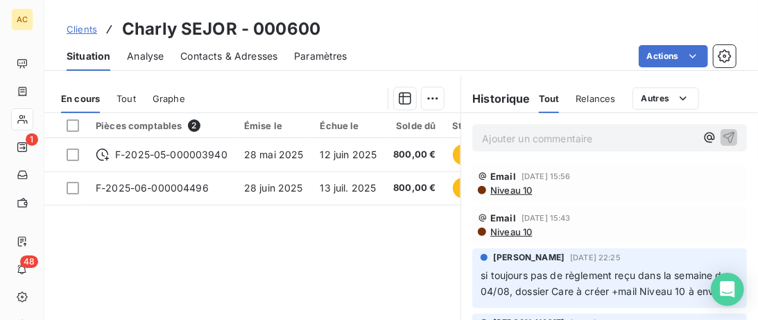
click at [86, 31] on span "Clients" at bounding box center [82, 29] width 31 height 11
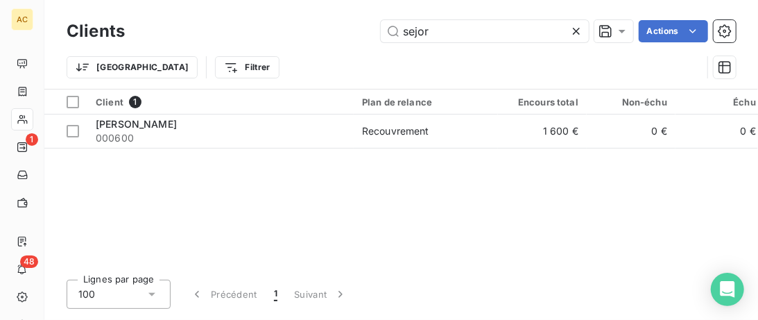
drag, startPoint x: 451, startPoint y: 32, endPoint x: 250, endPoint y: 31, distance: 201.2
click at [381, 28] on input "sejor" at bounding box center [485, 31] width 208 height 22
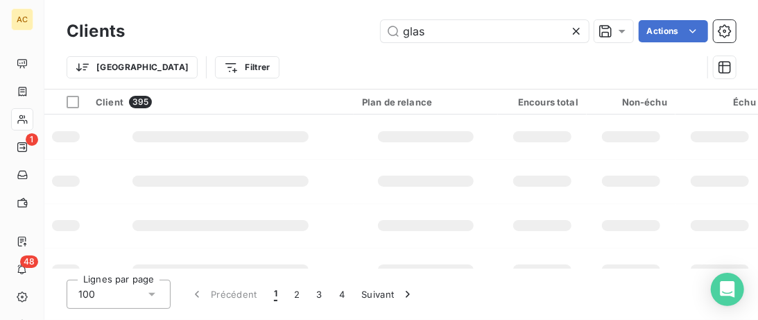
type input "glas"
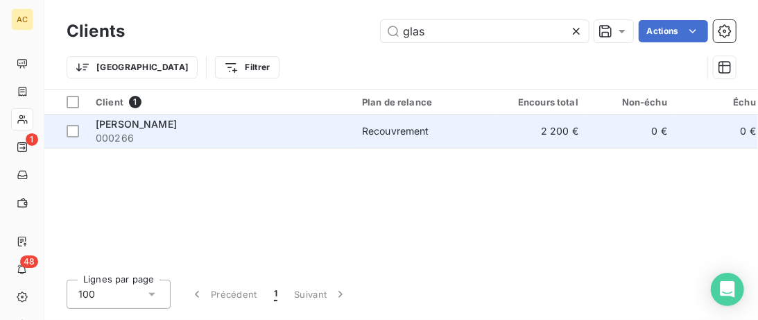
click at [201, 122] on div "[PERSON_NAME]" at bounding box center [221, 124] width 250 height 14
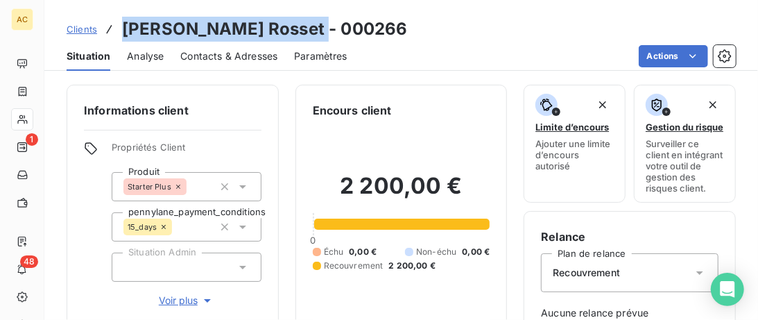
drag, startPoint x: 300, startPoint y: 29, endPoint x: 125, endPoint y: 28, distance: 175.6
click at [125, 28] on h3 "[PERSON_NAME] Rosset - 000266" at bounding box center [264, 29] width 285 height 25
copy h3 "[PERSON_NAME]"
click at [78, 33] on span "Clients" at bounding box center [82, 29] width 31 height 11
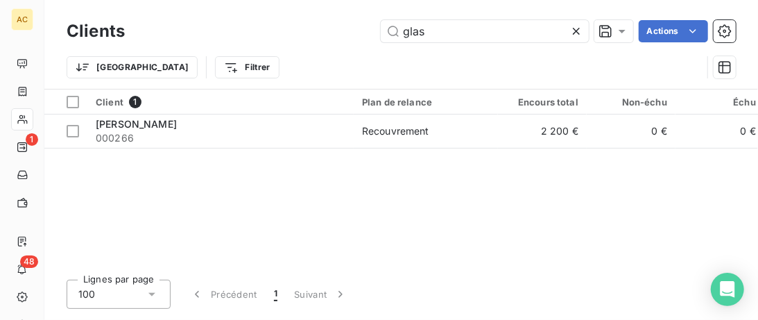
drag, startPoint x: 454, startPoint y: 35, endPoint x: 324, endPoint y: 33, distance: 129.8
click at [381, 34] on input "glas" at bounding box center [485, 31] width 208 height 22
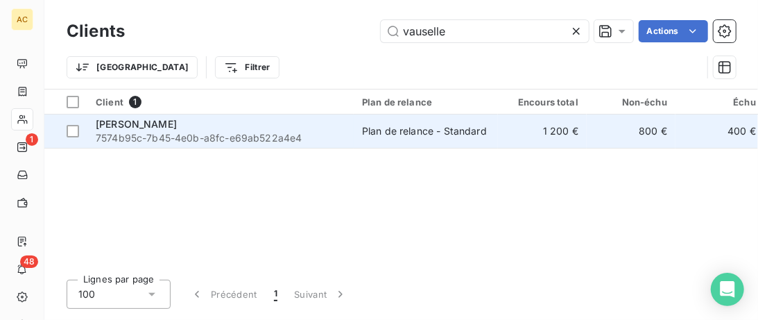
type input "vauselle"
click at [284, 132] on span "7574b95c-7b45-4e0b-a8fc-e69ab522a4e4" at bounding box center [221, 138] width 250 height 14
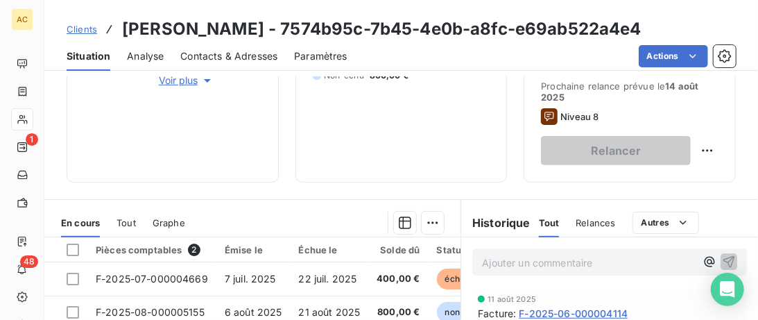
scroll to position [355, 0]
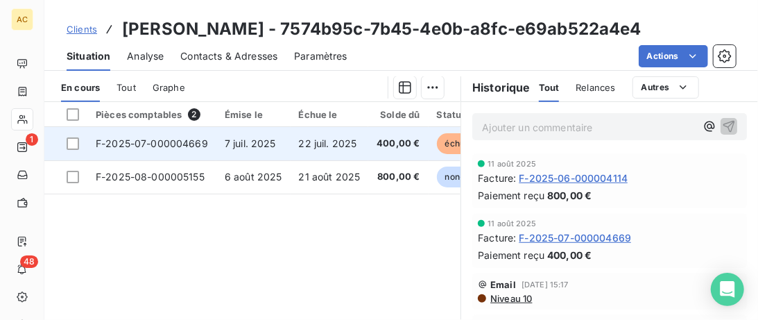
click at [260, 140] on span "7 juil. 2025" at bounding box center [250, 143] width 51 height 12
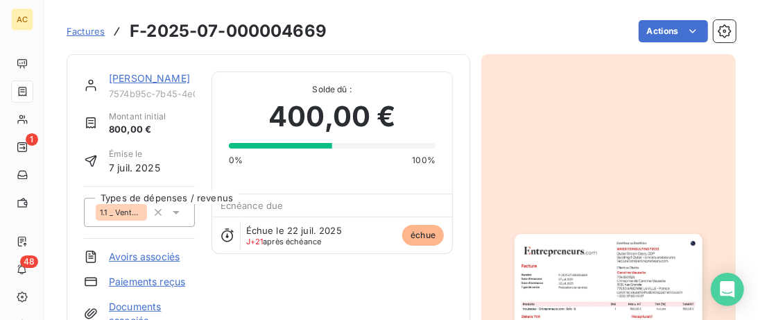
click at [161, 78] on link "Caroline Vauselle" at bounding box center [149, 78] width 81 height 12
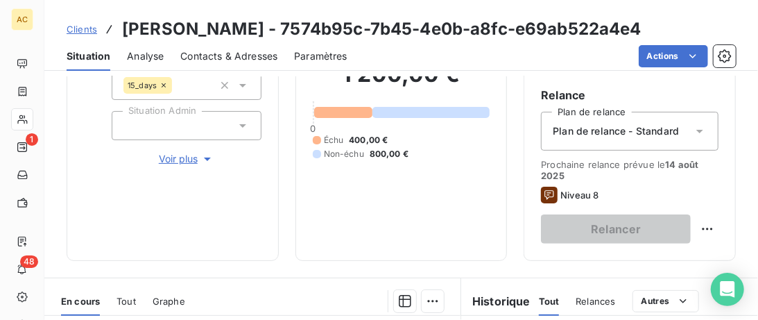
scroll to position [142, 0]
click at [187, 158] on span "Voir plus" at bounding box center [187, 158] width 56 height 14
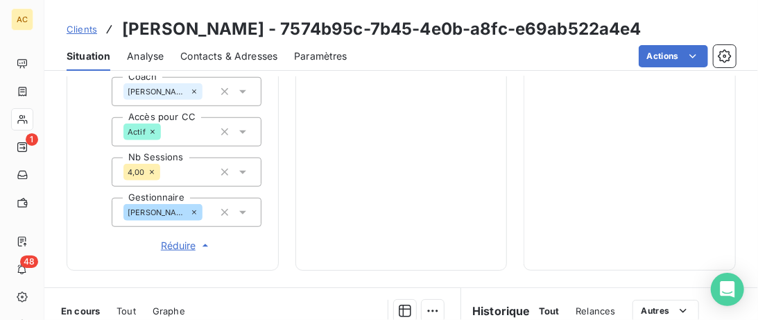
scroll to position [711, 0]
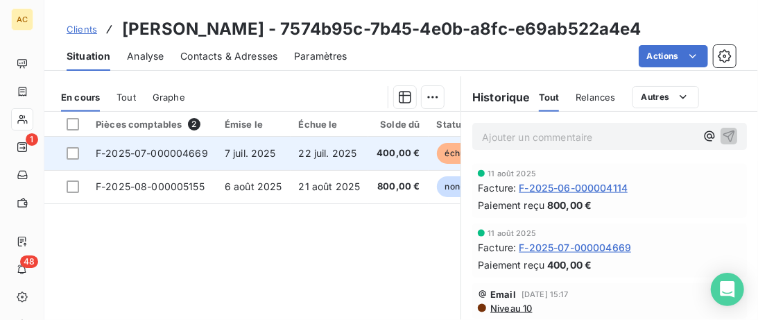
click at [184, 150] on span "F-2025-07-000004669" at bounding box center [152, 153] width 112 height 12
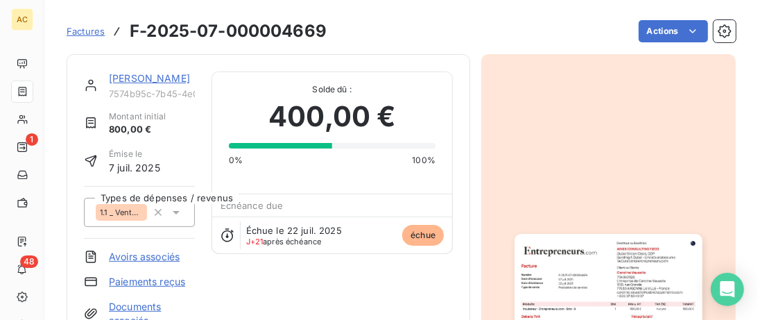
click at [153, 76] on link "Caroline Vauselle" at bounding box center [149, 78] width 81 height 12
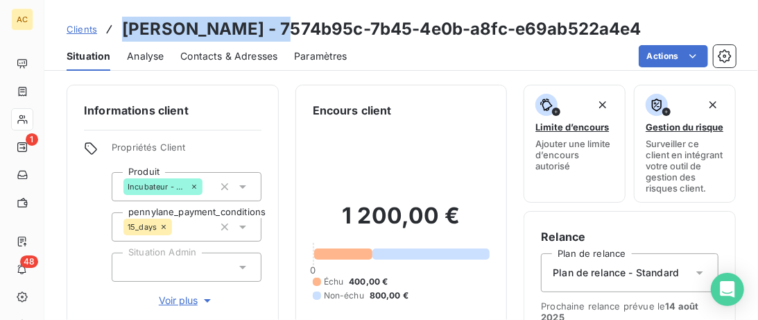
drag, startPoint x: 264, startPoint y: 28, endPoint x: 124, endPoint y: 28, distance: 139.5
click at [124, 28] on h3 "Caroline Vauselle - 7574b95c-7b45-4e0b-a8fc-e69ab522a4e4" at bounding box center [382, 29] width 520 height 25
copy h3 "Caroline Vauselle"
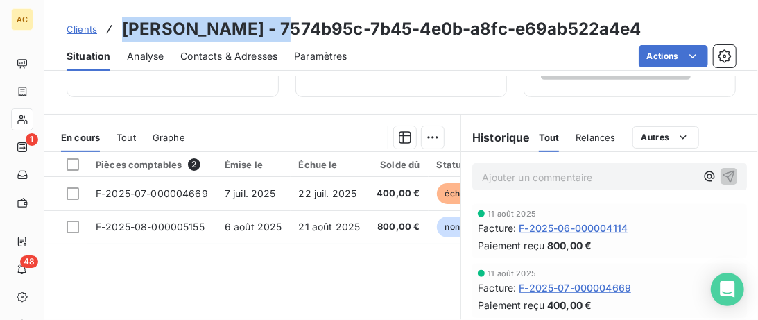
scroll to position [284, 0]
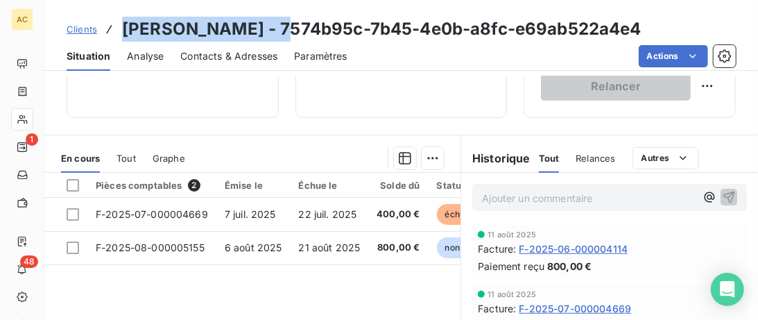
click at [127, 158] on span "Tout" at bounding box center [126, 158] width 19 height 11
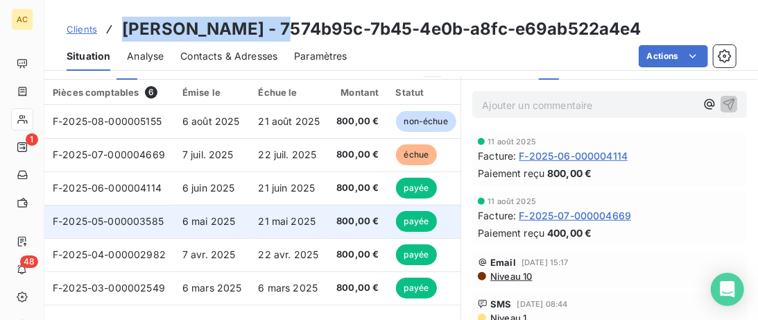
scroll to position [355, 0]
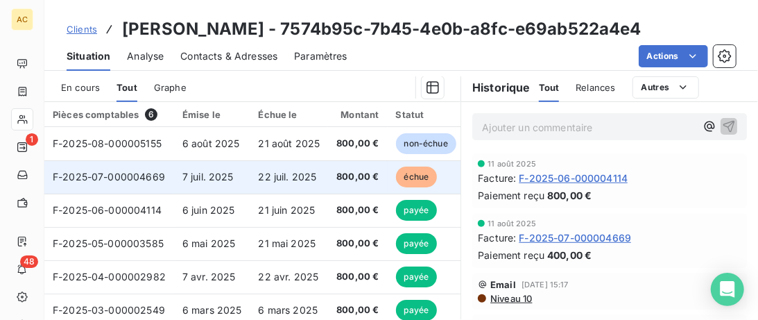
click at [284, 166] on td "22 juil. 2025" at bounding box center [289, 176] width 78 height 33
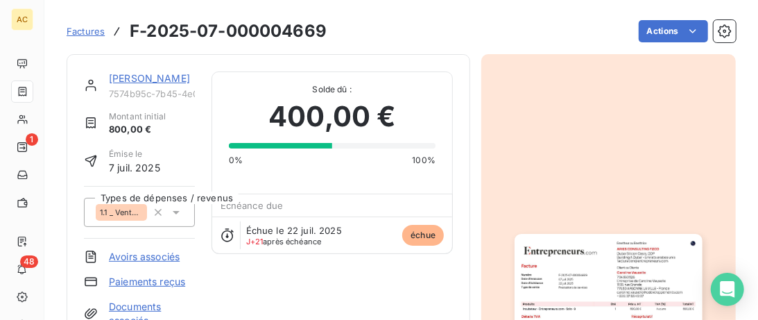
click at [137, 85] on div "Caroline Vauselle 7574b95c-7b45-4e0b-a8fc-e69ab522a4e4" at bounding box center [152, 85] width 86 height 28
click at [137, 80] on link "Caroline Vauselle" at bounding box center [149, 78] width 81 height 12
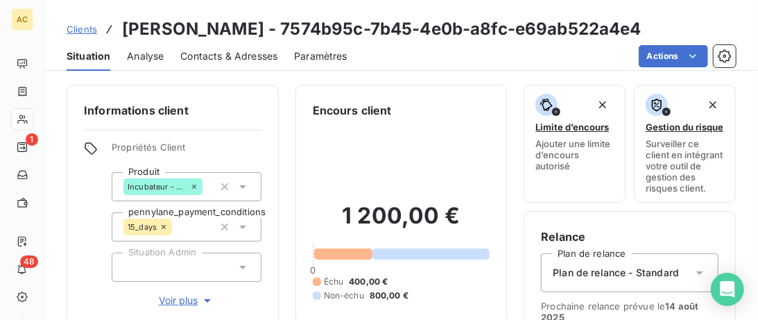
click at [92, 27] on span "Clients" at bounding box center [82, 29] width 31 height 11
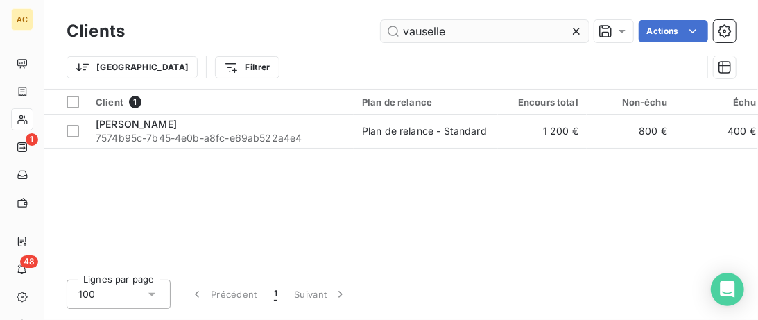
drag, startPoint x: 457, startPoint y: 31, endPoint x: 293, endPoint y: 31, distance: 164.5
click at [381, 31] on input "vauselle" at bounding box center [485, 31] width 208 height 22
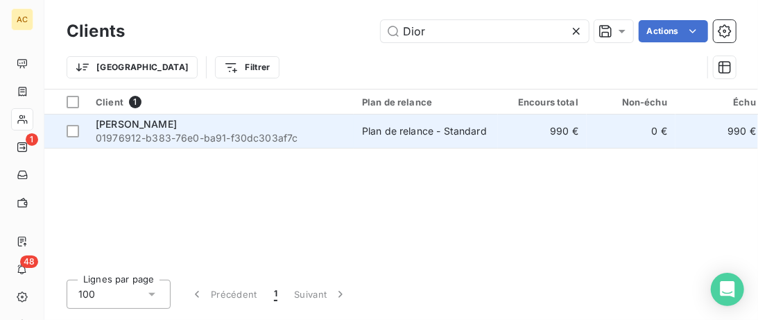
type input "Dior"
click at [312, 127] on div "Dior Martin" at bounding box center [221, 124] width 250 height 14
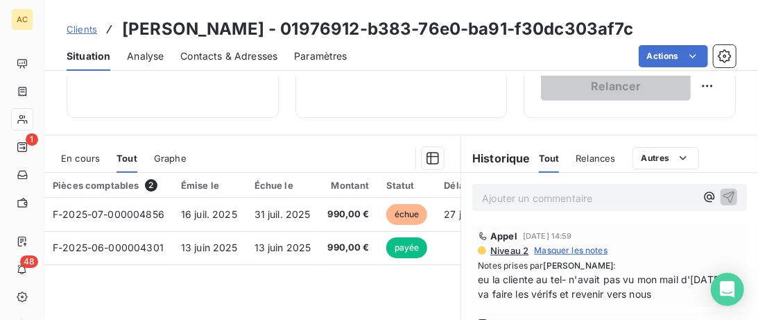
scroll to position [284, 0]
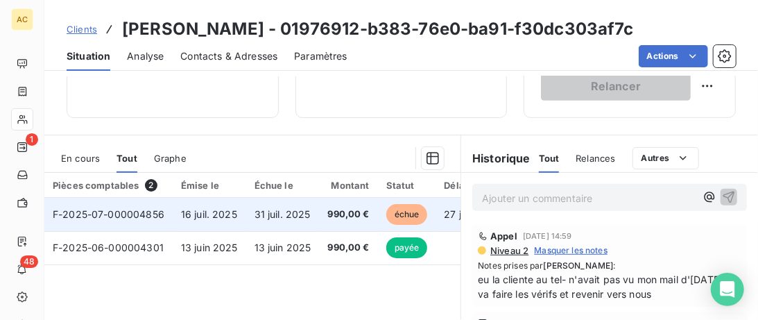
click at [185, 216] on span "16 juil. 2025" at bounding box center [209, 214] width 56 height 12
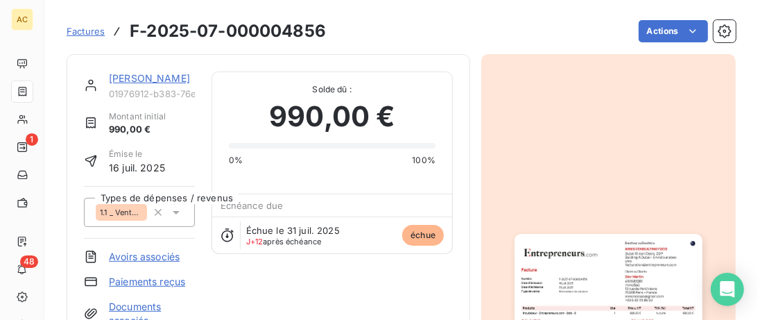
click at [117, 306] on link "Documents associés" at bounding box center [152, 314] width 86 height 28
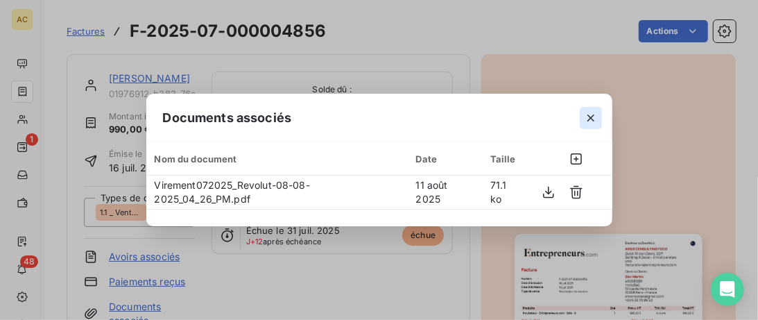
click at [591, 119] on icon "button" at bounding box center [591, 118] width 14 height 14
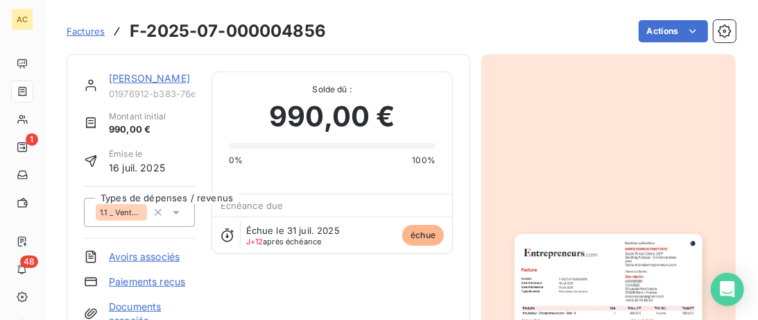
click at [147, 78] on link "Dior Martin" at bounding box center [149, 78] width 81 height 12
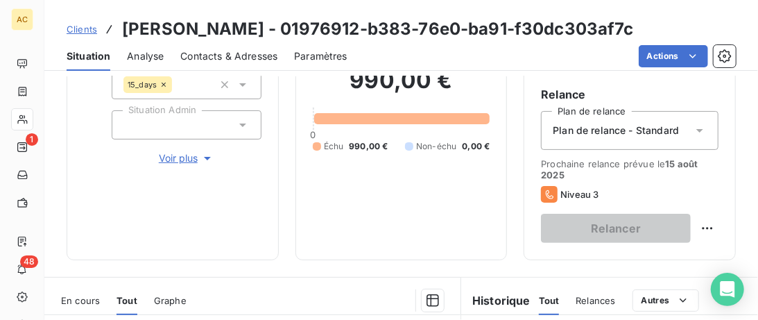
scroll to position [284, 0]
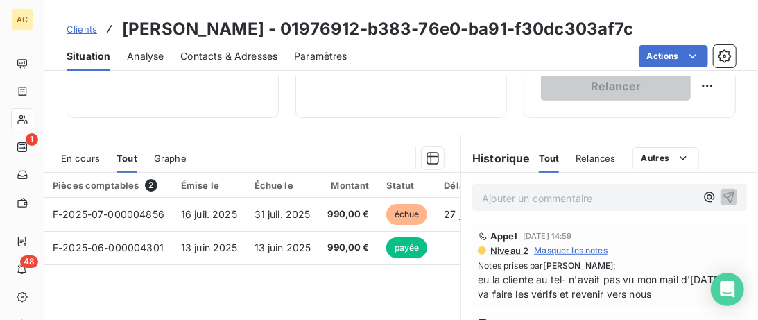
click at [514, 202] on p "Ajouter un commentaire ﻿" at bounding box center [589, 197] width 214 height 17
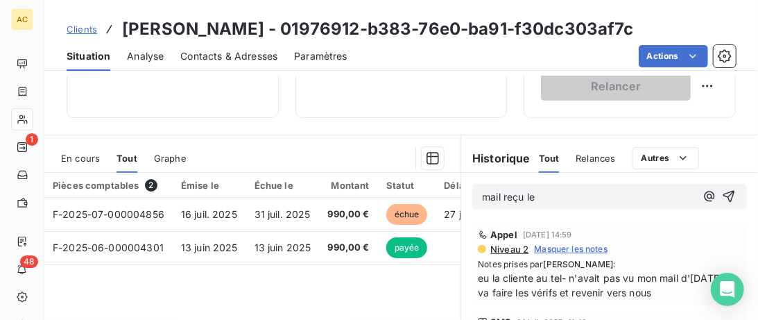
click at [506, 196] on span "mail reçu le" at bounding box center [508, 197] width 53 height 12
click at [572, 193] on p "mail + pp reçu le" at bounding box center [589, 197] width 214 height 16
click at [485, 196] on span "mail + pp reçu le 08/08" at bounding box center [536, 197] width 109 height 12
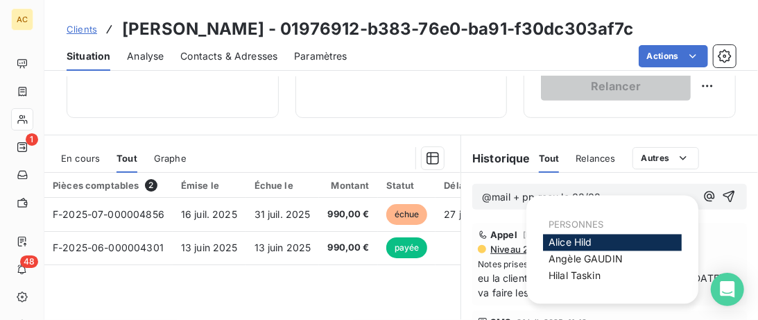
click at [579, 240] on span "Alice Hild" at bounding box center [571, 243] width 44 height 12
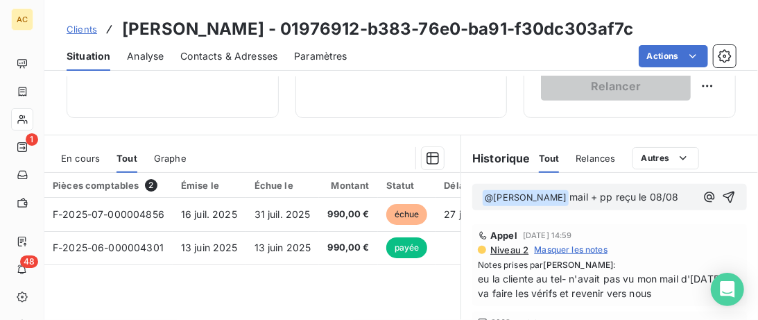
click at [650, 197] on p "﻿ @ Alice Hild ﻿ mail + pp reçu le 08/08" at bounding box center [589, 197] width 214 height 17
drag, startPoint x: 541, startPoint y: 195, endPoint x: 452, endPoint y: 195, distance: 88.8
drag, startPoint x: 610, startPoint y: 199, endPoint x: 460, endPoint y: 195, distance: 149.9
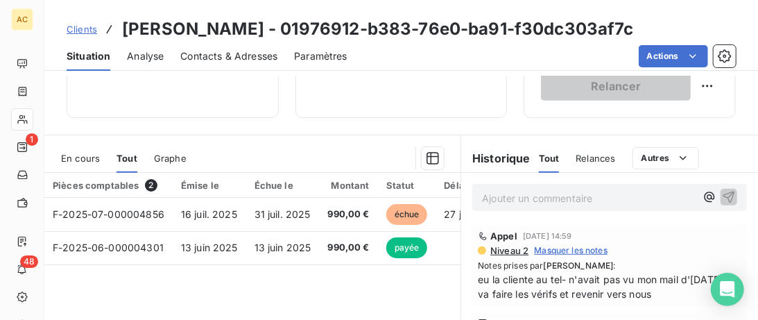
click at [212, 33] on h3 "Dior Martin - 01976912-b383-76e0-ba91-f30dc303af7c" at bounding box center [378, 29] width 512 height 25
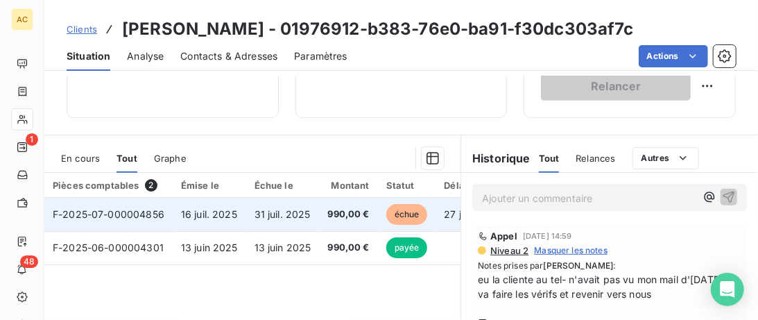
click at [155, 205] on td "F-2025-07-000004856" at bounding box center [108, 214] width 128 height 33
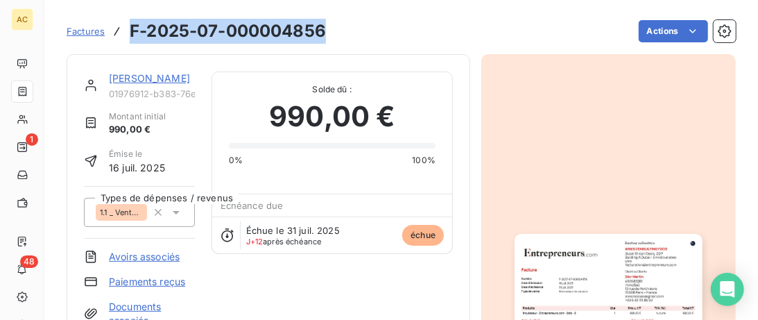
drag, startPoint x: 332, startPoint y: 26, endPoint x: 123, endPoint y: 26, distance: 208.9
click at [123, 26] on div "Factures F-2025-07-000004856 Actions" at bounding box center [402, 31] width 670 height 29
copy div "F-2025-07-000004856"
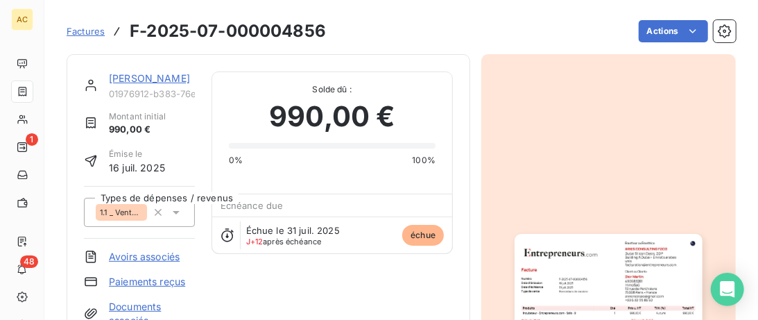
click at [152, 76] on link "Dior Martin" at bounding box center [149, 78] width 81 height 12
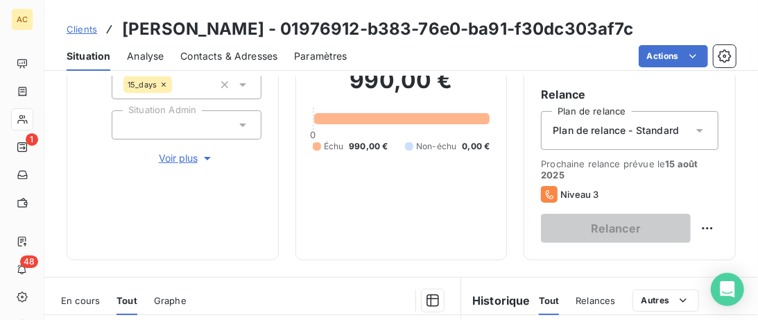
scroll to position [355, 0]
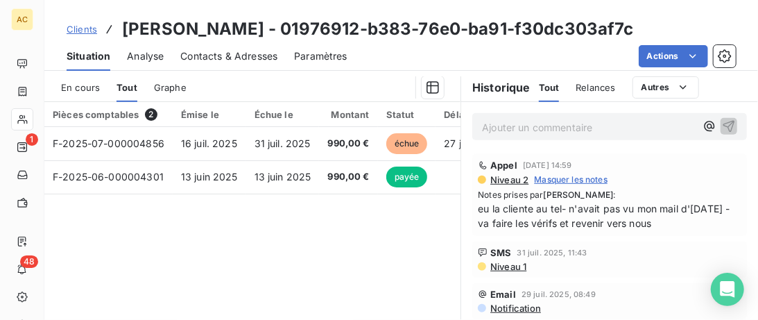
click at [509, 133] on p "Ajouter un commentaire ﻿" at bounding box center [589, 127] width 214 height 17
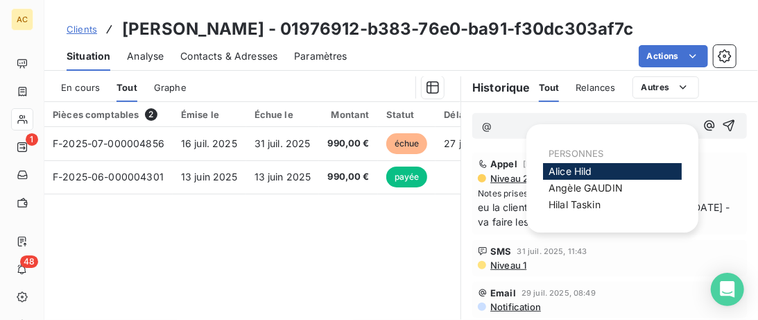
click at [557, 171] on span "Alice Hild" at bounding box center [571, 171] width 44 height 12
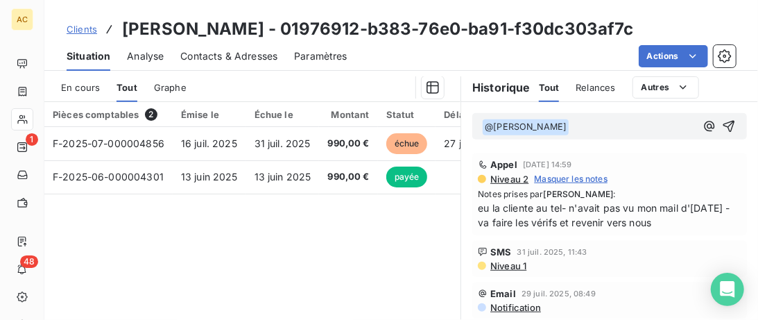
click at [545, 128] on p "﻿ @ Alice Hild ﻿ ﻿" at bounding box center [589, 127] width 214 height 17
click at [557, 122] on p "﻿ @ Alice Hild ﻿ ﻿" at bounding box center [589, 127] width 214 height 17
click at [574, 124] on span "mail + pp reçu le 08/08" at bounding box center [624, 126] width 109 height 12
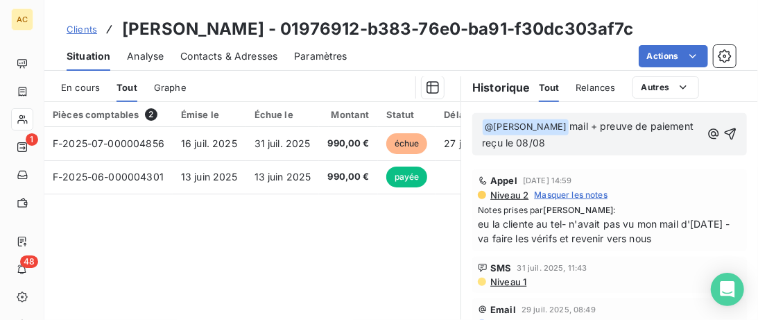
click at [545, 139] on p "﻿ @ Alice Hild ﻿ mail + preuve de paiement reçu le 08/08" at bounding box center [591, 135] width 219 height 33
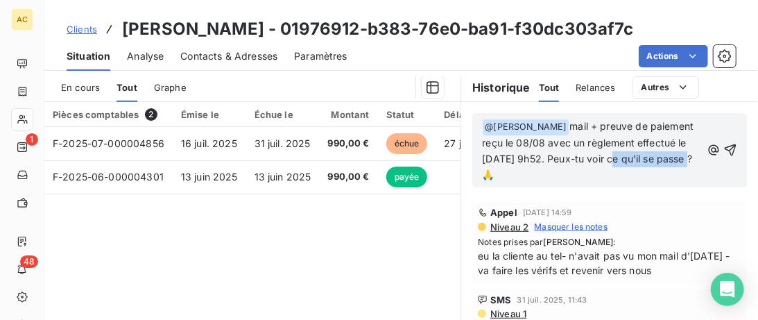
drag, startPoint x: 572, startPoint y: 158, endPoint x: 651, endPoint y: 160, distance: 78.4
click at [651, 160] on span "mail + preuve de paiement reçu le 08/08 avec un règlement effectué le 29/07 à 9…" at bounding box center [589, 150] width 214 height 60
click at [736, 143] on icon "button" at bounding box center [731, 150] width 14 height 14
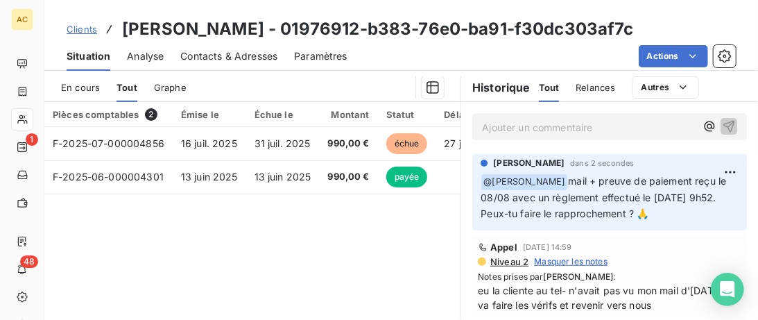
click at [92, 26] on span "Clients" at bounding box center [82, 29] width 31 height 11
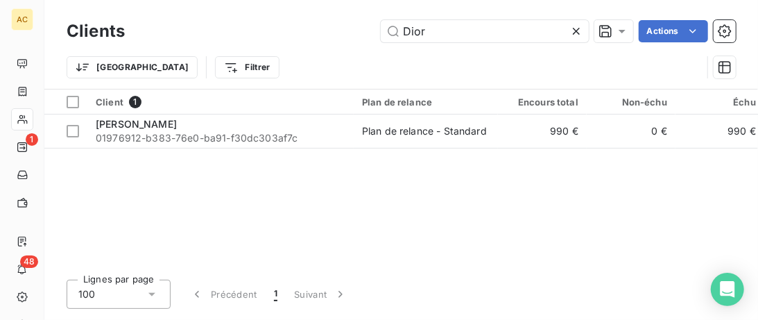
drag, startPoint x: 500, startPoint y: 30, endPoint x: 303, endPoint y: 31, distance: 196.4
click at [381, 30] on input "Dior" at bounding box center [485, 31] width 208 height 22
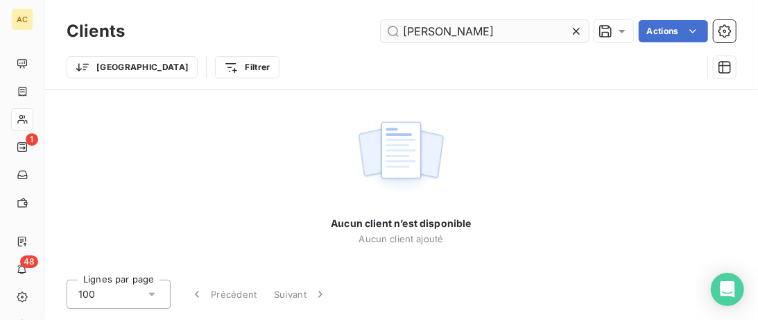
drag, startPoint x: 477, startPoint y: 31, endPoint x: 432, endPoint y: 28, distance: 45.2
click at [431, 28] on input "alice honvault" at bounding box center [485, 31] width 208 height 22
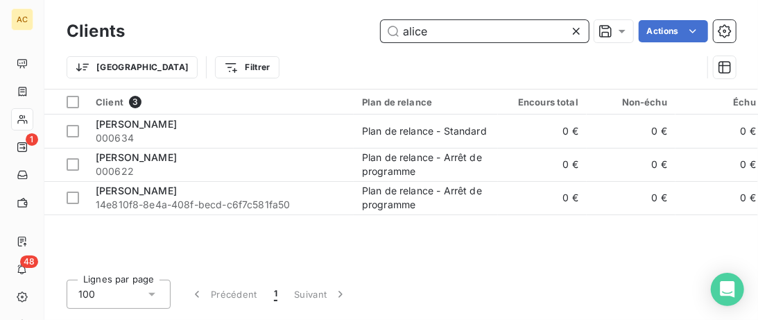
drag, startPoint x: 459, startPoint y: 37, endPoint x: 316, endPoint y: 24, distance: 142.9
click at [381, 25] on input "alice" at bounding box center [485, 31] width 208 height 22
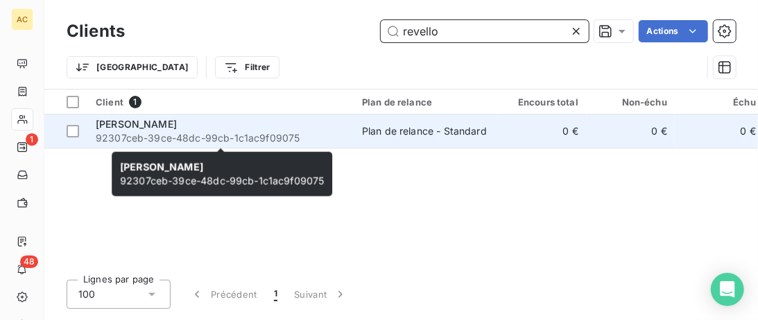
type input "revello"
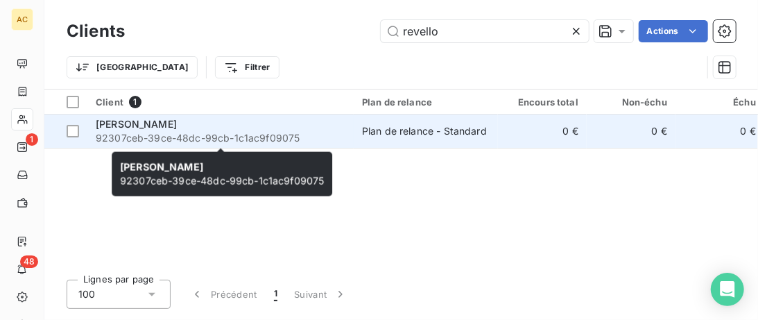
click at [296, 131] on span "92307ceb-39ce-48dc-99cb-1c1ac9f09075" at bounding box center [221, 138] width 250 height 14
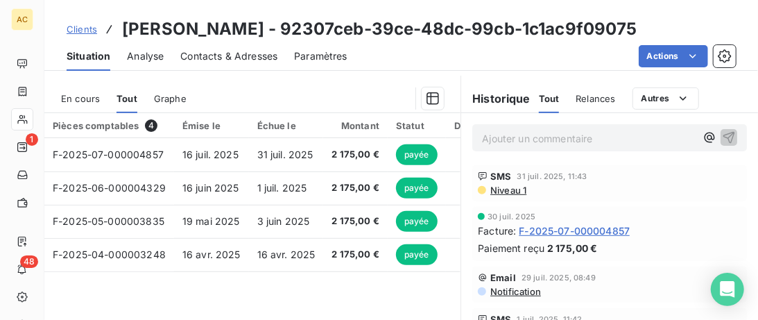
scroll to position [71, 0]
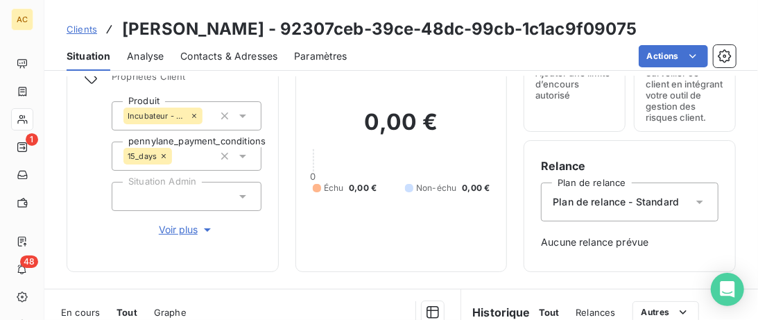
click at [76, 31] on span "Clients" at bounding box center [82, 29] width 31 height 11
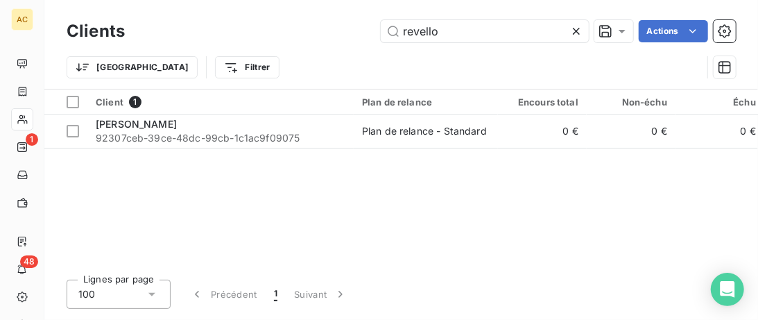
drag, startPoint x: 511, startPoint y: 39, endPoint x: 240, endPoint y: 27, distance: 271.6
click at [381, 31] on input "revello" at bounding box center [485, 31] width 208 height 22
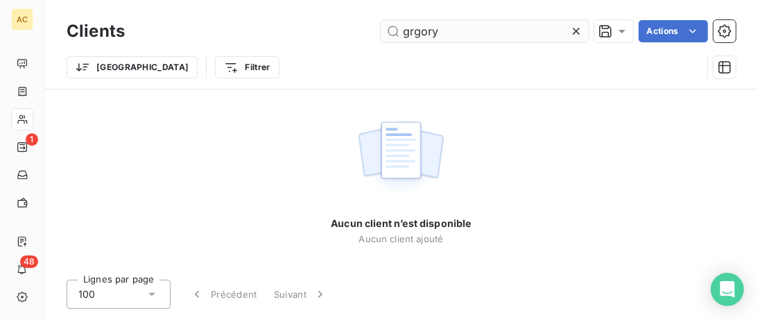
click at [411, 33] on input "grgory" at bounding box center [485, 31] width 208 height 22
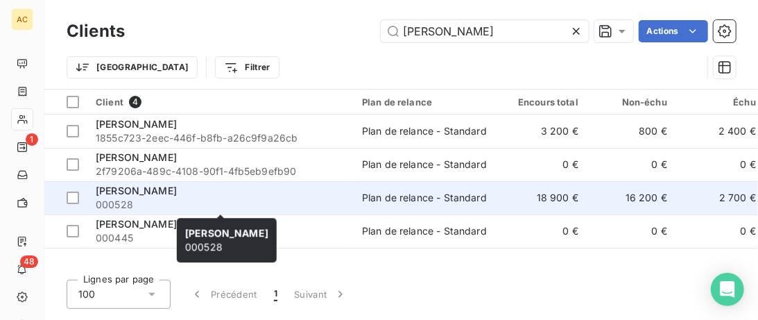
type input "grégory"
click at [300, 201] on span "000528" at bounding box center [221, 205] width 250 height 14
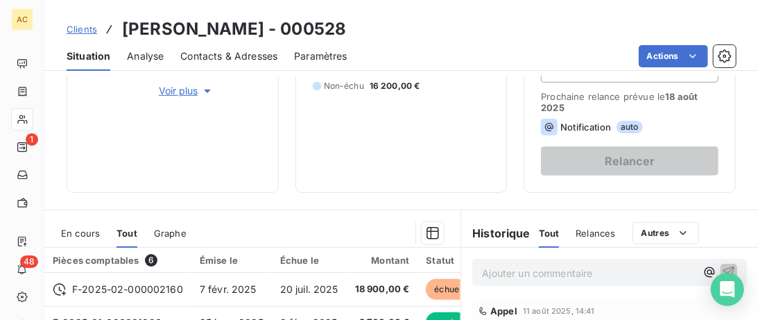
scroll to position [142, 0]
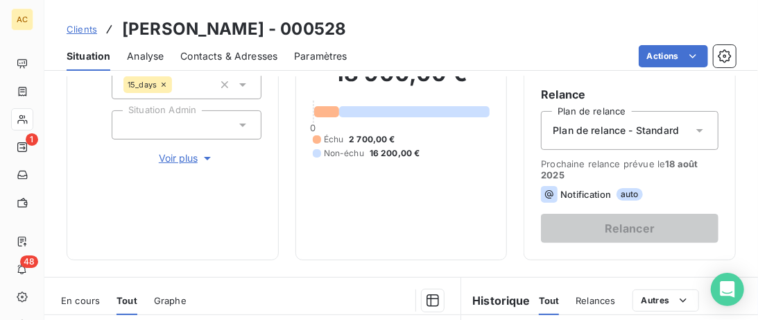
click at [78, 32] on span "Clients" at bounding box center [82, 29] width 31 height 11
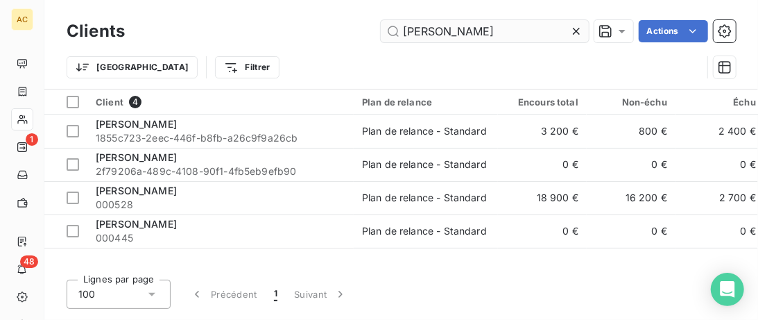
drag, startPoint x: 462, startPoint y: 28, endPoint x: 316, endPoint y: 28, distance: 145.7
click at [381, 28] on input "grégory" at bounding box center [485, 31] width 208 height 22
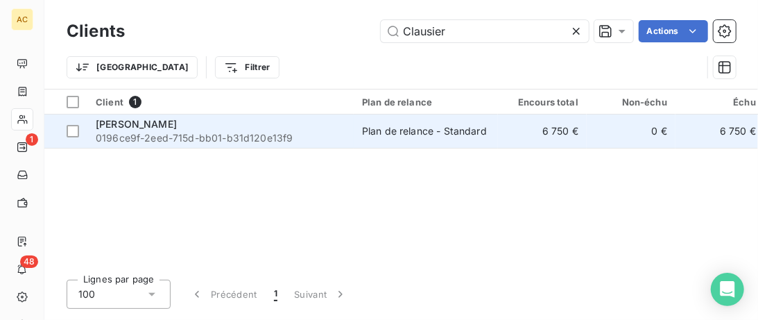
type input "Clausier"
click at [343, 138] on span "0196ce9f-2eed-715d-bb01-b31d120e13f9" at bounding box center [221, 138] width 250 height 14
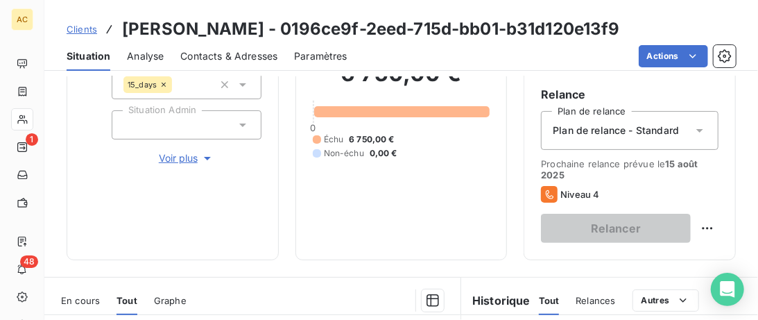
scroll to position [142, 0]
click at [183, 157] on span "Voir plus" at bounding box center [187, 158] width 56 height 14
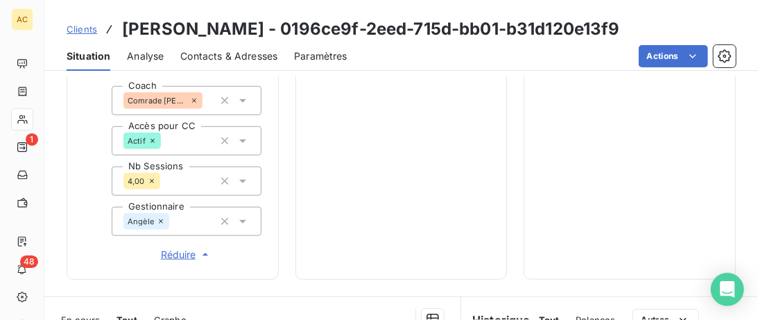
scroll to position [569, 0]
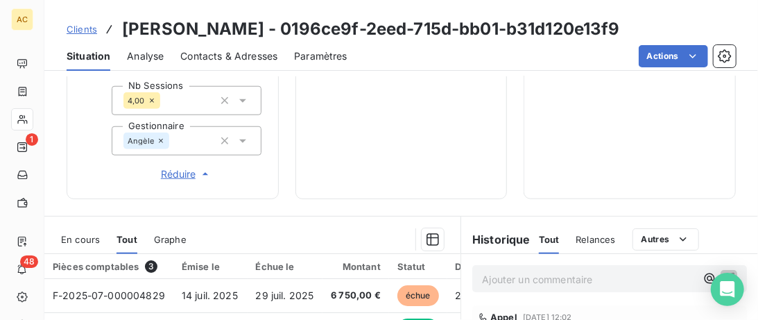
click at [65, 27] on div "Clients Laura Clausier - 0196ce9f-2eed-715d-bb01-b31d120e13f9" at bounding box center [401, 29] width 714 height 25
click at [94, 29] on span "Clients" at bounding box center [82, 29] width 31 height 11
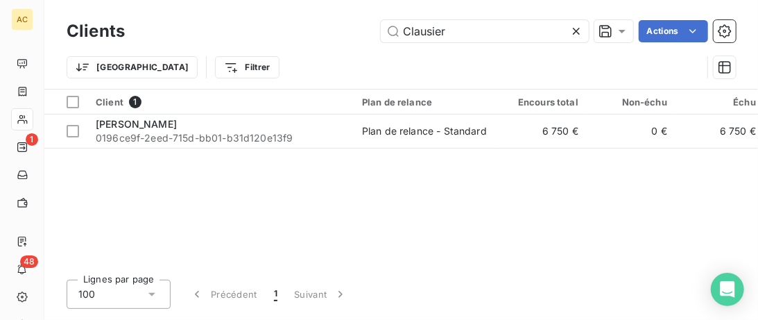
drag, startPoint x: 402, startPoint y: 37, endPoint x: 140, endPoint y: 37, distance: 261.6
click at [381, 37] on input "Clausier" at bounding box center [485, 31] width 208 height 22
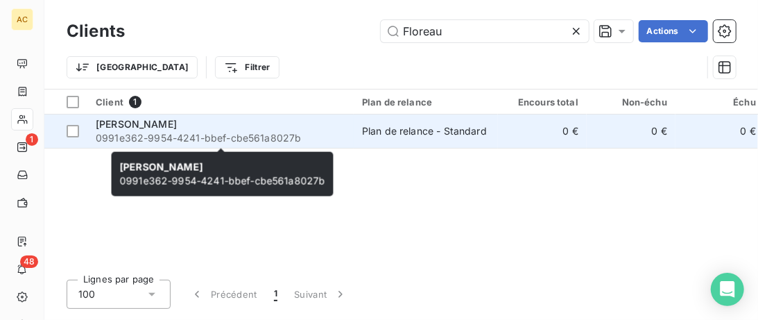
type input "Floreau"
click at [284, 133] on span "0991e362-9954-4241-bbef-cbe561a8027b" at bounding box center [221, 138] width 250 height 14
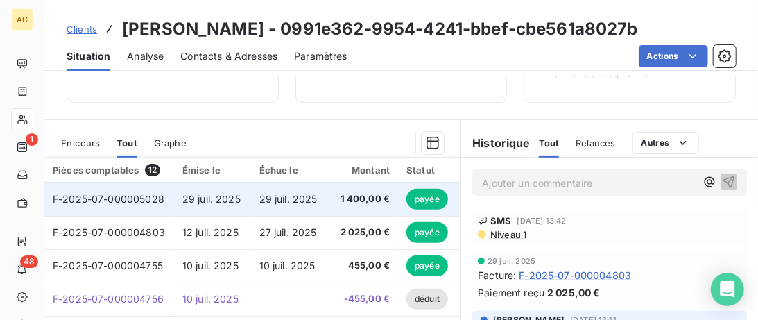
scroll to position [172, 0]
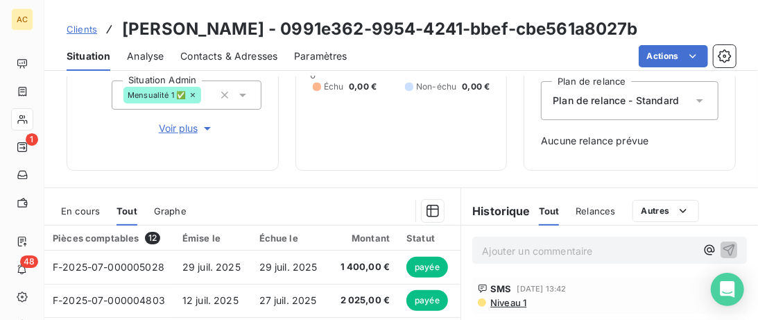
click at [187, 122] on span "Voir plus" at bounding box center [187, 128] width 56 height 14
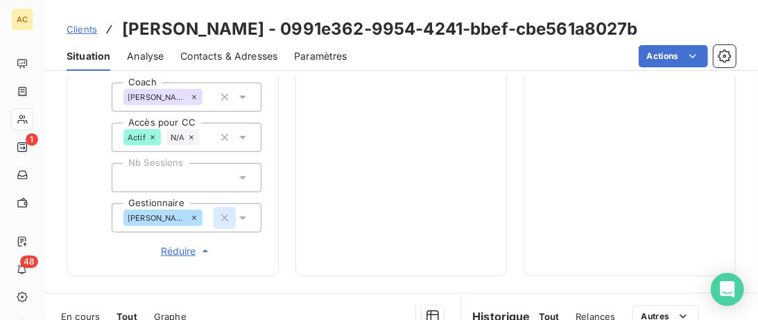
scroll to position [599, 0]
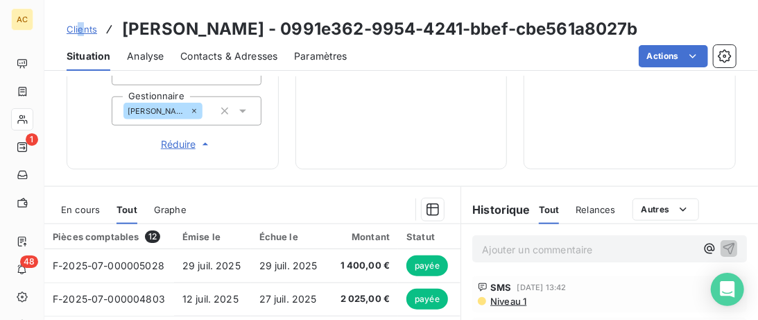
click at [80, 37] on div "Clients Mathieu FLOREAU - 0991e362-9954-4241-bbef-cbe561a8027b" at bounding box center [353, 29] width 572 height 25
click at [73, 28] on span "Clients" at bounding box center [82, 29] width 31 height 11
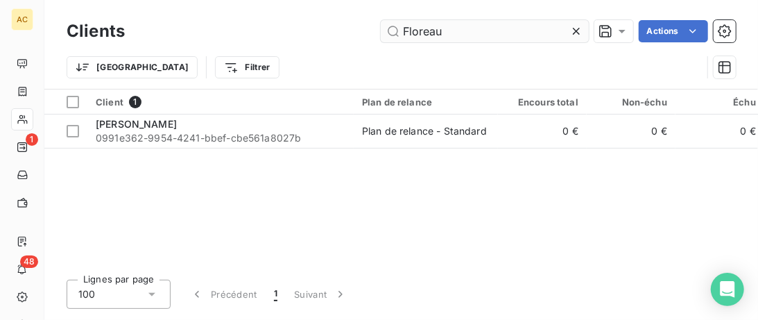
drag, startPoint x: 486, startPoint y: 24, endPoint x: 262, endPoint y: 40, distance: 225.3
click at [381, 40] on input "Floreau" at bounding box center [485, 31] width 208 height 22
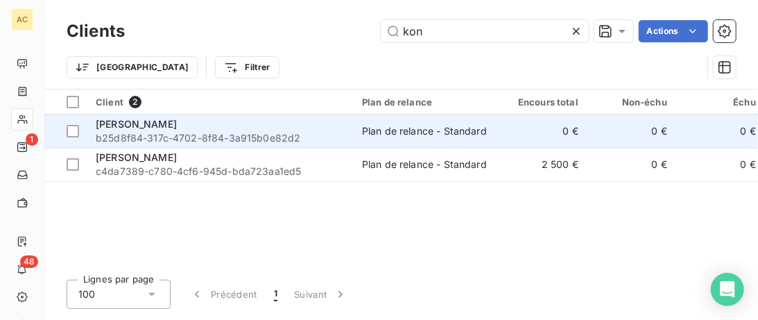
type input "kon"
click at [196, 147] on td "Hakima Koné b25d8f84-317c-4702-8f84-3a915b0e82d2" at bounding box center [220, 130] width 266 height 33
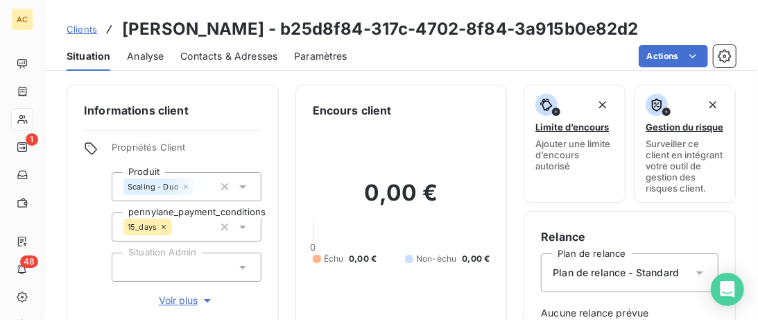
click at [80, 34] on span "Clients" at bounding box center [82, 29] width 31 height 11
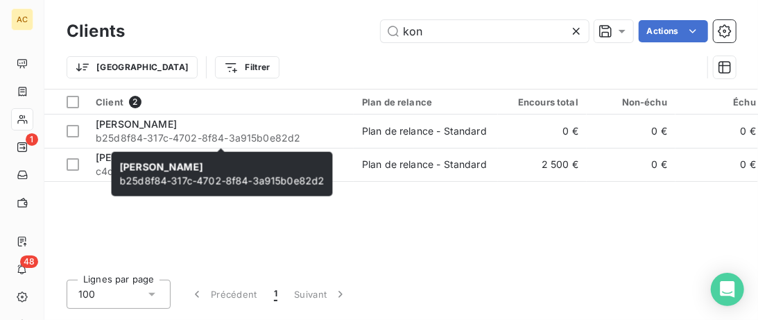
click at [194, 155] on div "Hakima Koné b25d8f84-317c-4702-8f84-3a915b0e82d2 Hakima Koné b25d8f84-317c-4702…" at bounding box center [222, 174] width 221 height 44
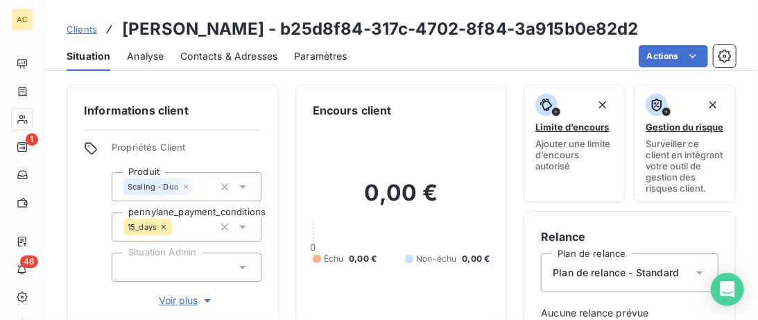
click at [73, 28] on span "Clients" at bounding box center [82, 29] width 31 height 11
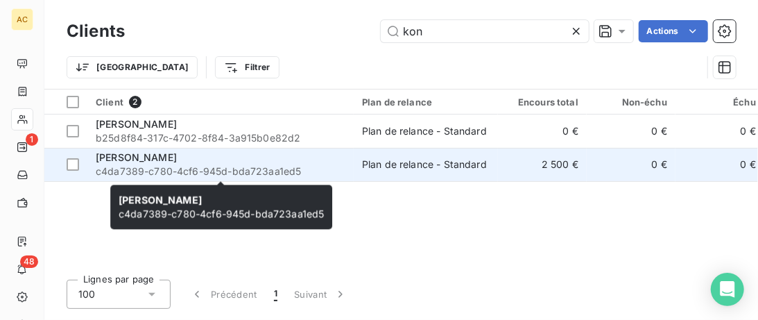
click at [300, 168] on span "c4da7389-c780-4cf6-945d-bda723aa1ed5" at bounding box center [221, 171] width 250 height 14
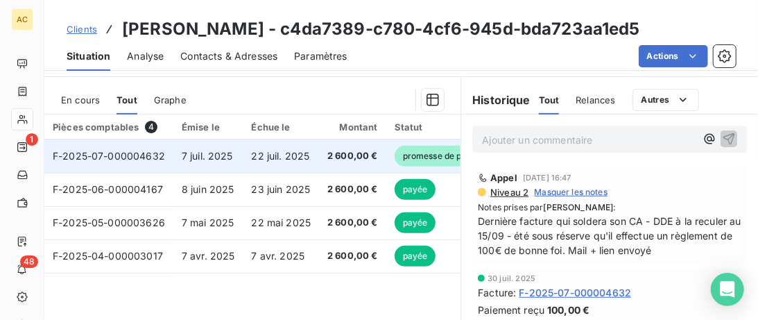
scroll to position [284, 0]
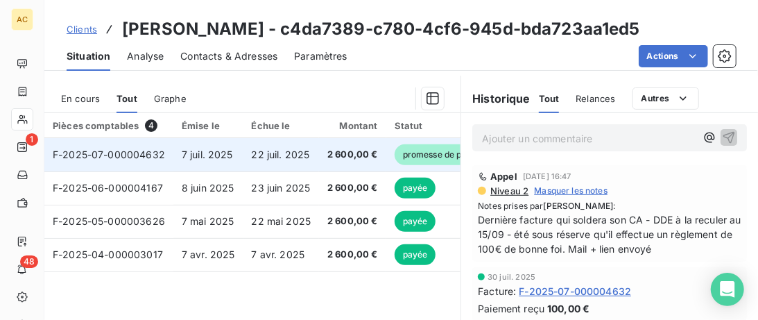
click at [192, 155] on span "7 juil. 2025" at bounding box center [207, 154] width 51 height 12
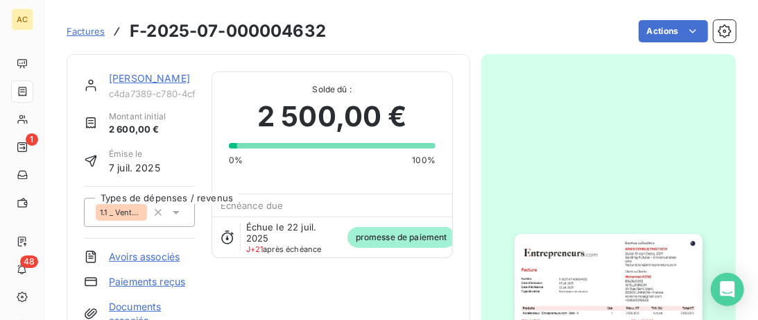
click at [158, 84] on link "Mohamed KONE" at bounding box center [149, 78] width 81 height 12
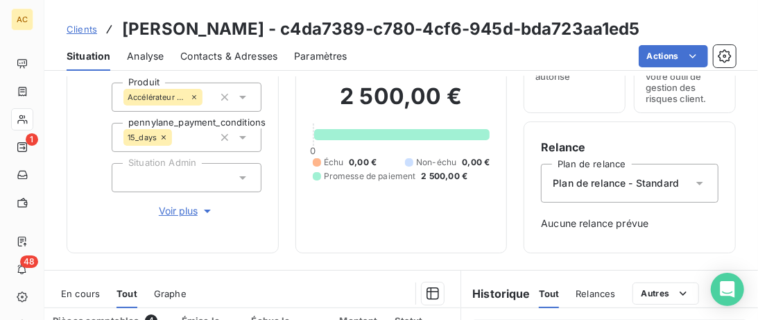
scroll to position [142, 0]
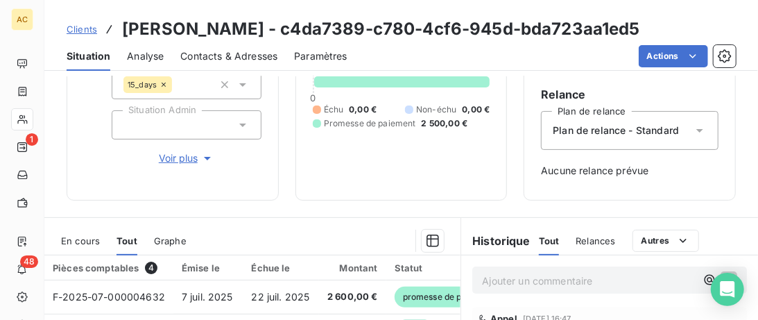
click at [178, 163] on span "Voir plus" at bounding box center [187, 158] width 56 height 14
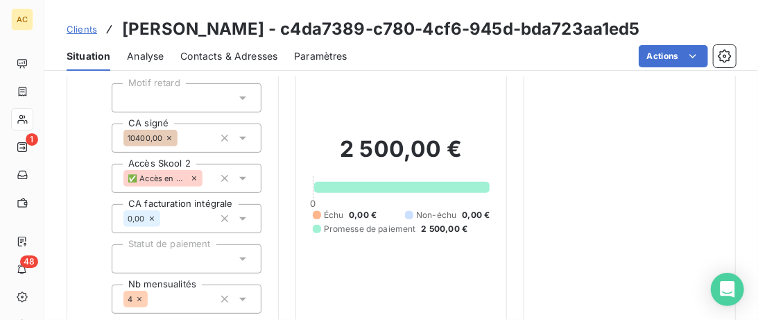
scroll to position [427, 0]
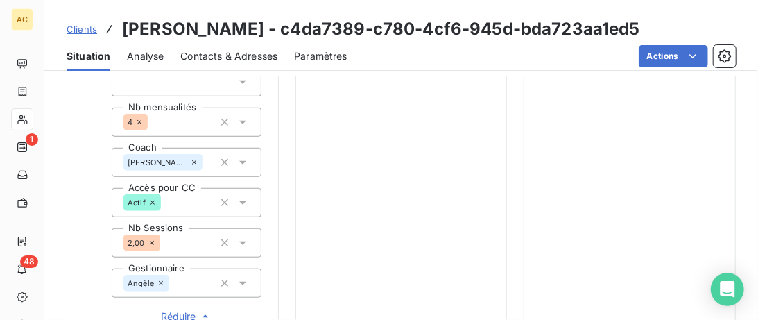
click at [89, 28] on span "Clients" at bounding box center [82, 29] width 31 height 11
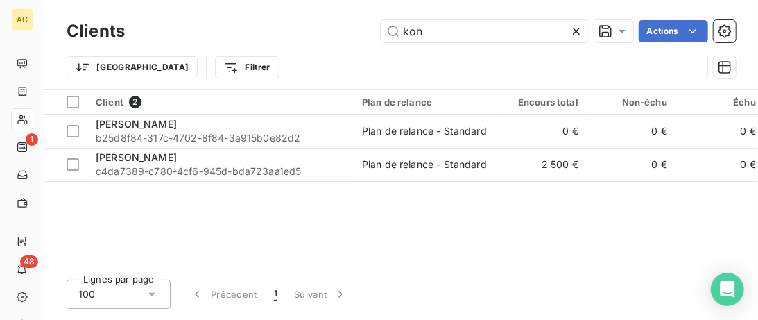
click at [381, 34] on input "kon" at bounding box center [485, 31] width 208 height 22
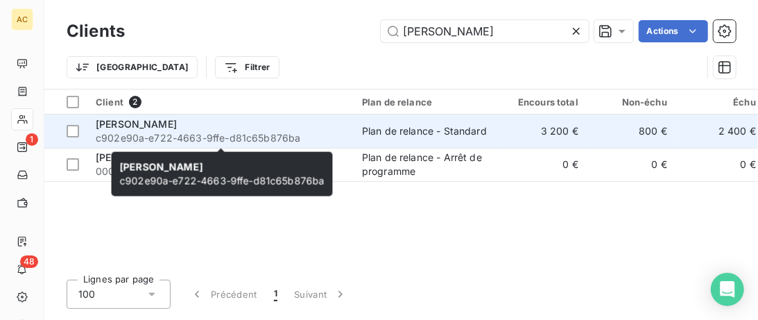
type input "Brigitte"
click at [205, 122] on div "Brigitte Richard" at bounding box center [221, 124] width 250 height 14
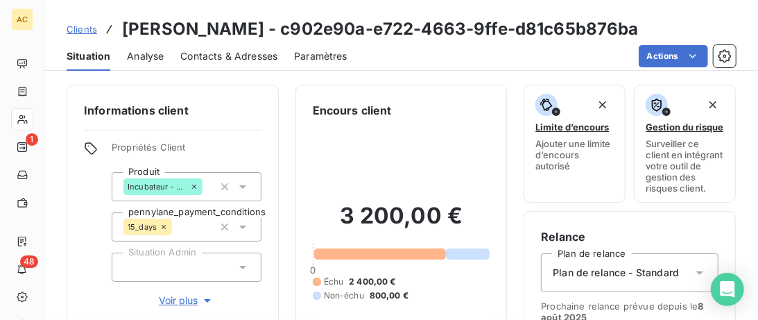
click at [230, 62] on span "Contacts & Adresses" at bounding box center [228, 56] width 97 height 14
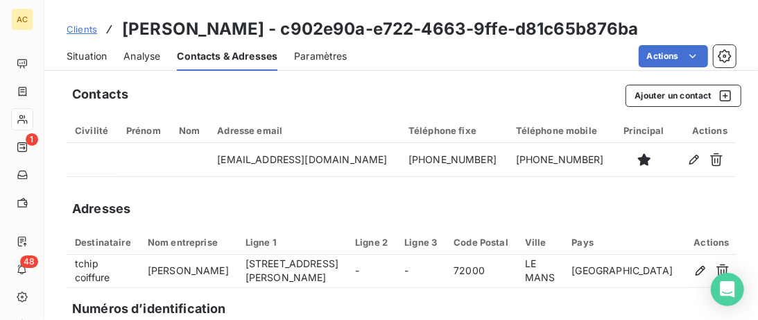
drag, startPoint x: 96, startPoint y: 53, endPoint x: 157, endPoint y: 65, distance: 62.1
click at [95, 53] on span "Situation" at bounding box center [87, 56] width 40 height 14
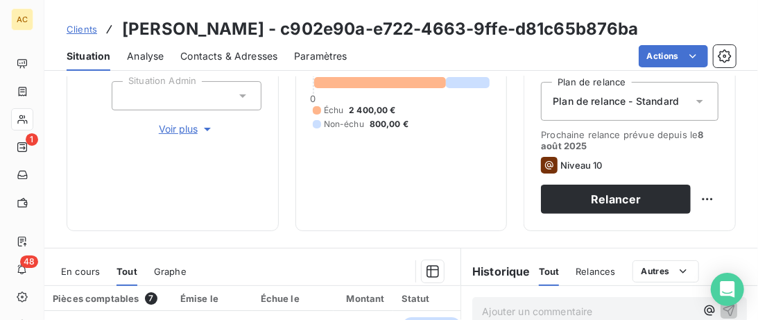
scroll to position [90, 0]
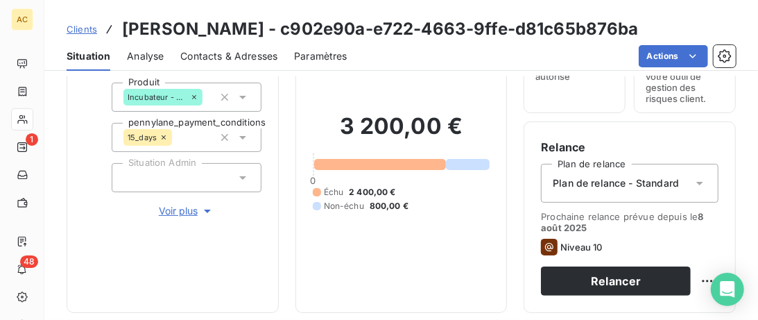
click at [164, 215] on span "Voir plus" at bounding box center [187, 211] width 56 height 14
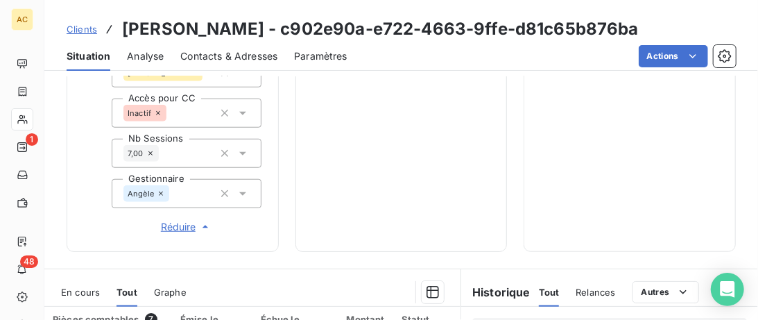
scroll to position [232, 0]
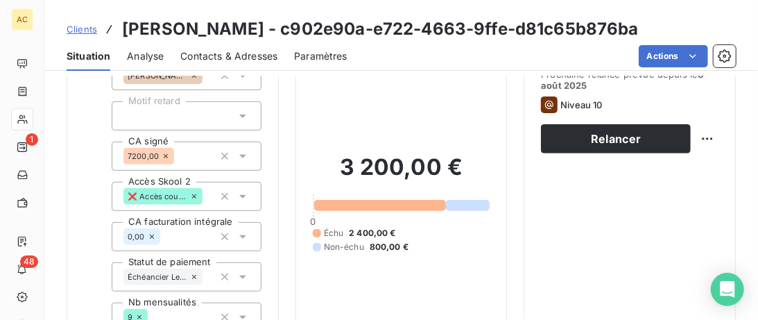
click at [80, 30] on span "Clients" at bounding box center [82, 29] width 31 height 11
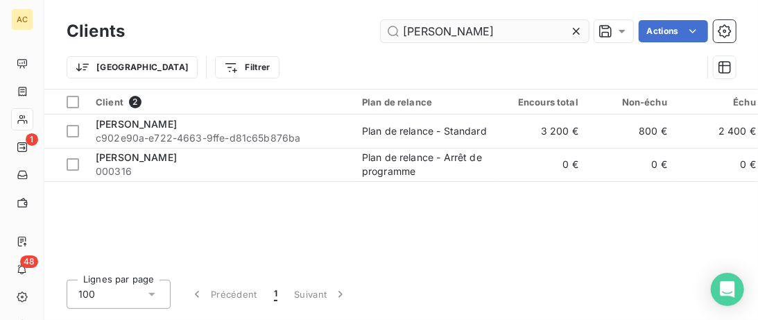
drag, startPoint x: 409, startPoint y: 30, endPoint x: 296, endPoint y: 30, distance: 113.1
click at [381, 30] on input "Brigitte" at bounding box center [485, 31] width 208 height 22
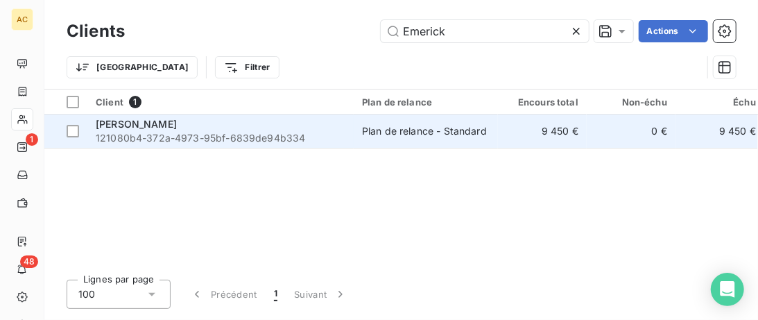
type input "Emerick"
click at [262, 125] on div "Emerick Gobin" at bounding box center [221, 124] width 250 height 14
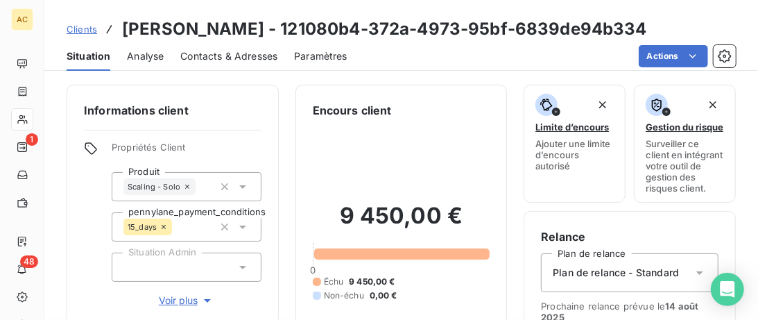
scroll to position [213, 0]
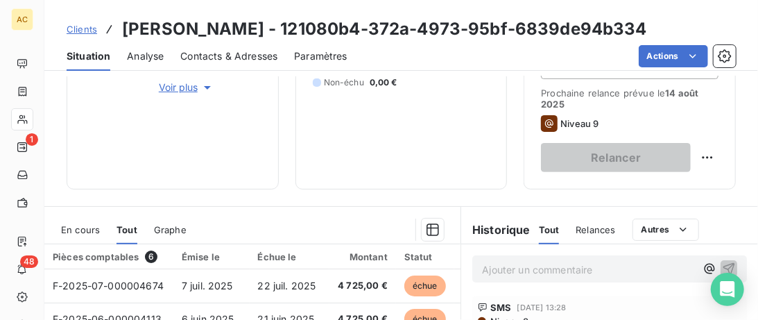
click at [170, 89] on span "Voir plus" at bounding box center [187, 87] width 56 height 14
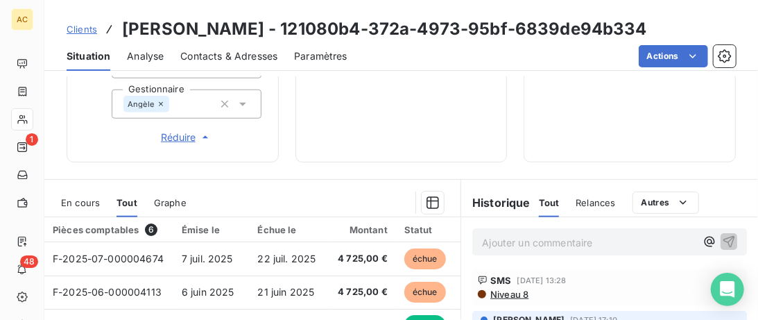
scroll to position [585, 0]
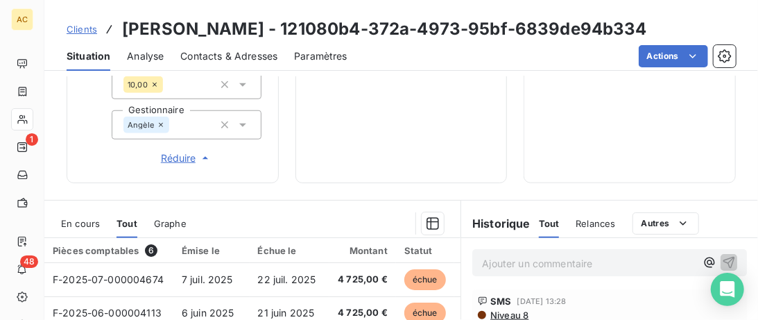
click at [90, 22] on div "Clients Emerick Gobin - 121080b4-372a-4973-95bf-6839de94b334" at bounding box center [357, 29] width 581 height 25
click at [88, 30] on span "Clients" at bounding box center [82, 29] width 31 height 11
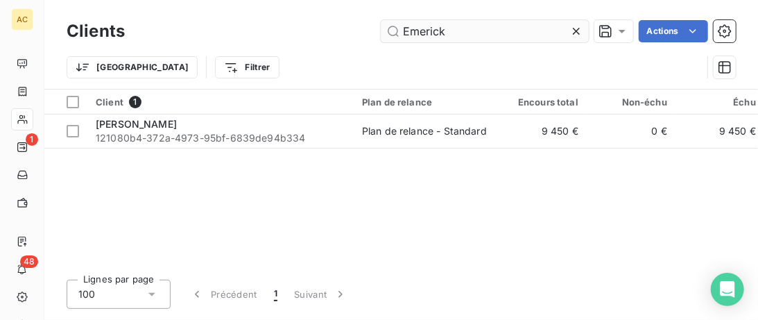
drag, startPoint x: 448, startPoint y: 35, endPoint x: 347, endPoint y: 31, distance: 101.4
click at [381, 31] on input "Emerick" at bounding box center [485, 31] width 208 height 22
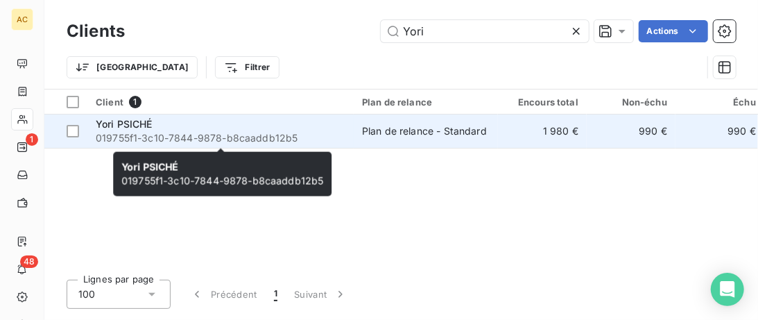
type input "Yori"
click at [251, 128] on div "Yori PSICHÉ" at bounding box center [221, 124] width 250 height 14
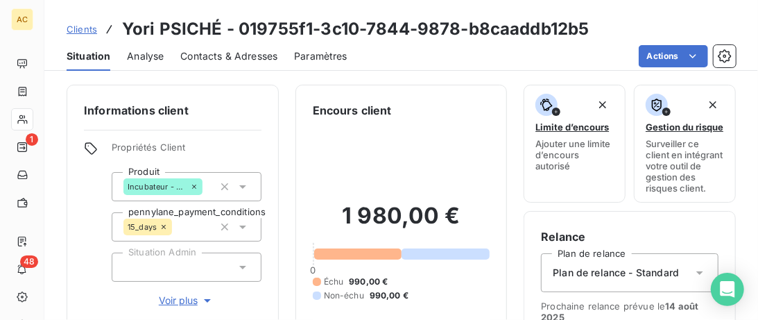
click at [180, 300] on span "Voir plus" at bounding box center [187, 301] width 56 height 14
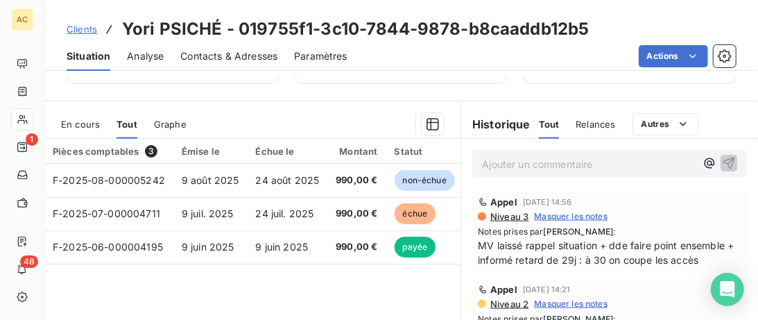
scroll to position [782, 0]
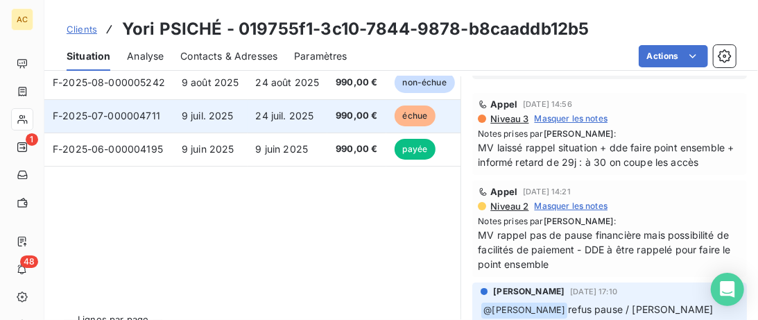
click at [220, 123] on td "9 juil. 2025" at bounding box center [210, 115] width 74 height 33
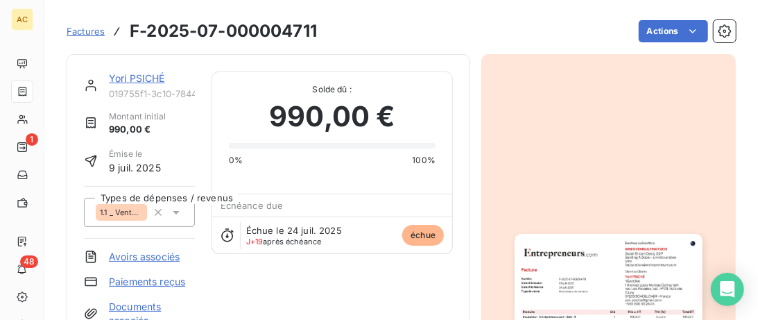
click at [117, 77] on link "Yori PSICHÉ" at bounding box center [137, 78] width 56 height 12
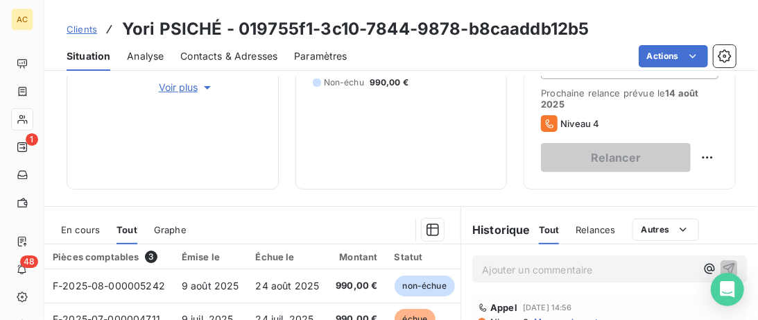
scroll to position [71, 0]
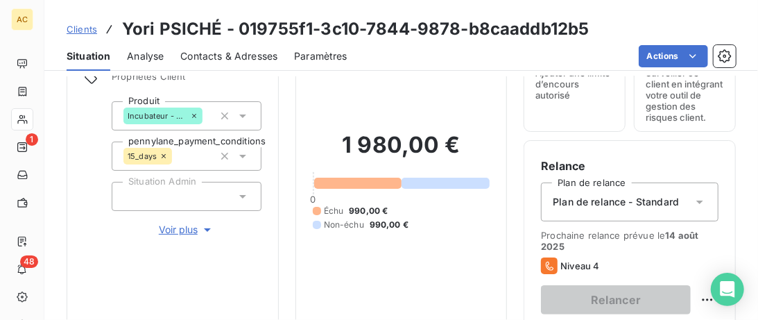
click at [75, 31] on span "Clients" at bounding box center [82, 29] width 31 height 11
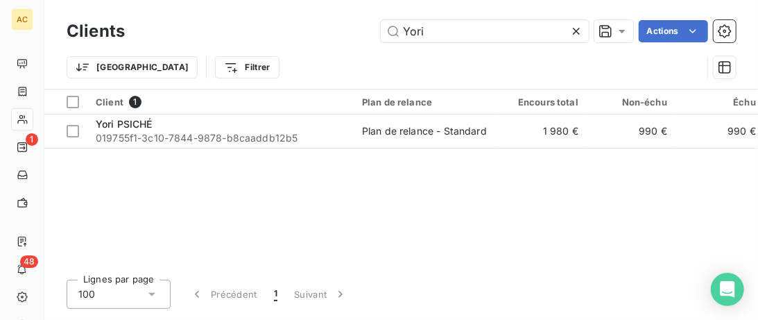
drag, startPoint x: 456, startPoint y: 28, endPoint x: 316, endPoint y: 27, distance: 140.2
click at [381, 28] on input "Yori" at bounding box center [485, 31] width 208 height 22
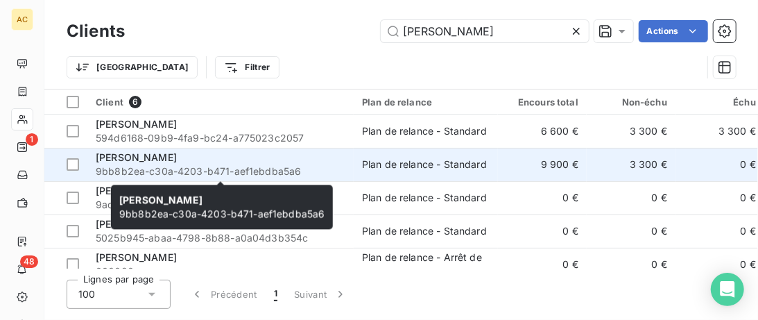
type input "John"
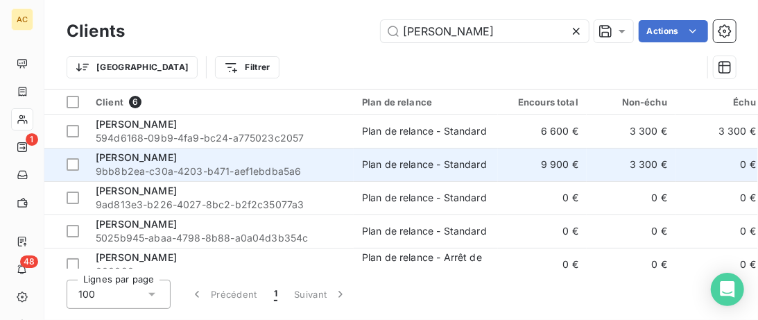
click at [289, 157] on div "John Guillou" at bounding box center [221, 158] width 250 height 14
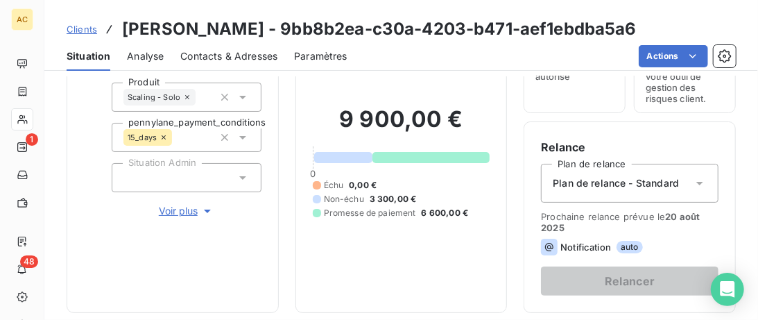
scroll to position [142, 0]
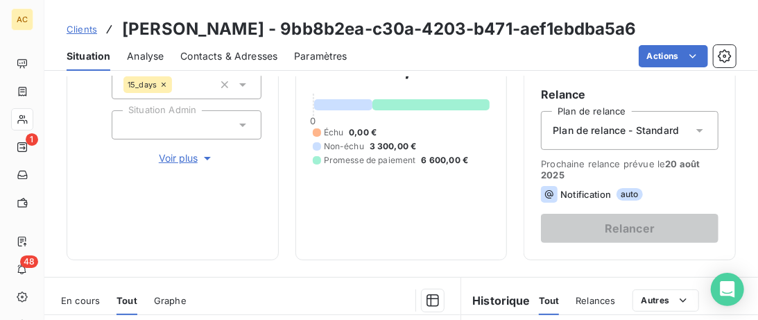
click at [180, 164] on button "Voir plus" at bounding box center [187, 158] width 150 height 15
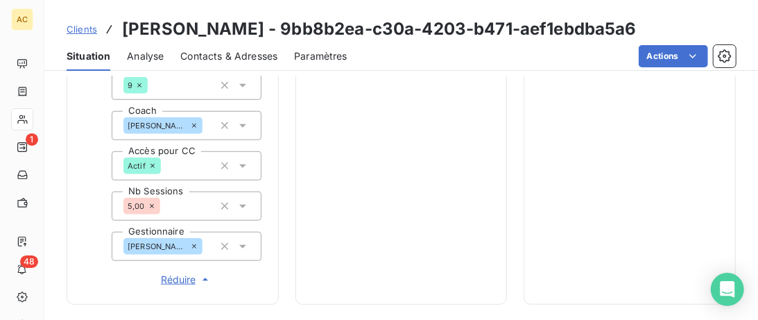
scroll to position [355, 0]
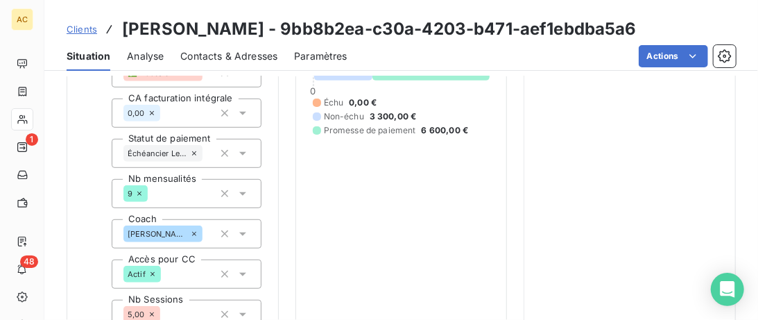
click at [74, 31] on span "Clients" at bounding box center [82, 29] width 31 height 11
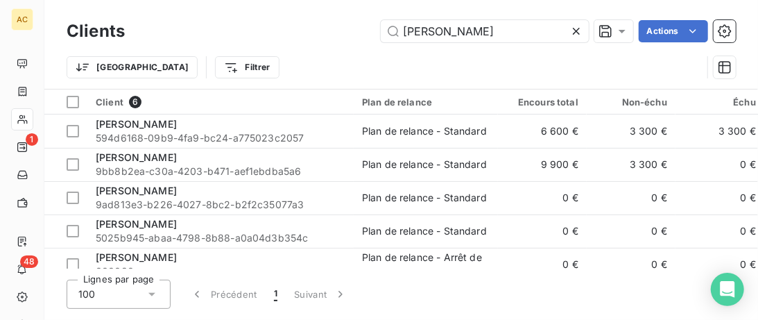
drag, startPoint x: 364, startPoint y: 33, endPoint x: 337, endPoint y: 31, distance: 27.1
click at [381, 33] on input "John" at bounding box center [485, 31] width 208 height 22
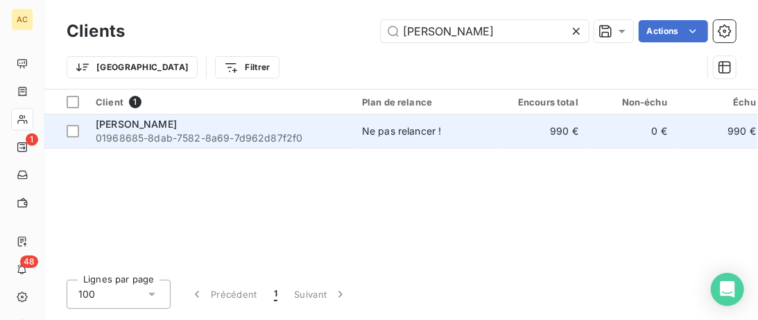
type input "Eleonore"
click at [329, 130] on div "Eleonore NANA" at bounding box center [221, 124] width 250 height 14
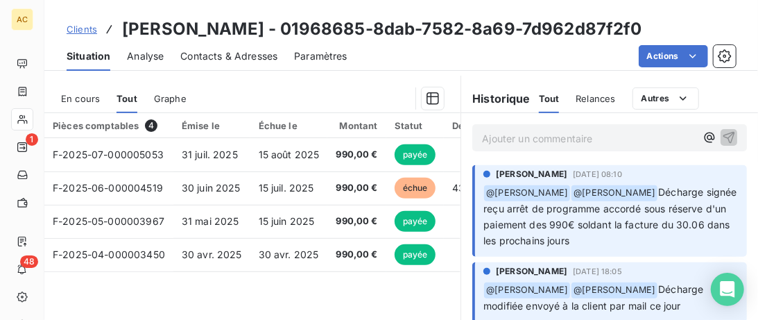
scroll to position [71, 0]
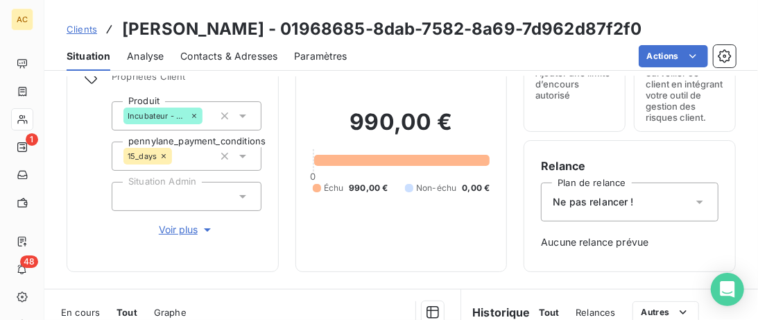
click at [86, 30] on span "Clients" at bounding box center [82, 29] width 31 height 11
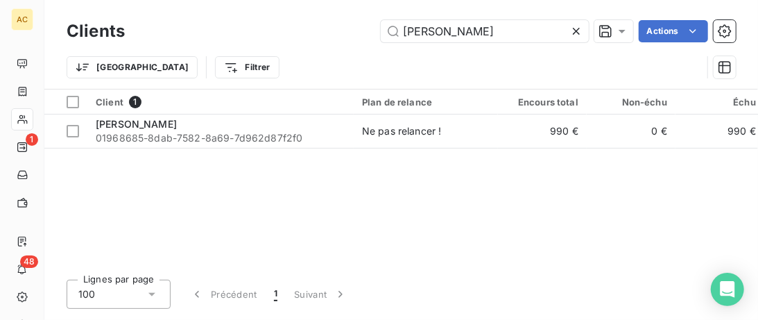
drag, startPoint x: 457, startPoint y: 40, endPoint x: 352, endPoint y: 31, distance: 105.2
click at [381, 31] on input "Eleonore" at bounding box center [485, 31] width 208 height 22
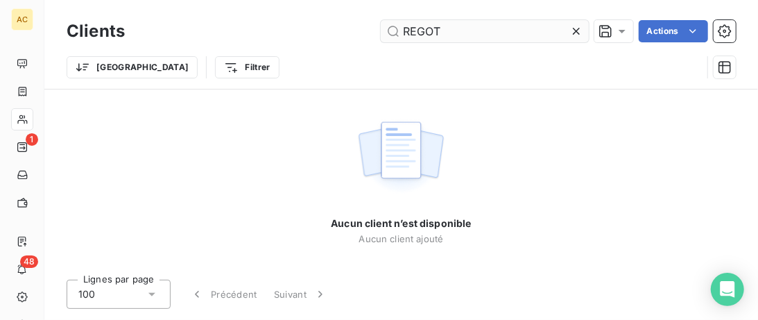
click at [407, 25] on input "REGOT" at bounding box center [485, 31] width 208 height 22
drag, startPoint x: 442, startPoint y: 31, endPoint x: 339, endPoint y: 33, distance: 102.7
click at [381, 31] on input "REGOT" at bounding box center [485, 31] width 208 height 22
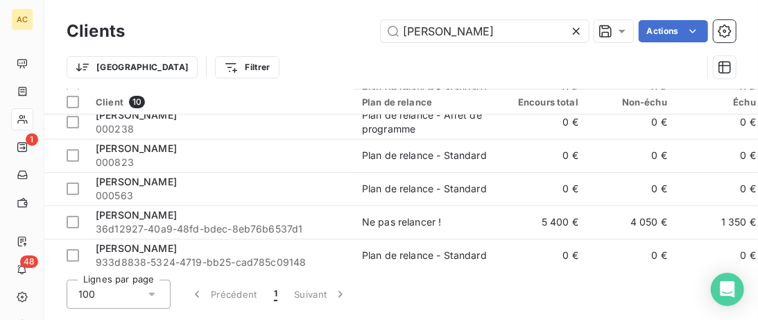
scroll to position [178, 0]
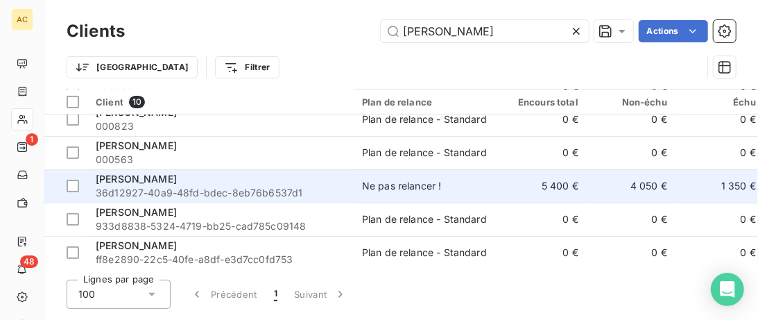
type input "Stéphanie"
click at [302, 174] on div "Stéphanie Regot" at bounding box center [221, 179] width 250 height 14
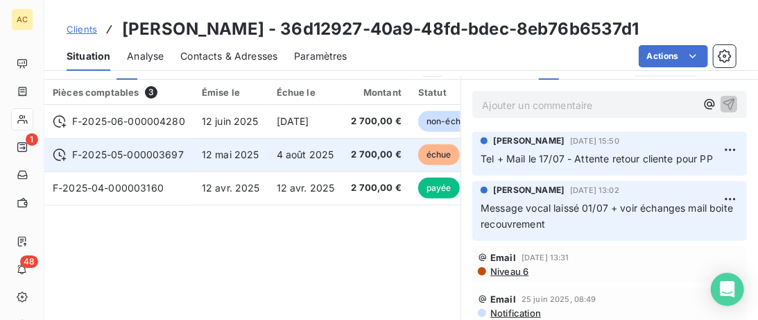
scroll to position [284, 0]
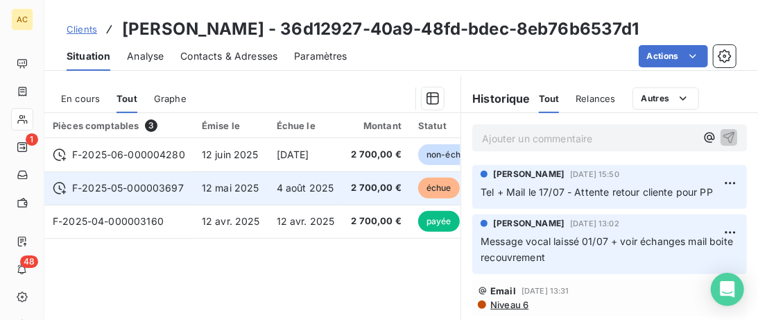
click at [114, 185] on span "F-2025-05-000003697" at bounding box center [128, 188] width 112 height 14
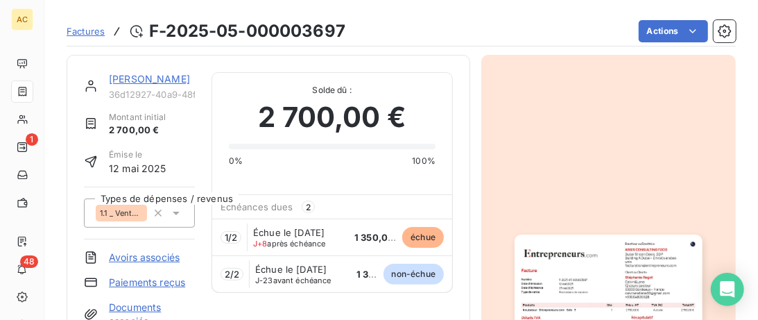
click at [158, 78] on link "Stéphanie Regot" at bounding box center [149, 79] width 81 height 12
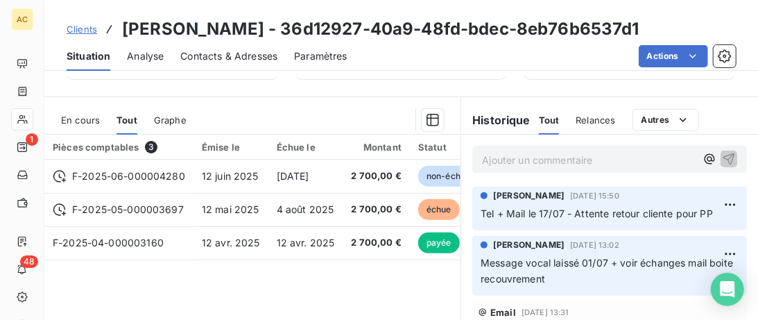
scroll to position [284, 0]
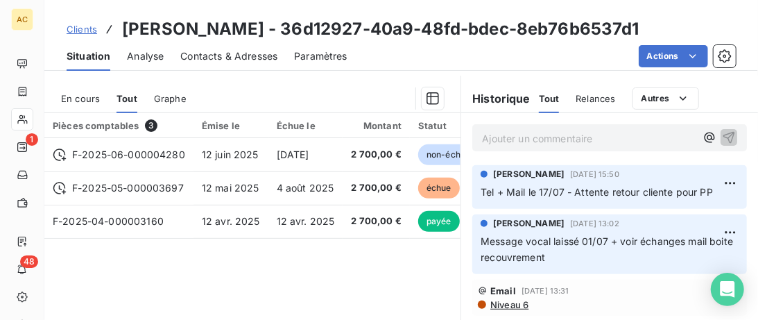
click at [523, 136] on p "Ajouter un commentaire ﻿" at bounding box center [589, 138] width 214 height 17
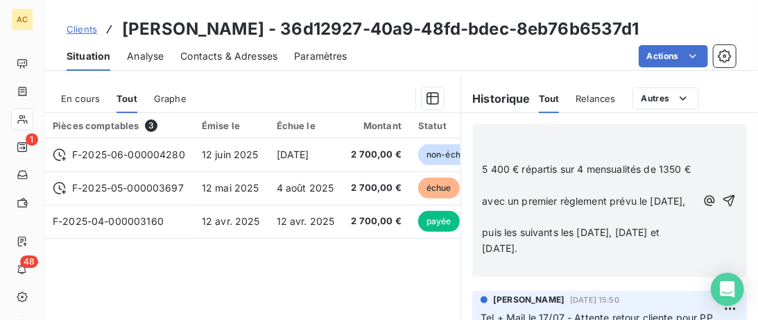
click at [495, 167] on span "5 400 € répartis sur 4 mensualités de 1350 €" at bounding box center [586, 169] width 209 height 12
click at [562, 257] on p "puis les suivants les 4 septembre, 4 octobre et 4 novembre." at bounding box center [589, 241] width 214 height 32
click at [499, 142] on p "﻿" at bounding box center [589, 138] width 214 height 16
click at [518, 137] on span "Accord pp comme suit" at bounding box center [534, 137] width 105 height 12
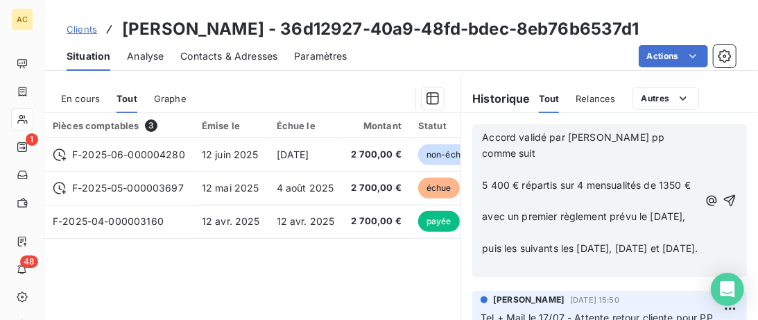
click at [679, 134] on p "Accord validé par maildu pp comme suit" at bounding box center [590, 146] width 216 height 32
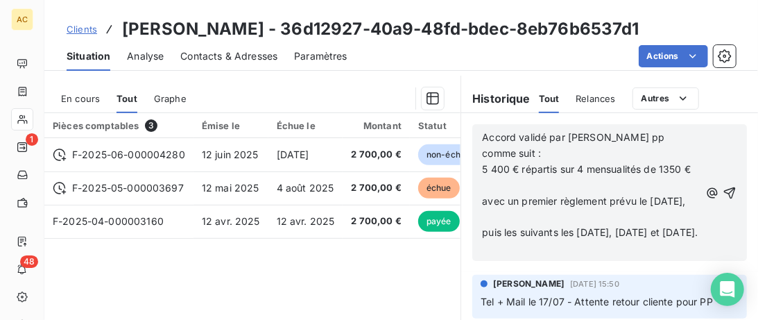
click at [705, 151] on div "Accord validé par maildu pp comme suit : 5 400 € répartis sur 4 mensualités de …" at bounding box center [609, 192] width 255 height 128
click at [703, 151] on div "Accord validé par maildu pp comme suit : 5 400 € répartis sur 4 mensualités de …" at bounding box center [609, 192] width 255 height 128
click at [702, 151] on div "Accord validé par maildu pp comme suit : 5 400 € répartis sur 4 mensualités de …" at bounding box center [609, 192] width 255 height 128
click at [691, 163] on span "5 400 € répartis sur 4 mensualités de 1350 €" at bounding box center [586, 169] width 209 height 12
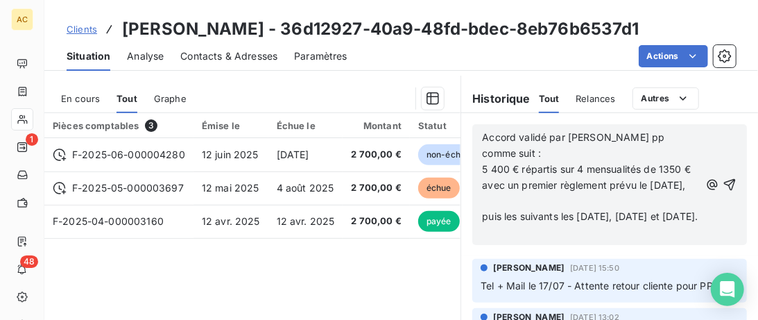
click at [555, 182] on p "avec un premier règlement prévu le 04 août 2025," at bounding box center [590, 186] width 217 height 16
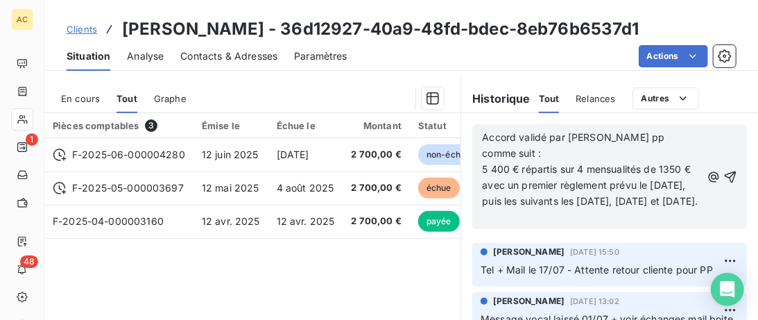
click at [493, 163] on span "5 400 € répartis sur 4 mensualités de 1350 €" at bounding box center [586, 169] width 209 height 12
click at [493, 179] on span "avec un premier règlement prévu le 04 août 2025, puis les suivants les 4 septem…" at bounding box center [590, 193] width 216 height 28
click at [495, 179] on span "avec un premier règlement prévu le 04 août 2025, puis les suivants les 4 septem…" at bounding box center [590, 193] width 216 height 28
click at [588, 139] on span "Accord validé par maildu pp comme suit :" at bounding box center [574, 145] width 185 height 28
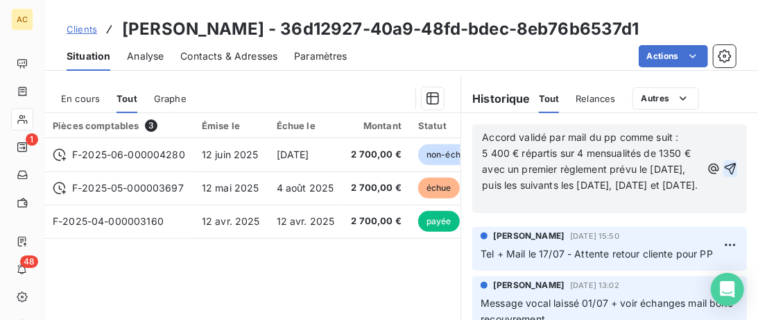
click at [731, 175] on icon "button" at bounding box center [731, 169] width 12 height 12
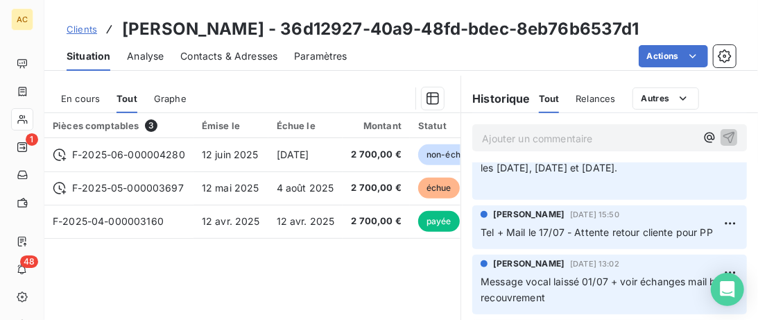
scroll to position [0, 0]
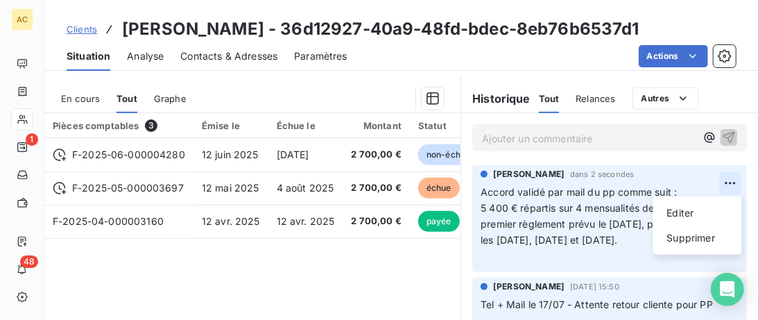
click at [731, 185] on html "AC 1 48 Clients Stéphanie Regot - 36d12927-40a9-48fd-bdec-8eb76b6537d1 Situatio…" at bounding box center [379, 160] width 758 height 320
click at [697, 214] on div "Editer" at bounding box center [698, 213] width 78 height 22
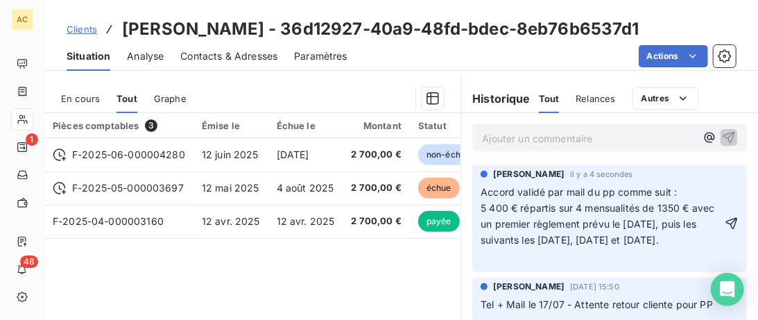
click at [581, 260] on p "Accord validé par mail du pp comme suit : 5 400 € répartis sur 4 mensualités de…" at bounding box center [601, 224] width 241 height 79
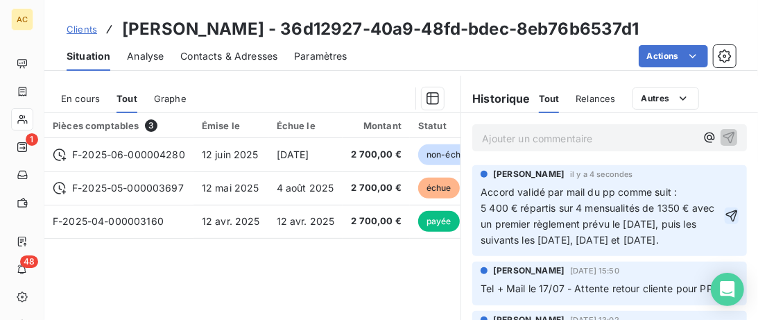
click at [736, 221] on icon "button" at bounding box center [732, 216] width 14 height 14
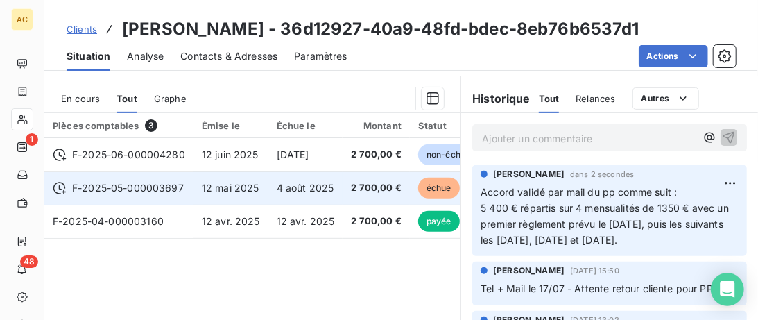
click at [315, 196] on td "4 août 2025" at bounding box center [306, 187] width 75 height 33
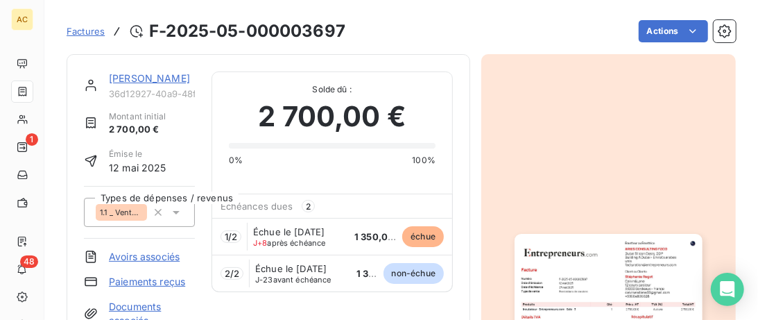
click at [160, 80] on link "Stéphanie Regot" at bounding box center [149, 78] width 81 height 12
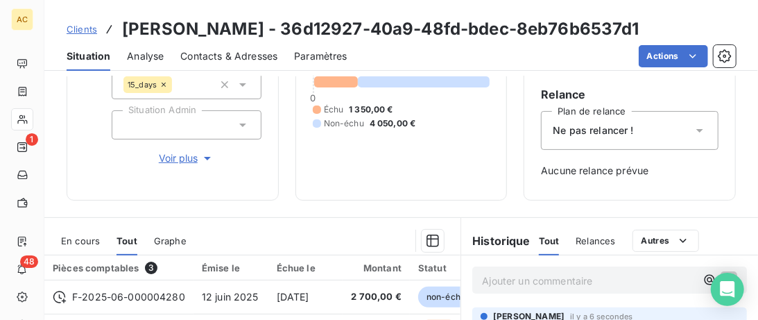
scroll to position [284, 0]
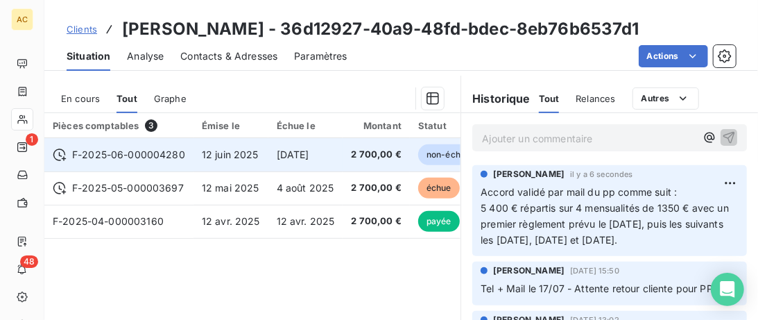
click at [308, 162] on td "4 sept. 2025" at bounding box center [306, 154] width 75 height 33
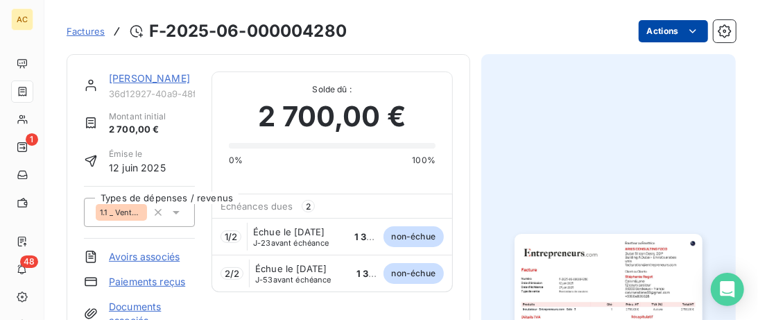
click at [691, 34] on html "AC 1 48 Factures F-2025-06-000004280 Actions Stéphanie Regot 36d12927-40a9-48fd…" at bounding box center [379, 160] width 758 height 320
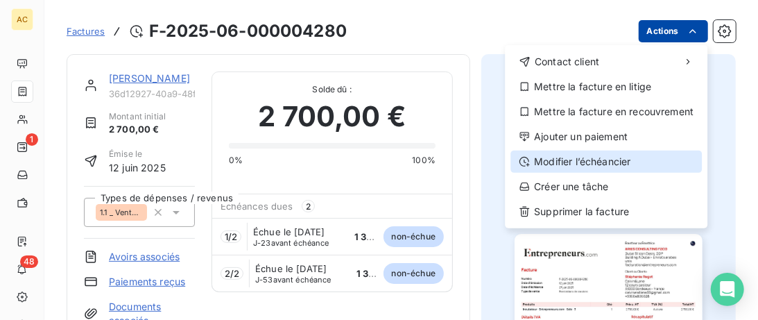
click at [607, 157] on div "Modifier l’échéancier" at bounding box center [607, 162] width 192 height 22
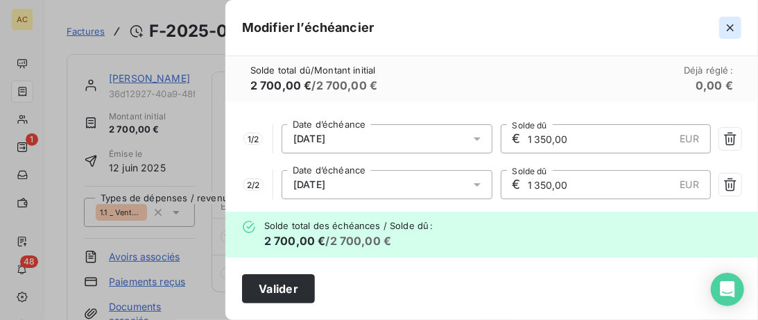
click at [733, 28] on icon "button" at bounding box center [731, 28] width 14 height 14
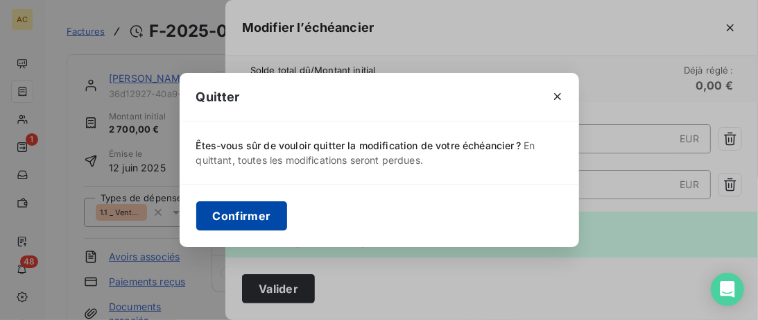
click at [251, 204] on button "Confirmer" at bounding box center [242, 215] width 92 height 29
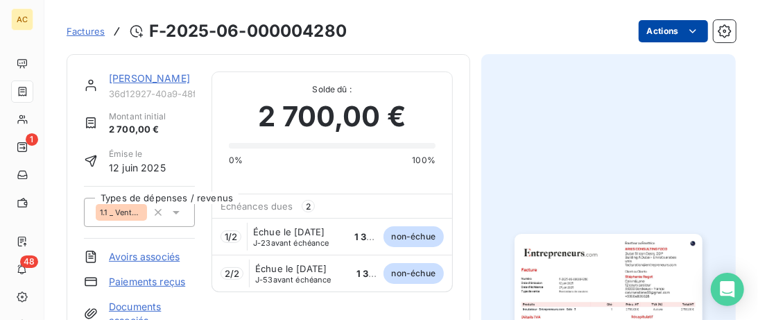
click at [168, 76] on link "Stéphanie Regot" at bounding box center [149, 78] width 81 height 12
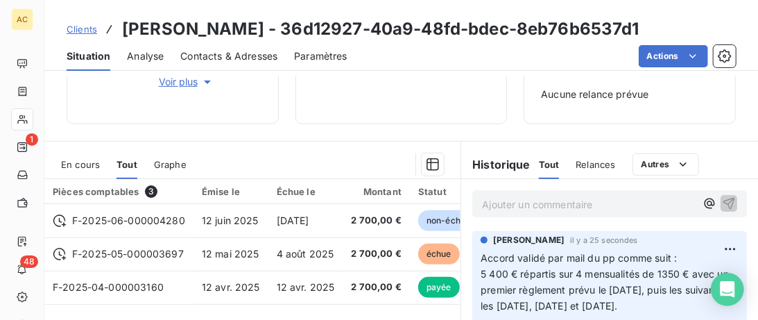
scroll to position [284, 0]
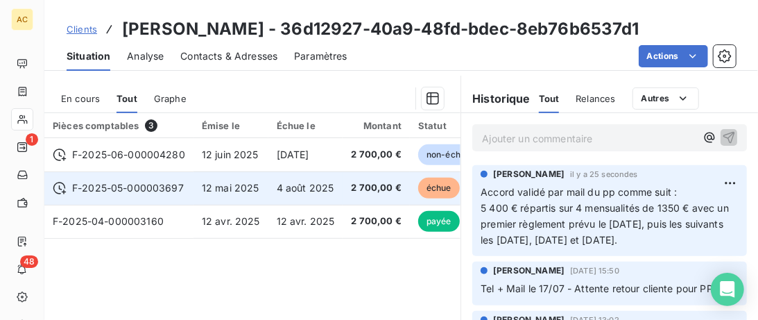
click at [226, 185] on span "12 mai 2025" at bounding box center [231, 188] width 58 height 12
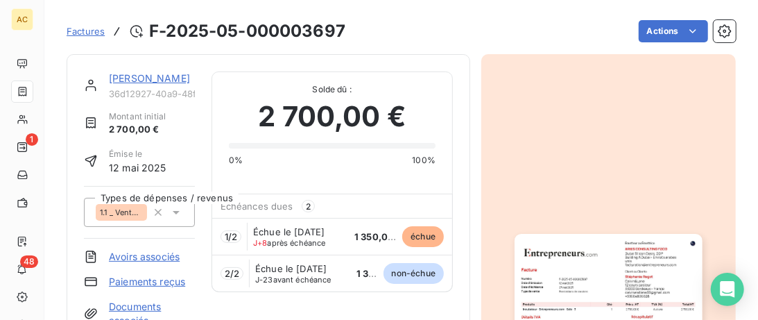
click at [153, 82] on link "Stéphanie Regot" at bounding box center [149, 78] width 81 height 12
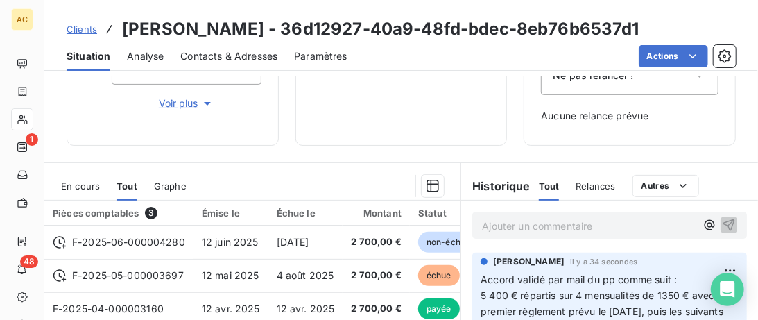
scroll to position [284, 0]
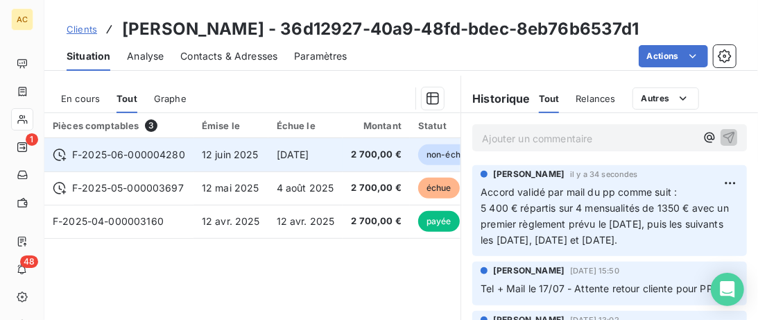
click at [183, 158] on span "F-2025-06-000004280" at bounding box center [128, 155] width 113 height 14
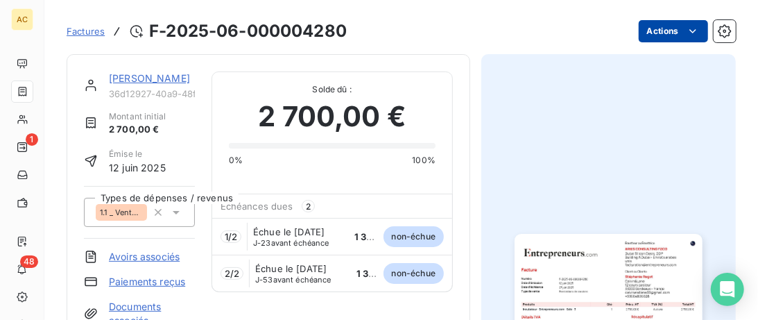
click at [690, 34] on html "AC 1 48 Factures F-2025-06-000004280 Actions Stéphanie Regot 36d12927-40a9-48fd…" at bounding box center [379, 160] width 758 height 320
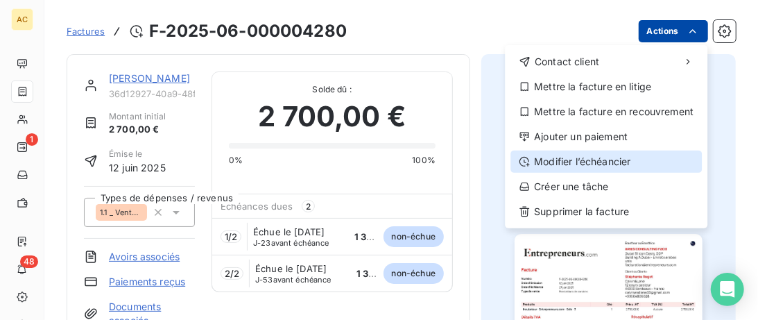
click at [600, 157] on div "Modifier l’échéancier" at bounding box center [607, 162] width 192 height 22
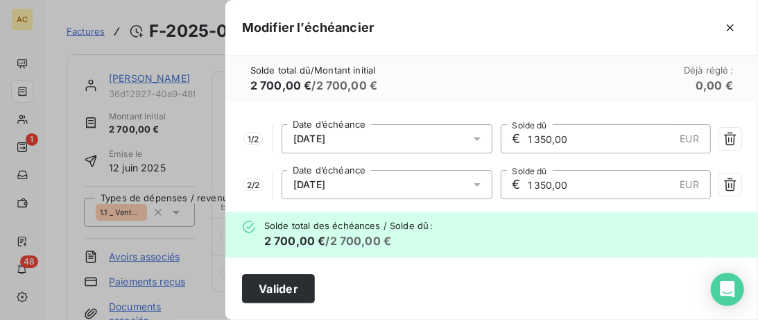
click at [320, 137] on span "04/09/2025" at bounding box center [310, 138] width 32 height 11
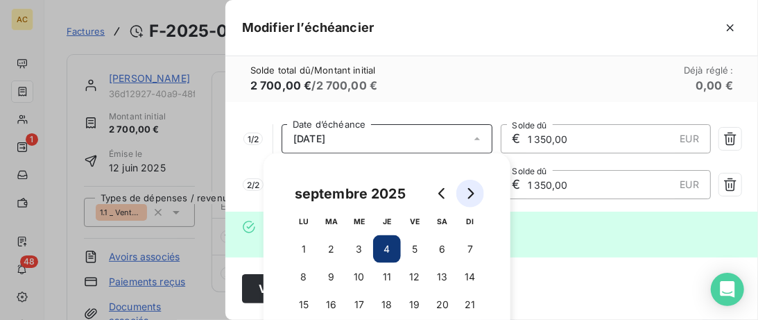
click at [471, 196] on icon "Go to next month" at bounding box center [471, 193] width 6 height 11
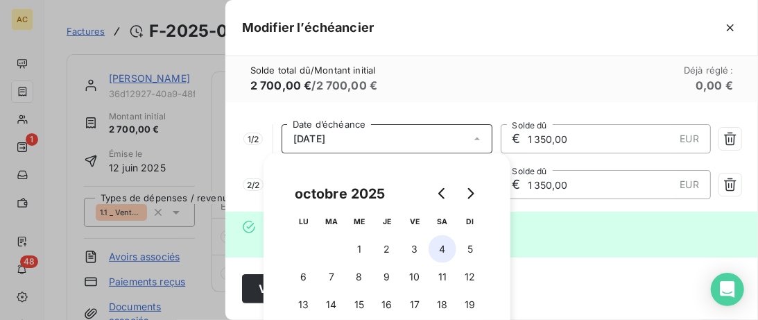
click at [439, 247] on button "4" at bounding box center [443, 249] width 28 height 28
click at [613, 205] on div "1 / 2 04/10/2025 Date d’échéance € 1 350,00 EUR Solde dû 2 / 2 04/10/2025 Date …" at bounding box center [492, 157] width 533 height 110
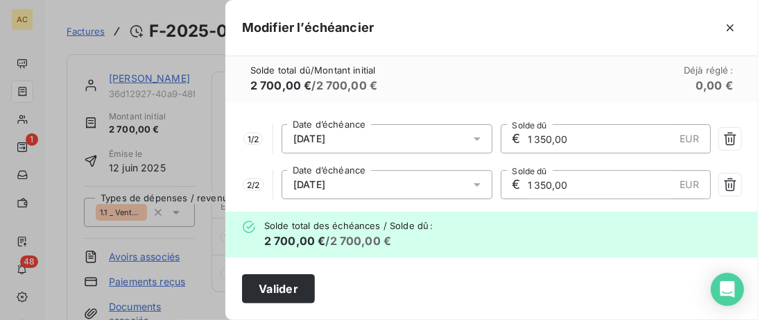
click at [361, 183] on div "04/10/2025" at bounding box center [387, 184] width 211 height 29
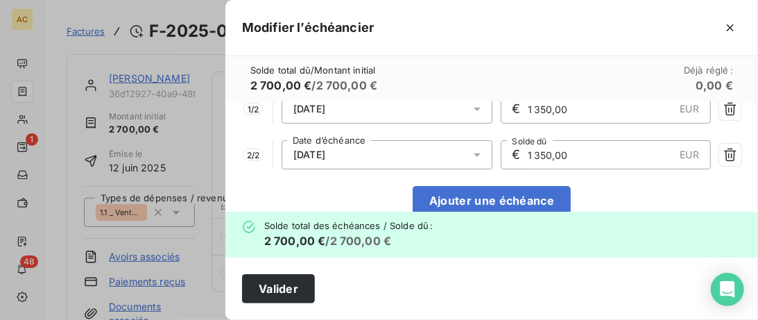
scroll to position [38, 0]
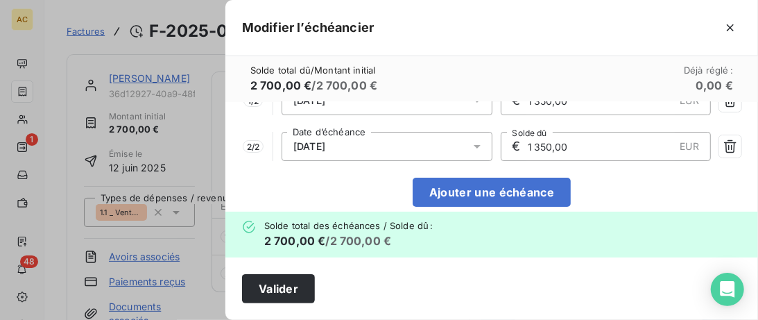
click at [471, 150] on icon at bounding box center [477, 146] width 14 height 14
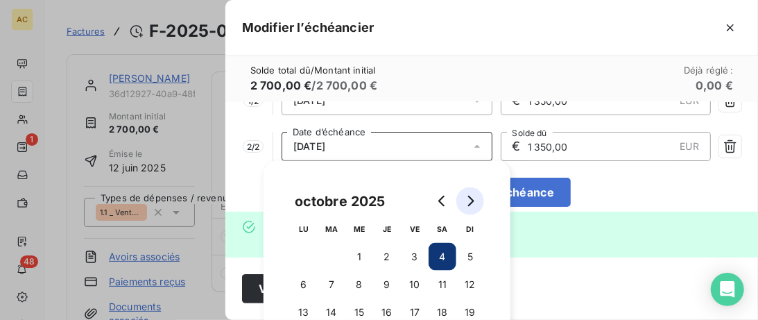
click at [471, 203] on icon "Go to next month" at bounding box center [471, 201] width 6 height 11
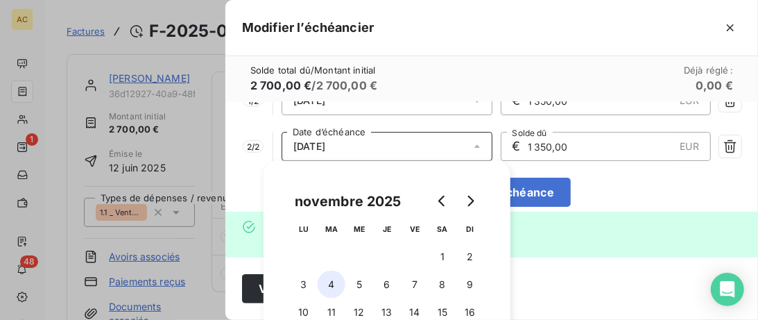
click at [338, 282] on button "4" at bounding box center [332, 285] width 28 height 28
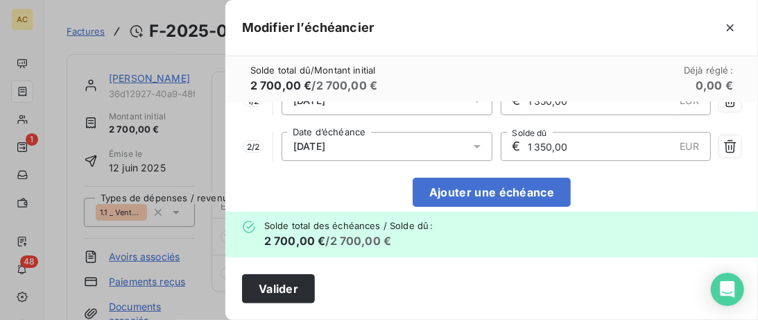
click at [629, 225] on div "Solde total des échéances / Solde dû : 2 700,00 € / 2 700,00 €" at bounding box center [492, 235] width 533 height 46
click at [275, 285] on button "Valider" at bounding box center [278, 288] width 73 height 29
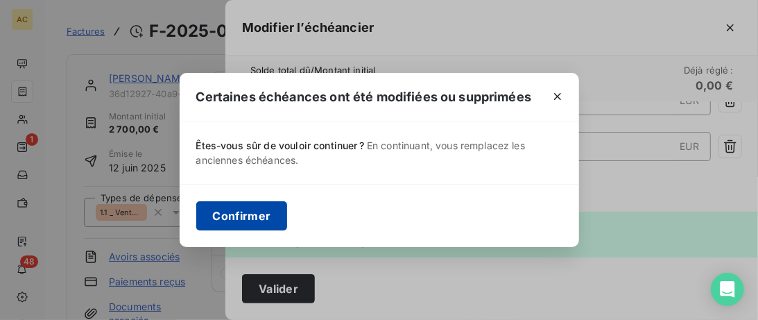
click at [257, 213] on button "Confirmer" at bounding box center [242, 215] width 92 height 29
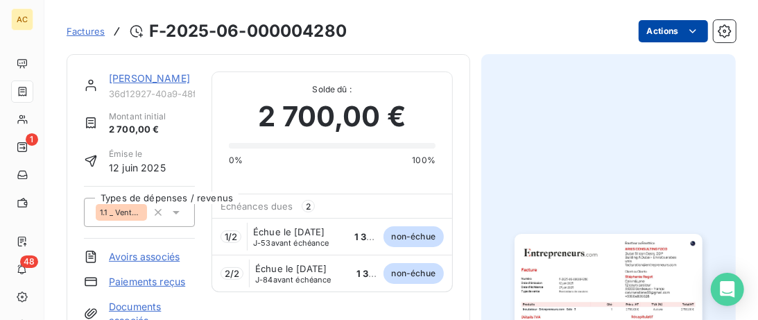
click at [134, 76] on link "Stéphanie Regot" at bounding box center [149, 78] width 81 height 12
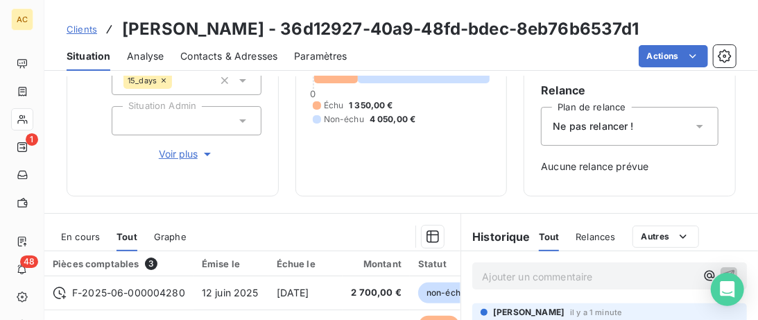
scroll to position [142, 0]
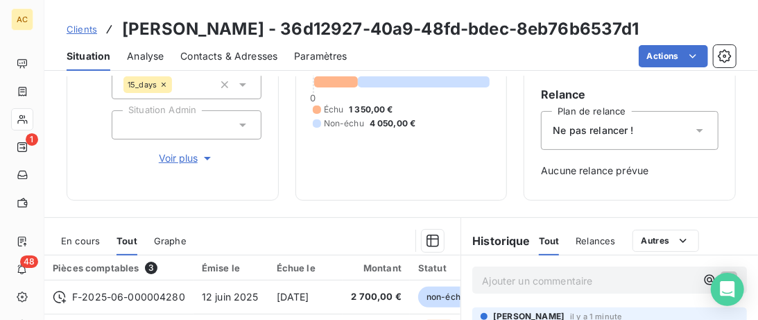
click at [692, 133] on div "Ne pas relancer !" at bounding box center [630, 130] width 178 height 39
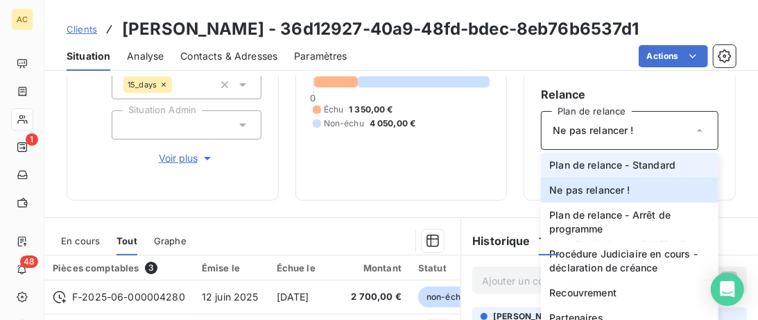
click at [636, 160] on span "Plan de relance - Standard" at bounding box center [613, 165] width 126 height 14
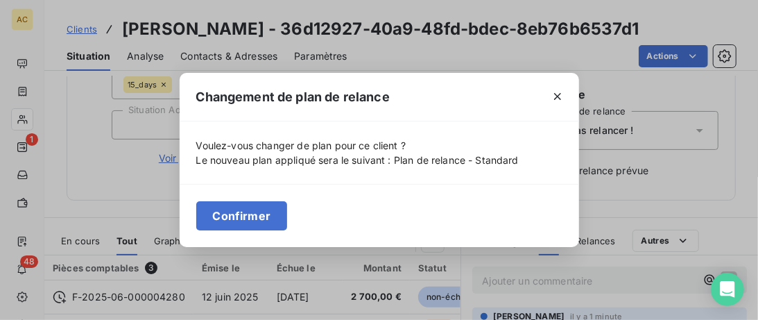
click at [239, 212] on button "Confirmer" at bounding box center [242, 215] width 92 height 29
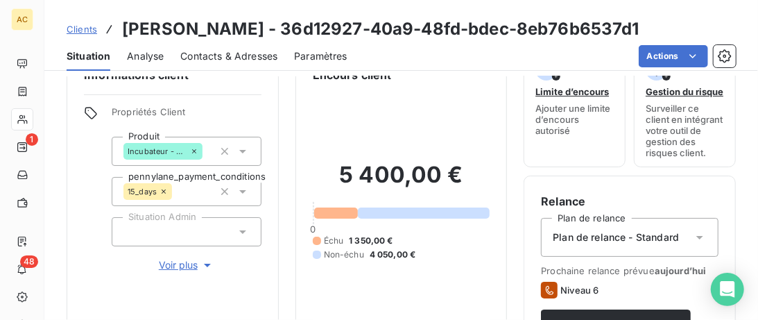
scroll to position [0, 0]
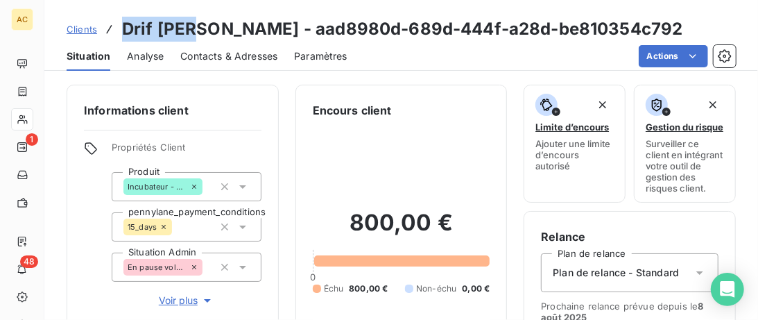
scroll to position [284, 0]
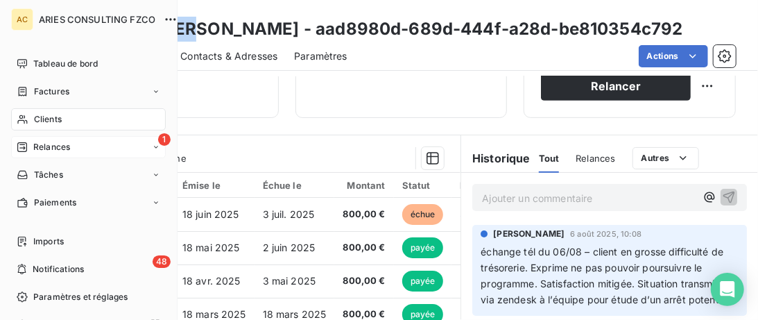
click at [37, 148] on span "Relances" at bounding box center [51, 147] width 37 height 12
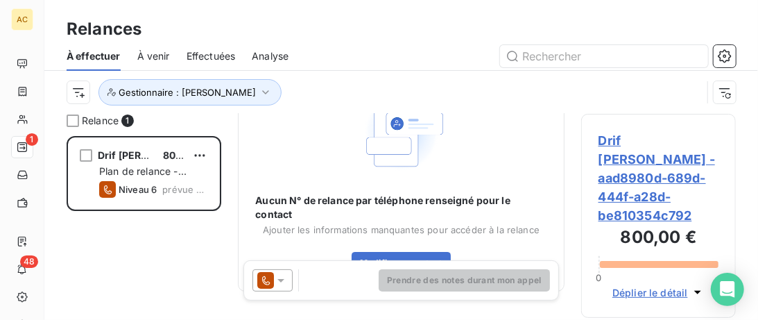
scroll to position [134, 0]
